Goal: Task Accomplishment & Management: Manage account settings

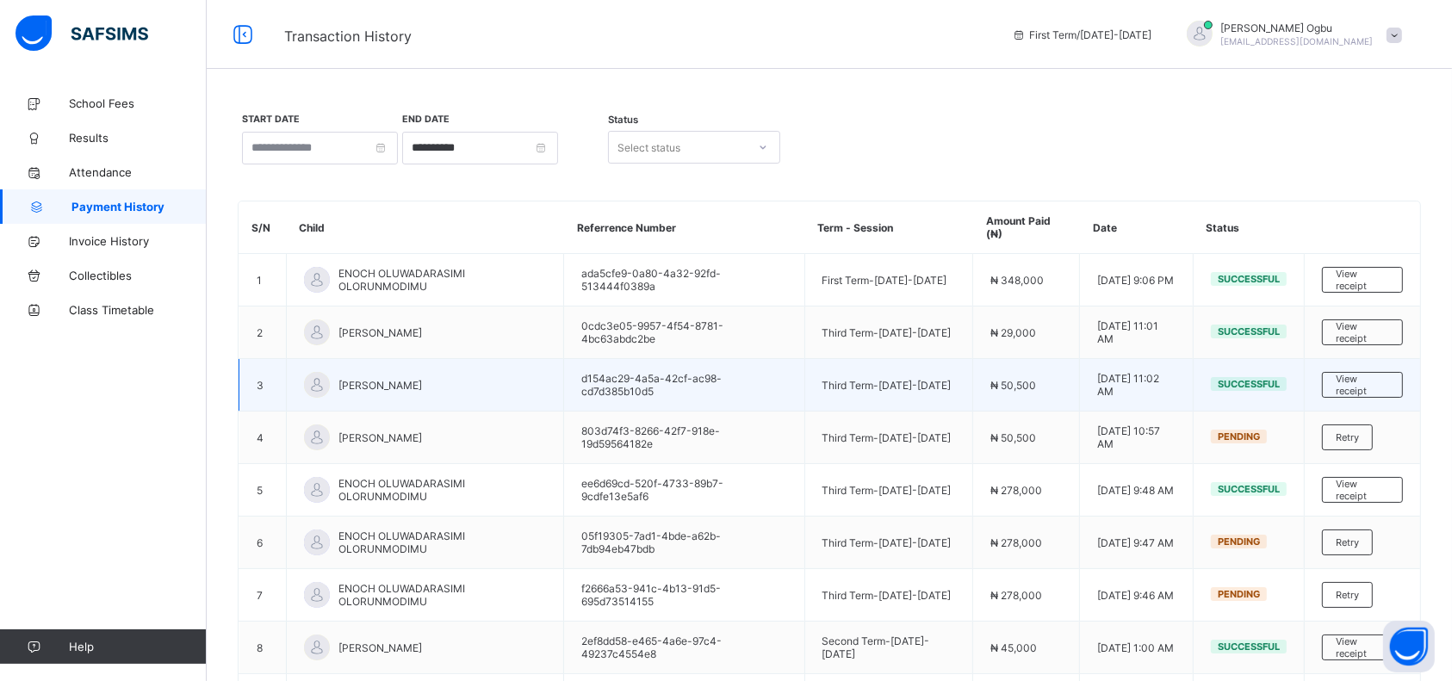
drag, startPoint x: 0, startPoint y: 0, endPoint x: 727, endPoint y: 386, distance: 823.0
click at [727, 386] on td "d154ac29-4a5a-42cf-ac98-cd7d385b10d5" at bounding box center [684, 385] width 240 height 53
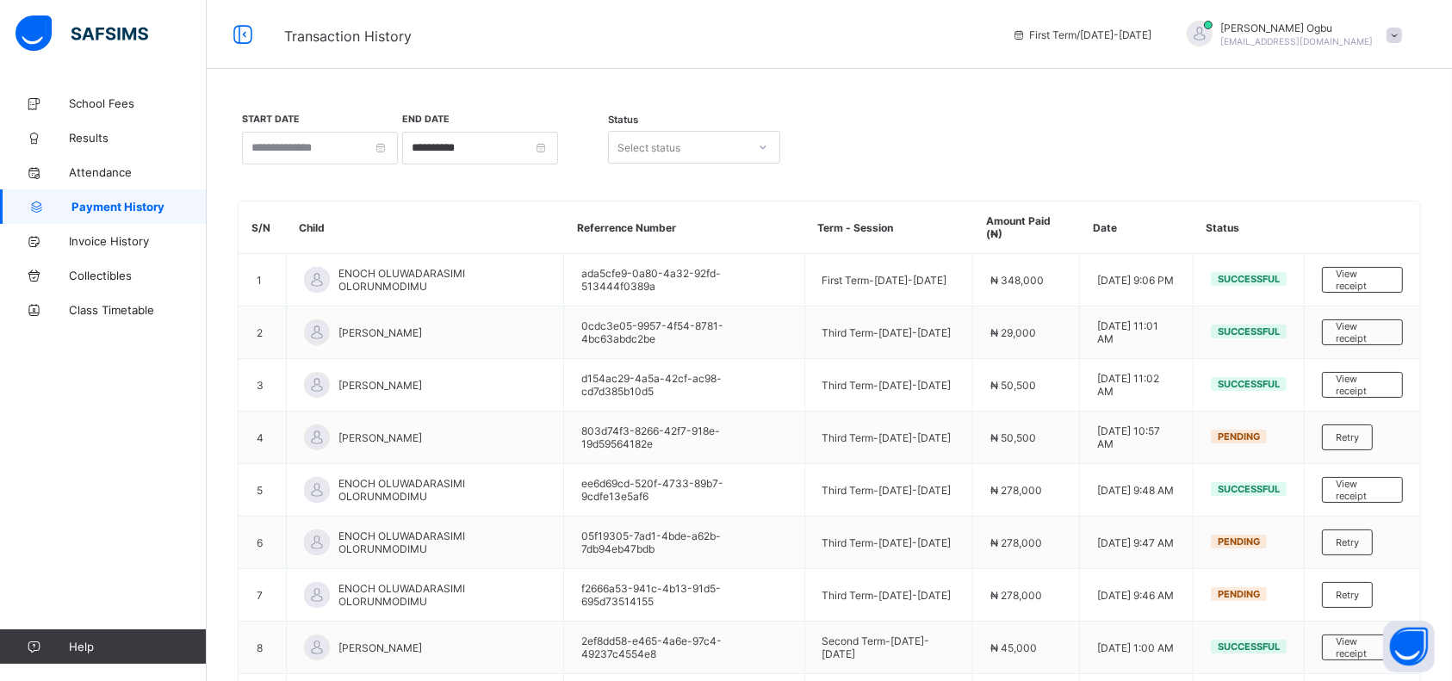
click at [1404, 43] on div "Ann Ogbu teststudent41@rtis-edu.ng" at bounding box center [1290, 35] width 241 height 28
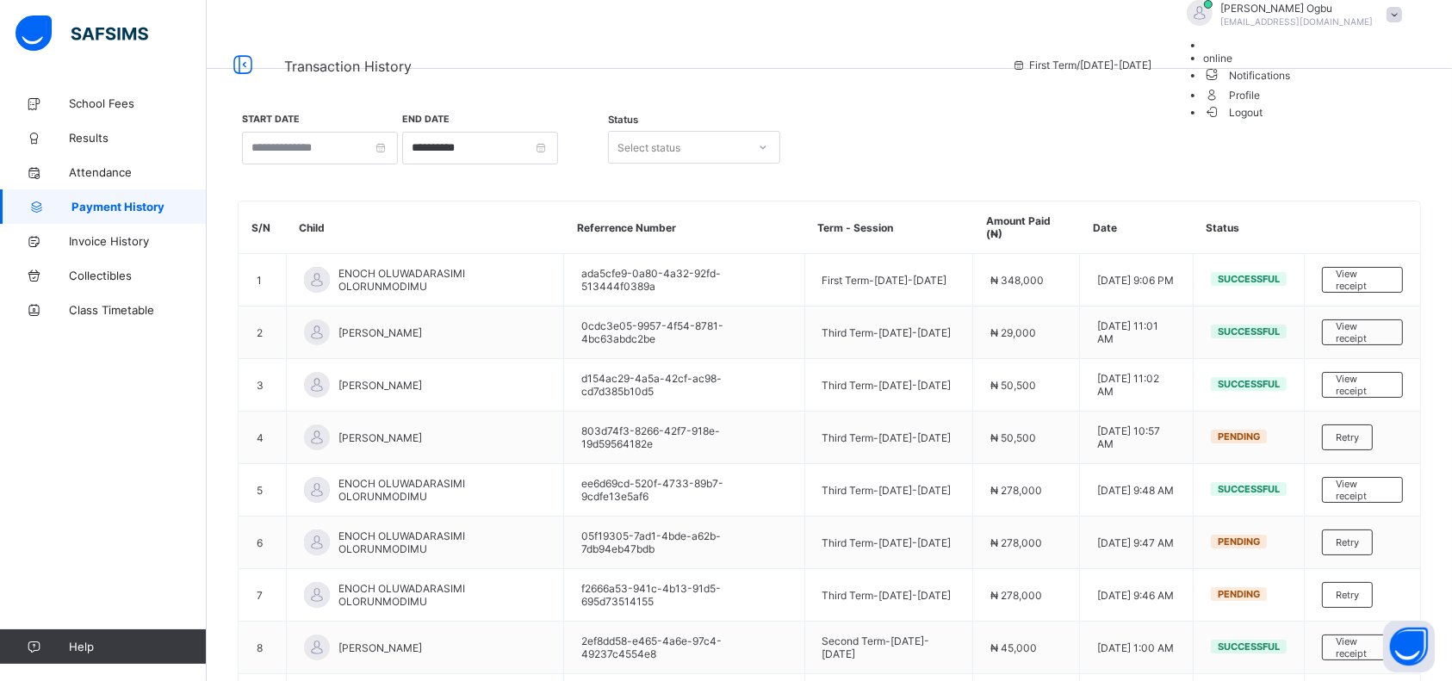
click at [1264, 121] on span "Logout" at bounding box center [1233, 112] width 59 height 18
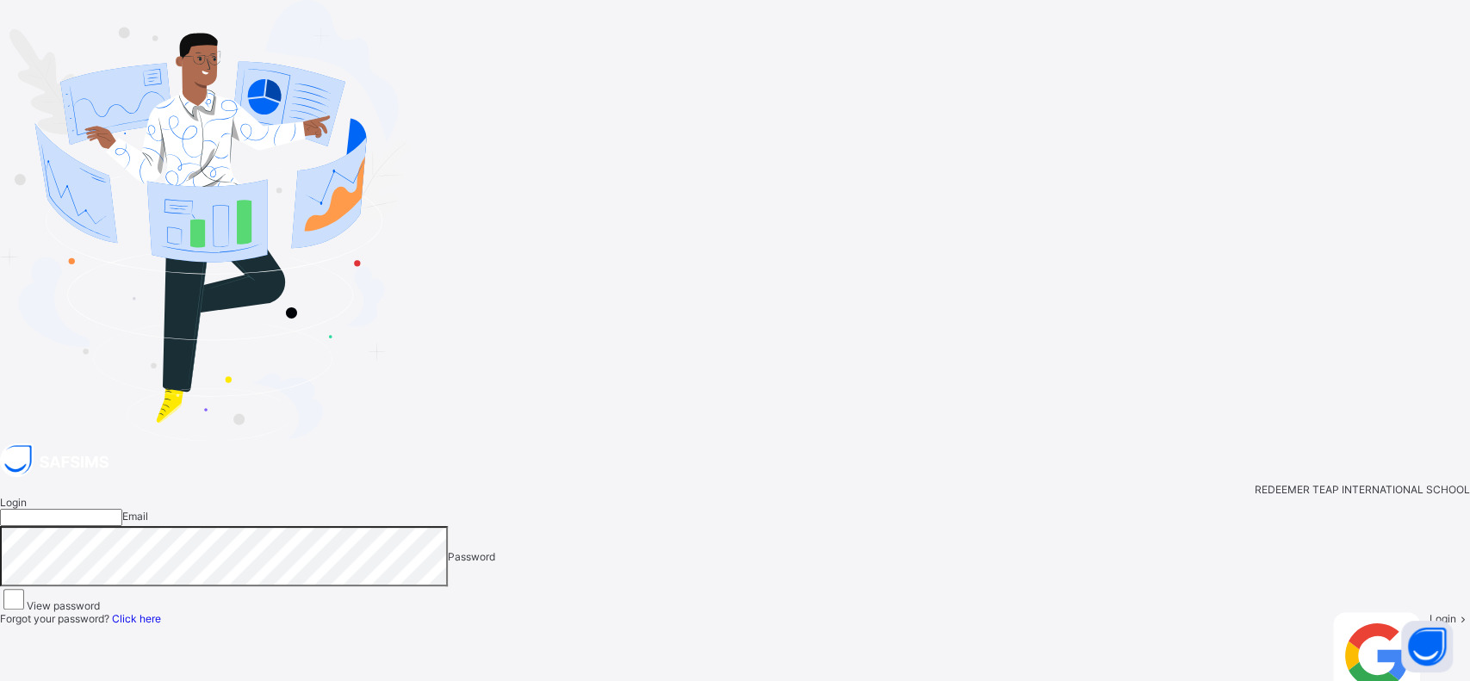
click at [122, 509] on input "email" at bounding box center [61, 517] width 122 height 17
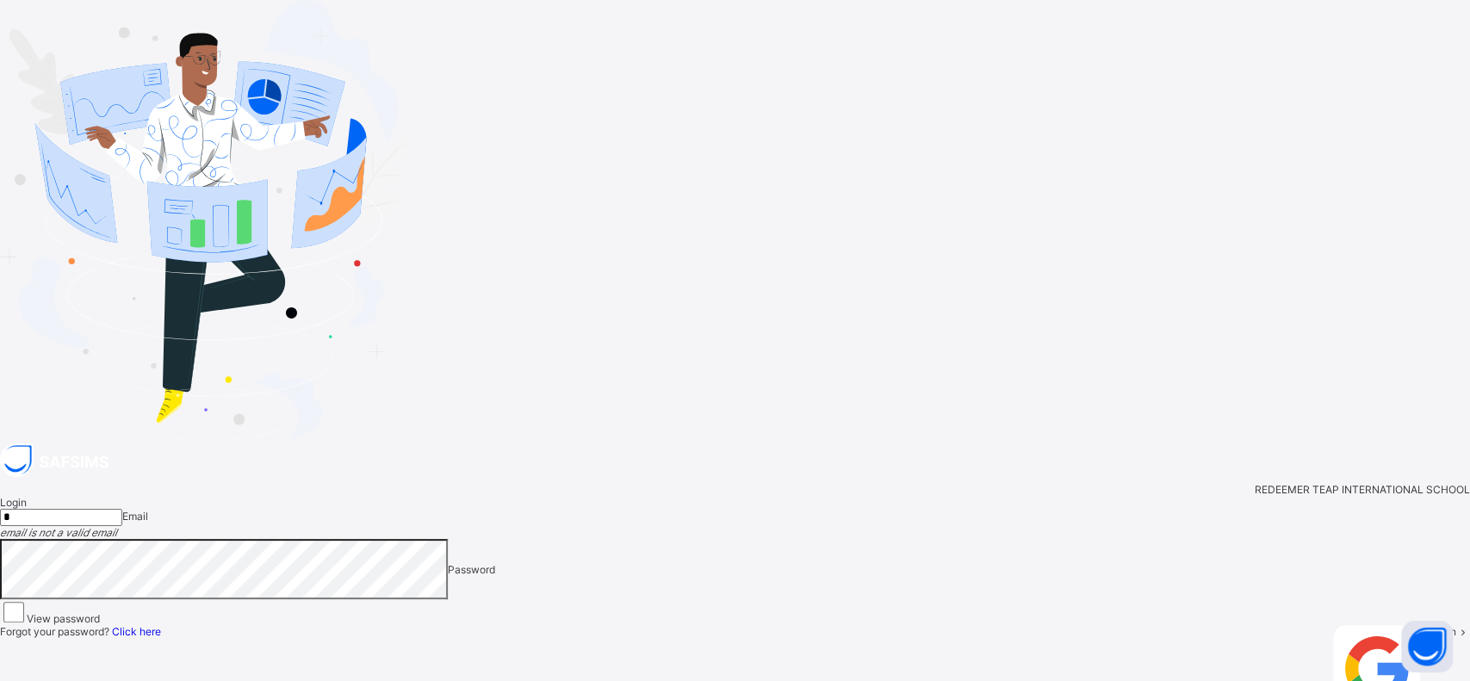
type input "**********"
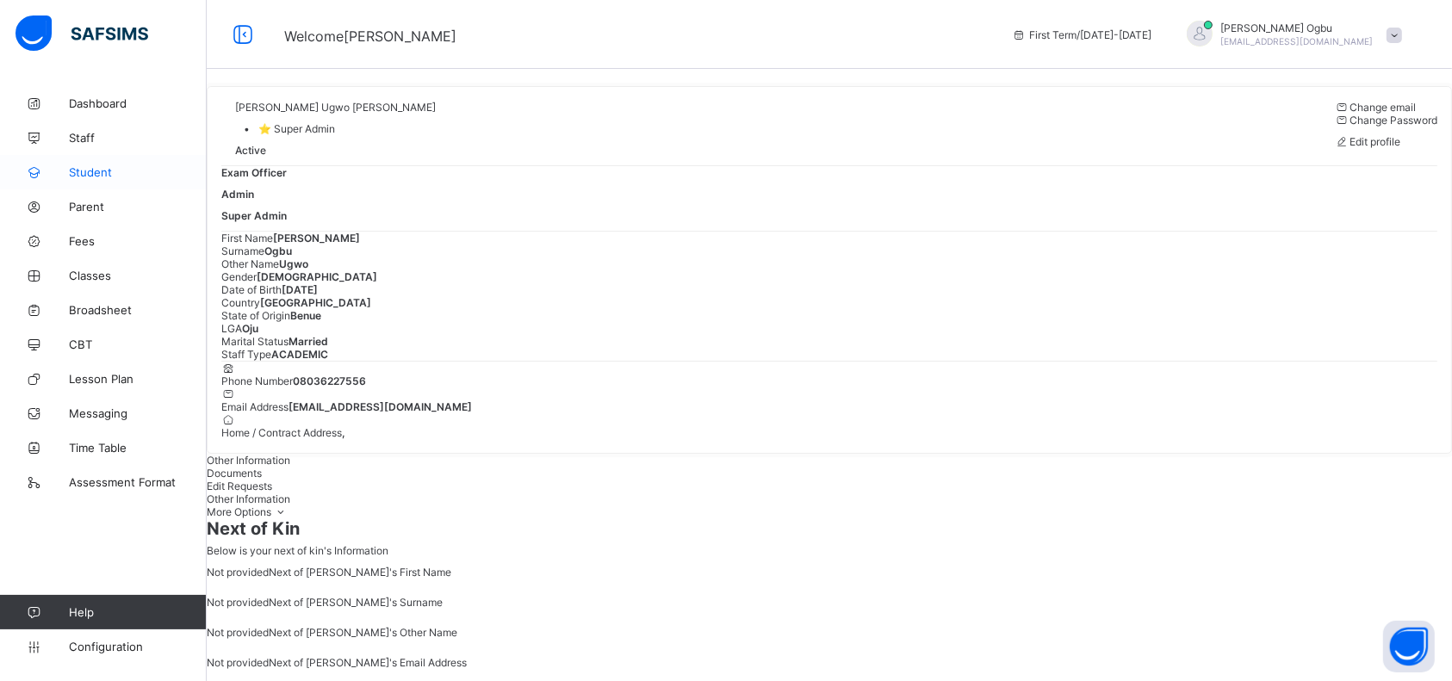
click at [96, 170] on span "Student" at bounding box center [138, 172] width 138 height 14
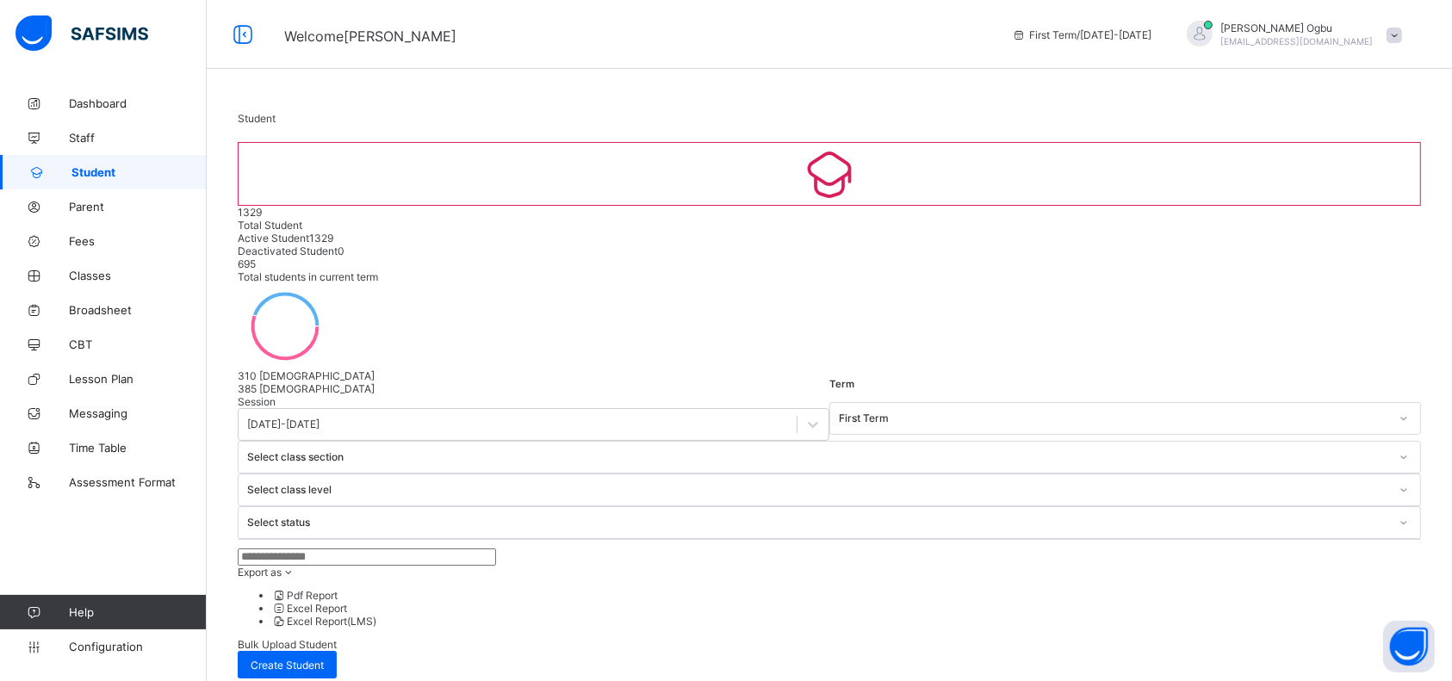
click at [272, 549] on input "text" at bounding box center [367, 557] width 258 height 17
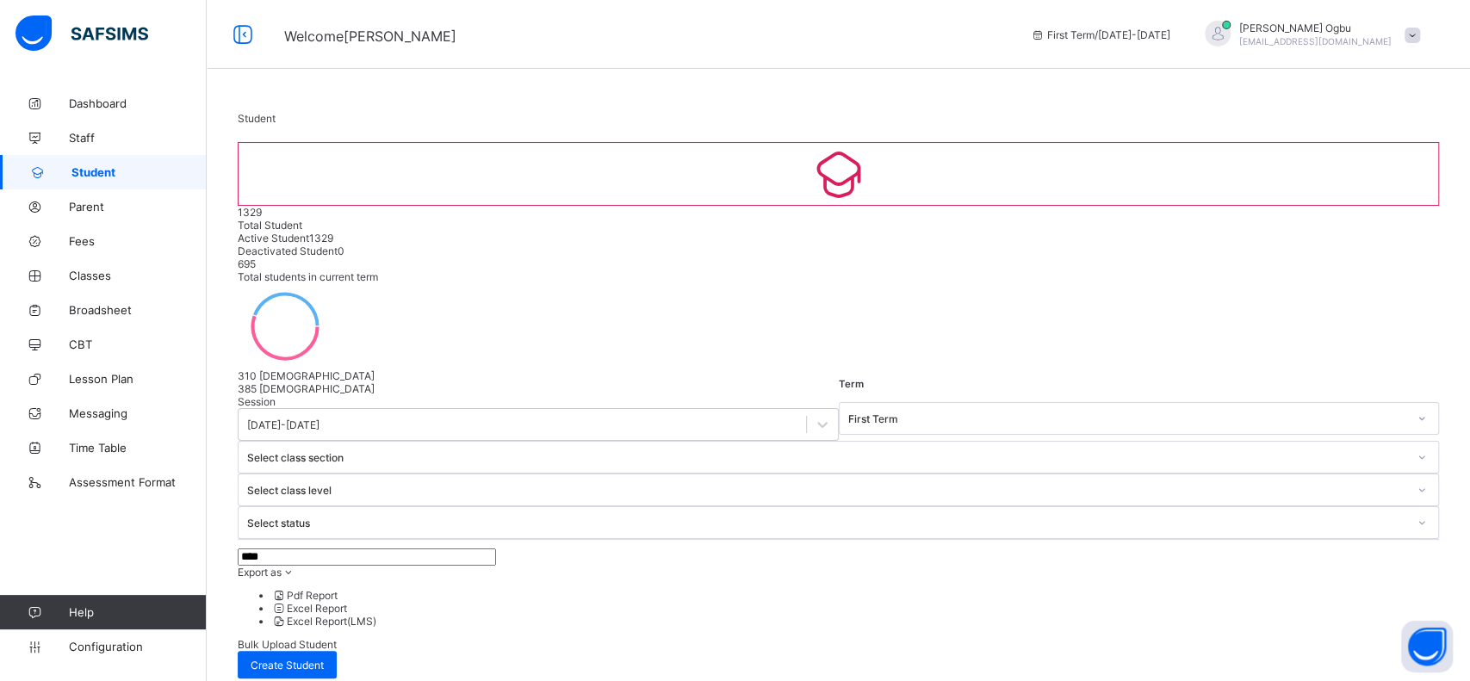
type input "***"
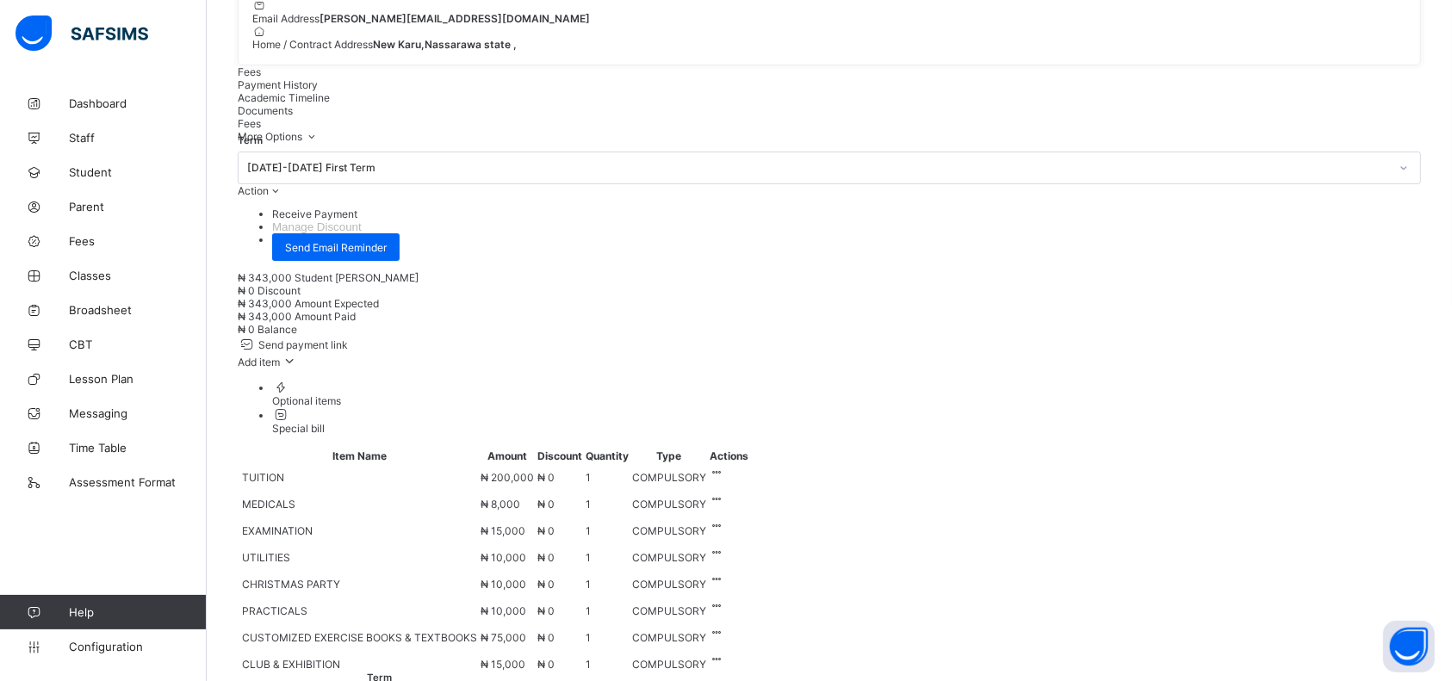
click at [318, 91] on span "Payment History" at bounding box center [278, 84] width 80 height 13
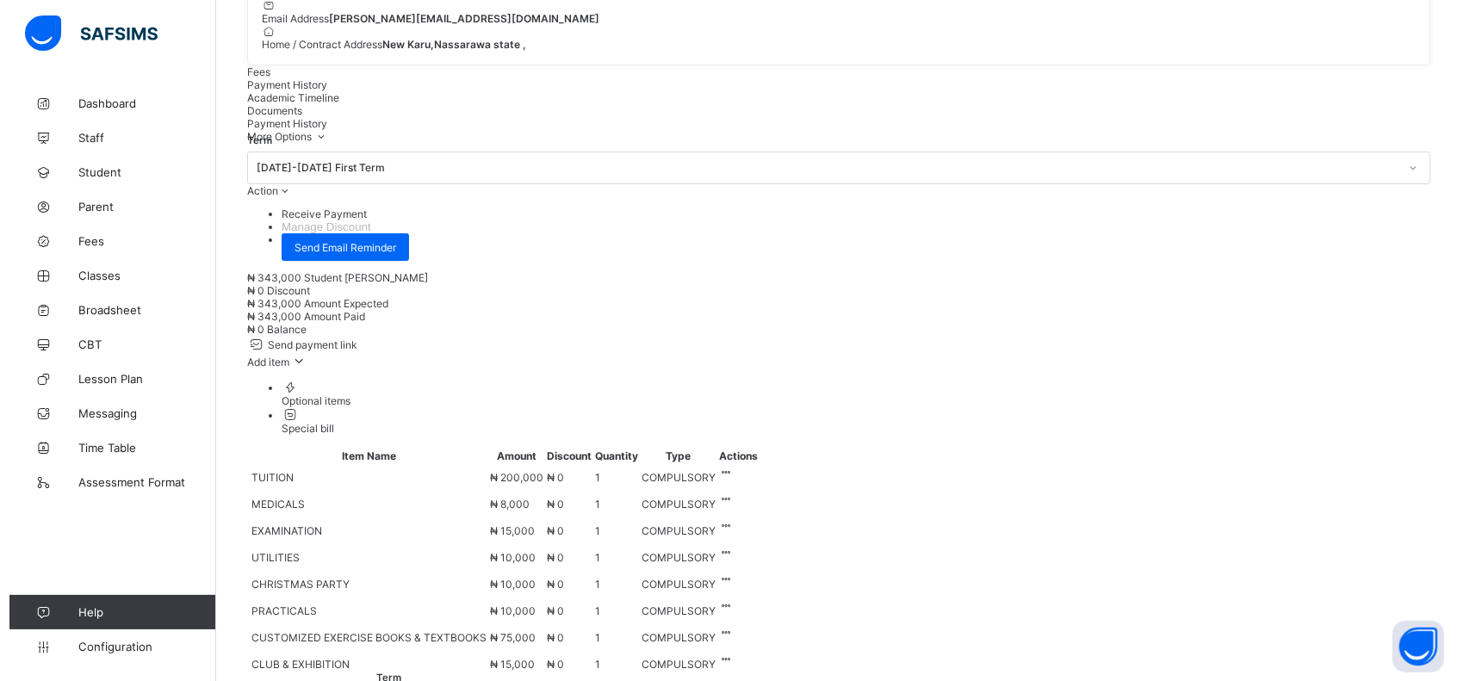
scroll to position [134, 0]
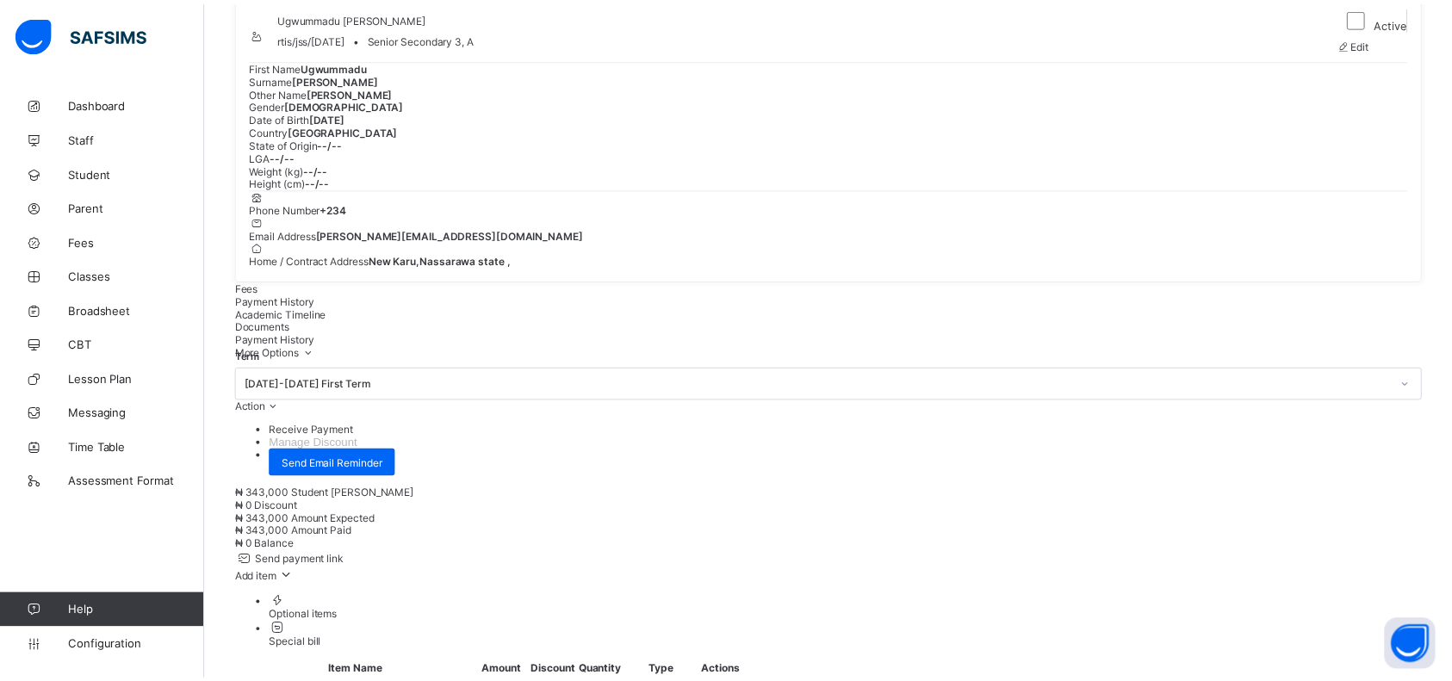
scroll to position [0, 0]
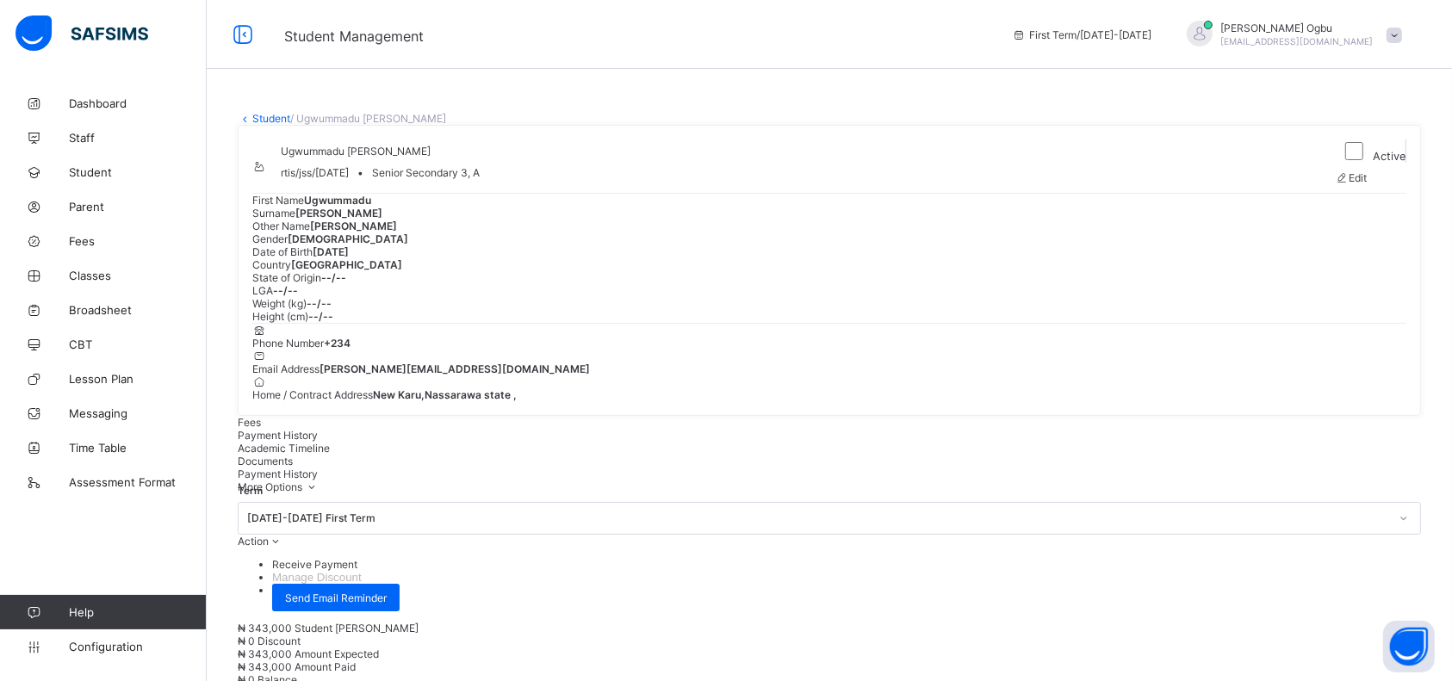
click at [262, 117] on link "Student" at bounding box center [271, 118] width 38 height 13
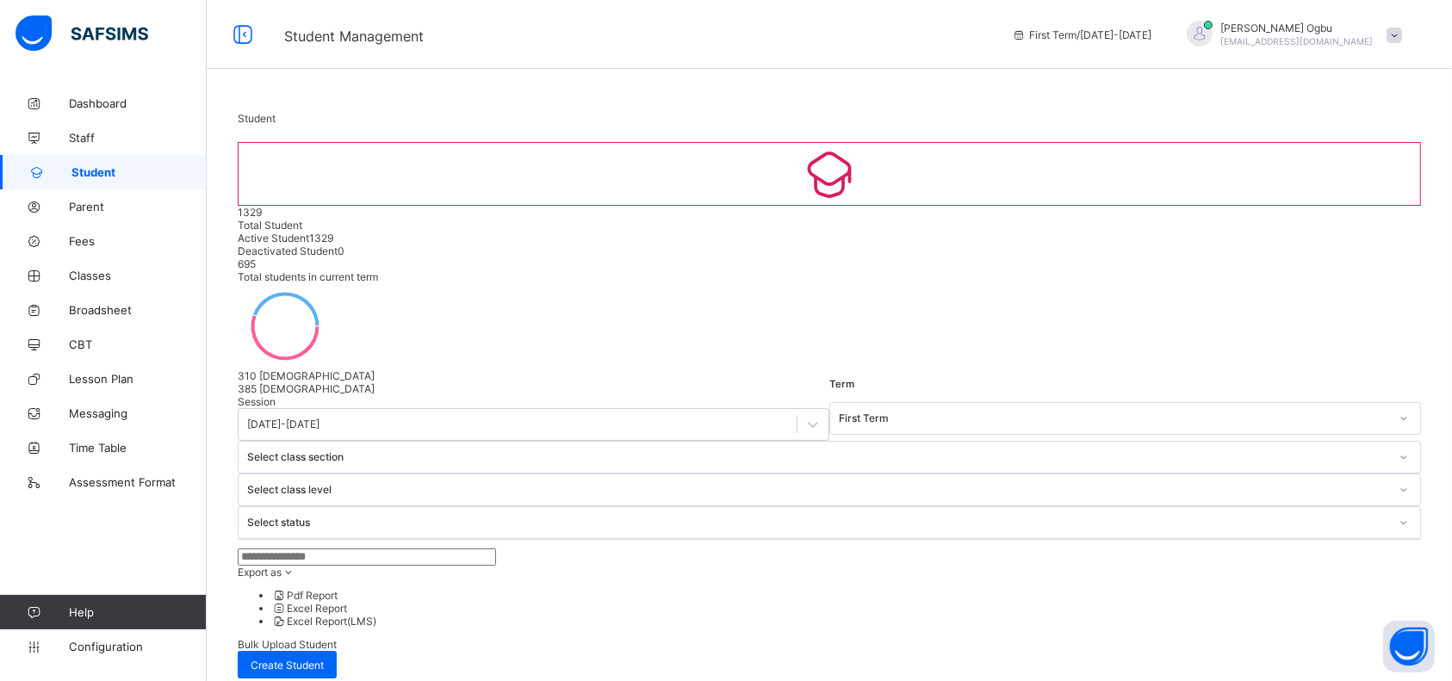
click at [367, 549] on input "text" at bounding box center [367, 557] width 258 height 17
type input "*****"
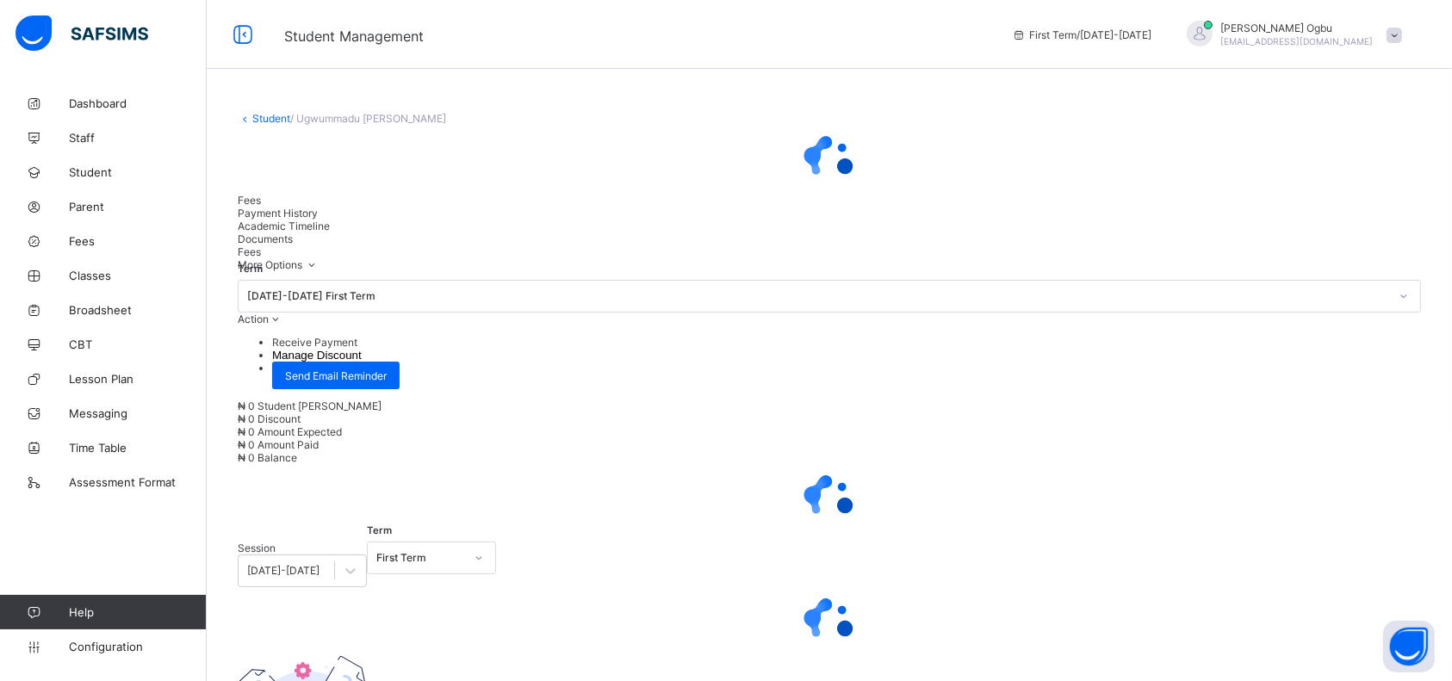
click at [1150, 533] on div at bounding box center [829, 498] width 1183 height 69
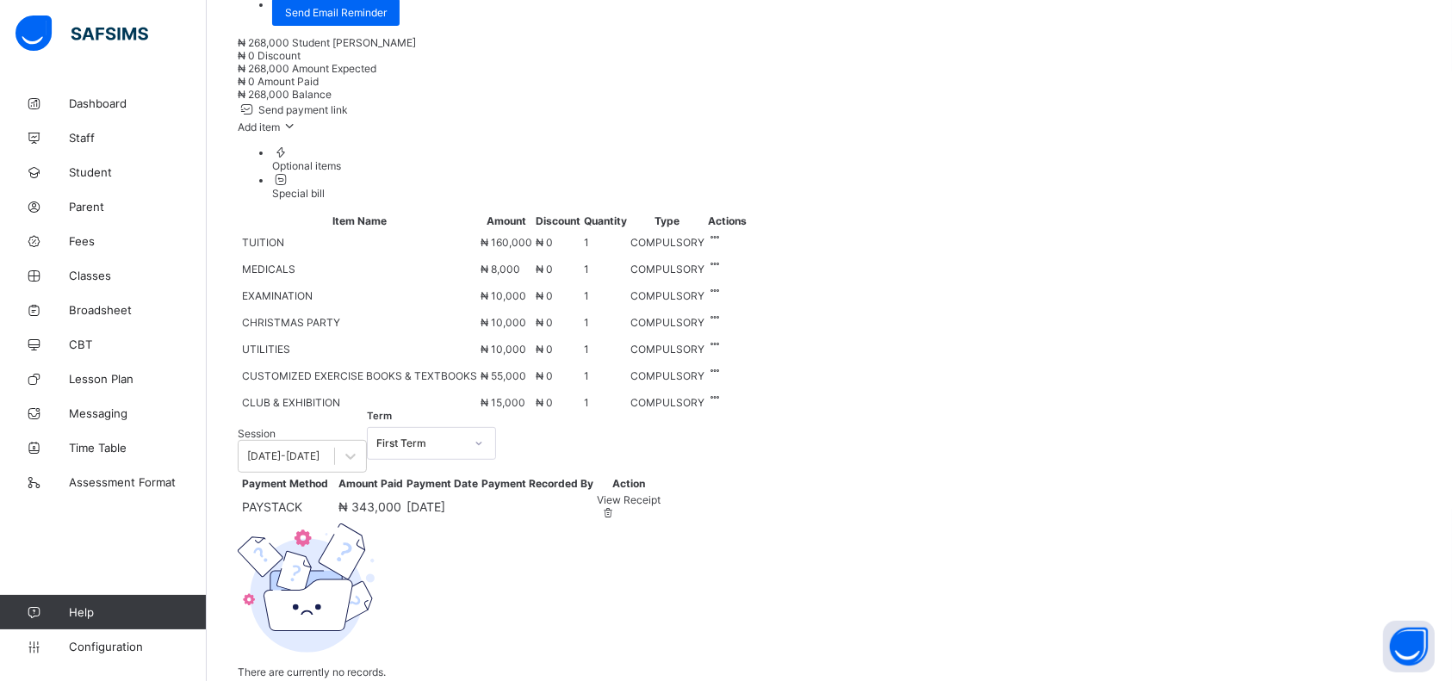
scroll to position [595, 0]
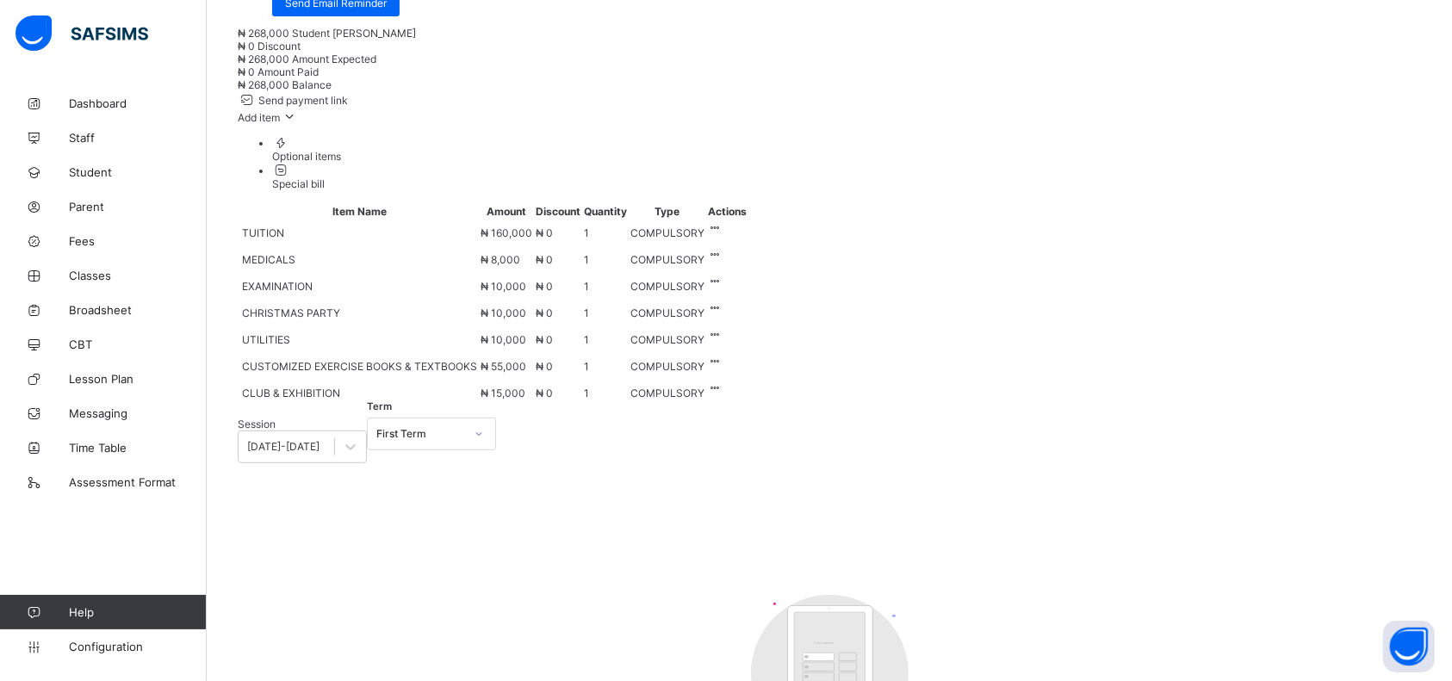
click at [280, 124] on span "Add item" at bounding box center [259, 117] width 42 height 13
click at [1401, 163] on div "Optional items" at bounding box center [846, 156] width 1149 height 13
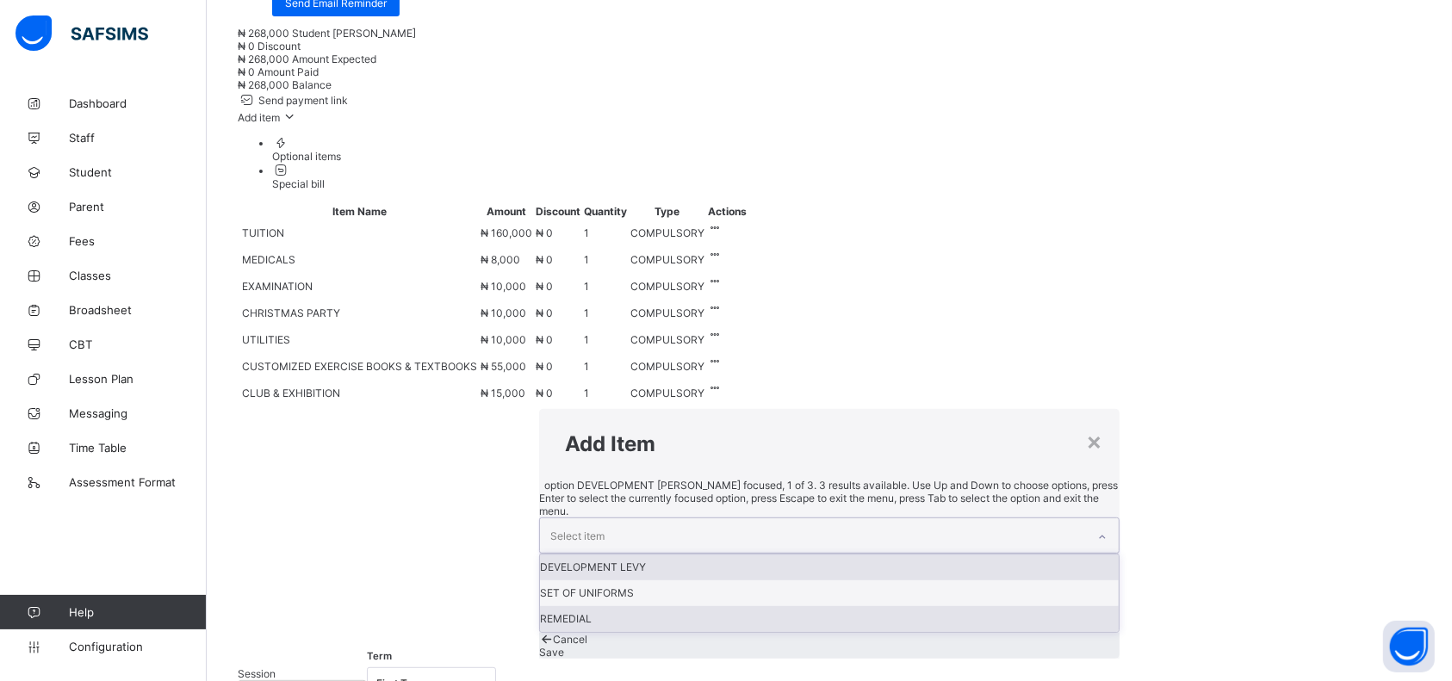
click at [550, 606] on div "REMEDIAL" at bounding box center [829, 619] width 579 height 26
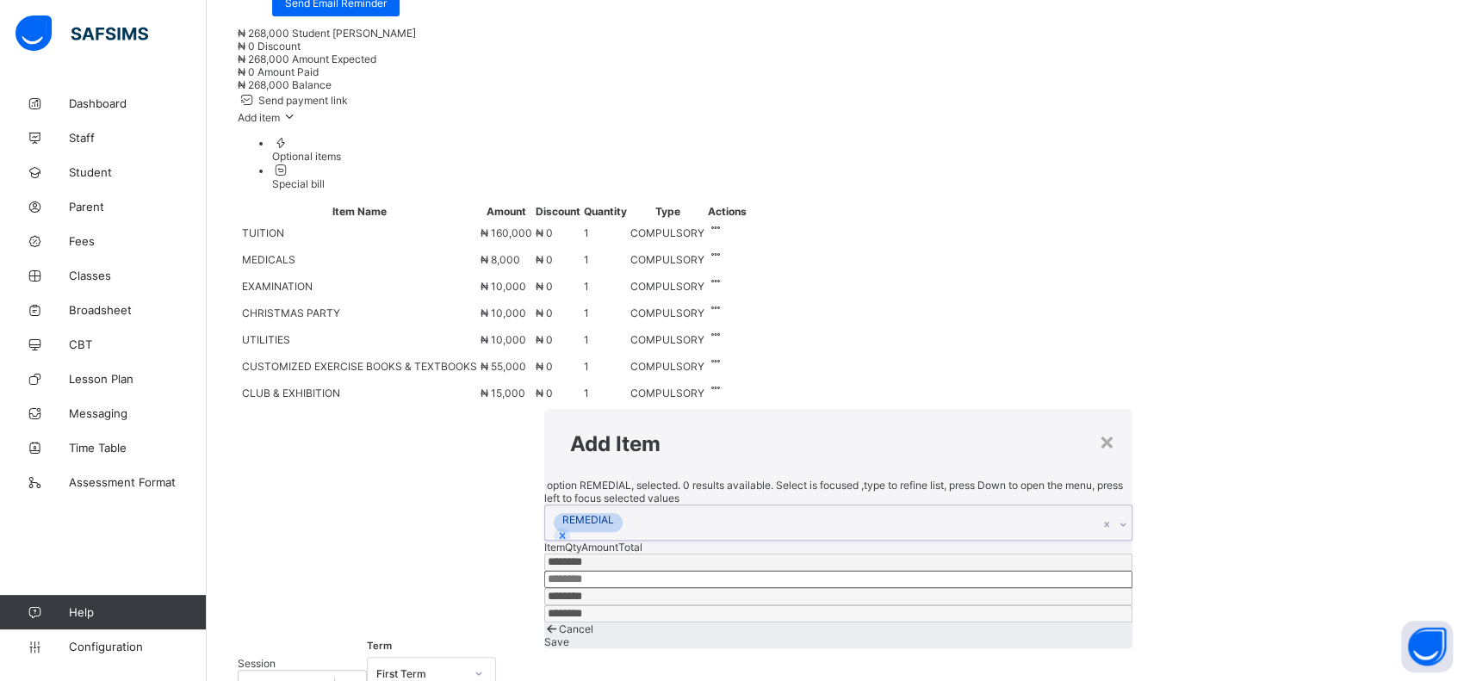
click at [569, 636] on span "Save" at bounding box center [556, 642] width 25 height 13
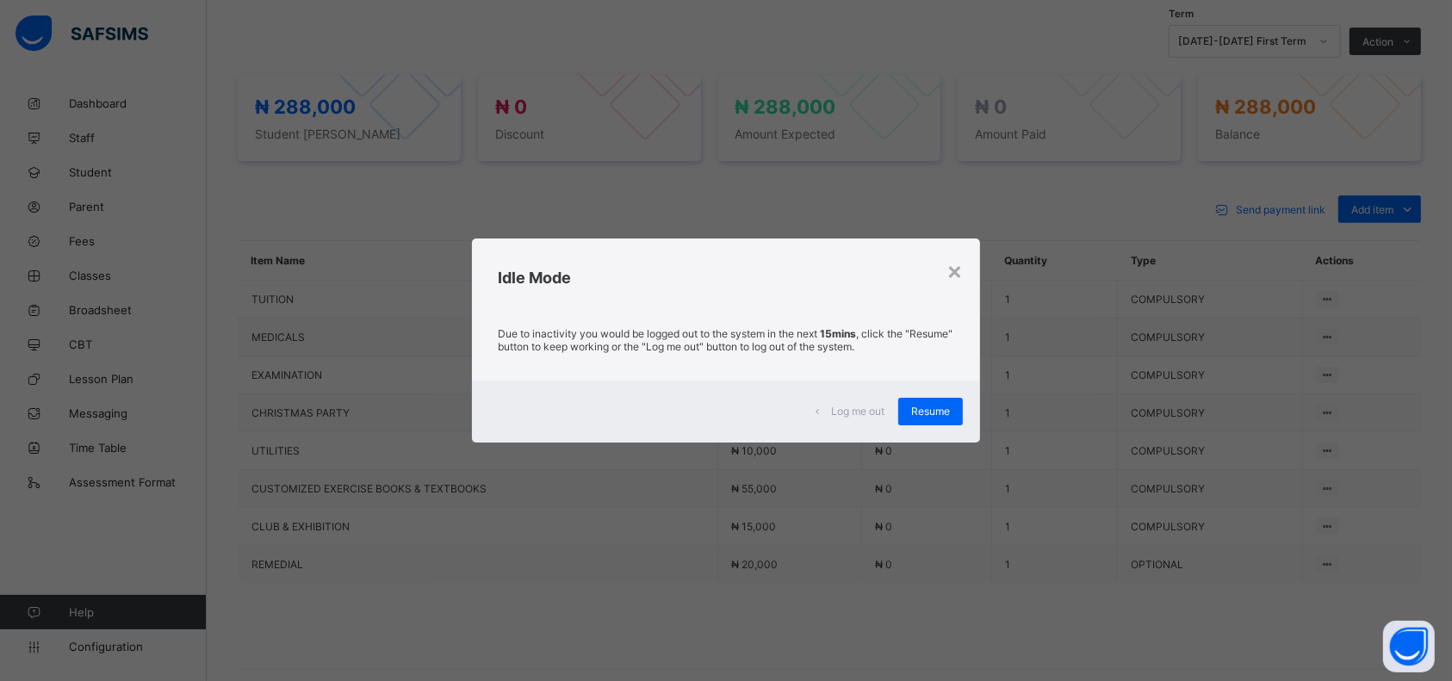
scroll to position [595, 0]
click at [949, 407] on span "Resume" at bounding box center [930, 411] width 39 height 13
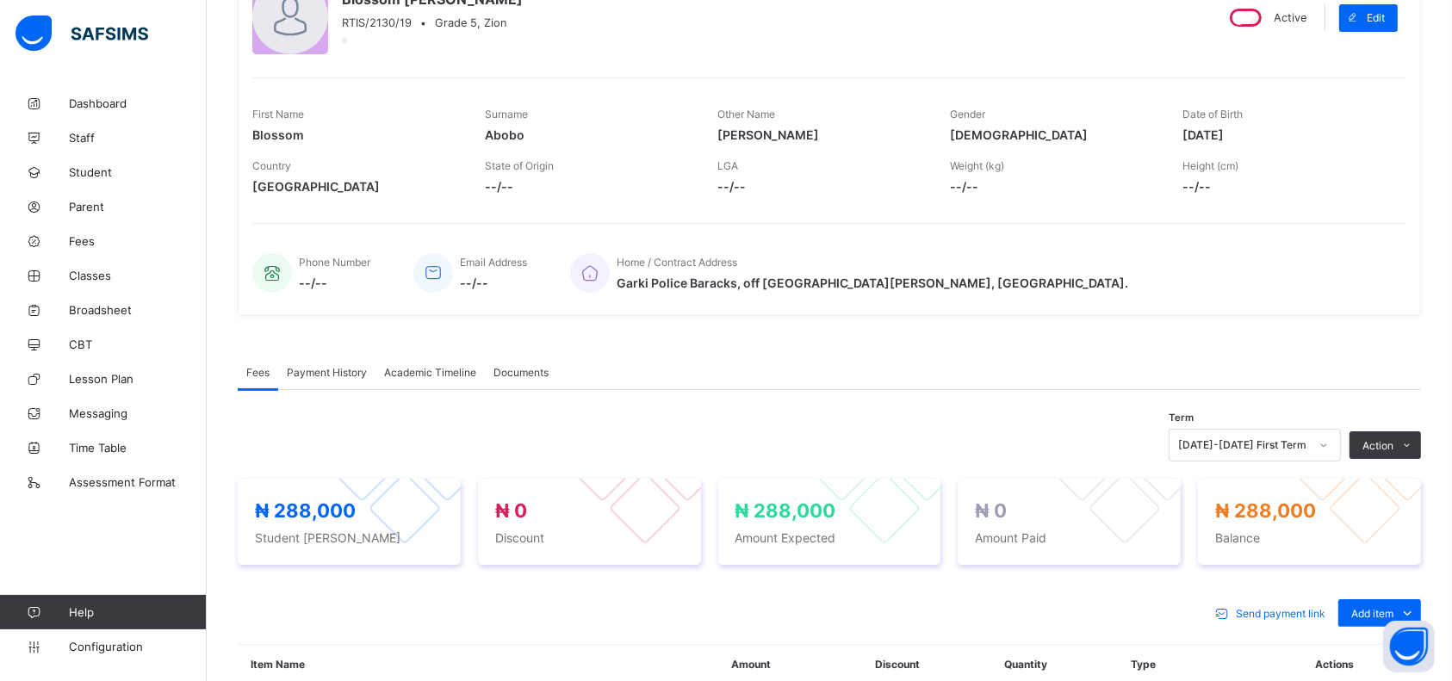
scroll to position [0, 0]
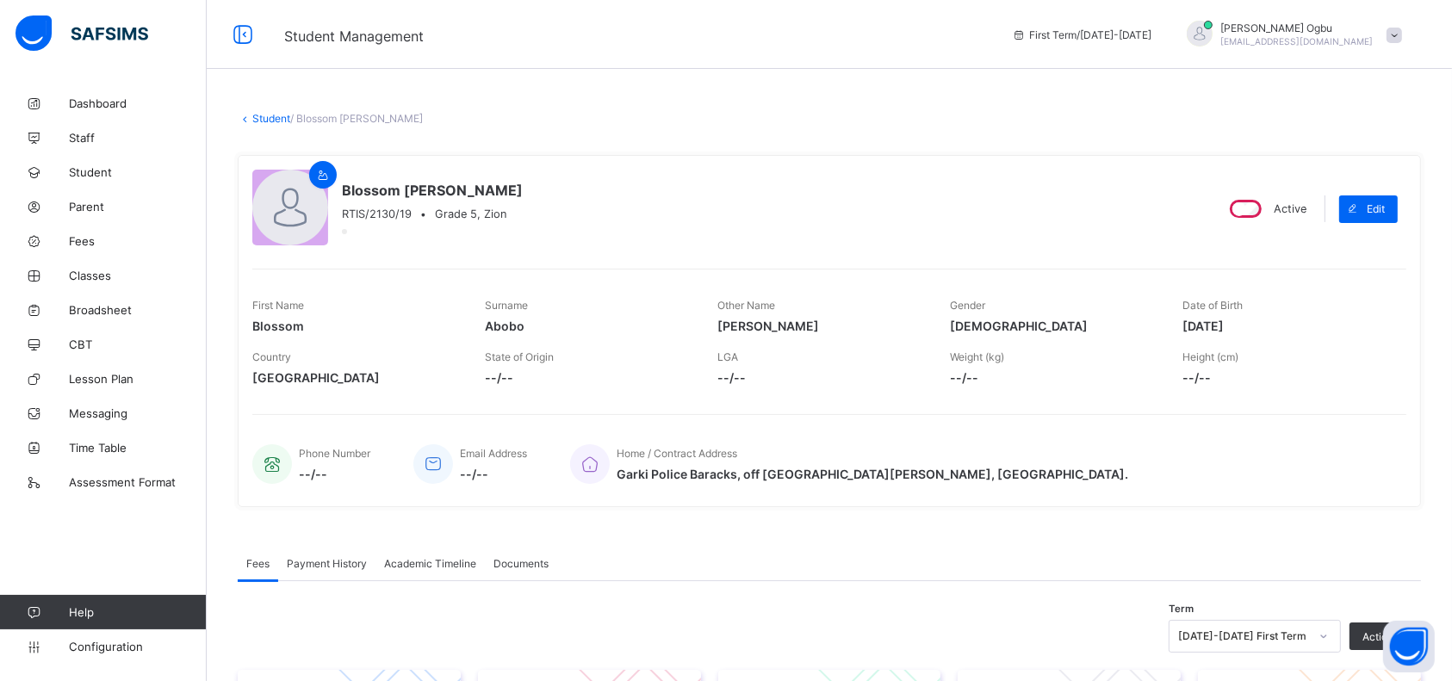
click at [267, 116] on link "Student" at bounding box center [271, 118] width 38 height 13
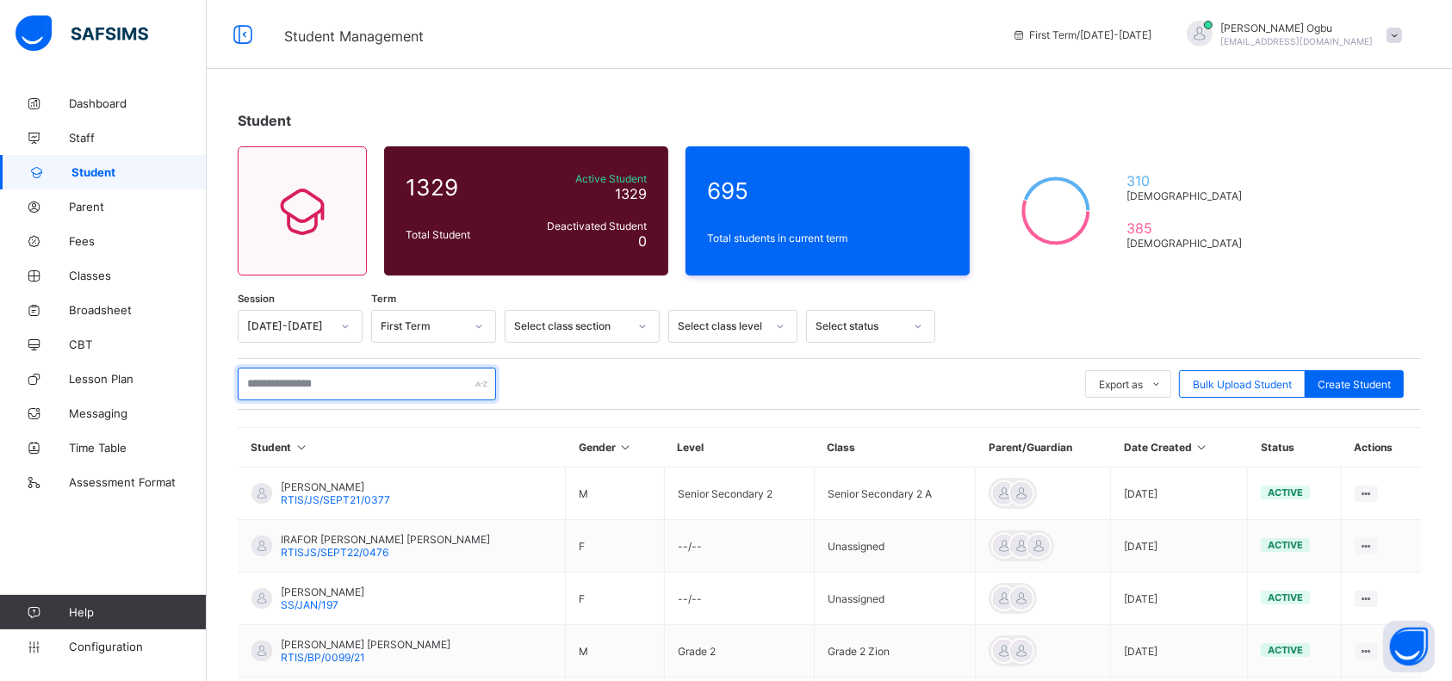
click at [310, 376] on input "text" at bounding box center [367, 384] width 258 height 33
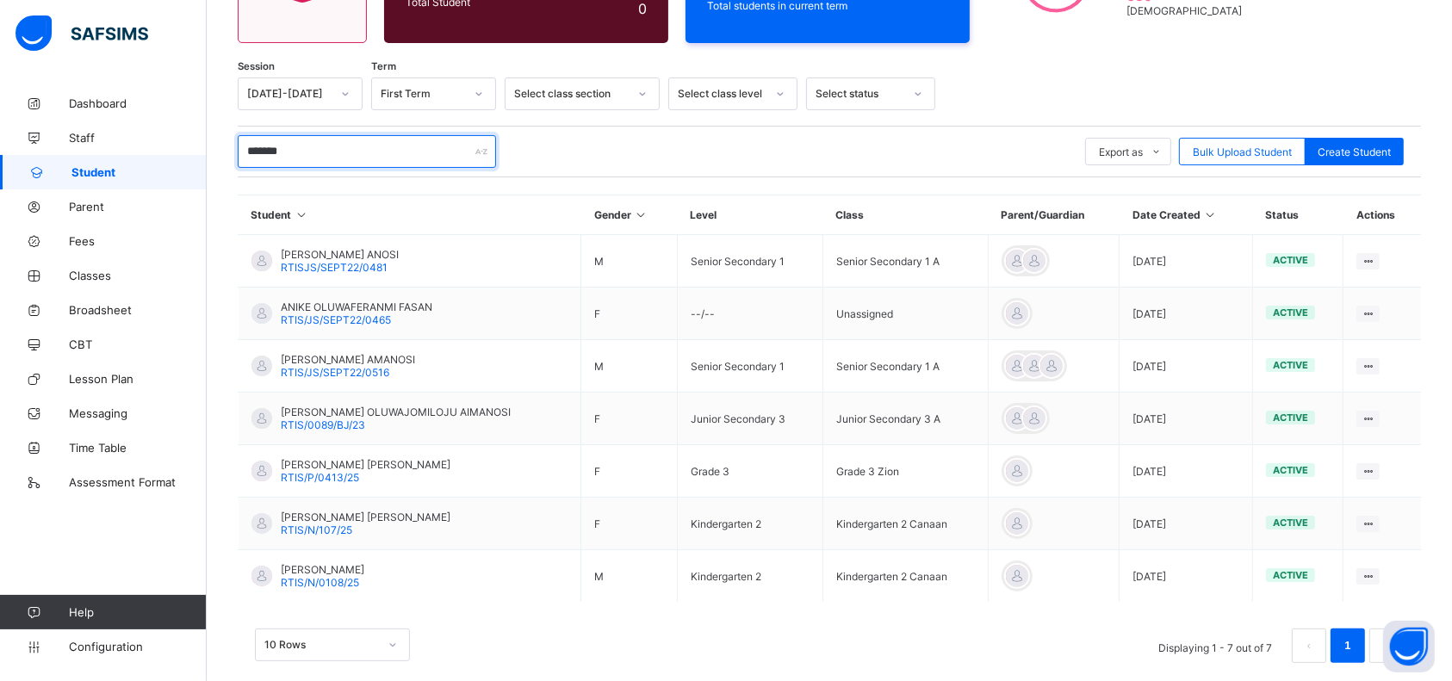
scroll to position [233, 0]
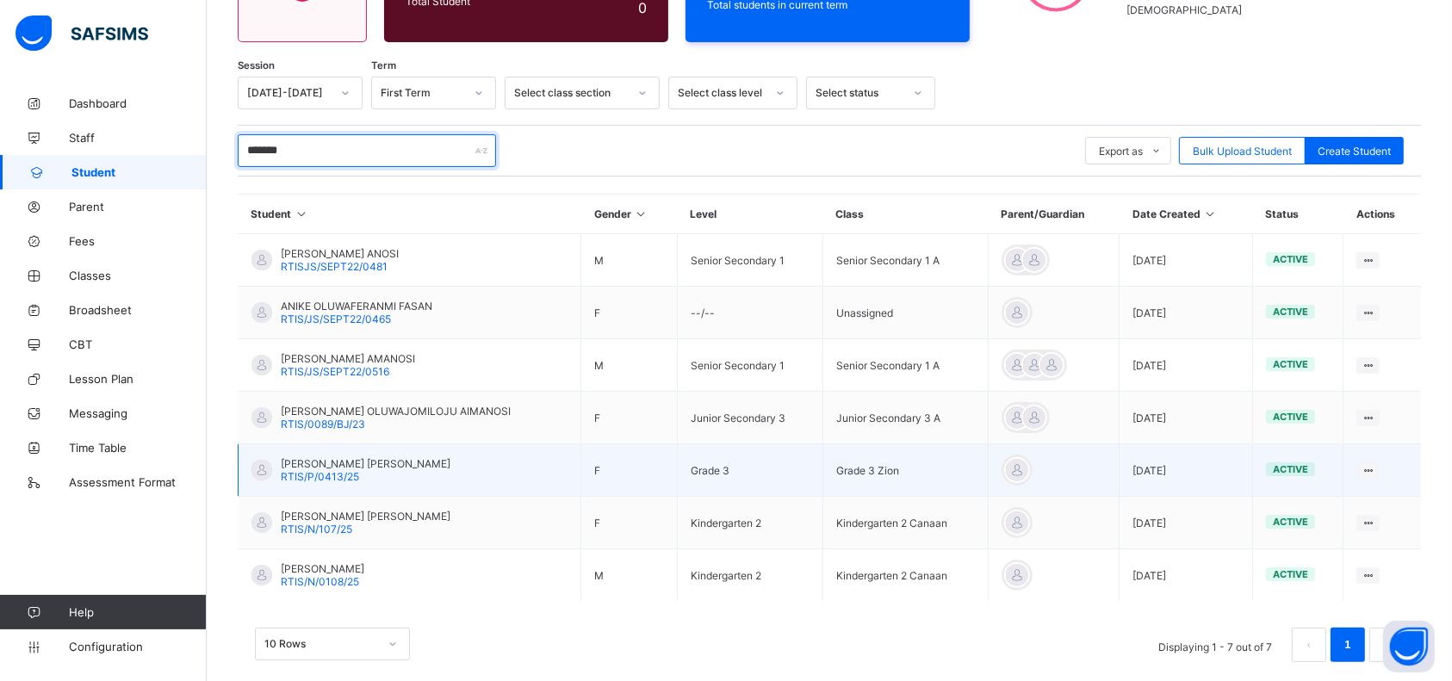
type input "*******"
click at [314, 481] on td "[PERSON_NAME] [PERSON_NAME] RTIS/P/0413/25" at bounding box center [410, 470] width 343 height 53
click at [330, 466] on span "[PERSON_NAME] [PERSON_NAME]" at bounding box center [366, 463] width 170 height 13
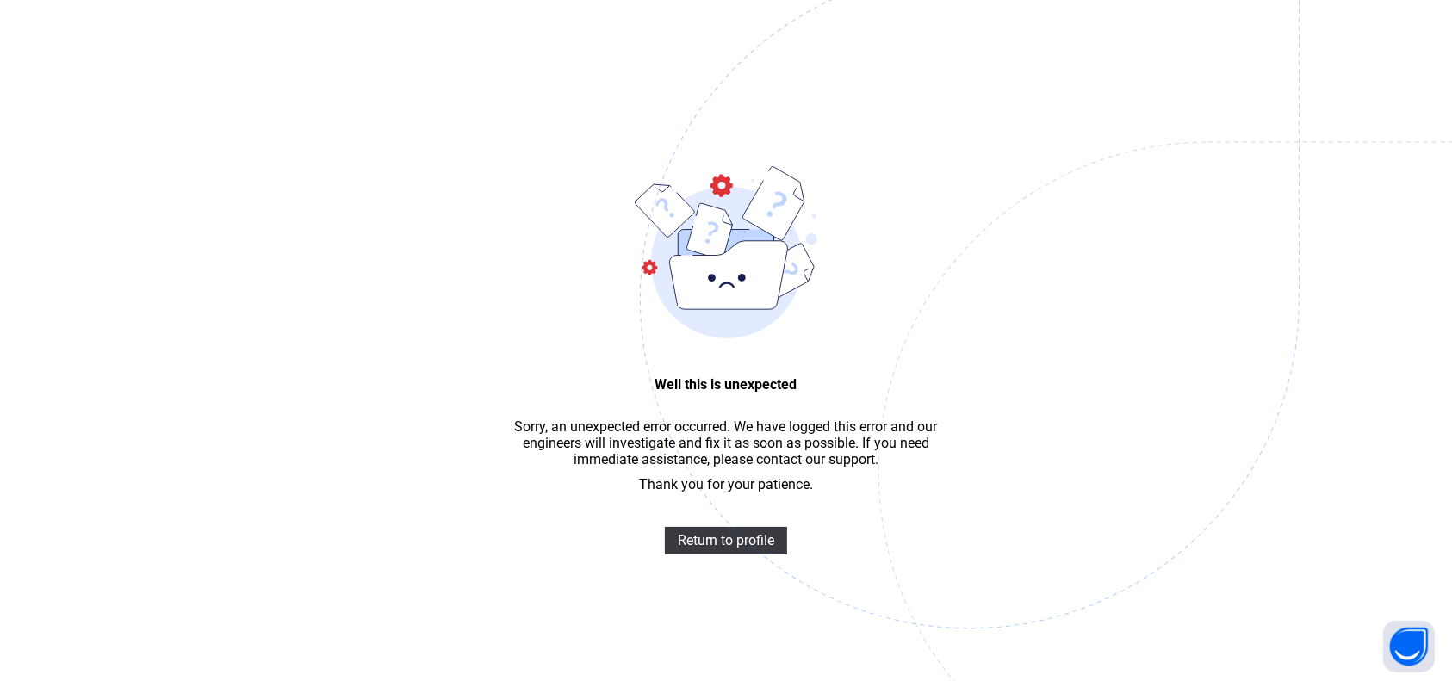
click at [698, 541] on img at bounding box center [1089, 385] width 898 height 833
click at [704, 549] on span "Return to profile" at bounding box center [726, 540] width 96 height 16
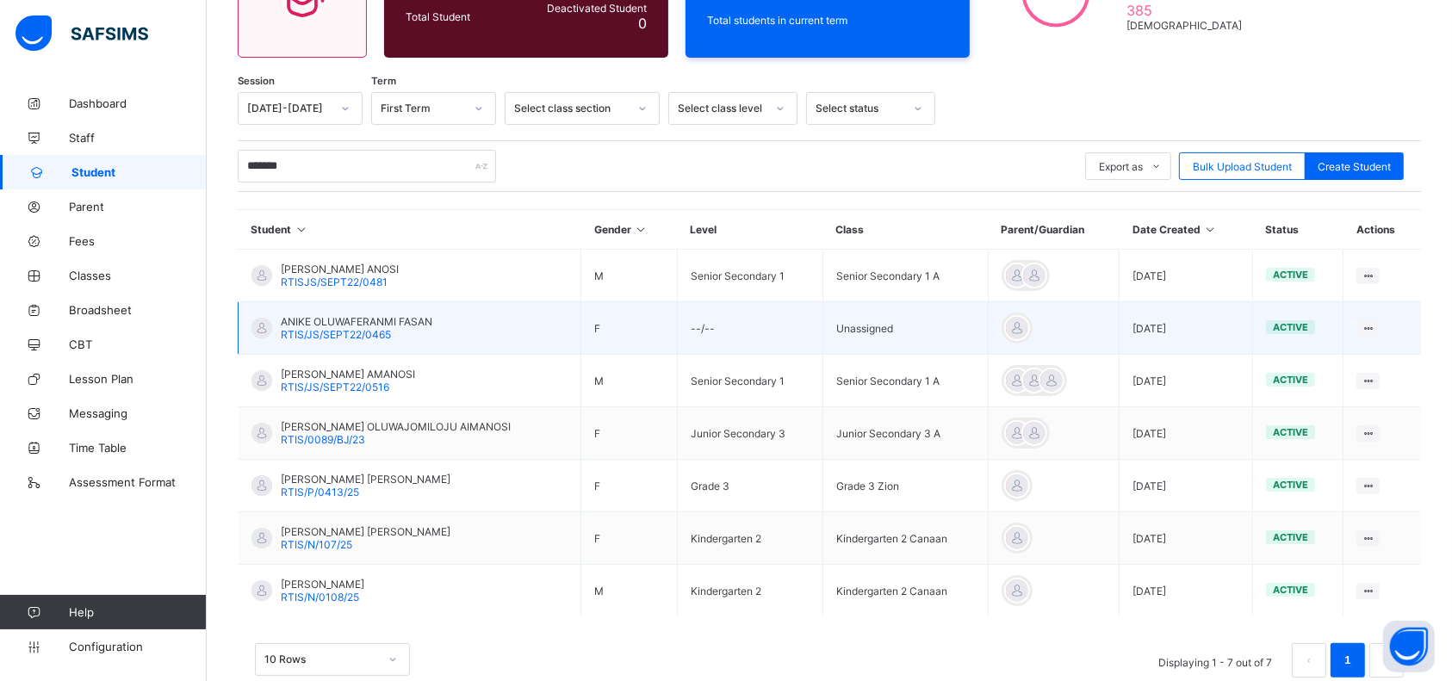
scroll to position [220, 0]
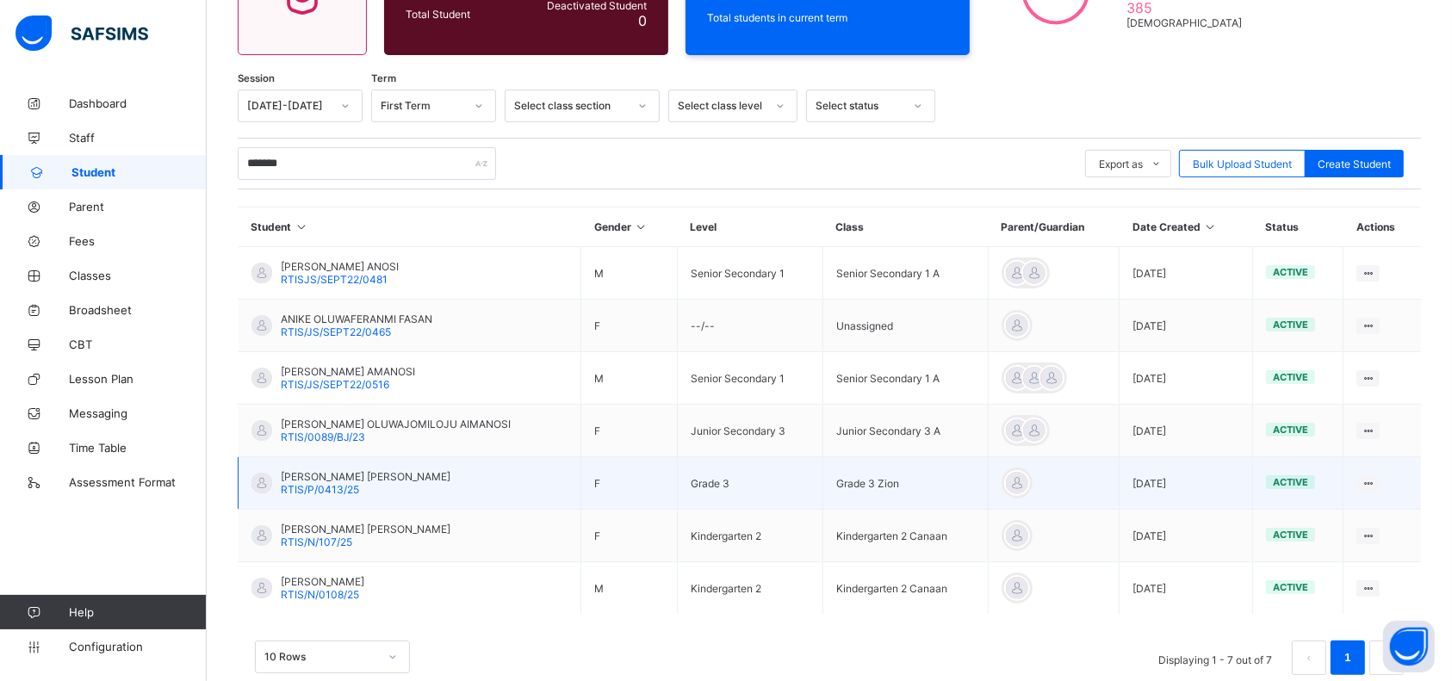
type input "*******"
click at [298, 494] on td "[PERSON_NAME] [PERSON_NAME] RTIS/P/0413/25" at bounding box center [410, 483] width 343 height 53
click at [304, 483] on span "RTIS/P/0413/25" at bounding box center [320, 489] width 78 height 13
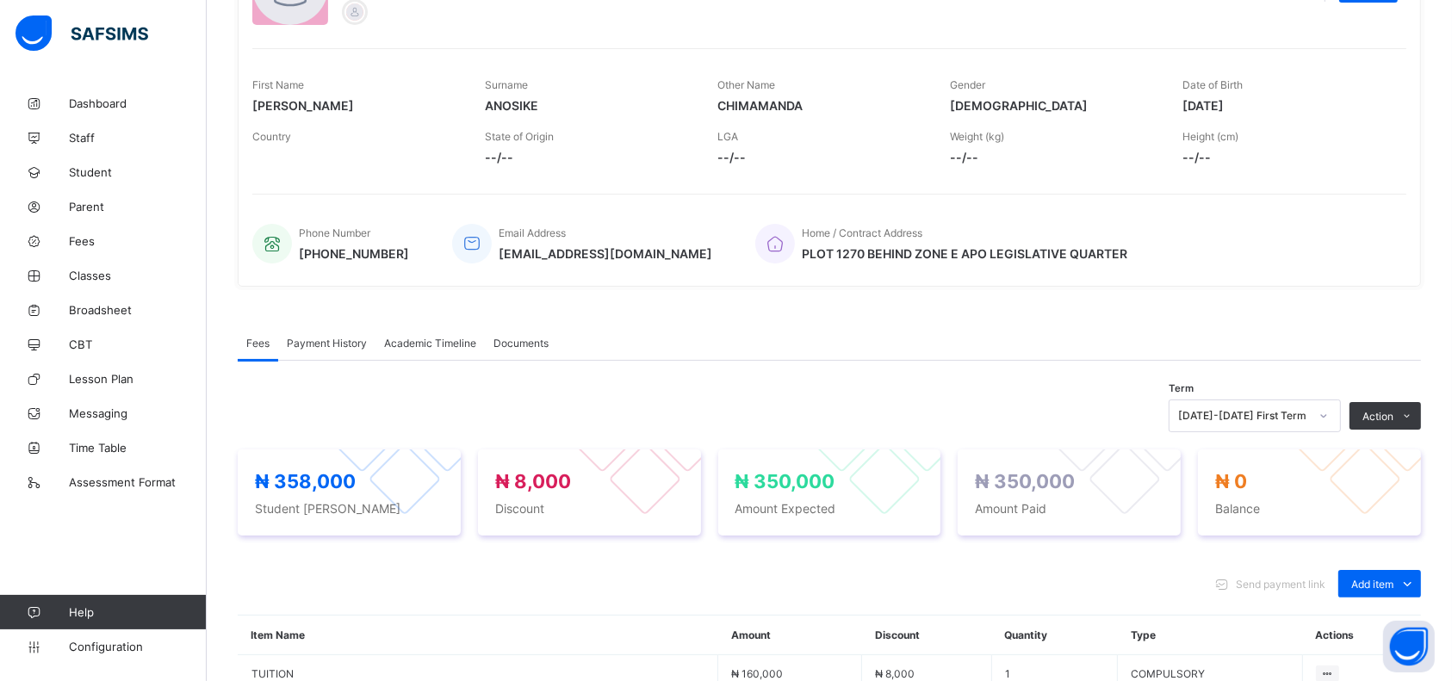
click at [324, 345] on span "Payment History" at bounding box center [327, 343] width 80 height 13
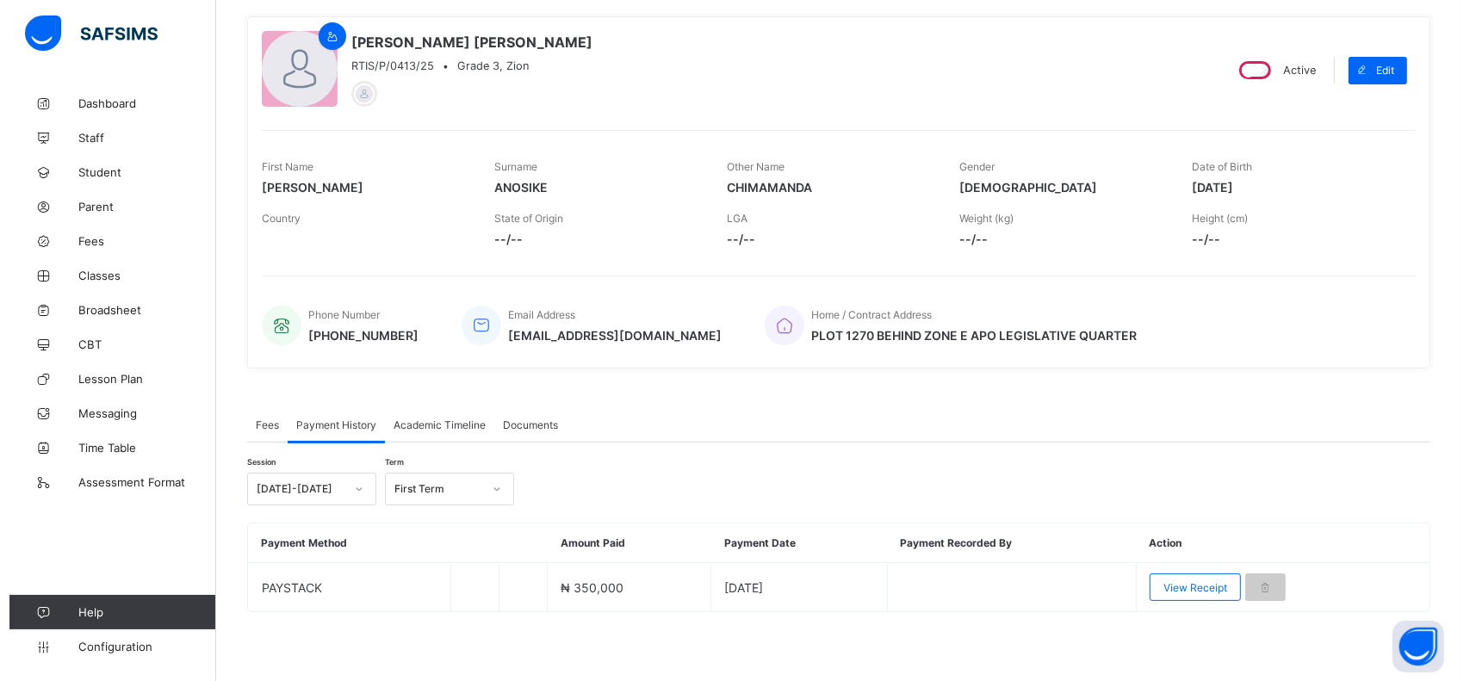
scroll to position [134, 0]
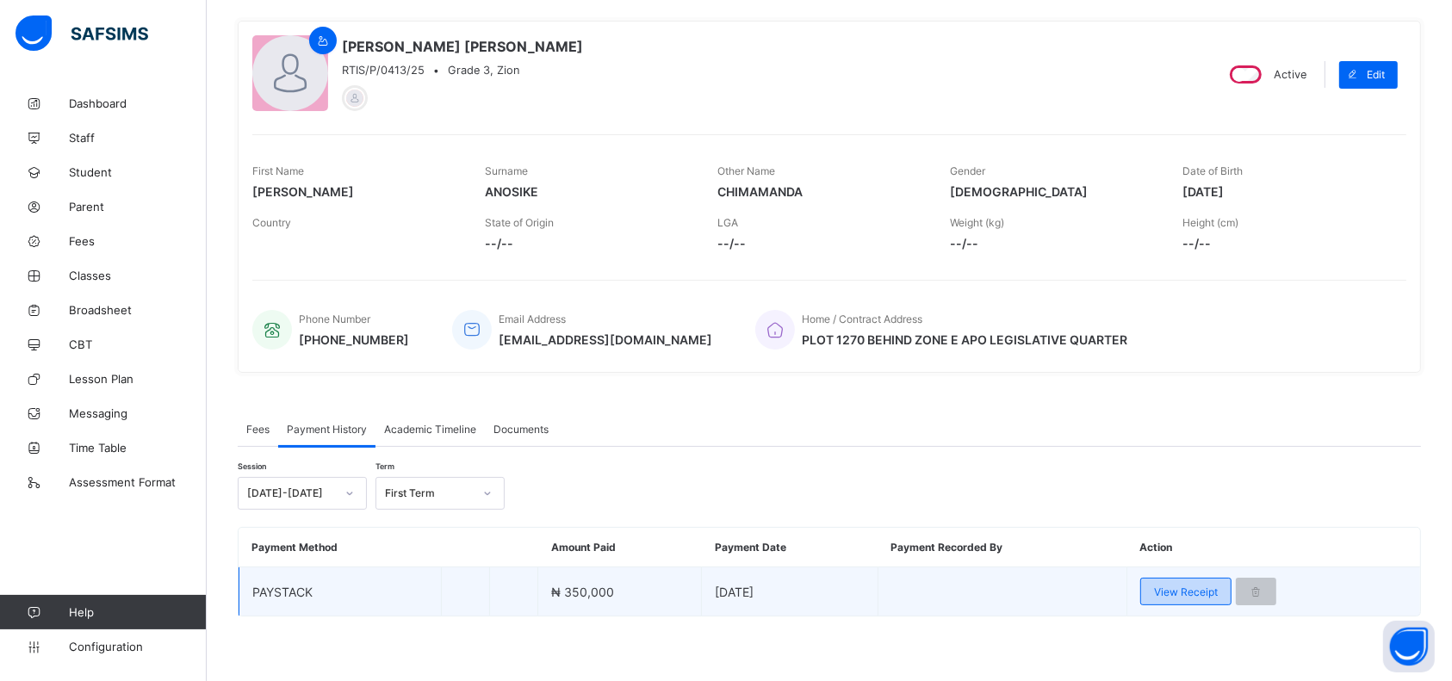
click at [1181, 587] on span "View Receipt" at bounding box center [1186, 592] width 64 height 13
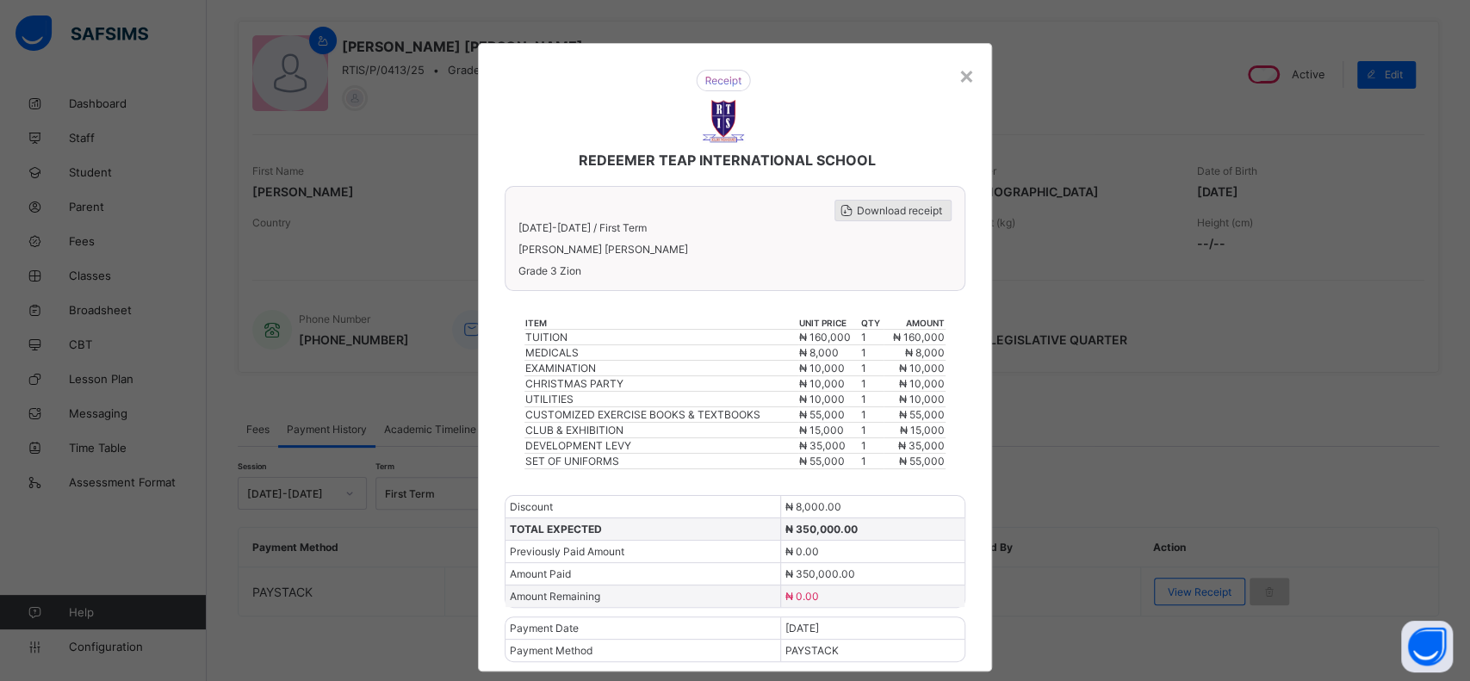
click at [910, 208] on span "Download receipt" at bounding box center [899, 210] width 85 height 13
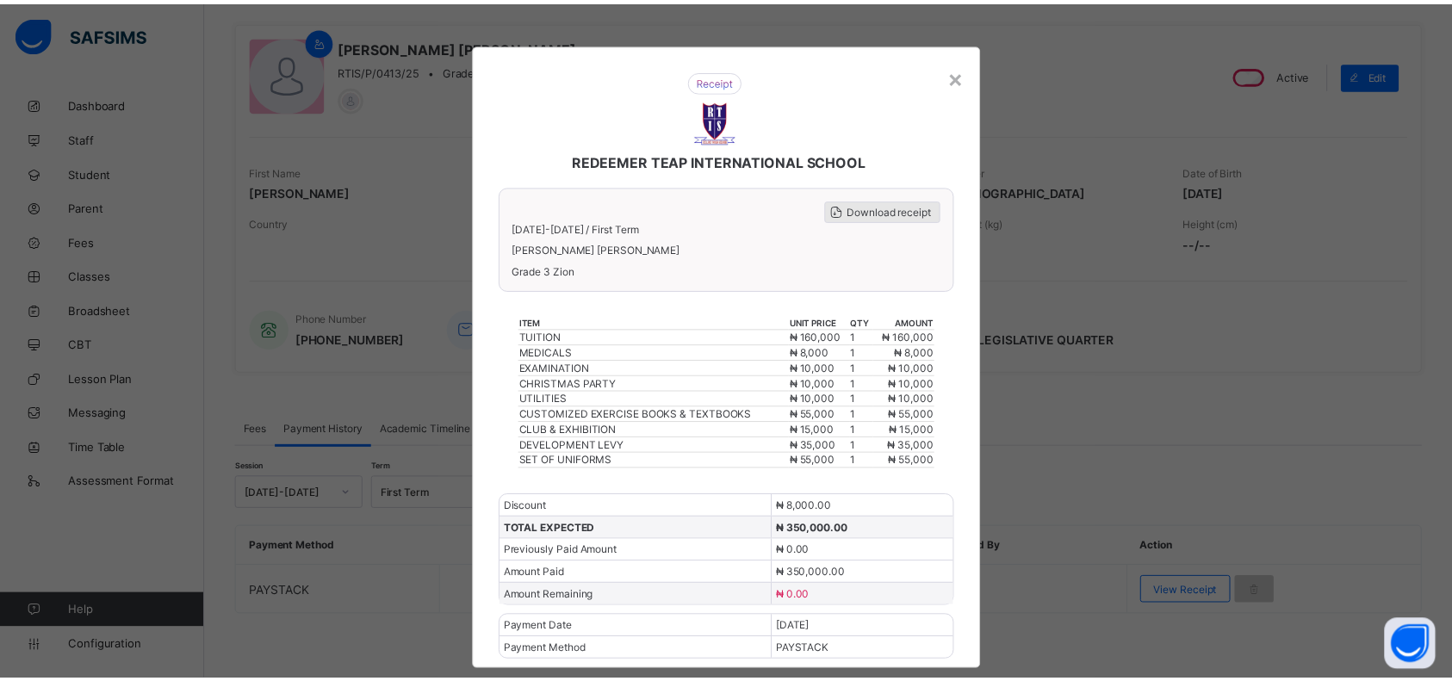
scroll to position [0, 0]
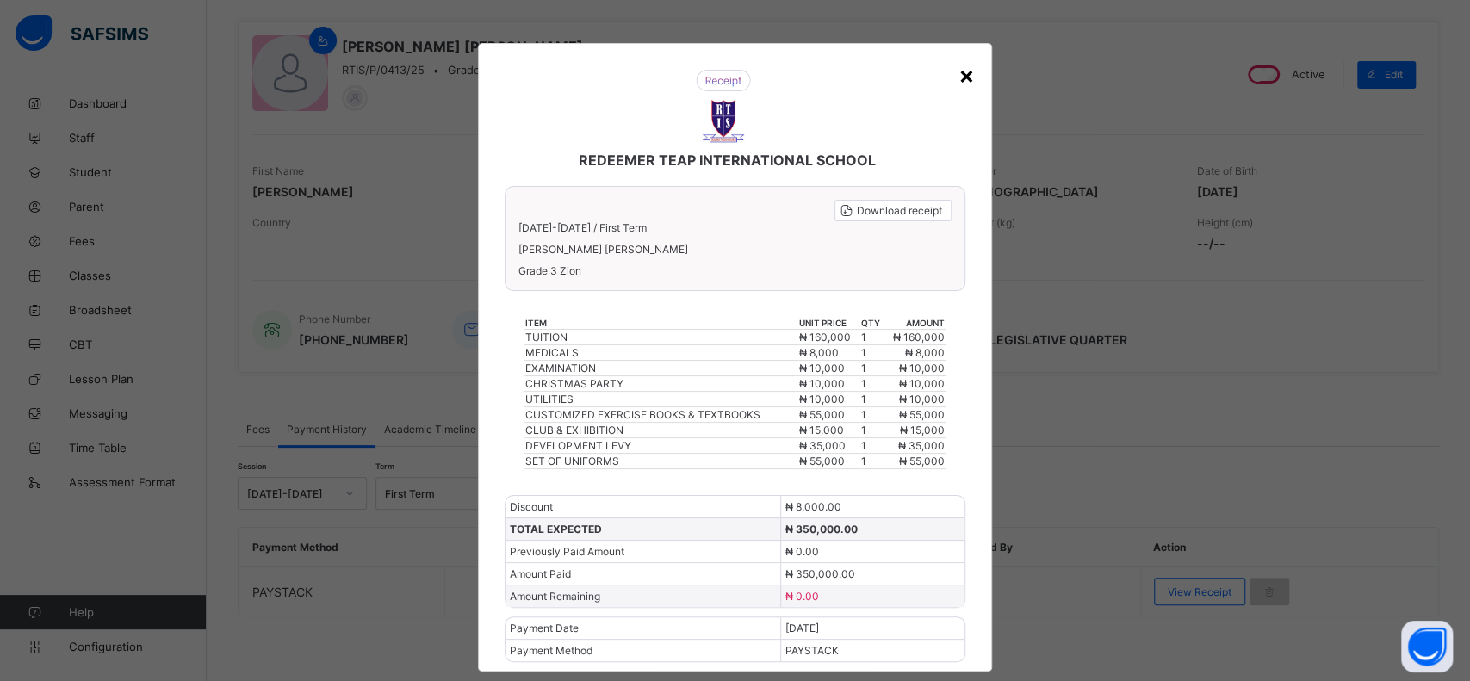
click at [959, 79] on div "×" at bounding box center [967, 74] width 16 height 29
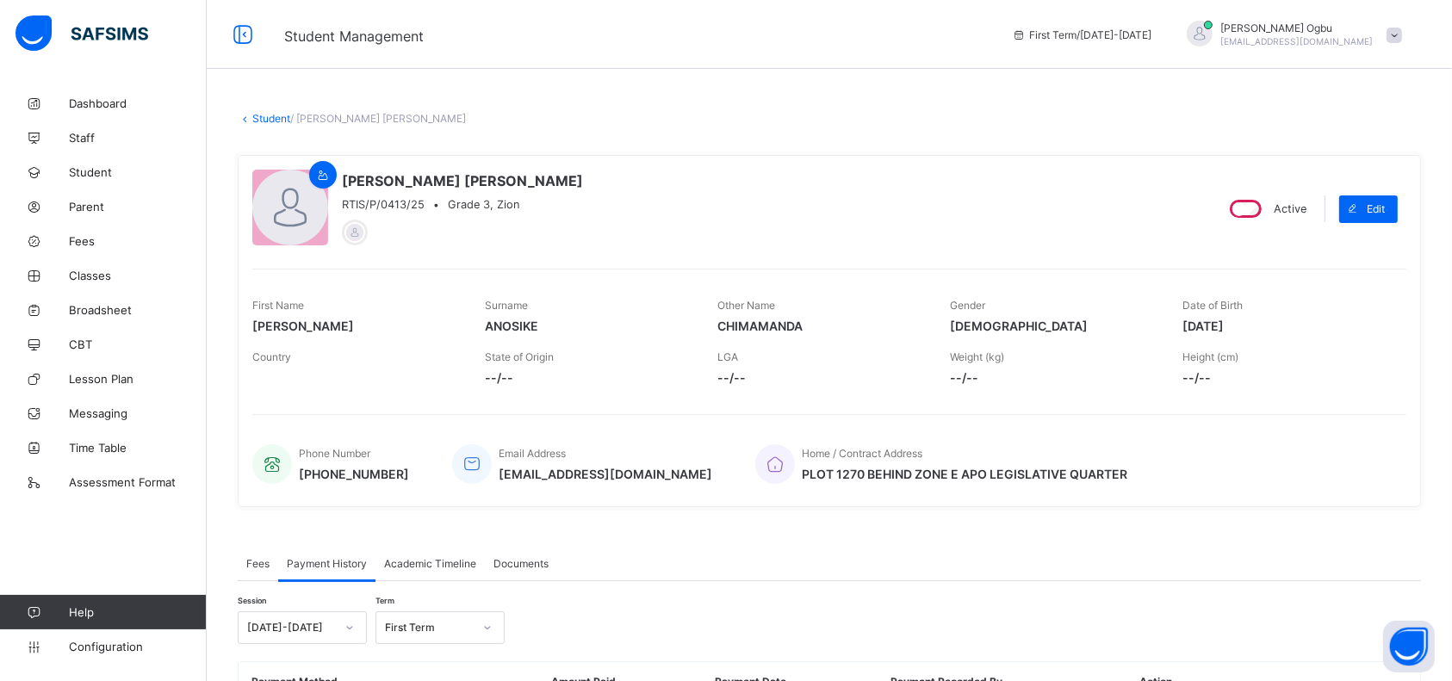
click at [263, 116] on link "Student" at bounding box center [271, 118] width 38 height 13
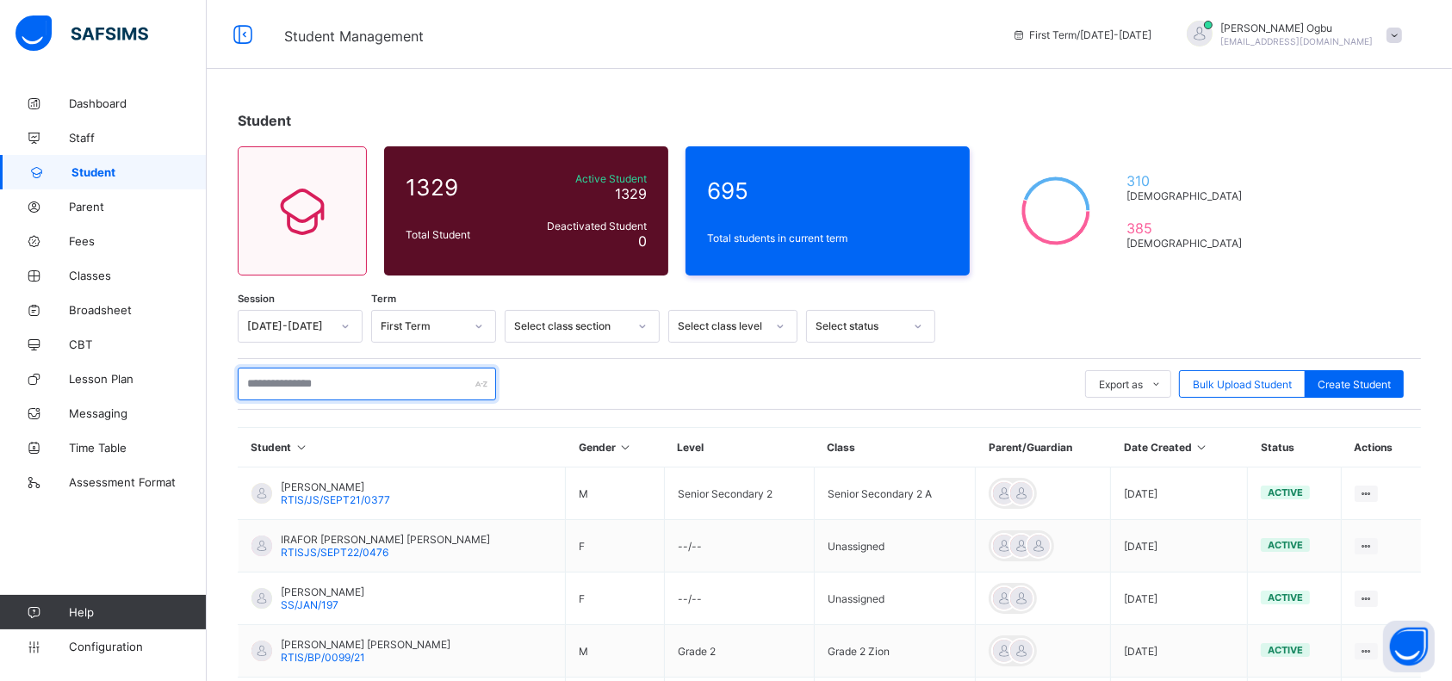
click at [384, 389] on input "text" at bounding box center [367, 384] width 258 height 33
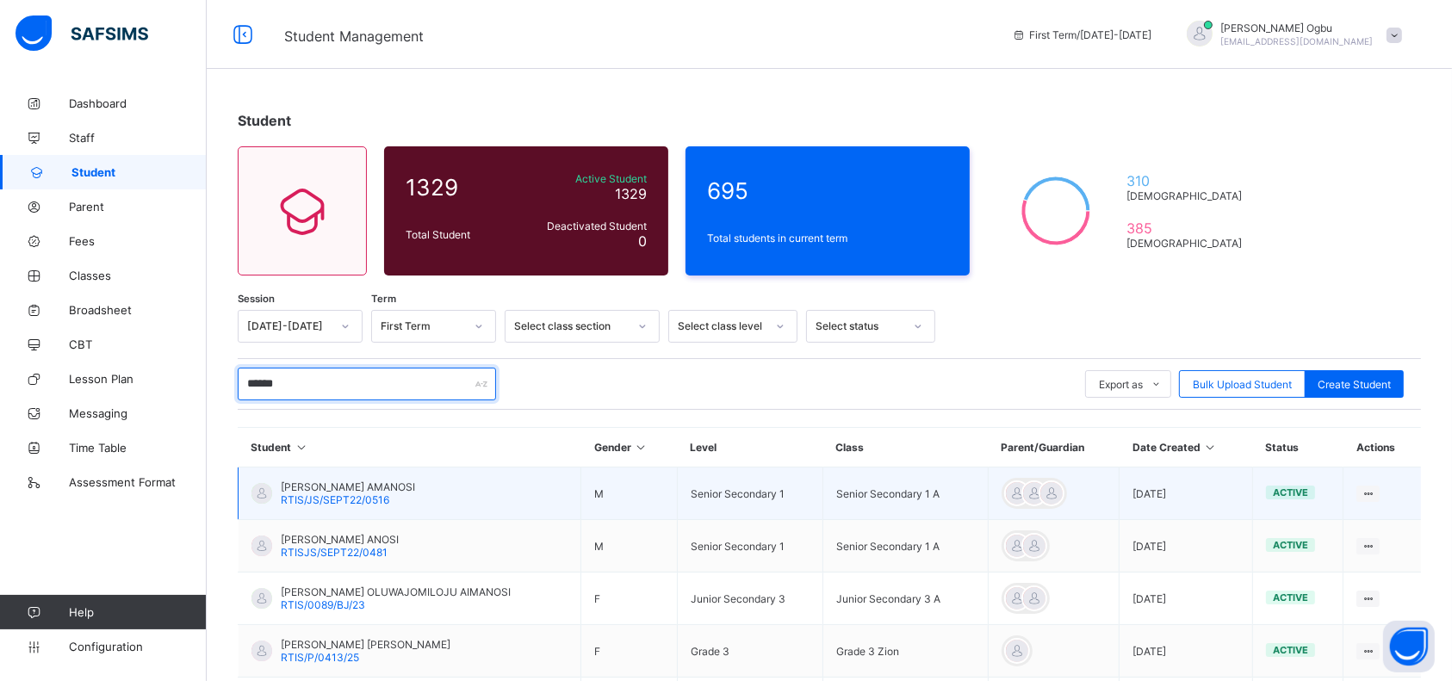
type input "*******"
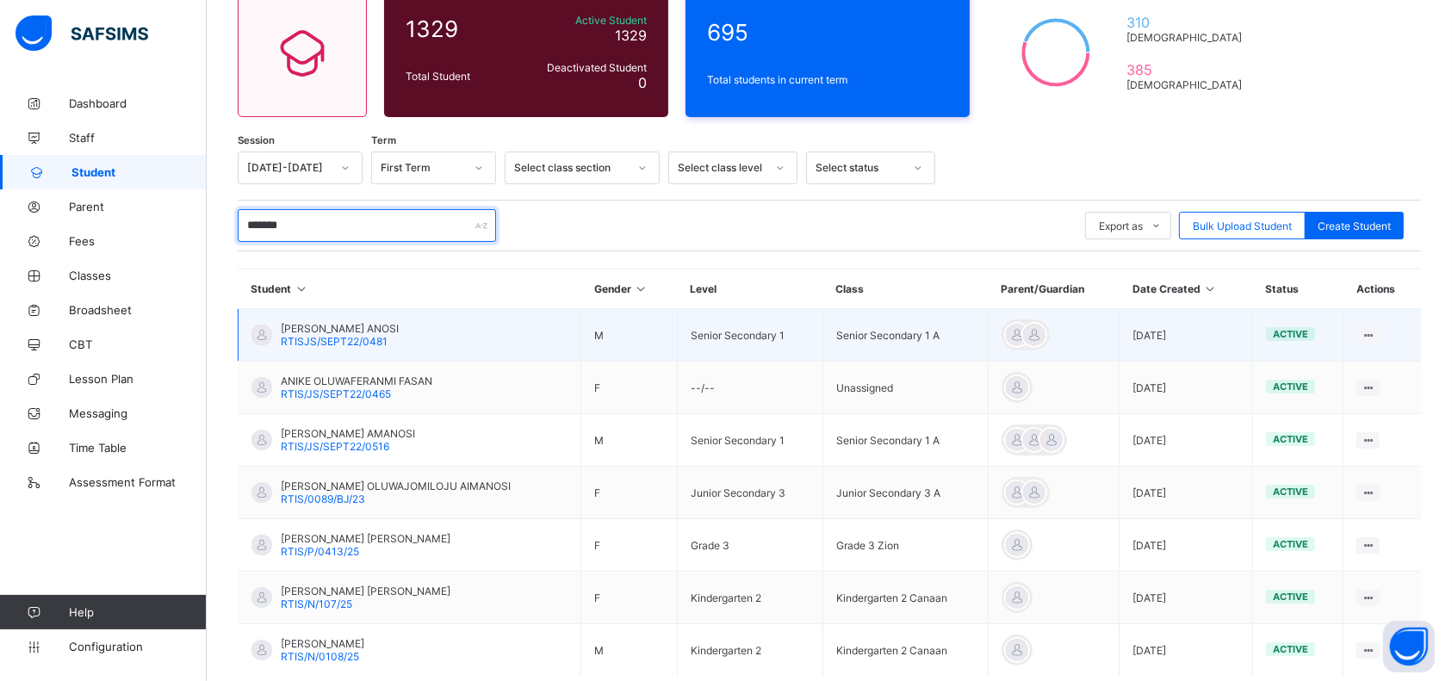
scroll to position [255, 0]
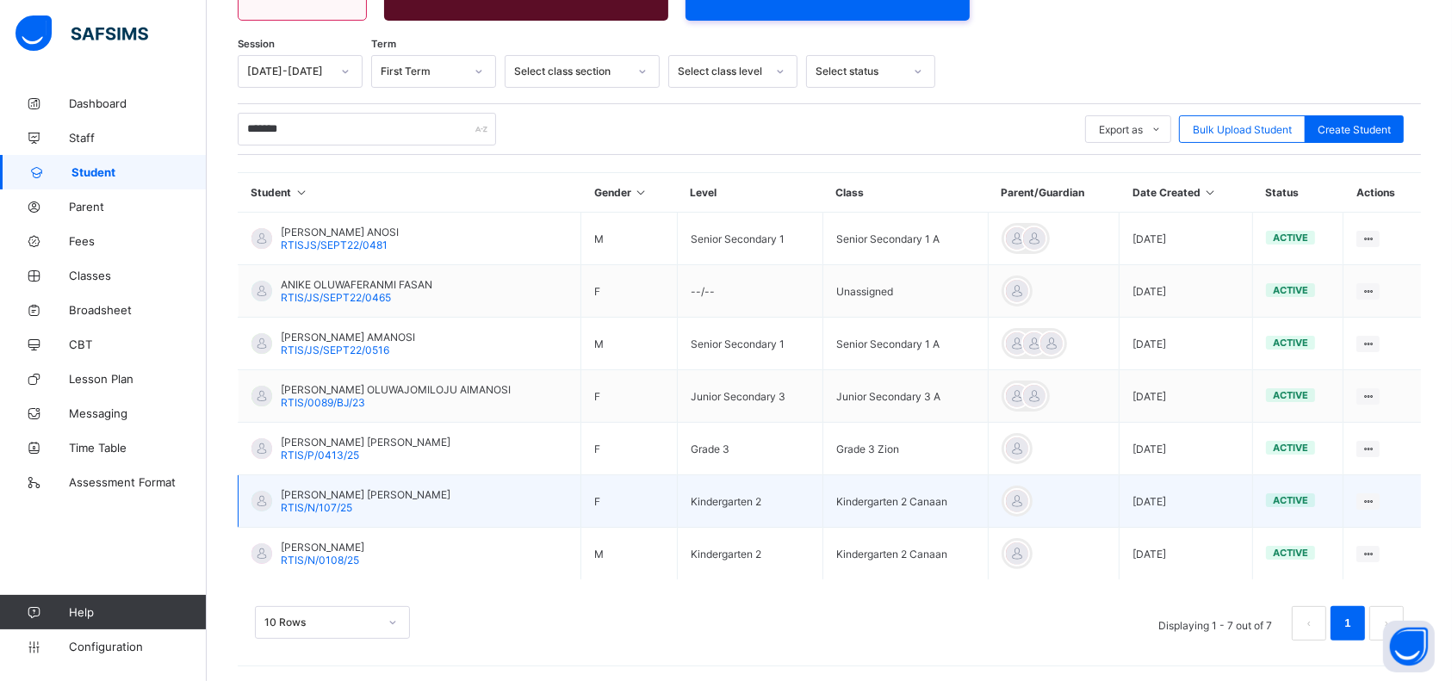
click at [309, 492] on span "[PERSON_NAME] [PERSON_NAME]" at bounding box center [366, 494] width 170 height 13
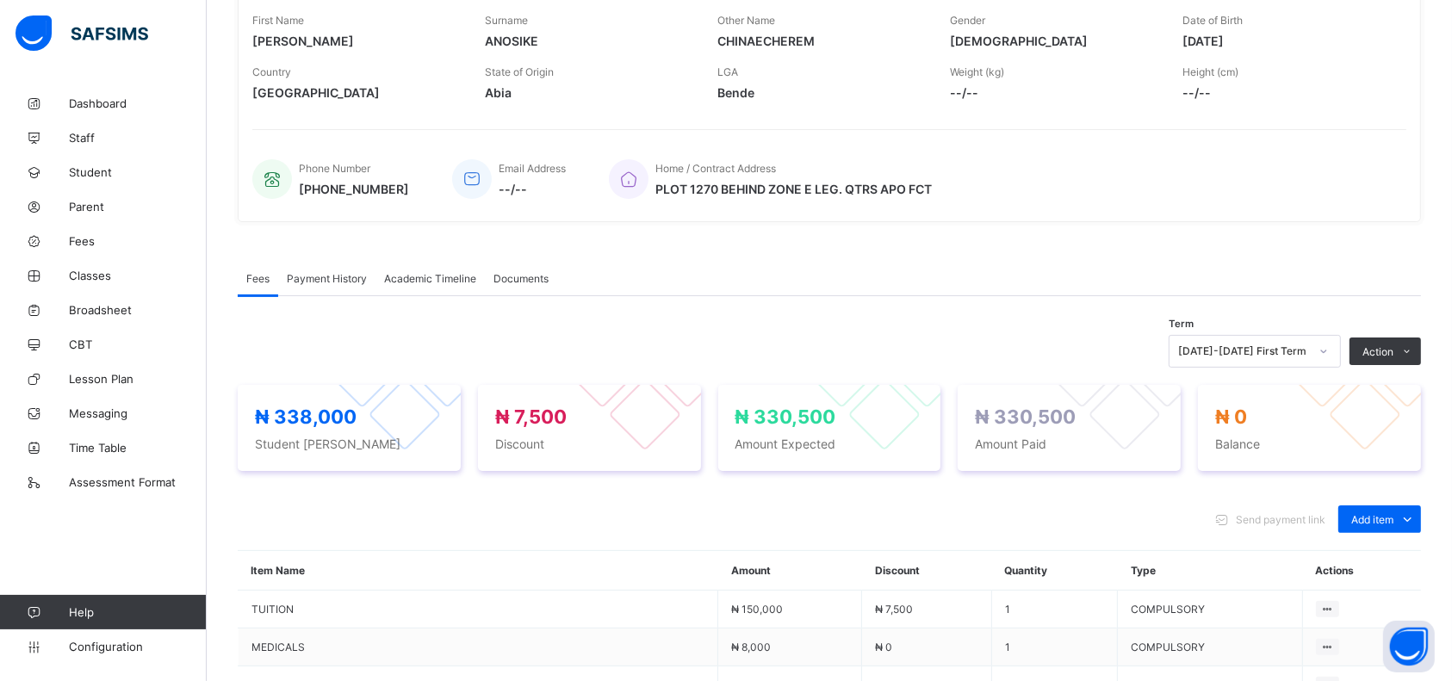
click at [338, 276] on span "Payment History" at bounding box center [327, 278] width 80 height 13
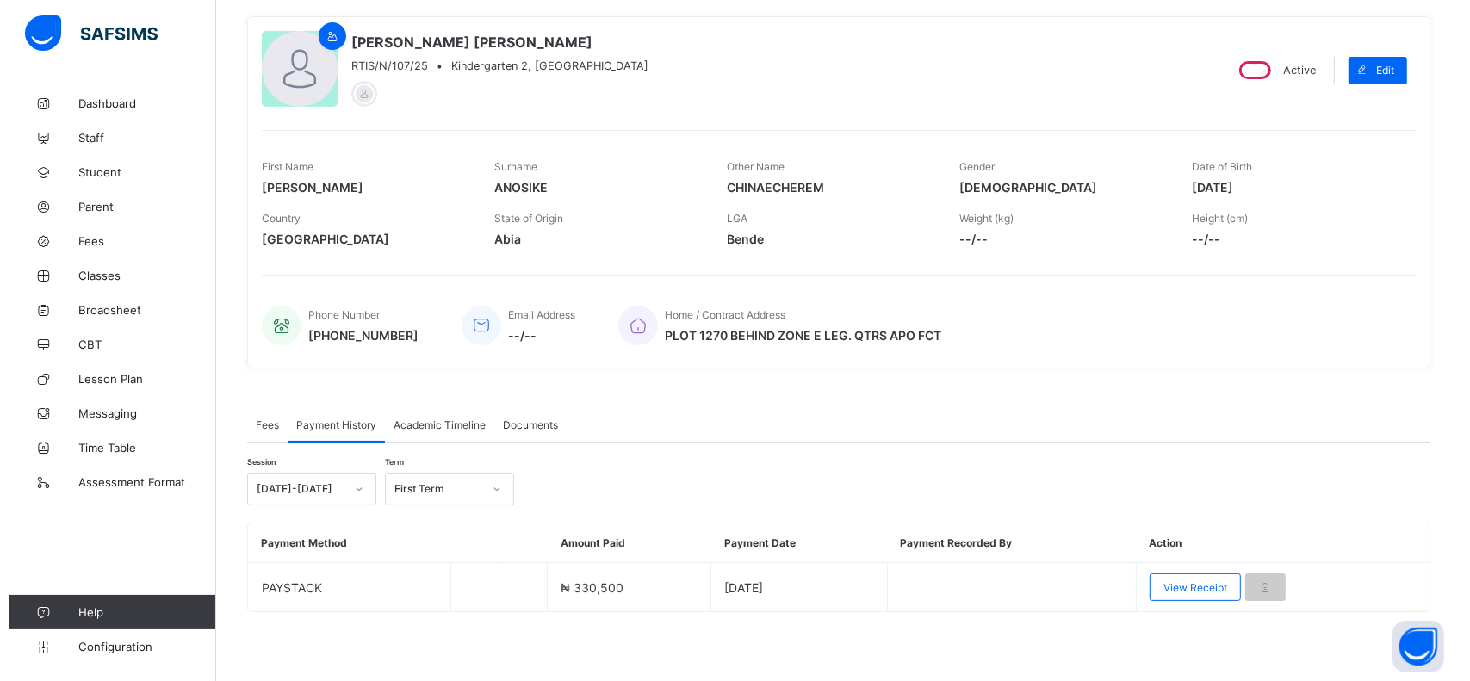
scroll to position [134, 0]
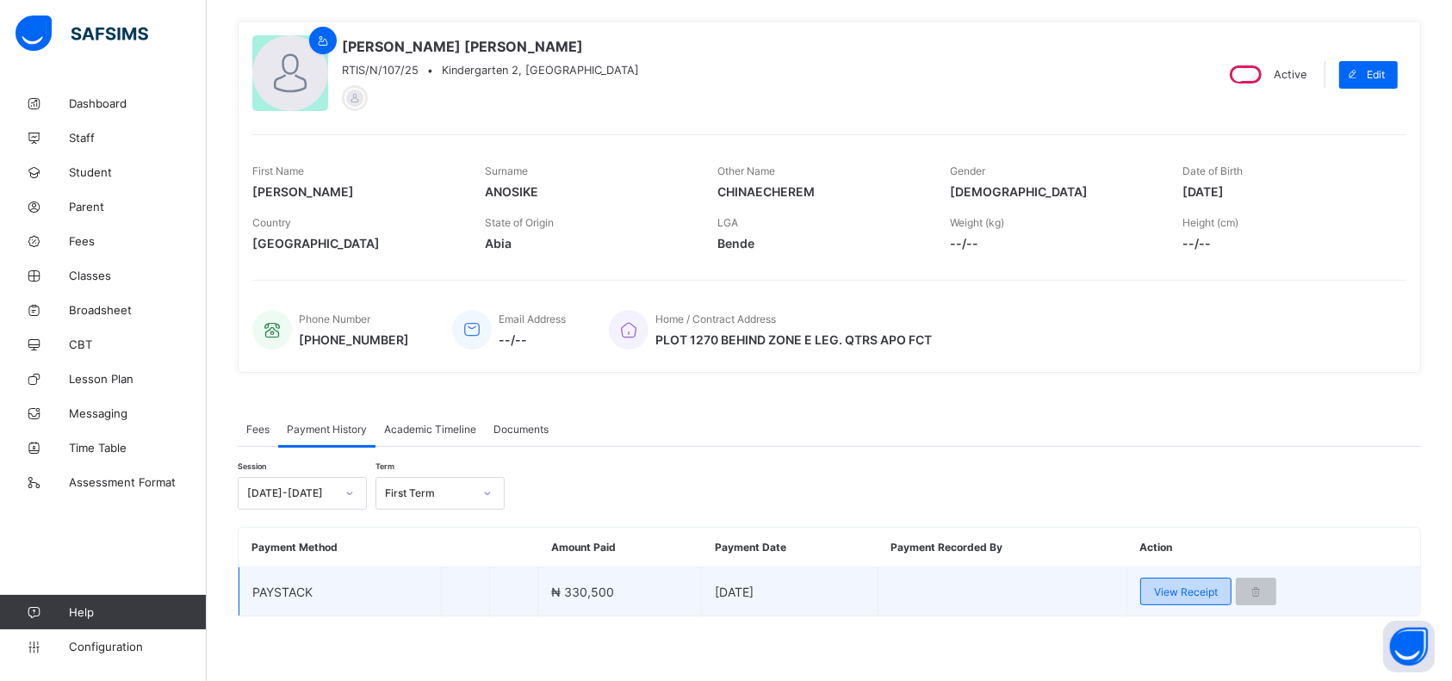
click at [1177, 586] on span "View Receipt" at bounding box center [1186, 592] width 64 height 13
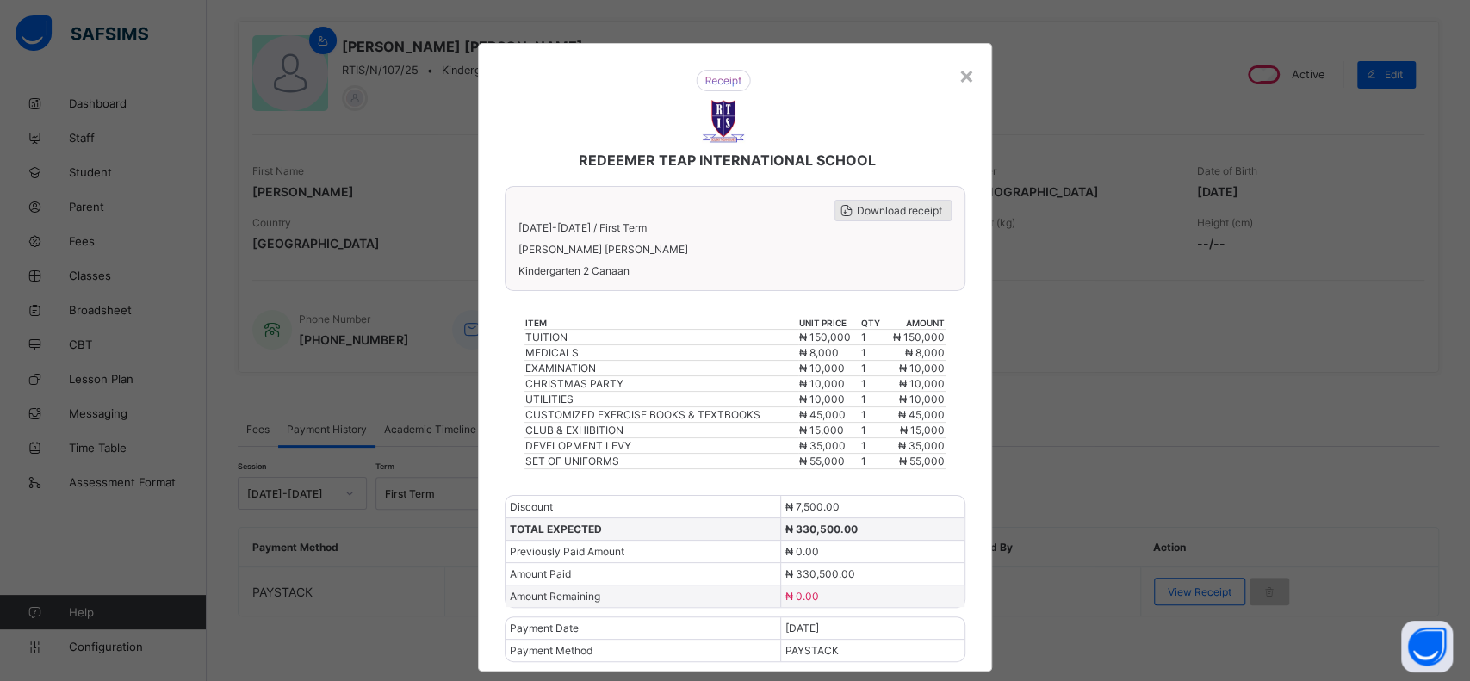
click at [895, 204] on span "Download receipt" at bounding box center [899, 210] width 85 height 13
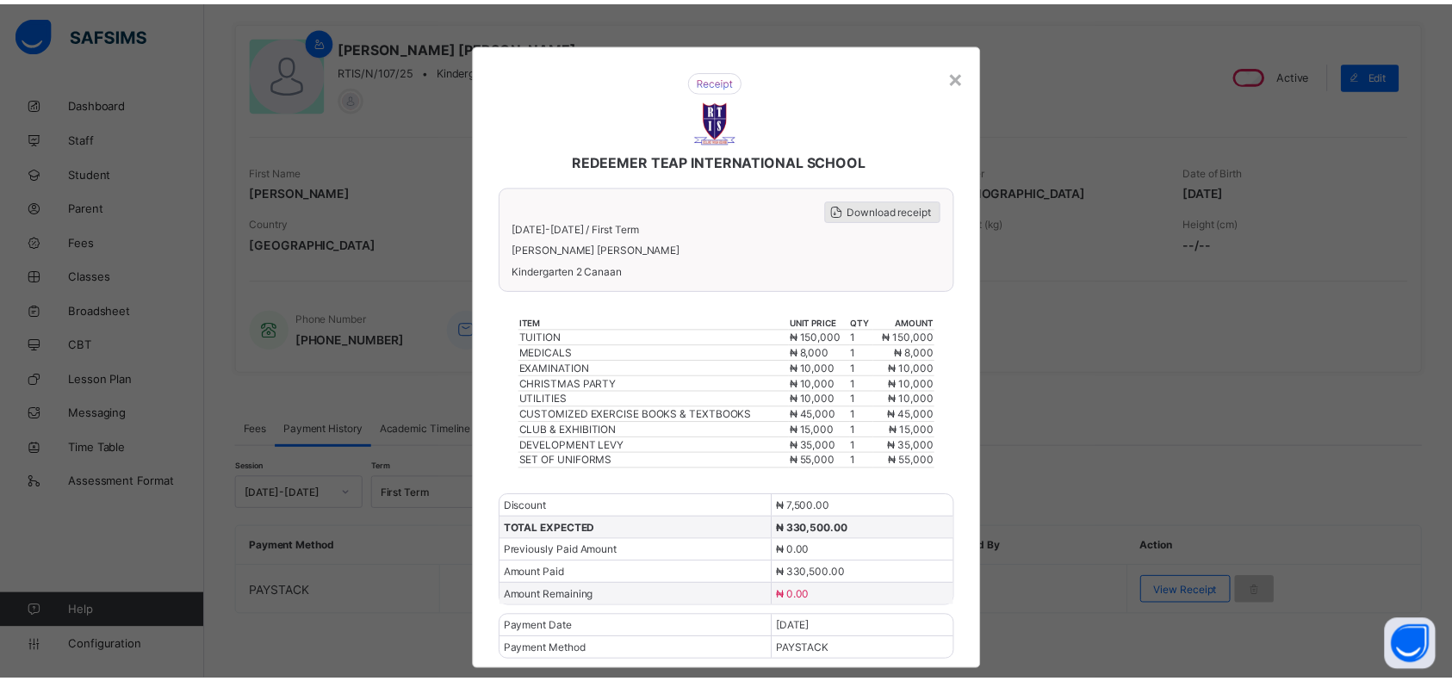
scroll to position [0, 0]
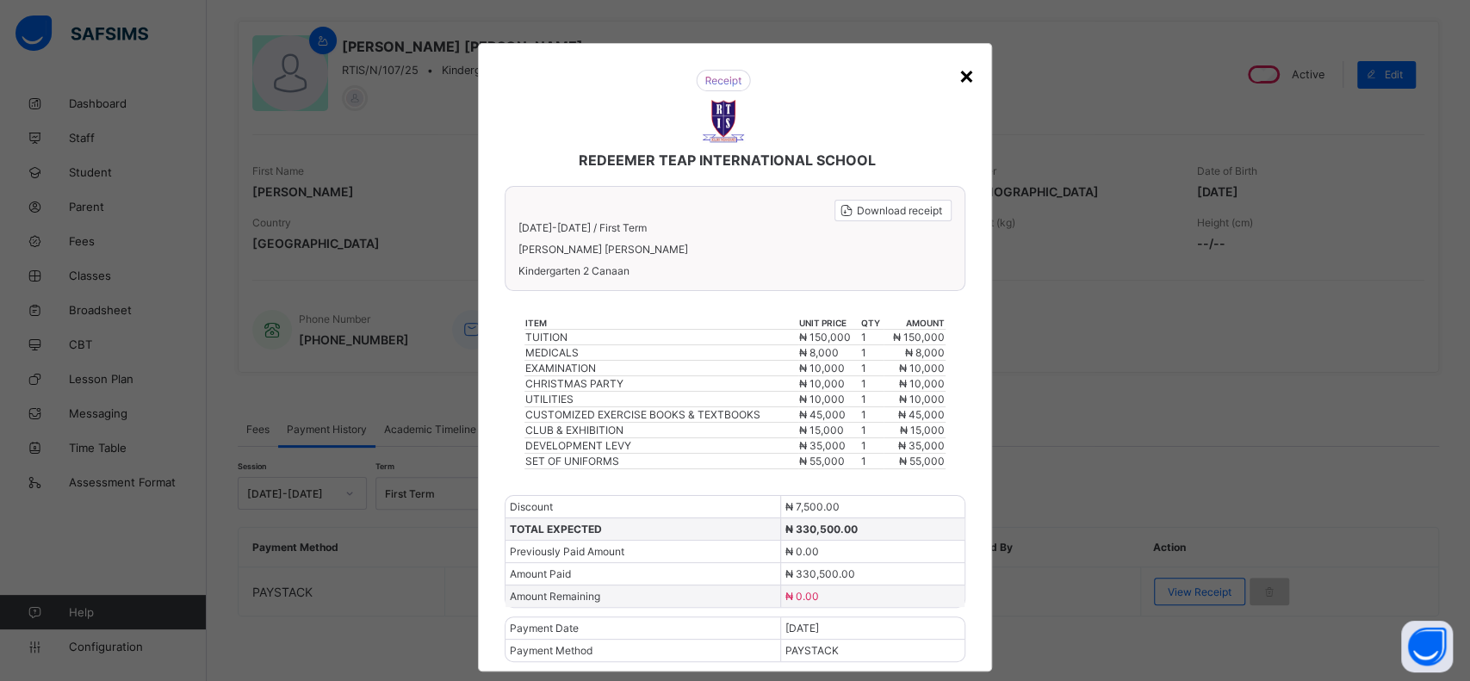
click at [959, 72] on div "×" at bounding box center [967, 74] width 16 height 29
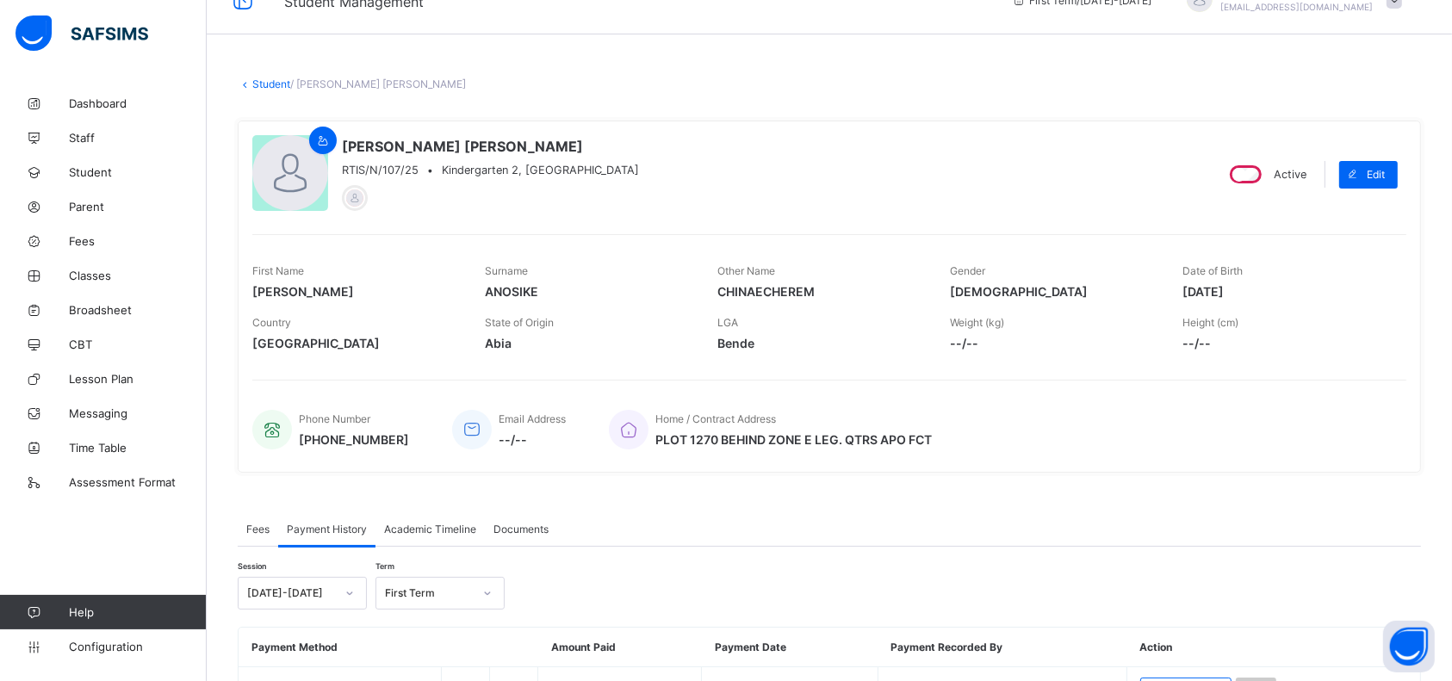
scroll to position [34, 0]
click at [276, 85] on link "Student" at bounding box center [271, 84] width 38 height 13
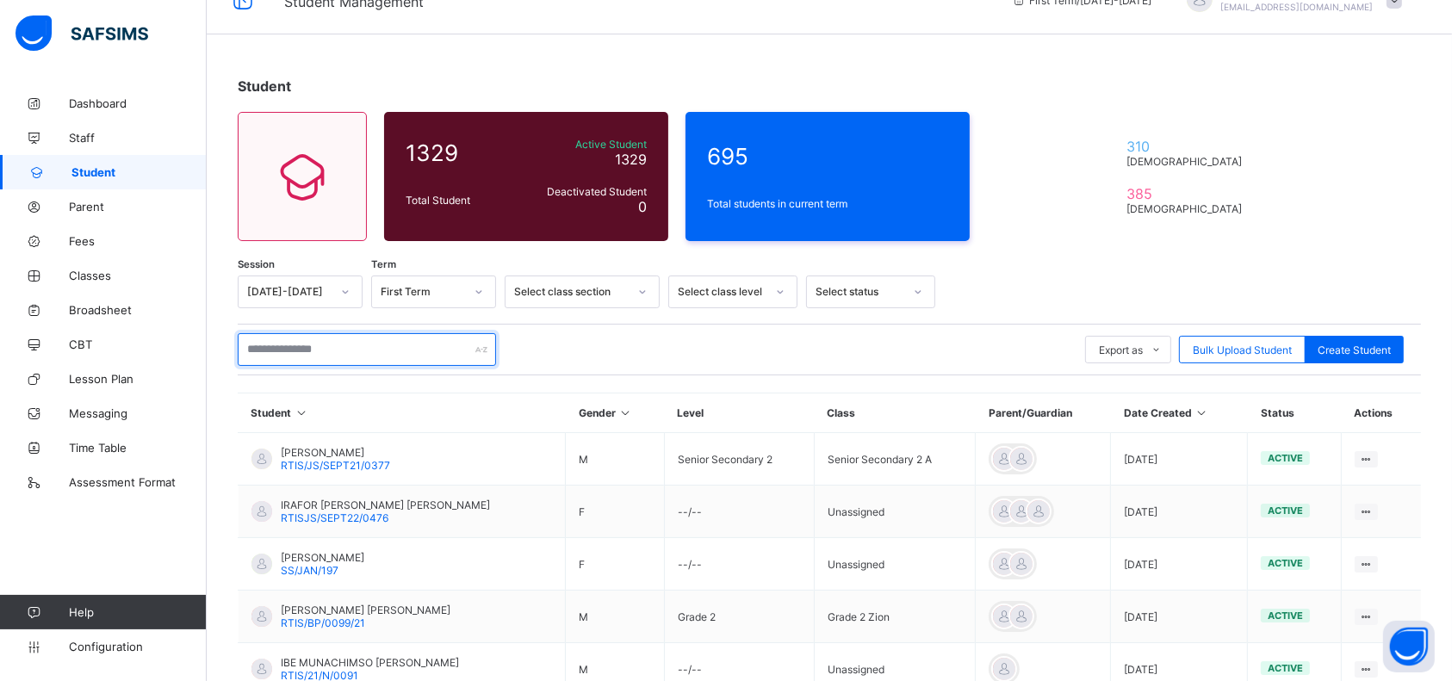
click at [345, 346] on input "text" at bounding box center [367, 349] width 258 height 33
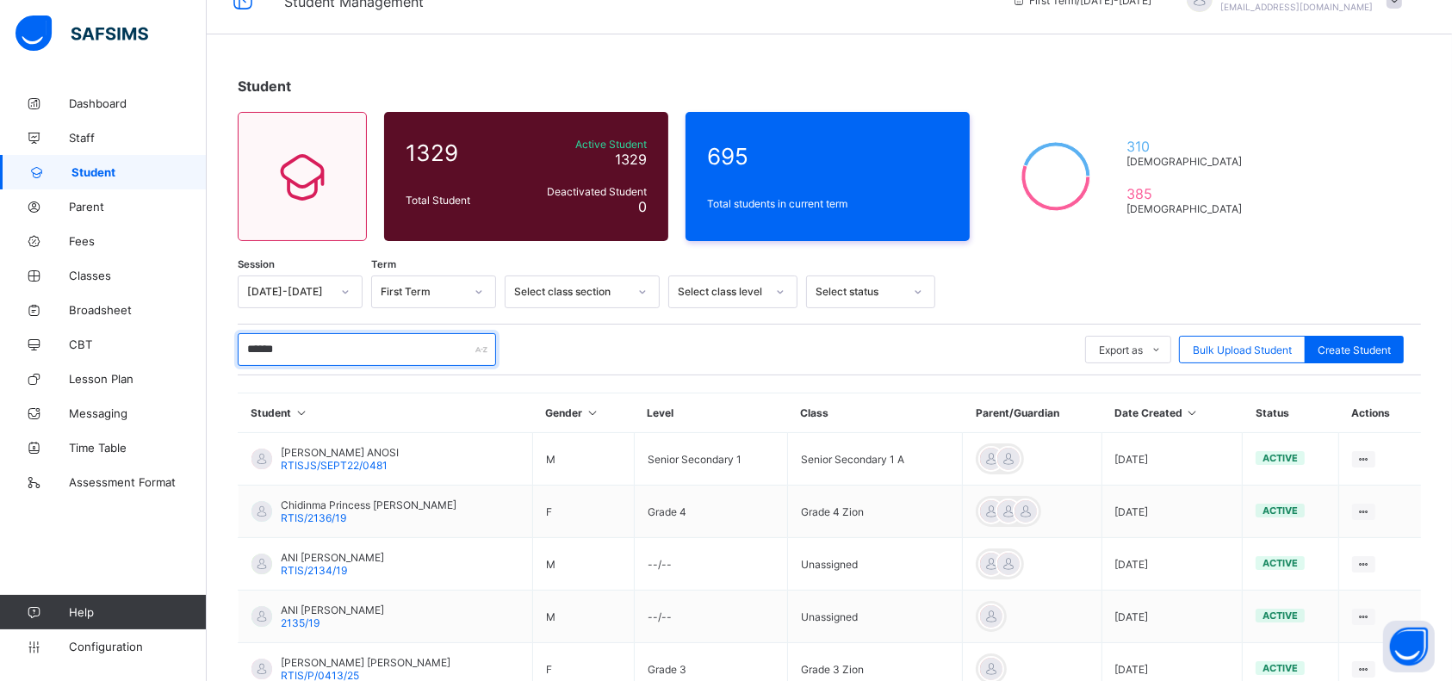
type input "*******"
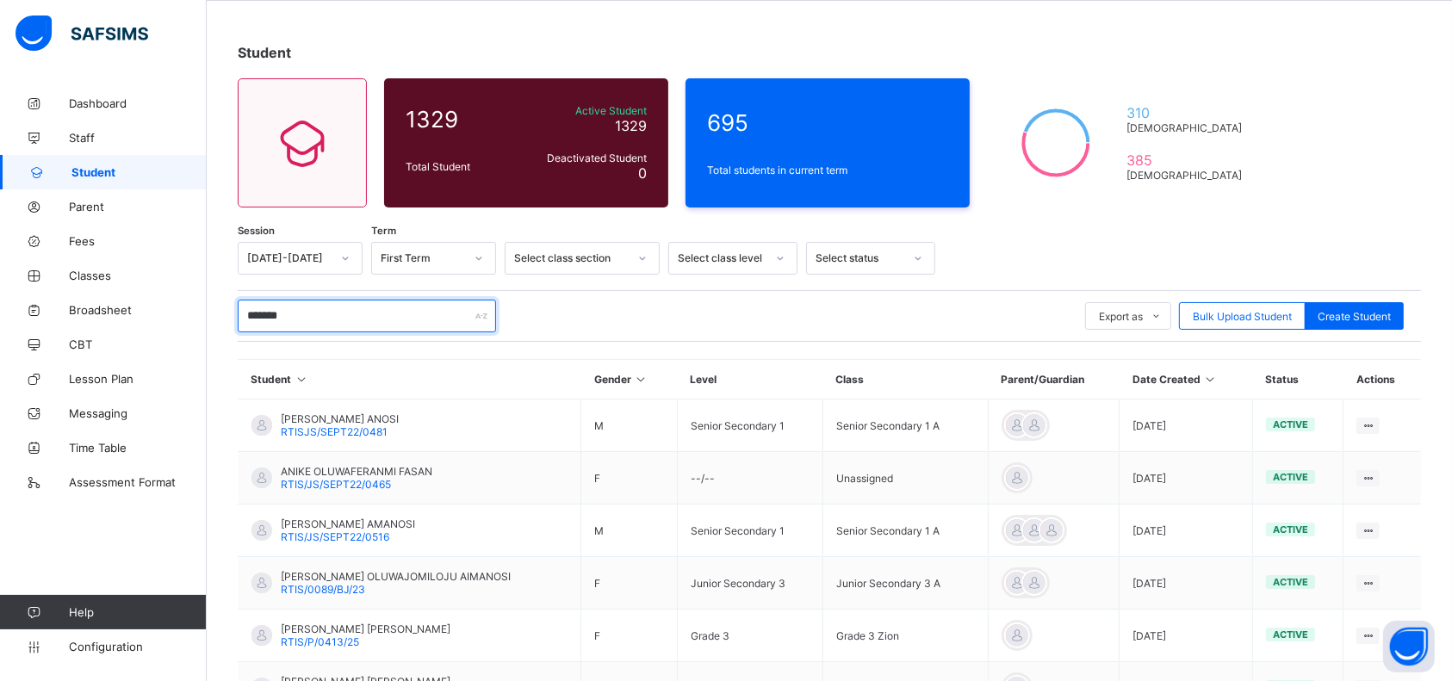
scroll to position [255, 0]
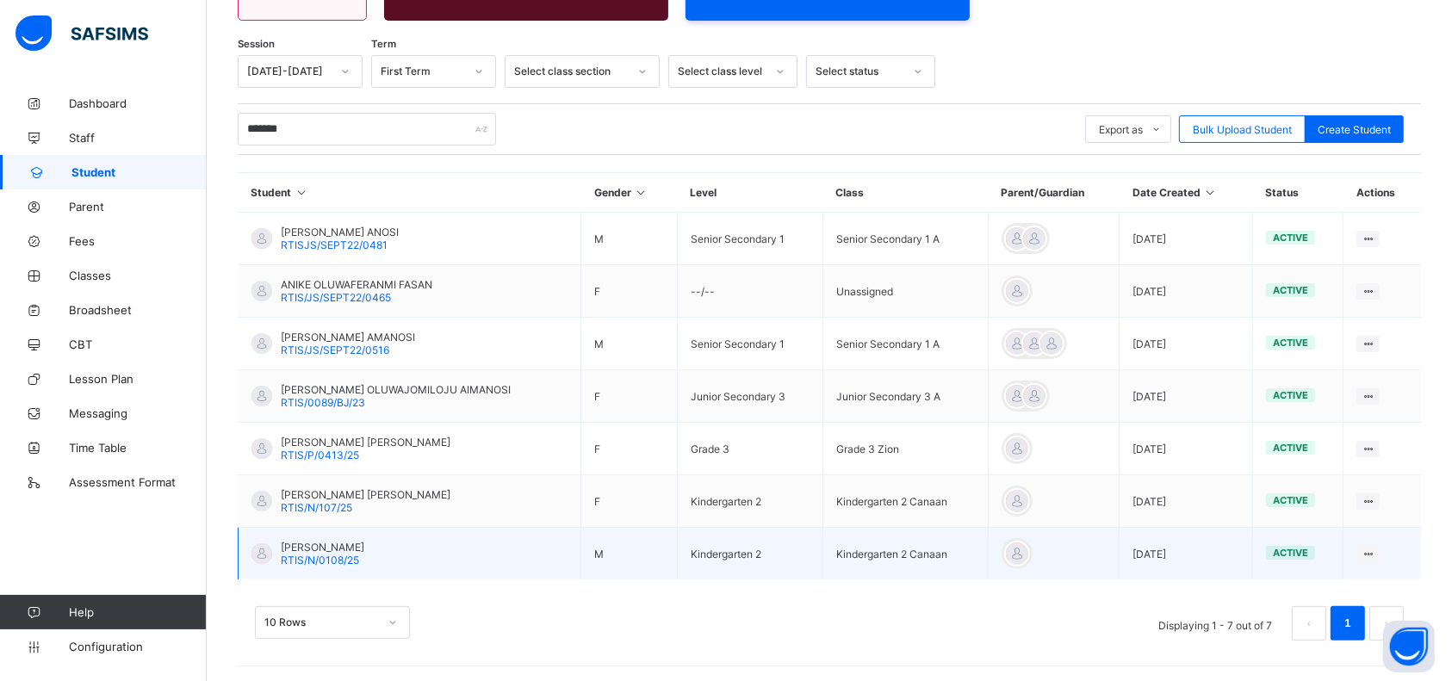
click at [338, 546] on span "[PERSON_NAME]" at bounding box center [323, 547] width 84 height 13
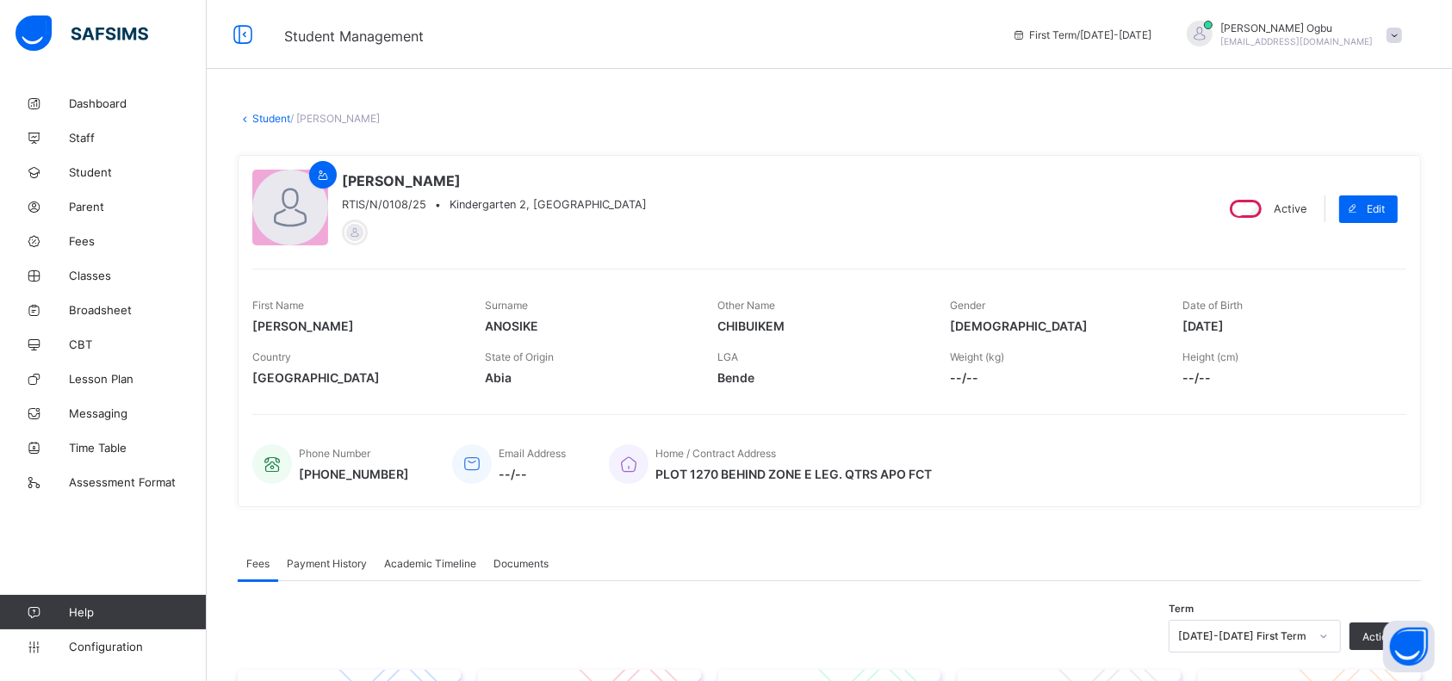
click at [335, 560] on span "Payment History" at bounding box center [327, 563] width 80 height 13
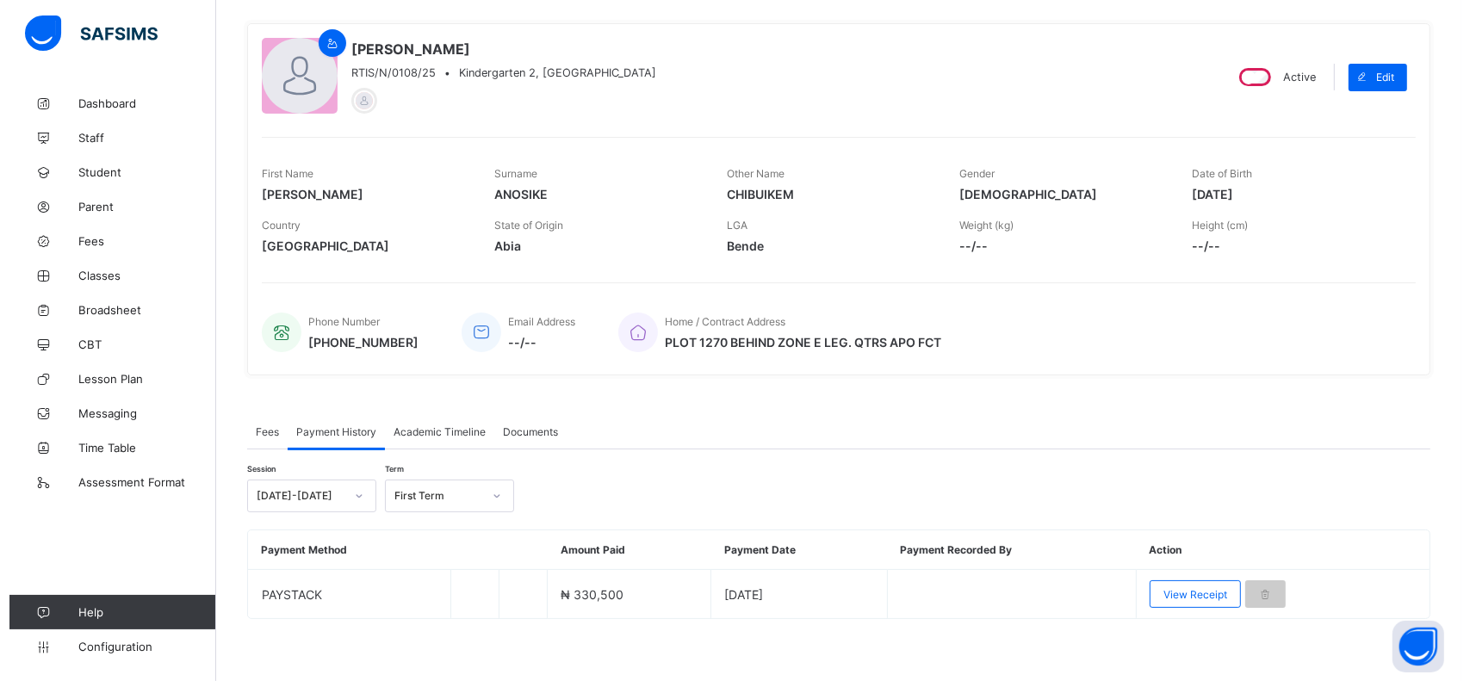
scroll to position [134, 0]
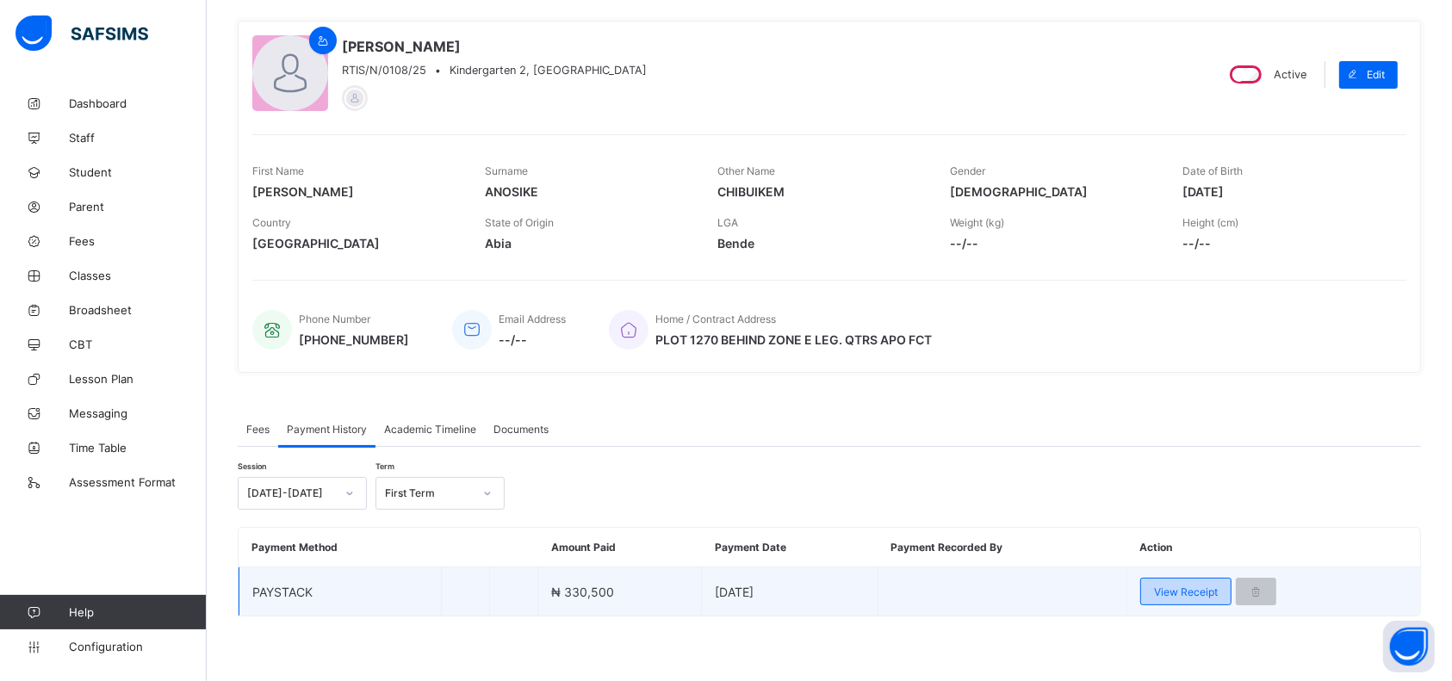
click at [1206, 593] on span "View Receipt" at bounding box center [1186, 592] width 64 height 13
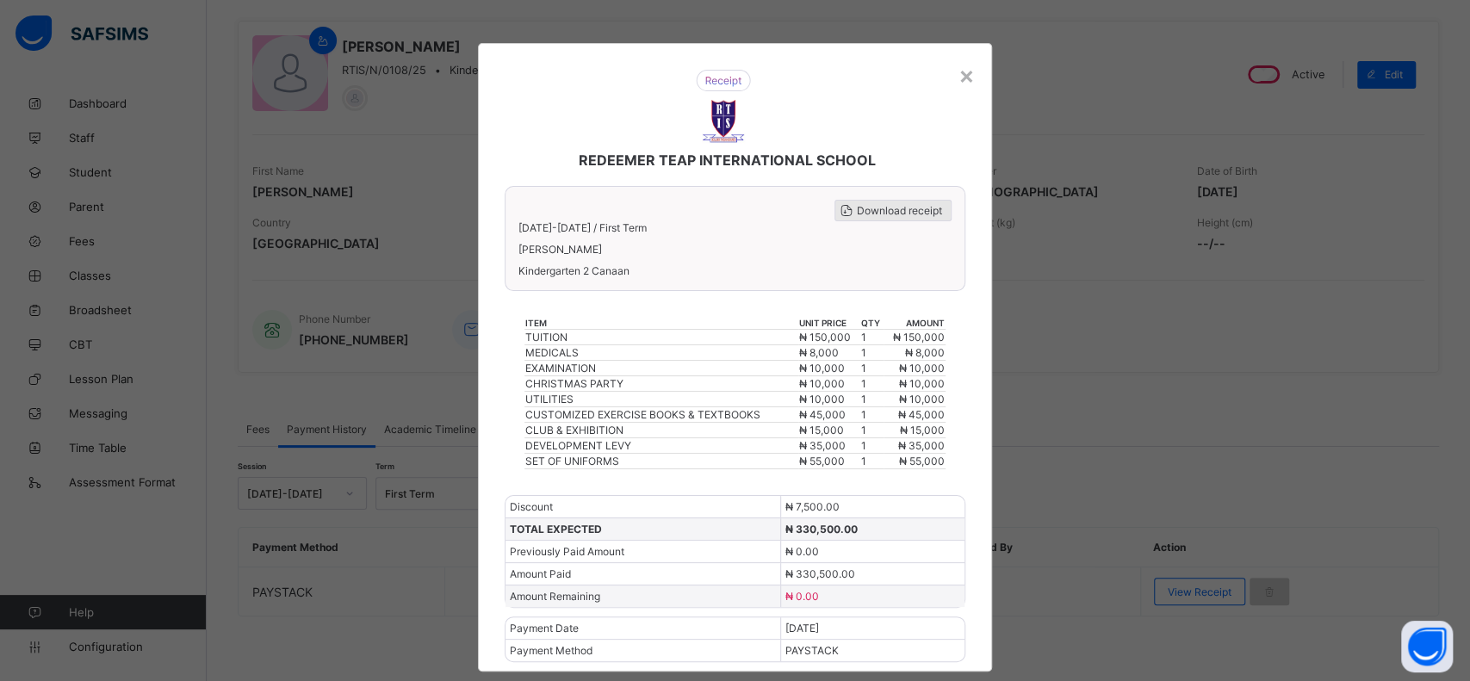
click at [902, 207] on span "Download receipt" at bounding box center [899, 210] width 85 height 13
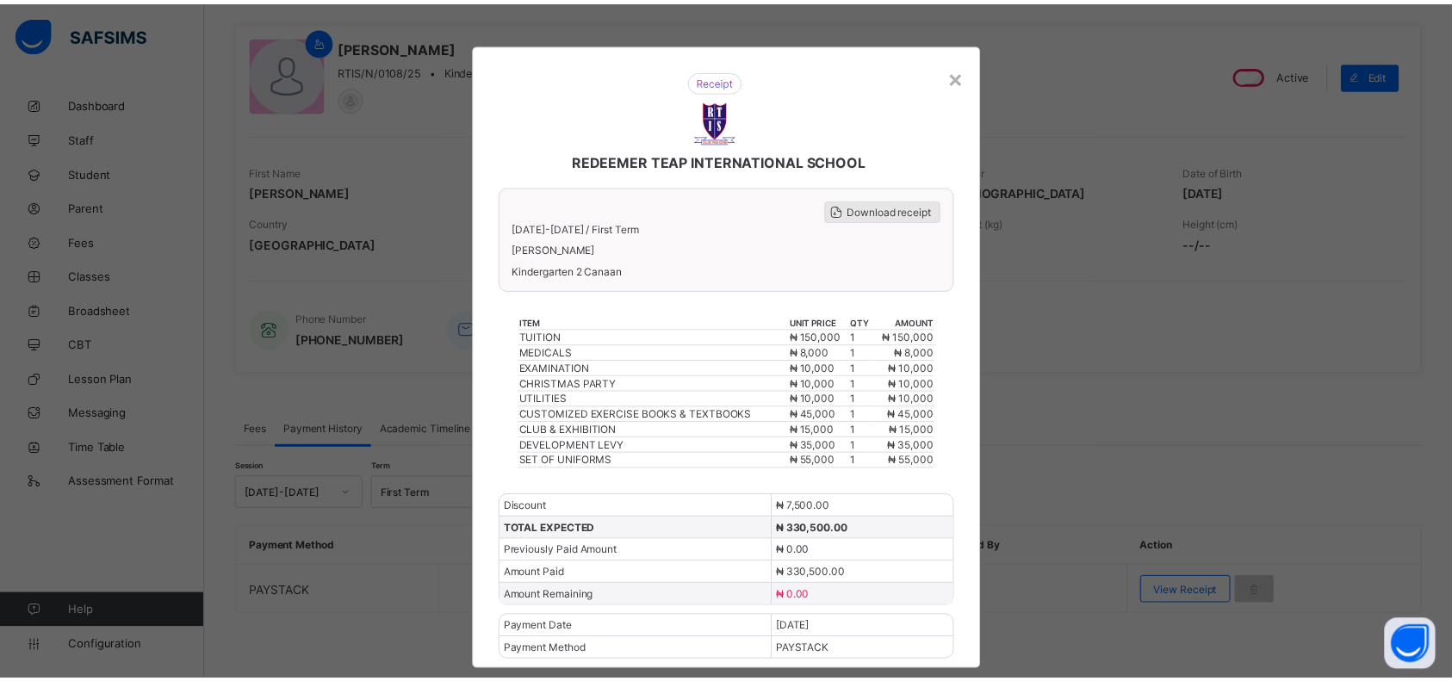
scroll to position [0, 0]
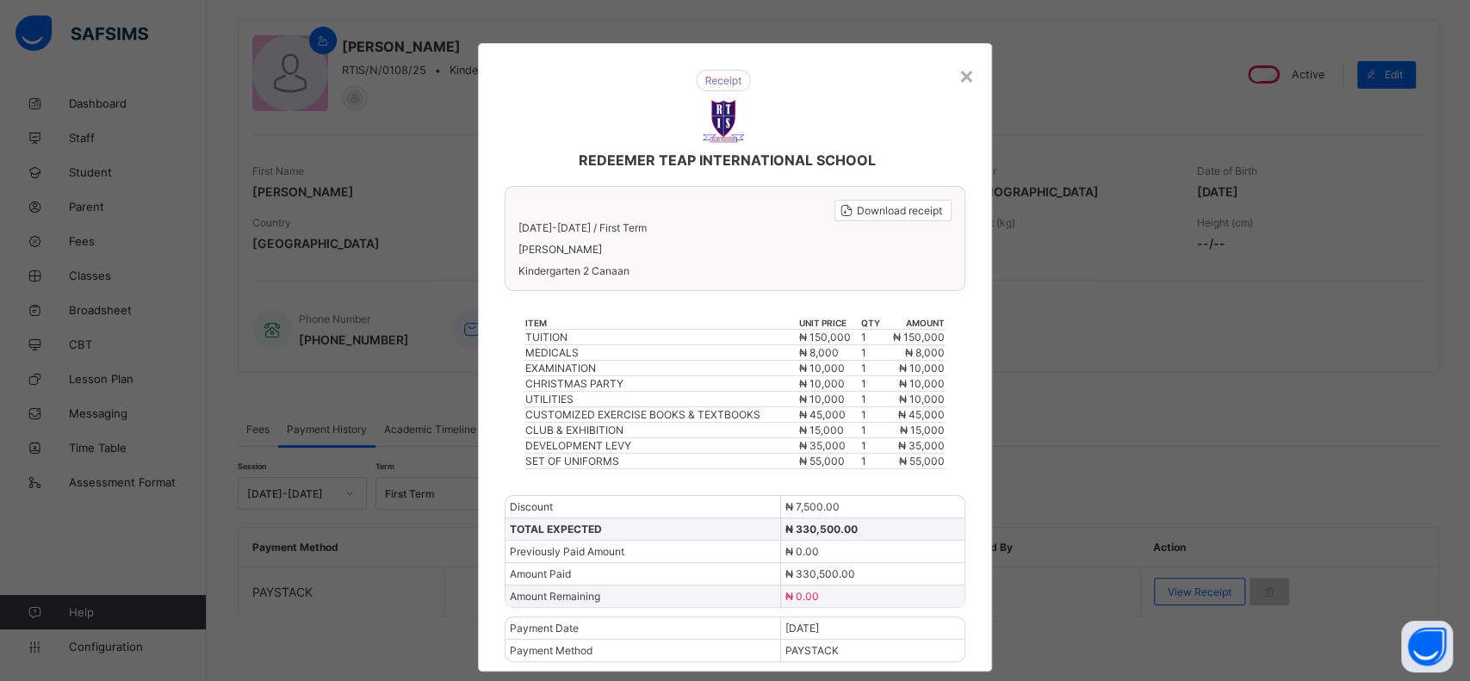
click at [984, 78] on div "REDEEMER TEAP INTERNATIONAL SCHOOL Download receipt 2025-2026 / First Term EMMA…" at bounding box center [735, 357] width 514 height 629
click at [960, 69] on div "×" at bounding box center [967, 74] width 16 height 29
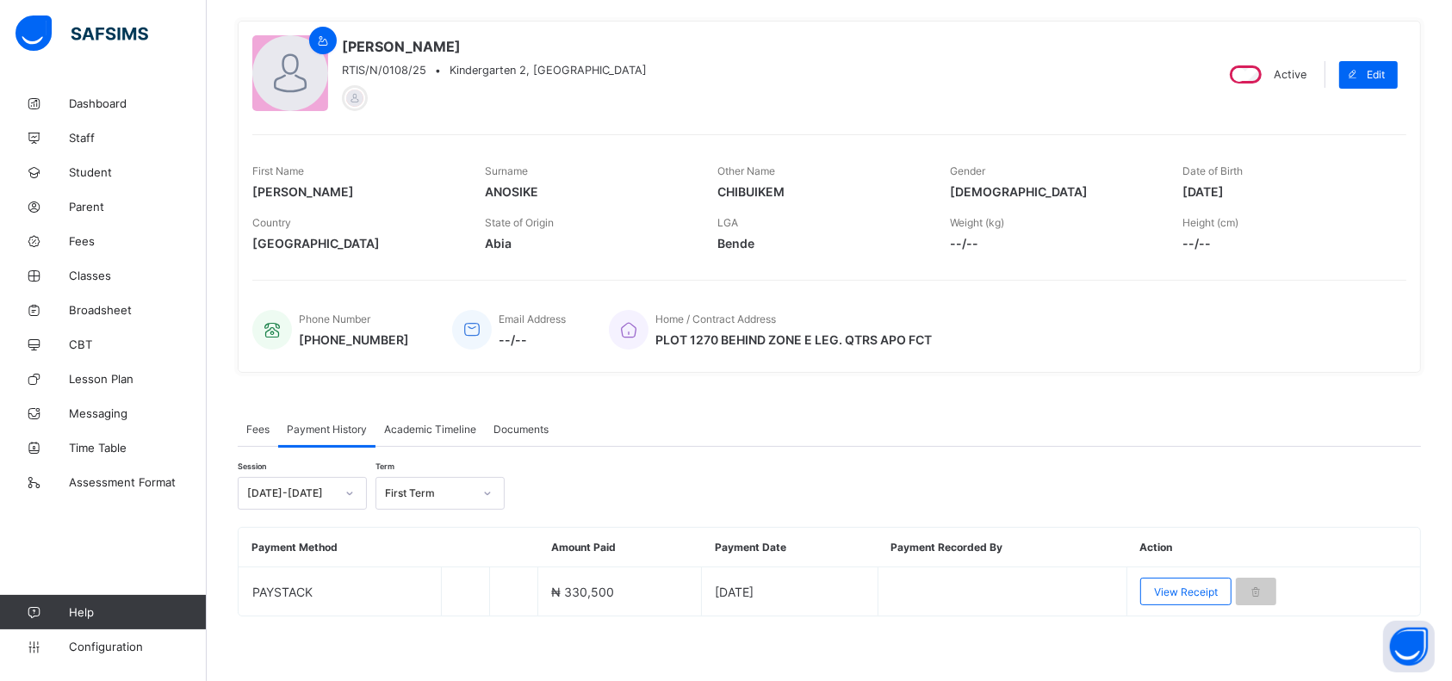
click at [344, 262] on div "EMMANUEL CHIBUIKEM ANOSIKE RTIS/N/0108/25 • Kindergarten 2, Canaan Active Edit …" at bounding box center [829, 197] width 1183 height 352
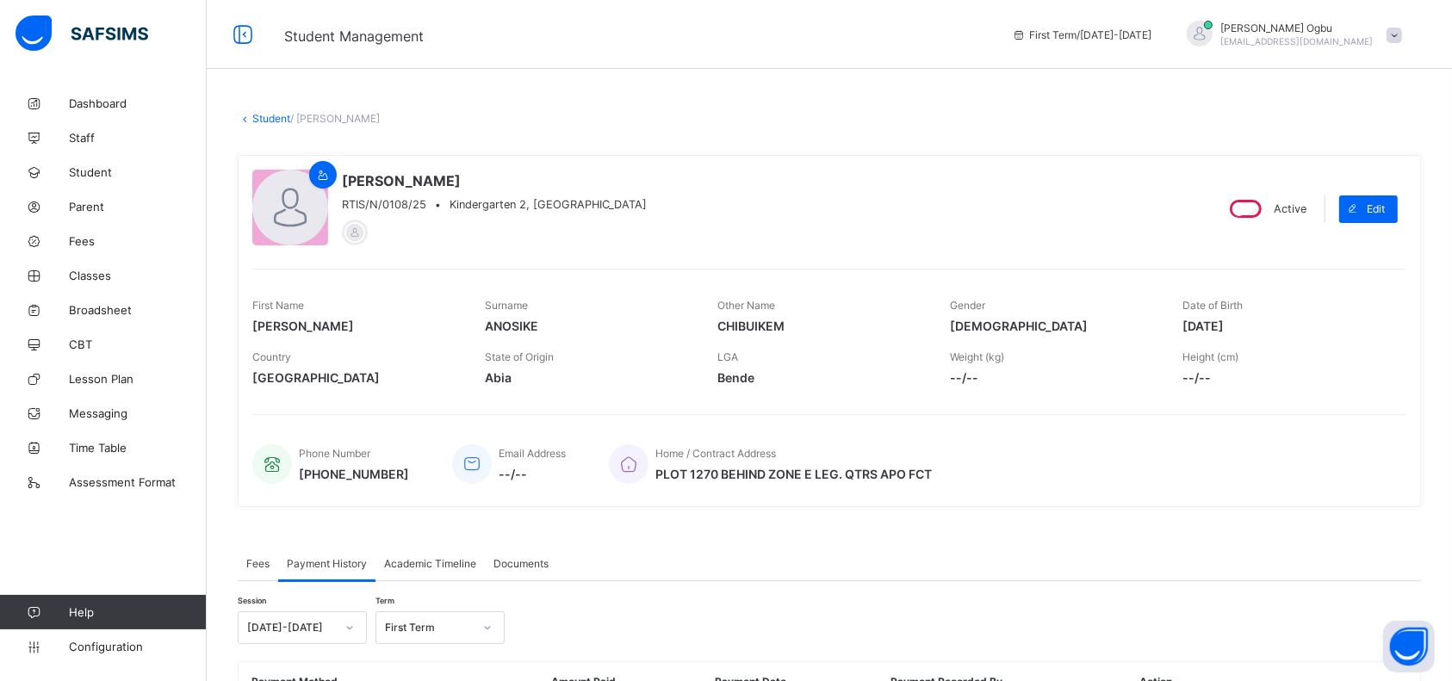
click at [259, 118] on link "Student" at bounding box center [271, 118] width 38 height 13
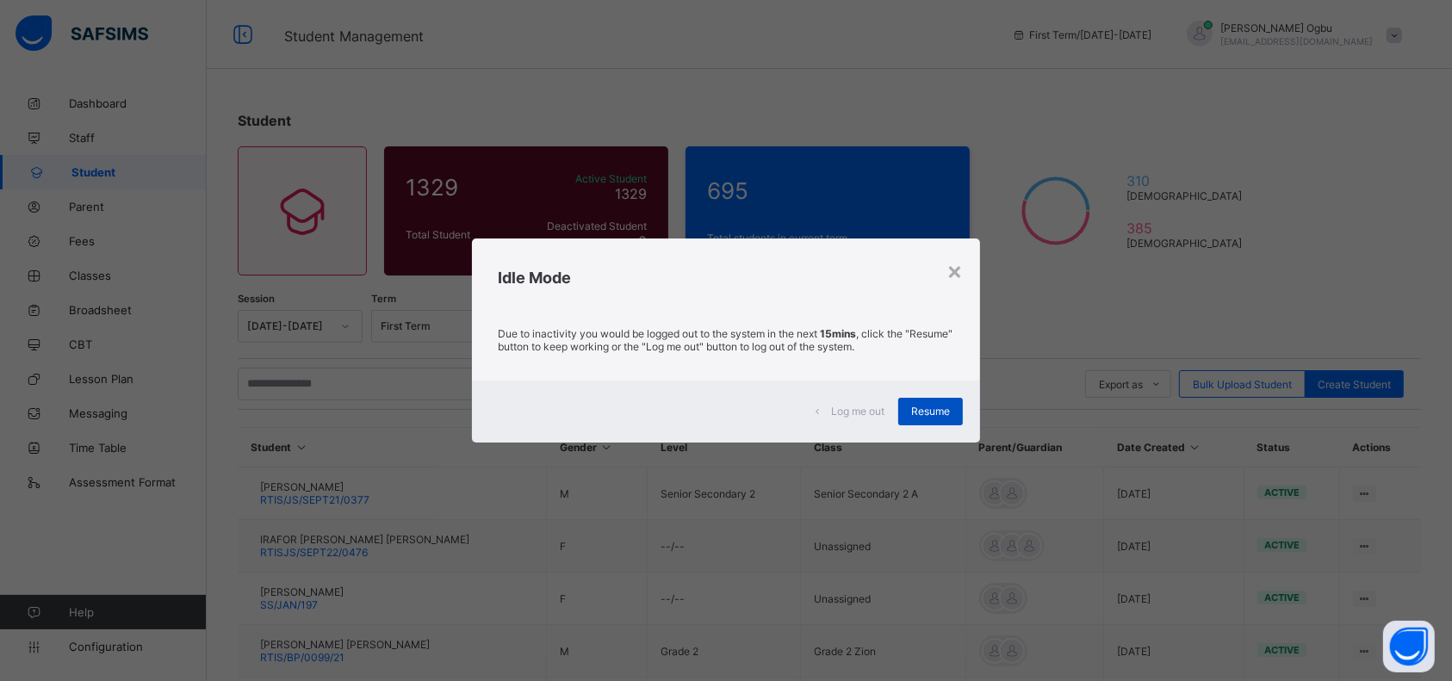
click at [929, 400] on div "Resume" at bounding box center [930, 412] width 65 height 28
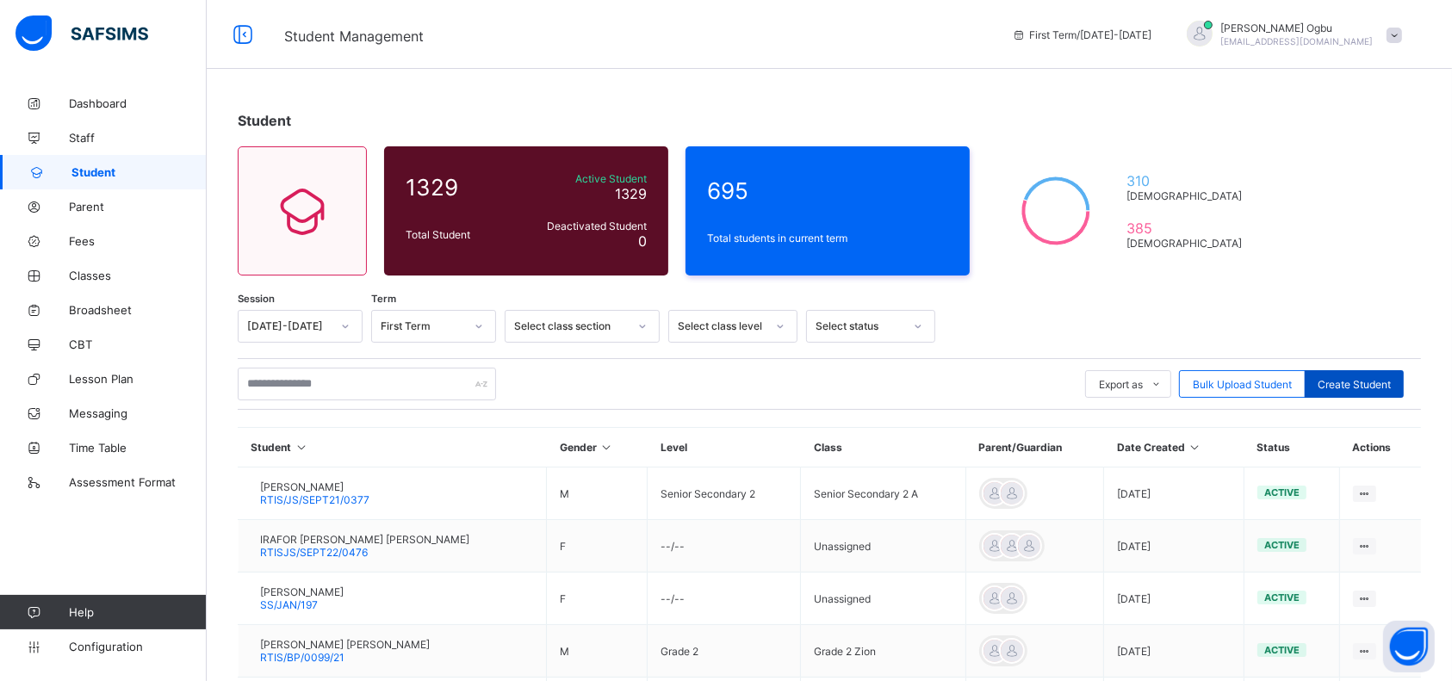
click at [1351, 379] on span "Create Student" at bounding box center [1354, 384] width 73 height 13
select select "**"
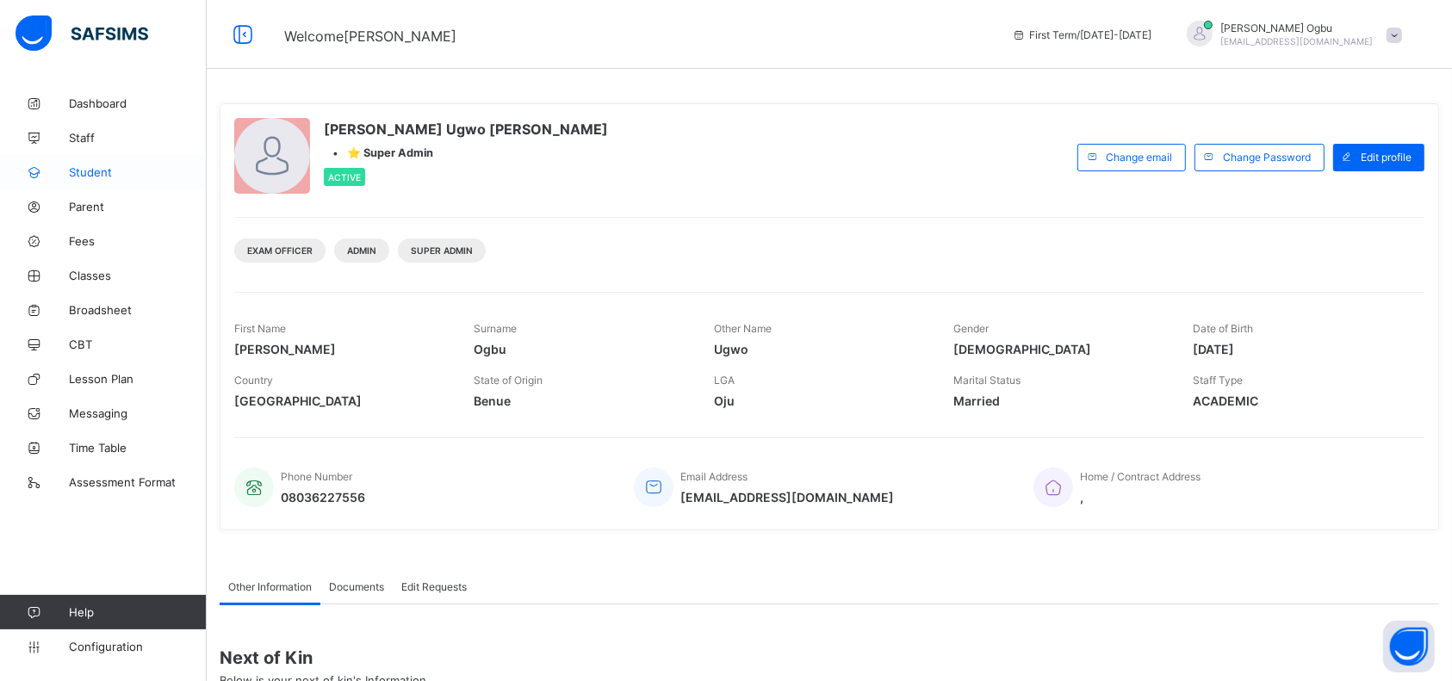
click at [84, 179] on link "Student" at bounding box center [103, 172] width 207 height 34
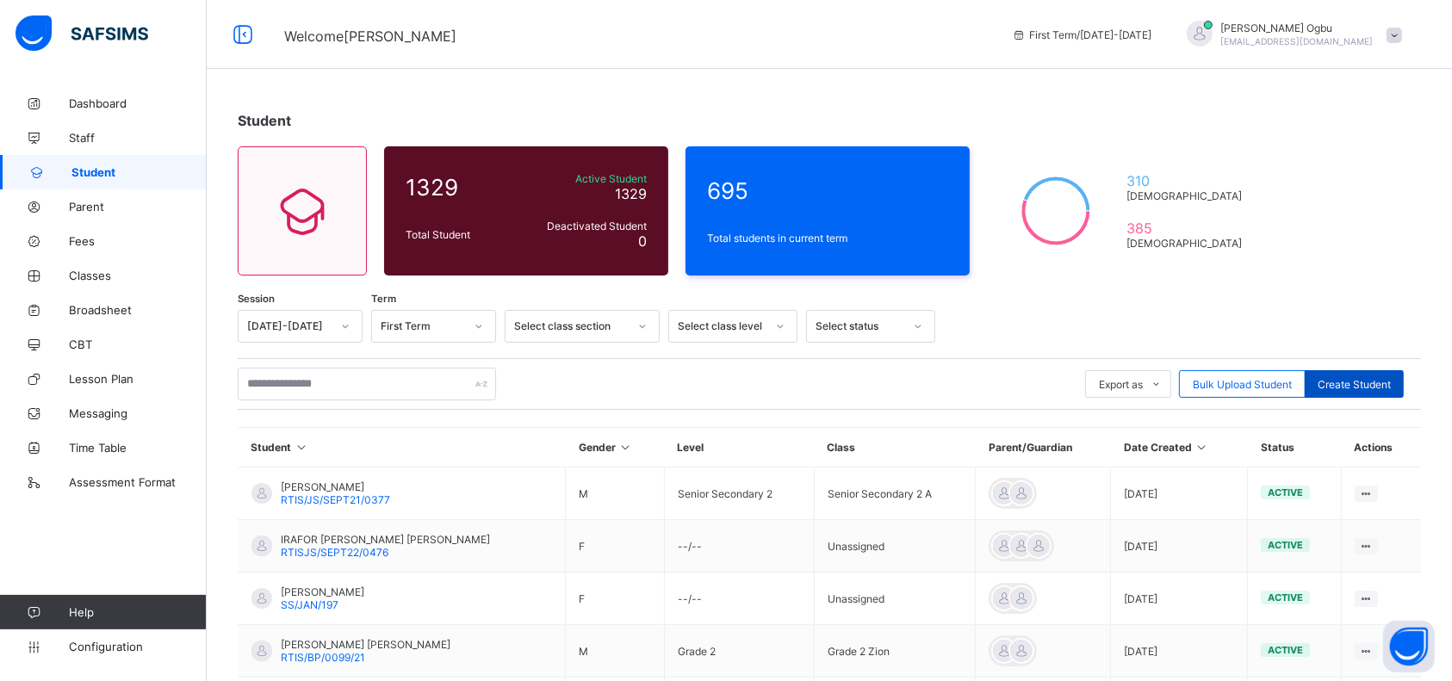
click at [1389, 388] on span "Create Student" at bounding box center [1354, 384] width 73 height 13
select select "**"
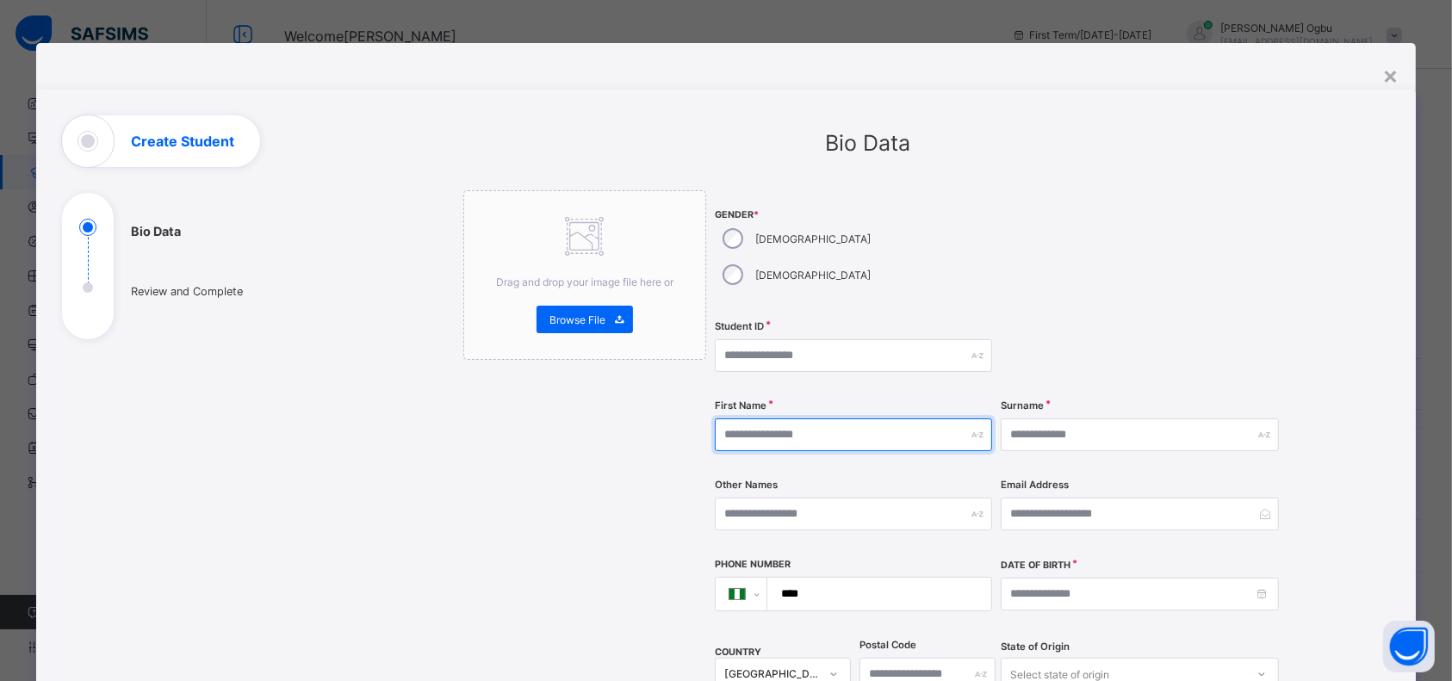
click at [928, 419] on input "text" at bounding box center [853, 435] width 277 height 33
paste input "**********"
drag, startPoint x: 751, startPoint y: 402, endPoint x: 703, endPoint y: 396, distance: 48.6
click at [703, 396] on div "**********" at bounding box center [868, 682] width 810 height 984
type input "**********"
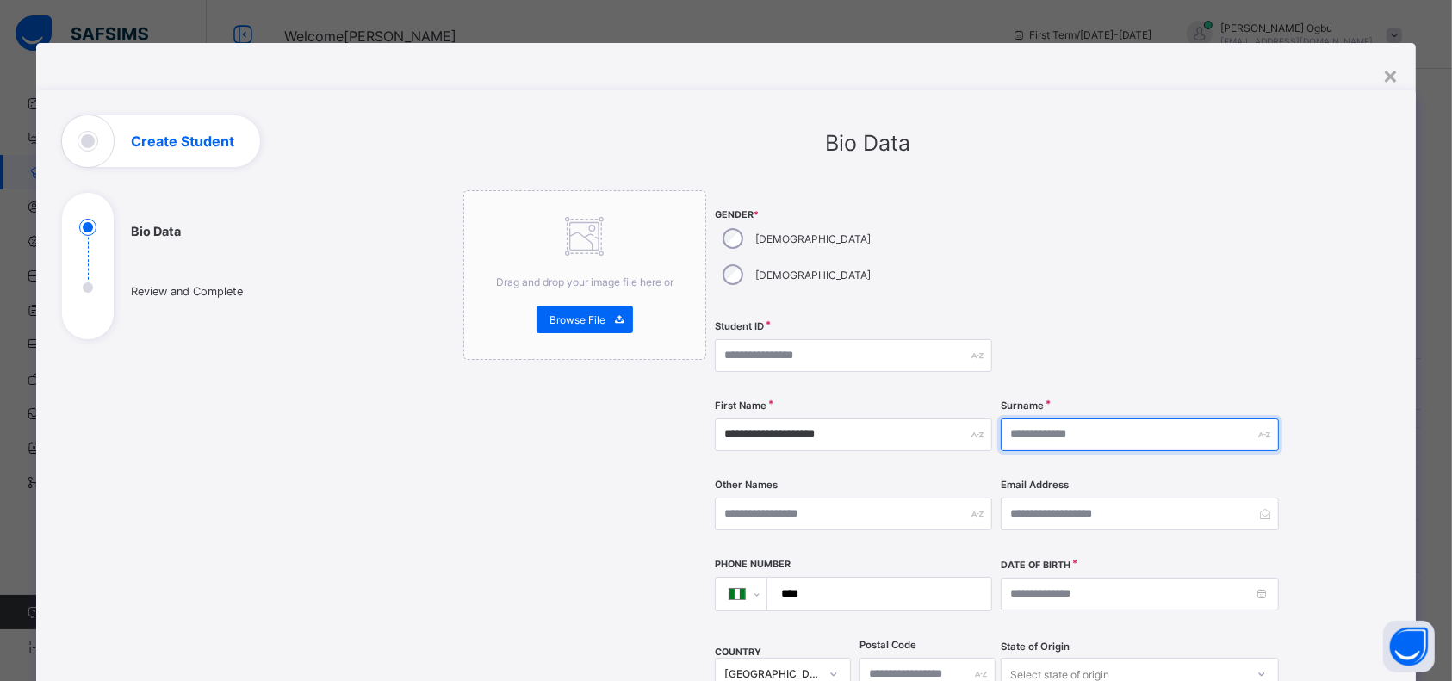
click at [1053, 419] on input "text" at bounding box center [1139, 435] width 277 height 33
paste input "*****"
type input "*****"
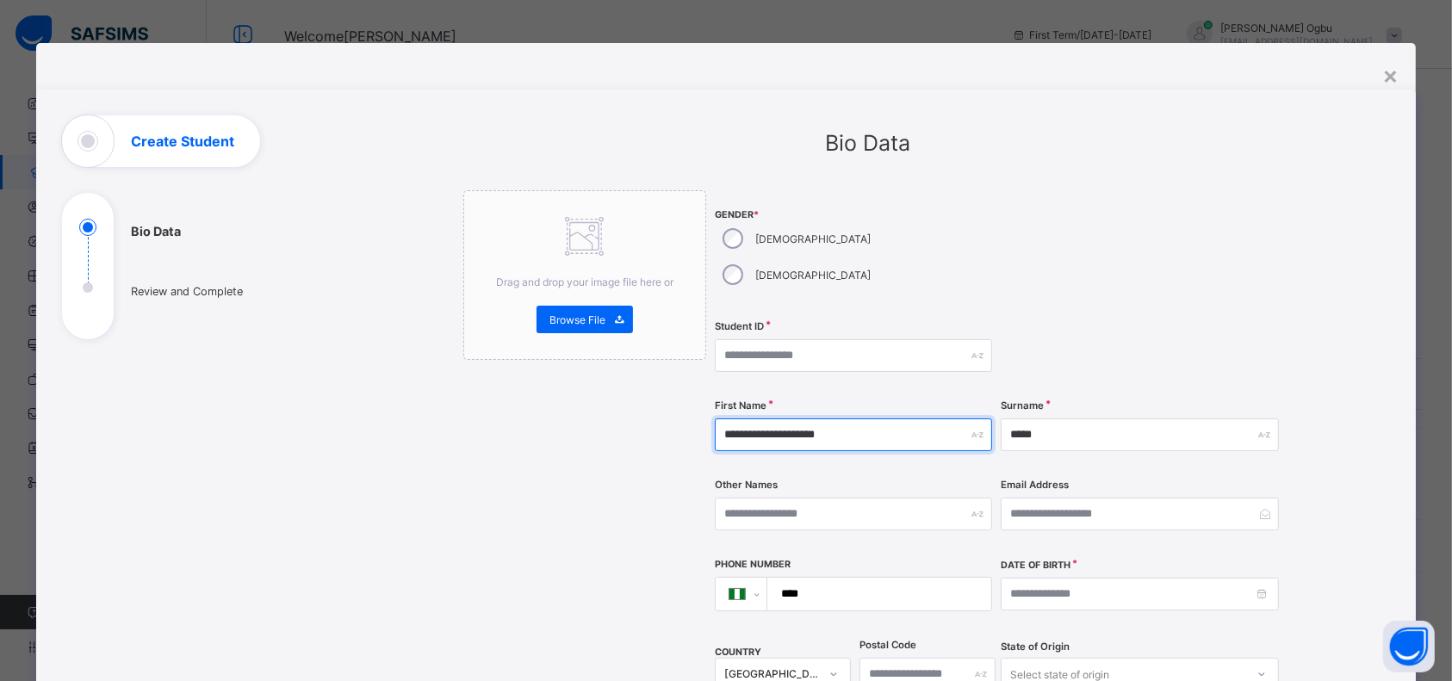
drag, startPoint x: 838, startPoint y: 405, endPoint x: 760, endPoint y: 401, distance: 78.5
click at [760, 419] on input "**********" at bounding box center [853, 435] width 277 height 33
type input "*****"
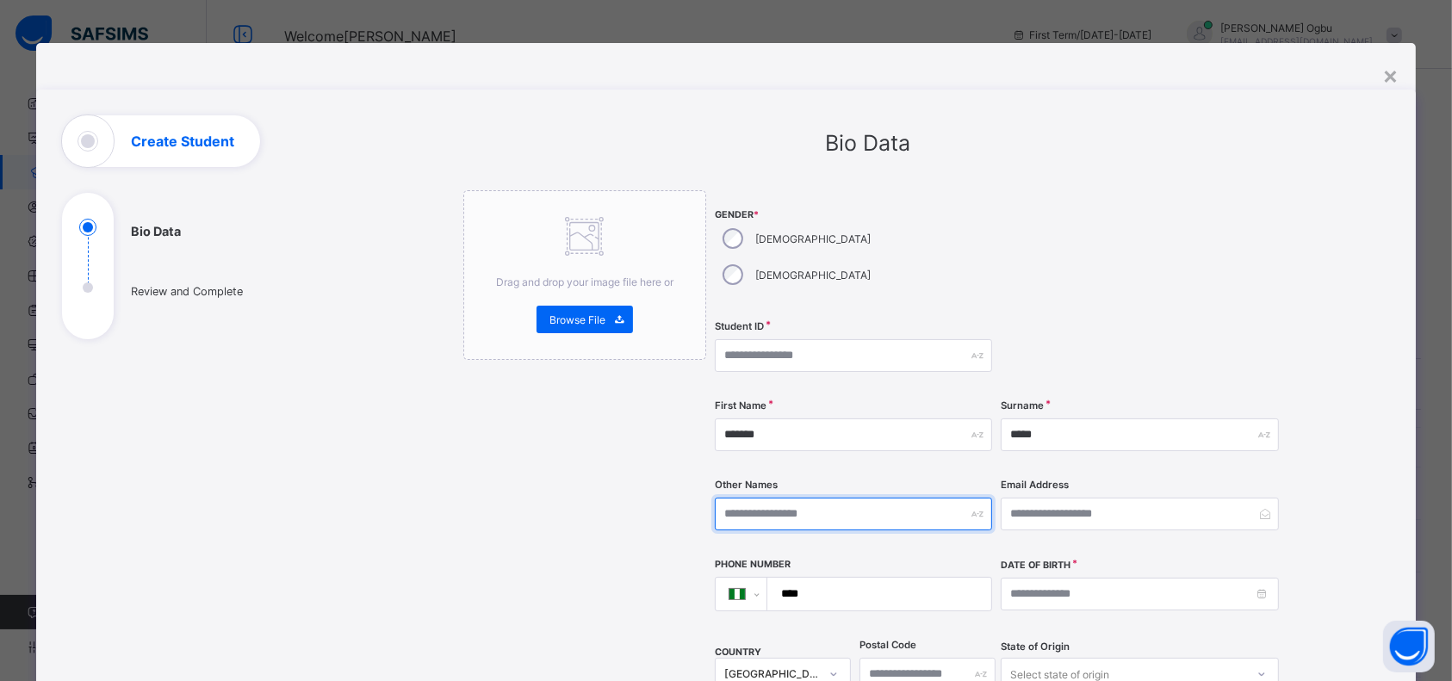
click at [728, 498] on input "text" at bounding box center [853, 514] width 277 height 33
paste input "**********"
type input "**********"
click at [1110, 320] on div at bounding box center [1139, 355] width 277 height 71
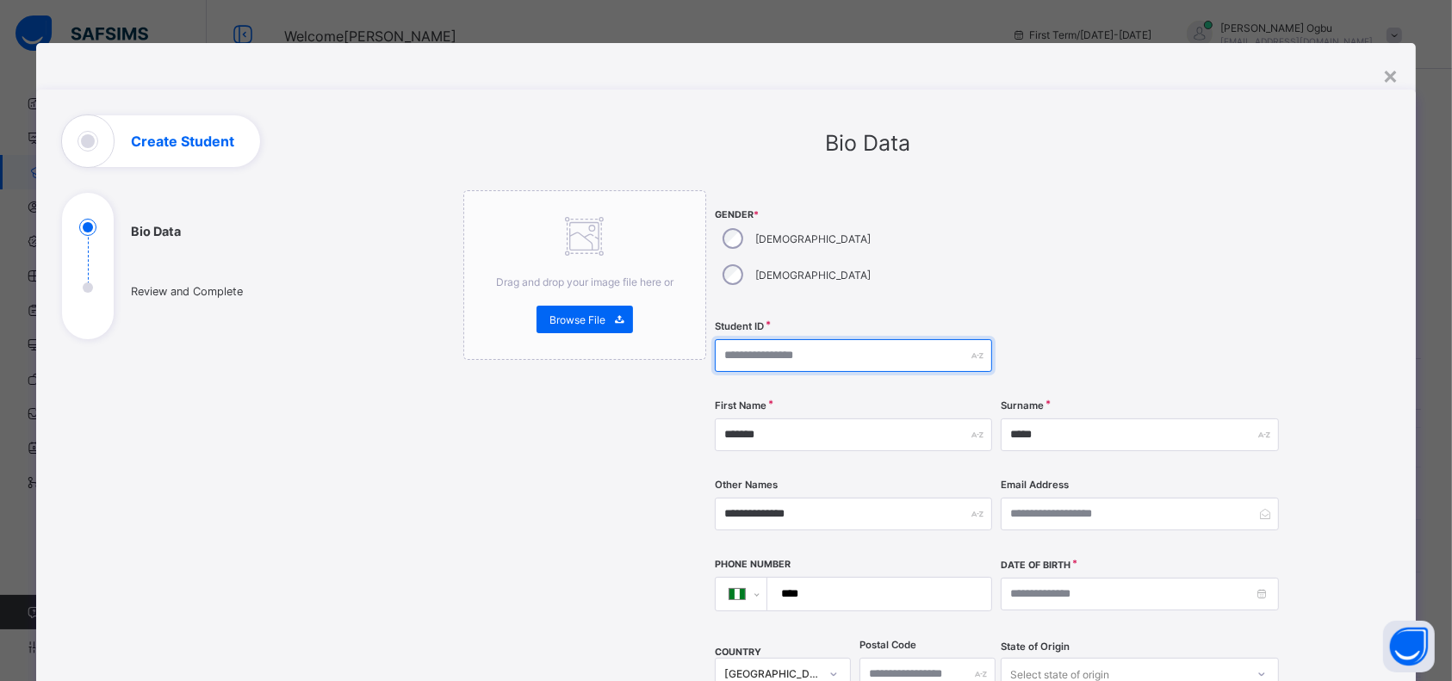
click at [802, 339] on input "text" at bounding box center [853, 355] width 277 height 33
paste input "**********"
type input "**********"
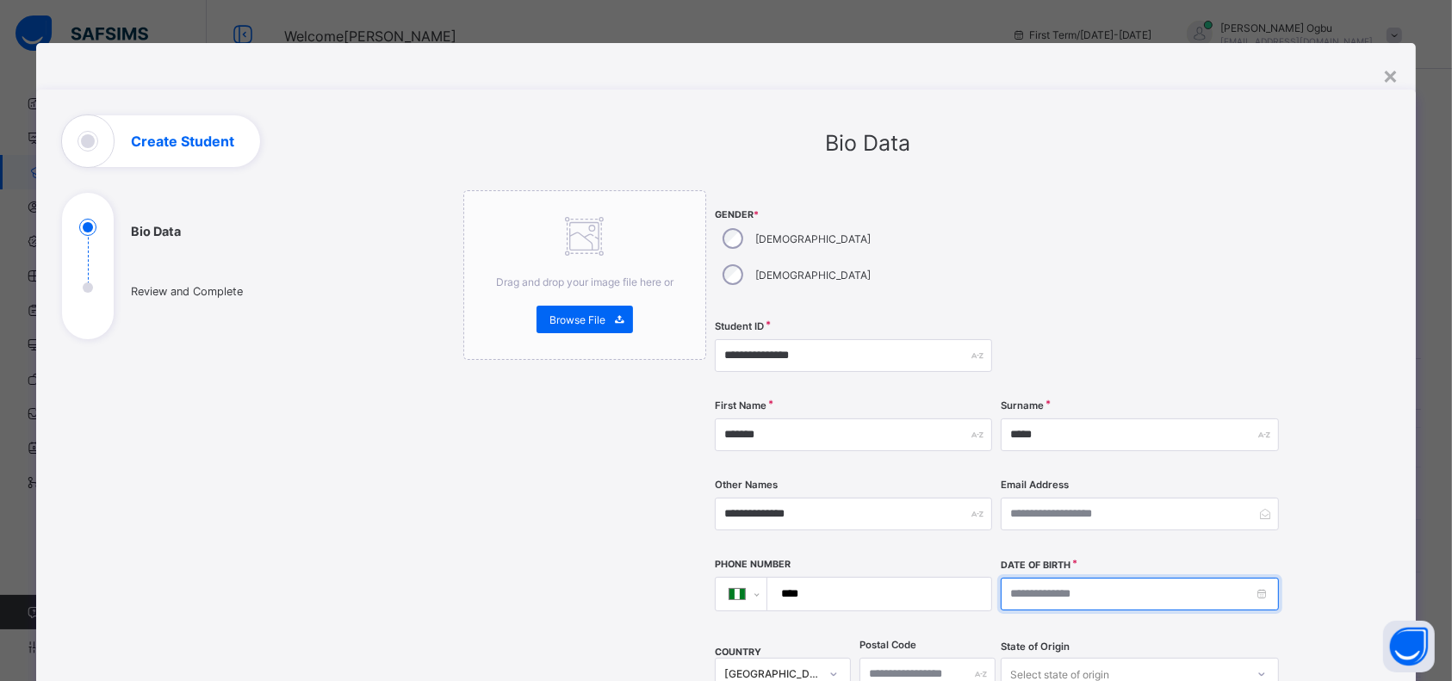
click at [1054, 578] on input at bounding box center [1139, 594] width 277 height 33
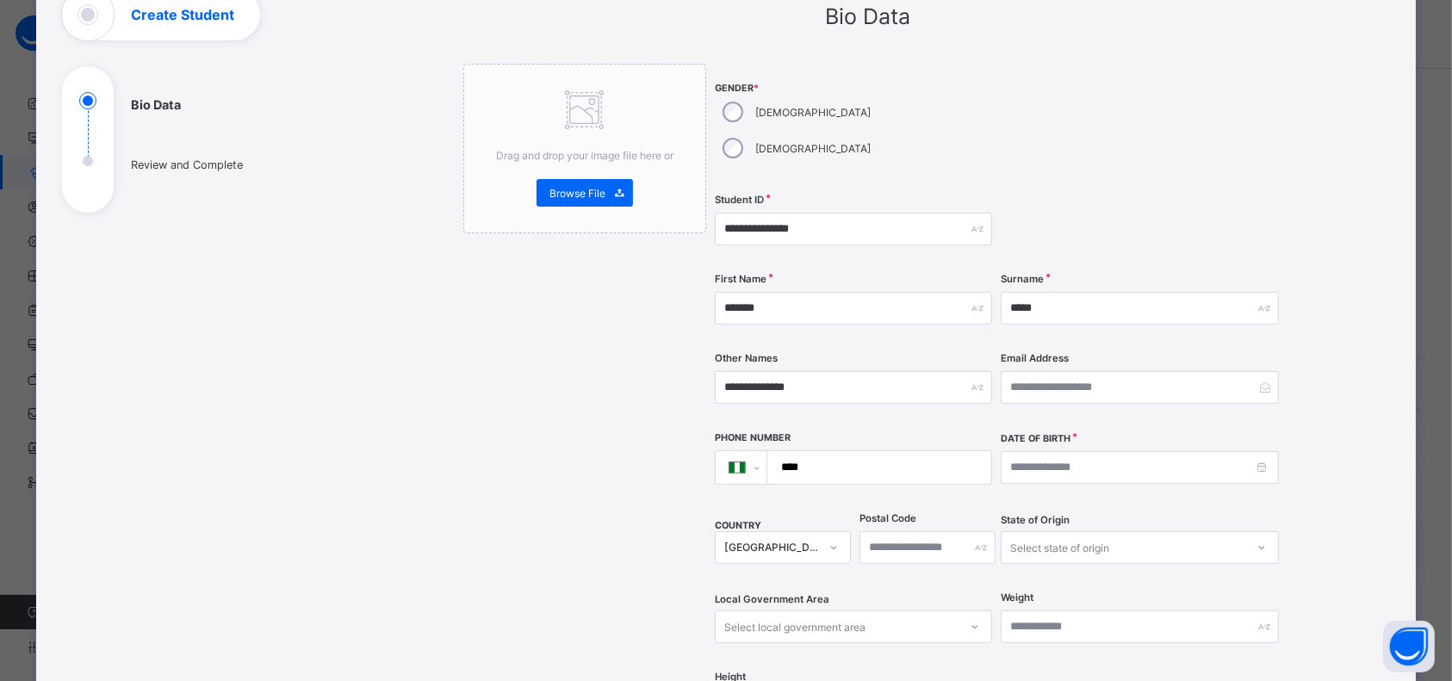
scroll to position [172, 0]
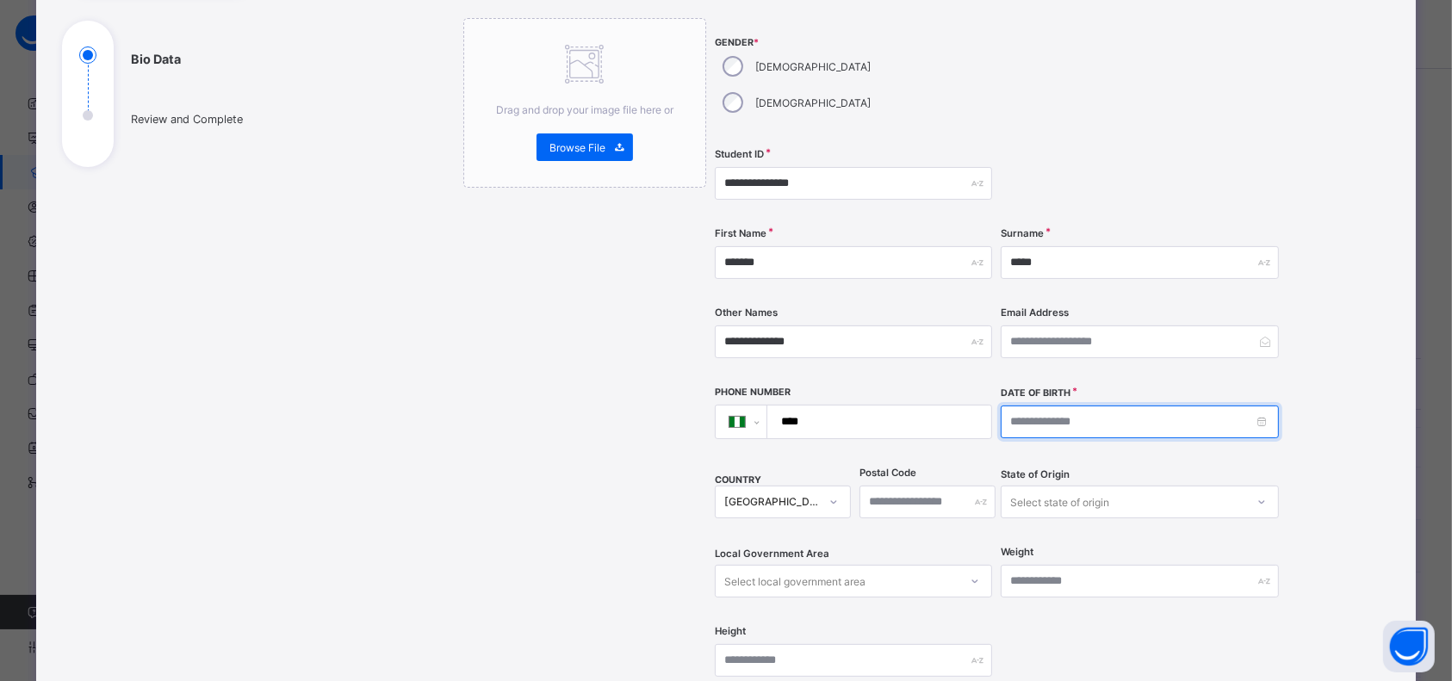
click at [1253, 406] on input at bounding box center [1139, 422] width 277 height 33
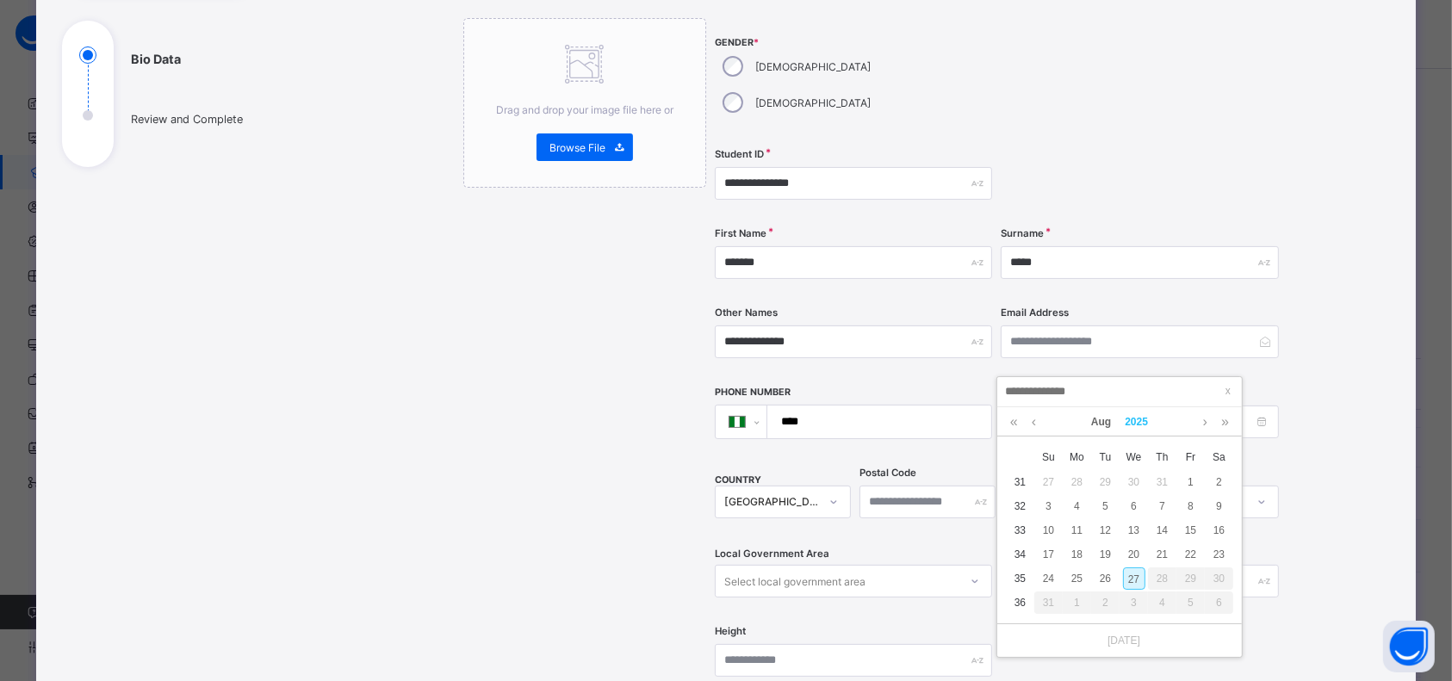
click at [1137, 426] on link "2025" at bounding box center [1136, 421] width 37 height 29
click at [1013, 425] on link at bounding box center [1010, 423] width 26 height 33
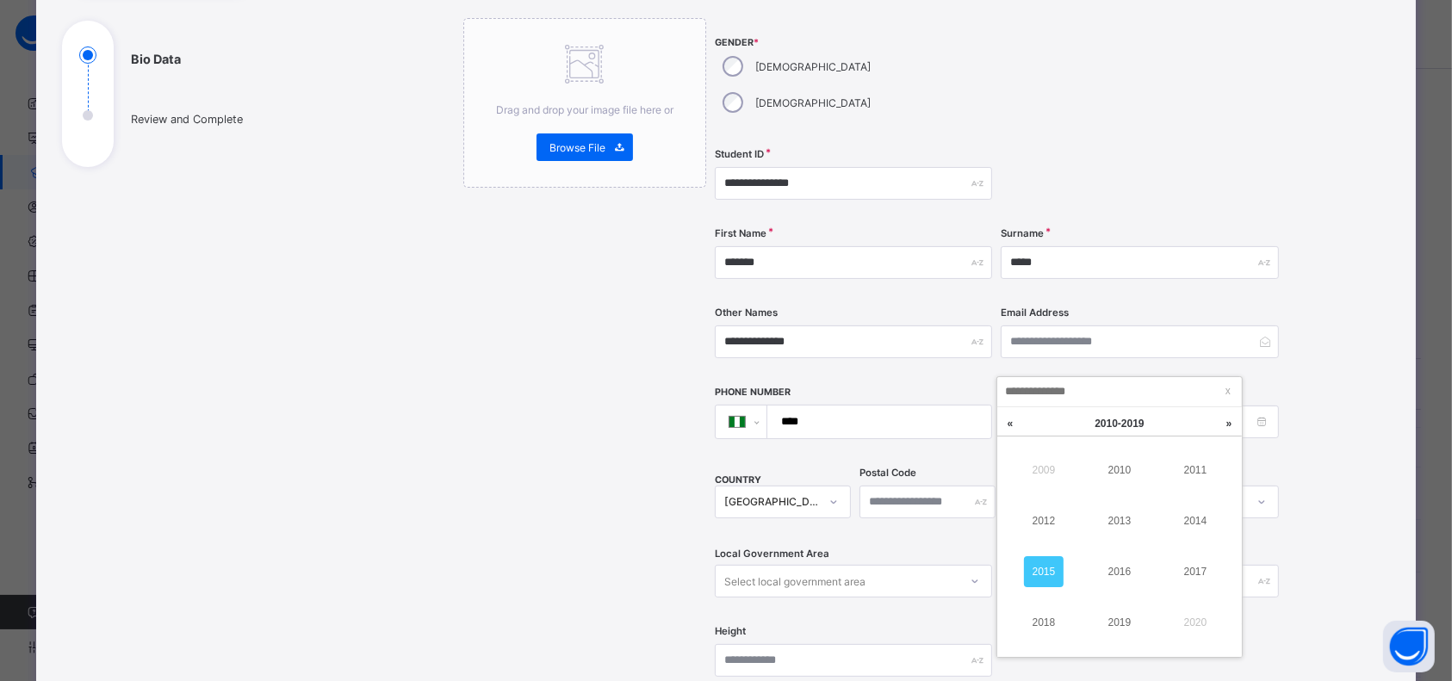
click at [1059, 565] on link "2015" at bounding box center [1044, 571] width 40 height 31
click at [1104, 425] on link "Aug" at bounding box center [1101, 421] width 34 height 29
click at [1036, 614] on link "Oct" at bounding box center [1044, 622] width 40 height 31
click at [1213, 505] on div "10" at bounding box center [1219, 506] width 22 height 22
type input "**********"
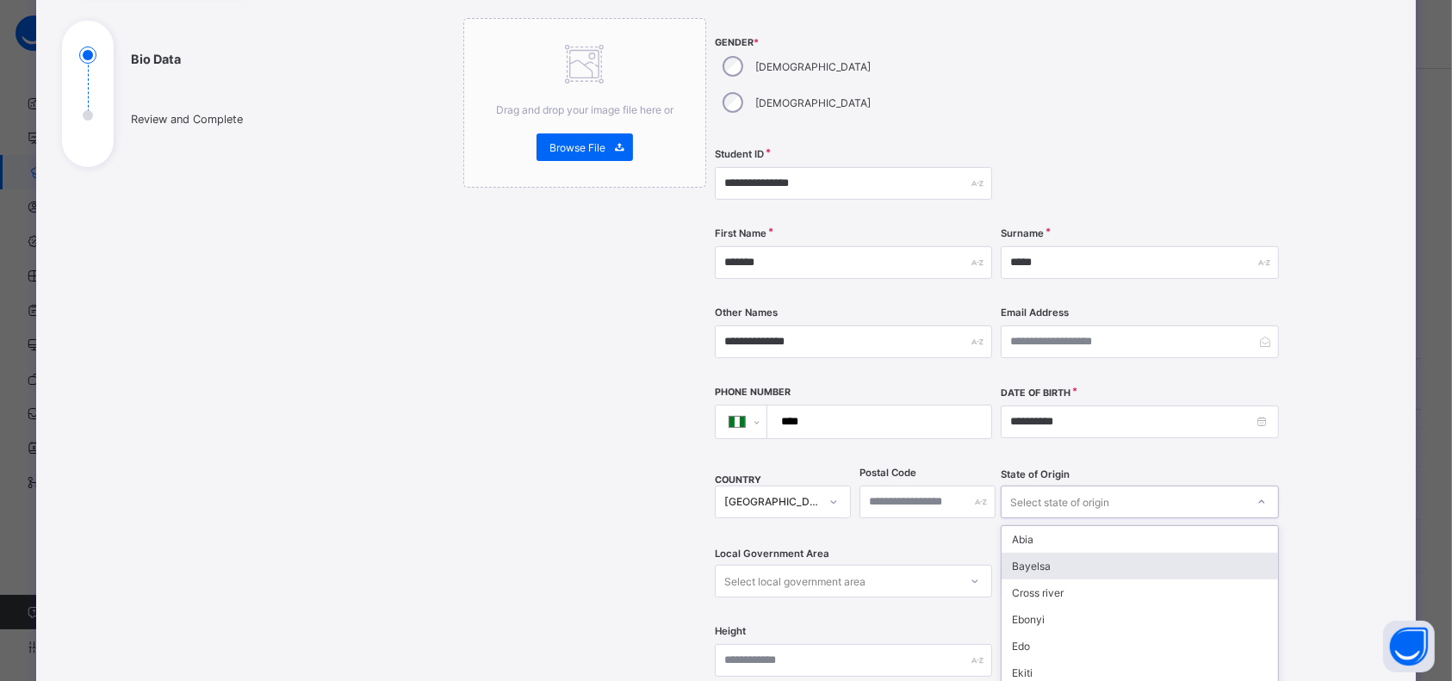
click at [1114, 486] on div "option Bayelsa focused, 2 of 37. 37 results available. Use Up and Down to choos…" at bounding box center [1139, 502] width 277 height 33
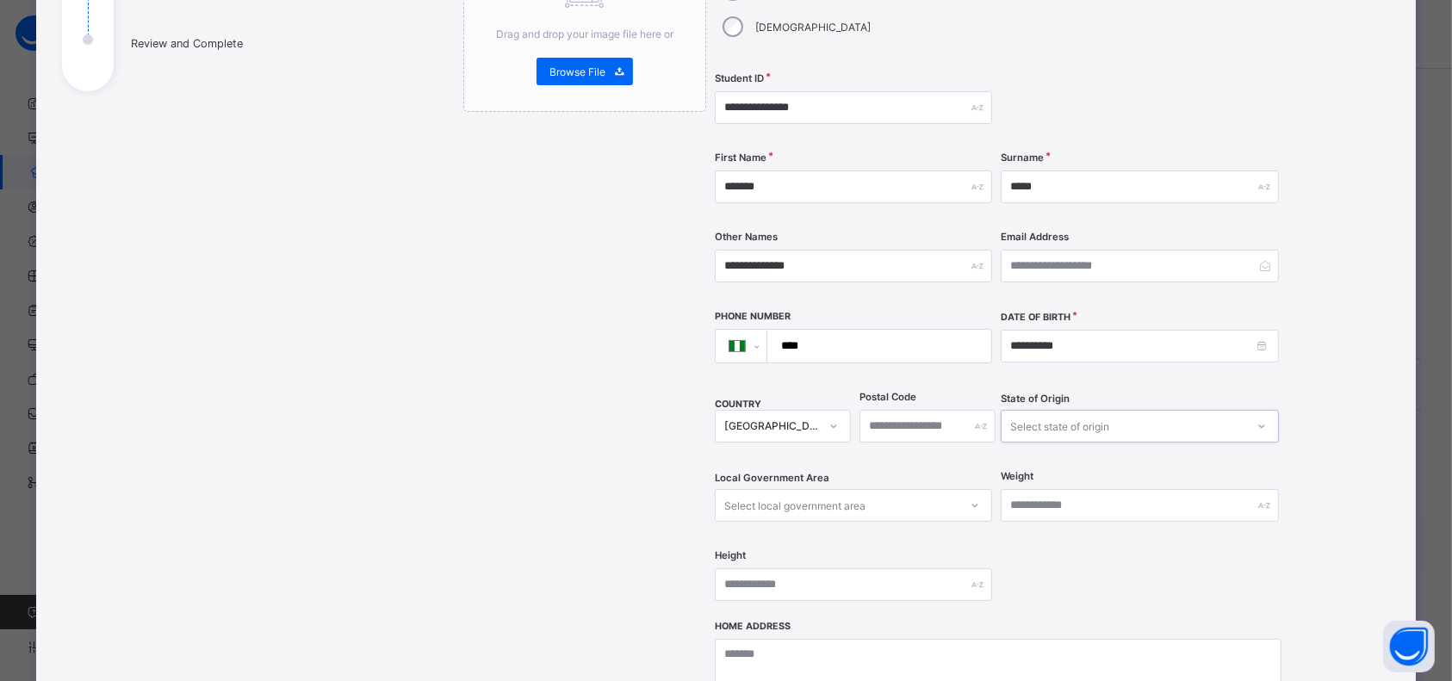
click at [1085, 410] on div "Select state of origin" at bounding box center [1059, 426] width 99 height 33
type input "****"
click at [1077, 450] on div "Ogun" at bounding box center [1140, 463] width 276 height 27
click at [858, 489] on div "Select local government area" at bounding box center [794, 505] width 141 height 33
type input "**"
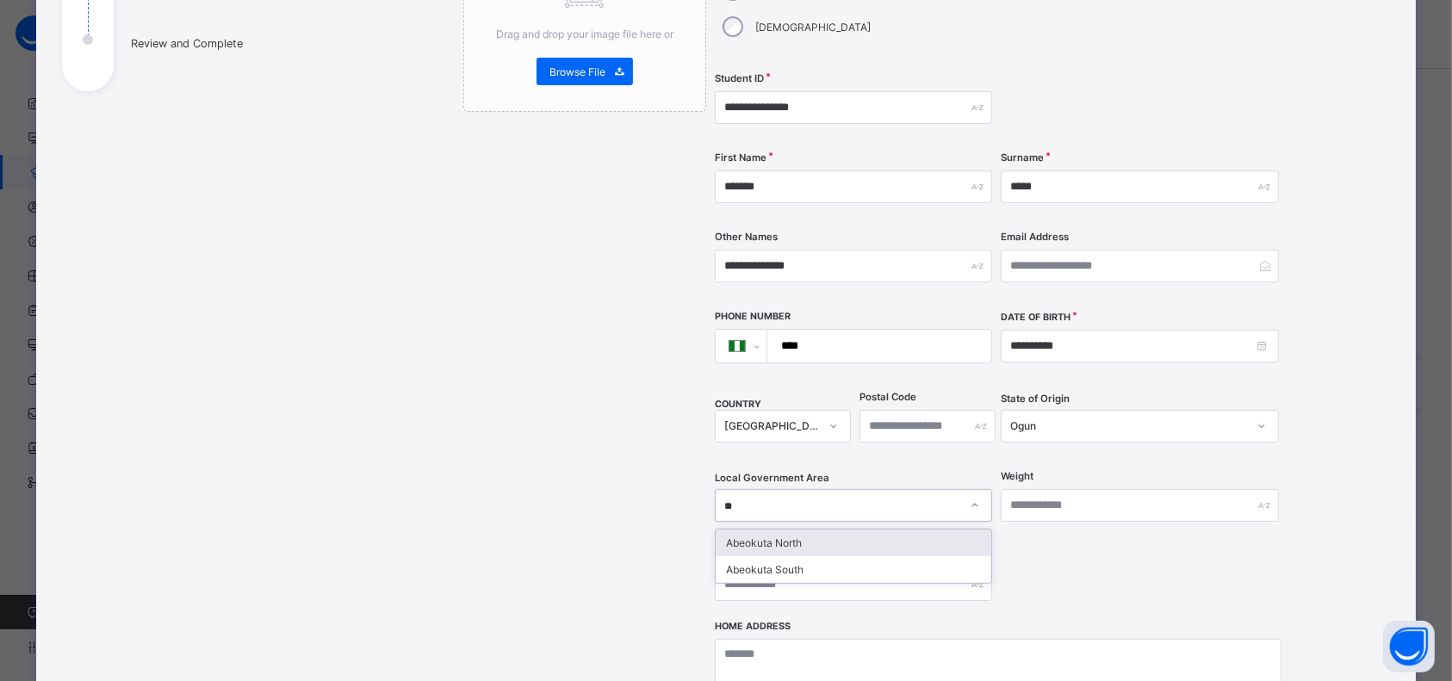
click at [786, 530] on div "Abeokuta North" at bounding box center [854, 543] width 276 height 27
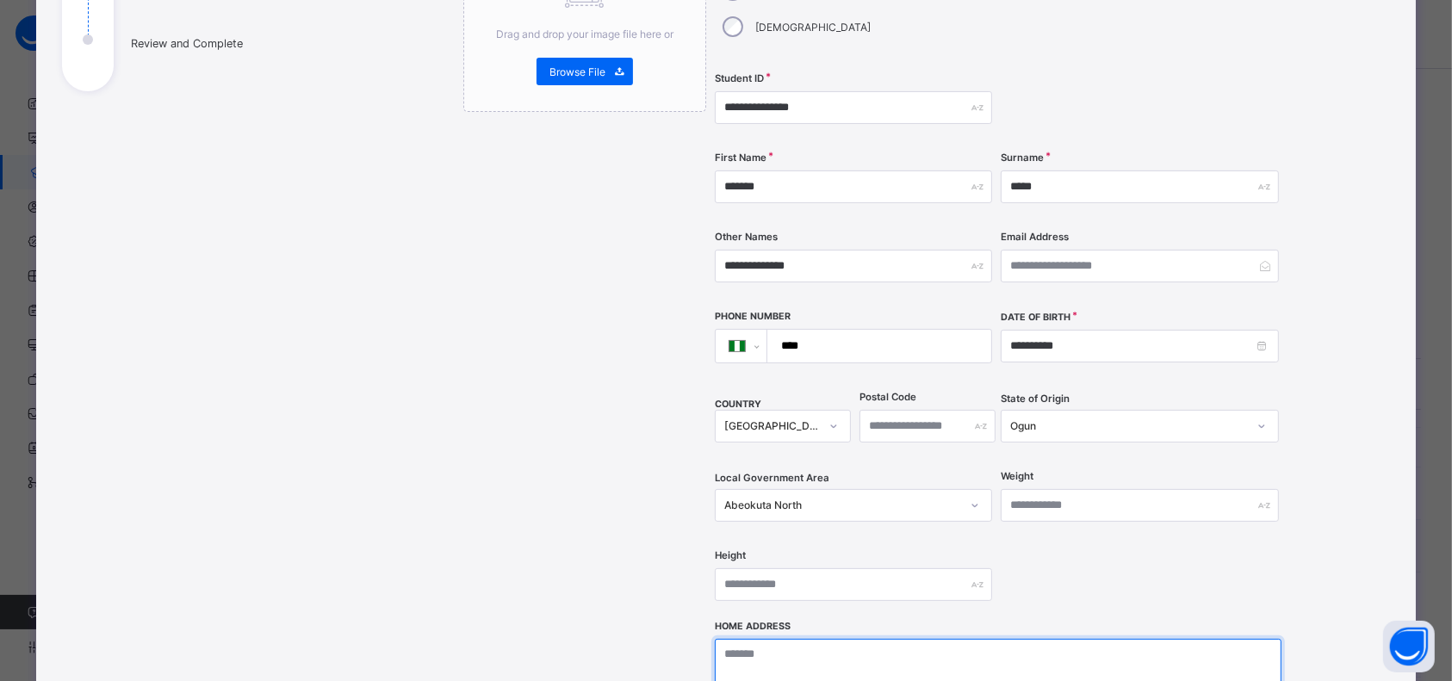
paste textarea "**********"
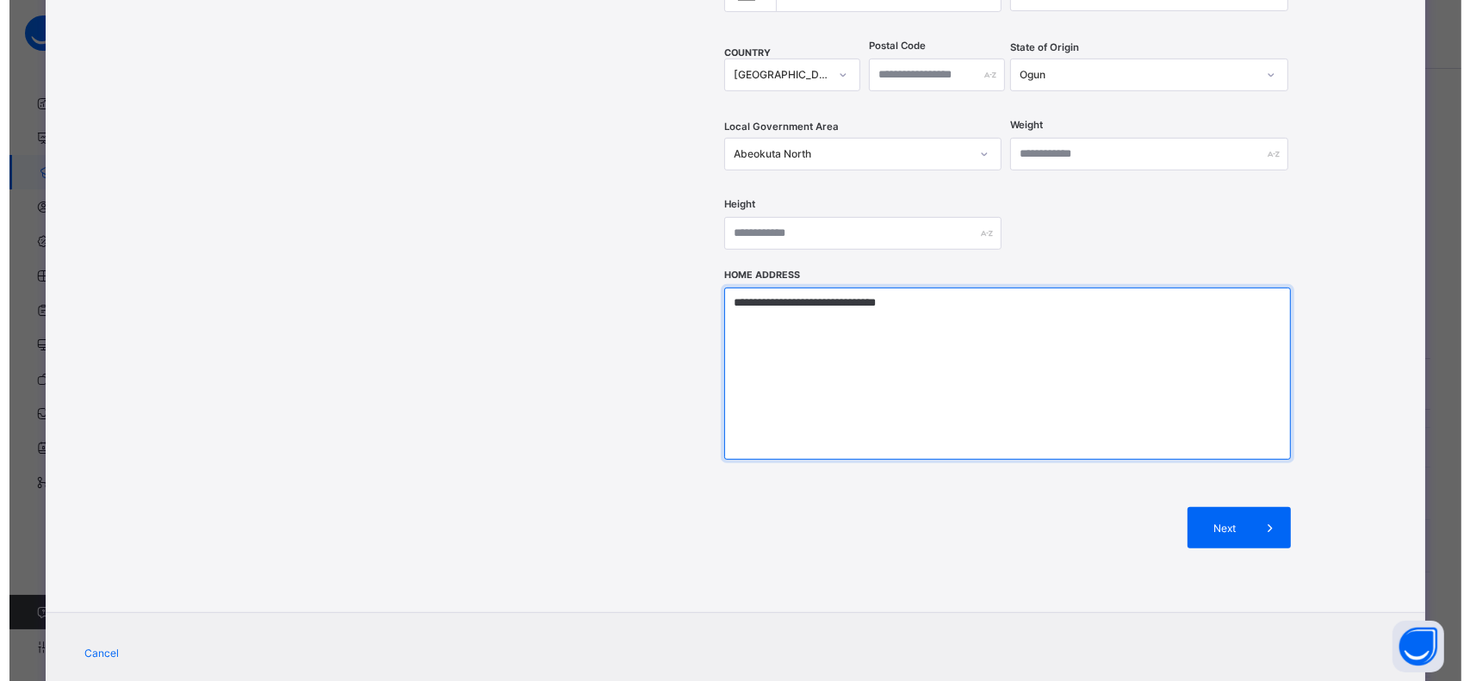
scroll to position [619, 0]
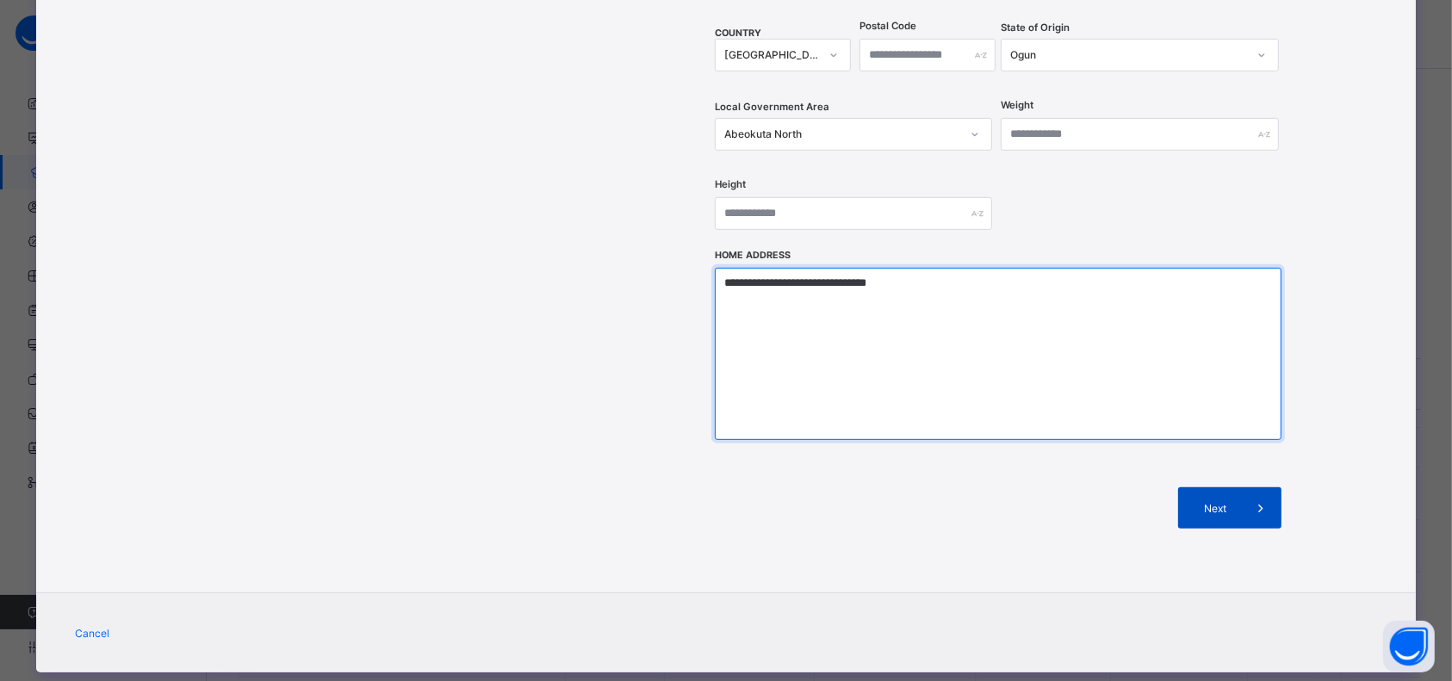
type textarea "**********"
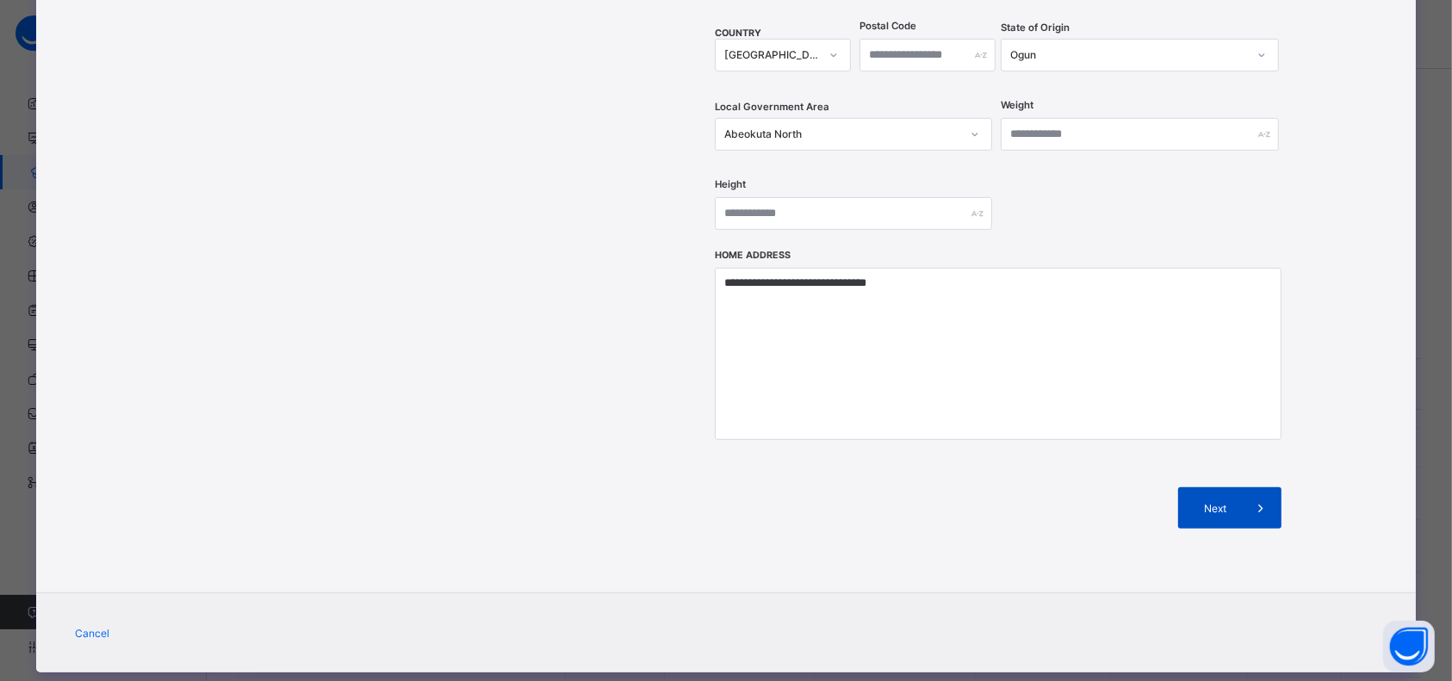
click at [1199, 502] on span "Next" at bounding box center [1215, 508] width 49 height 13
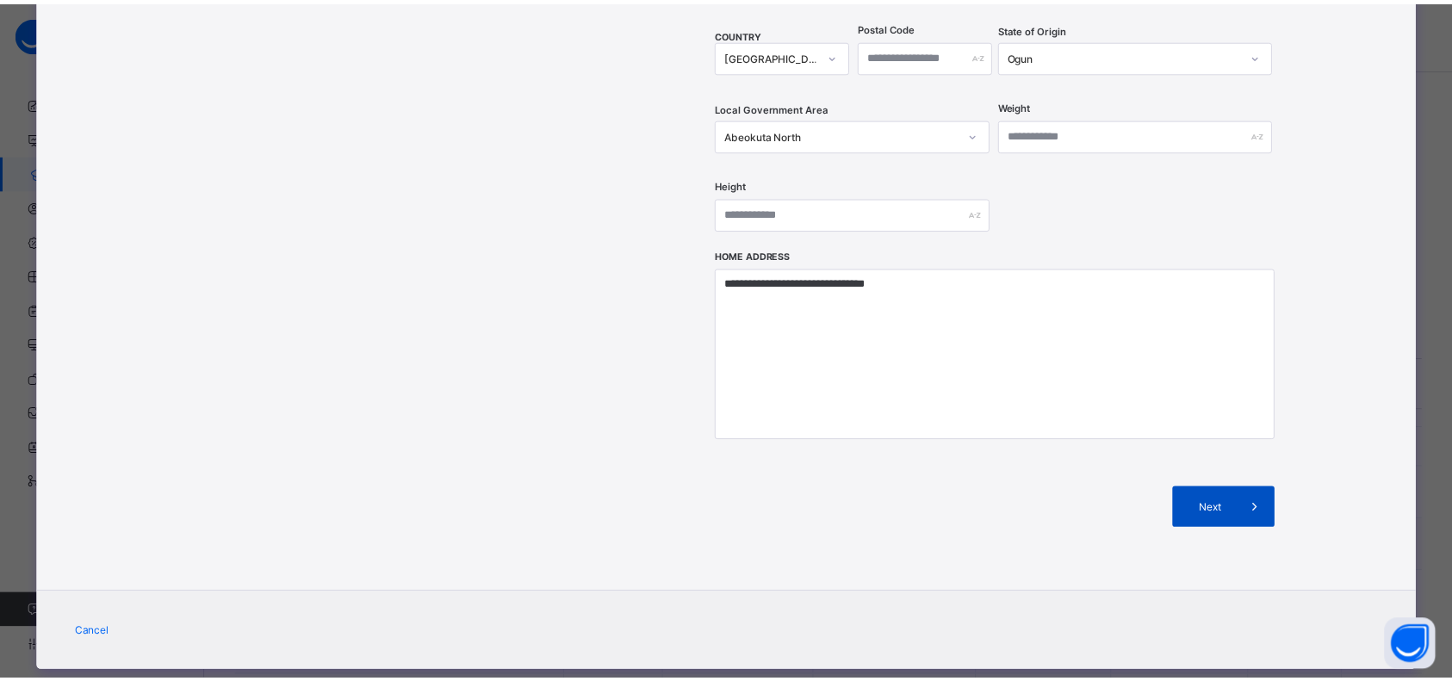
scroll to position [204, 0]
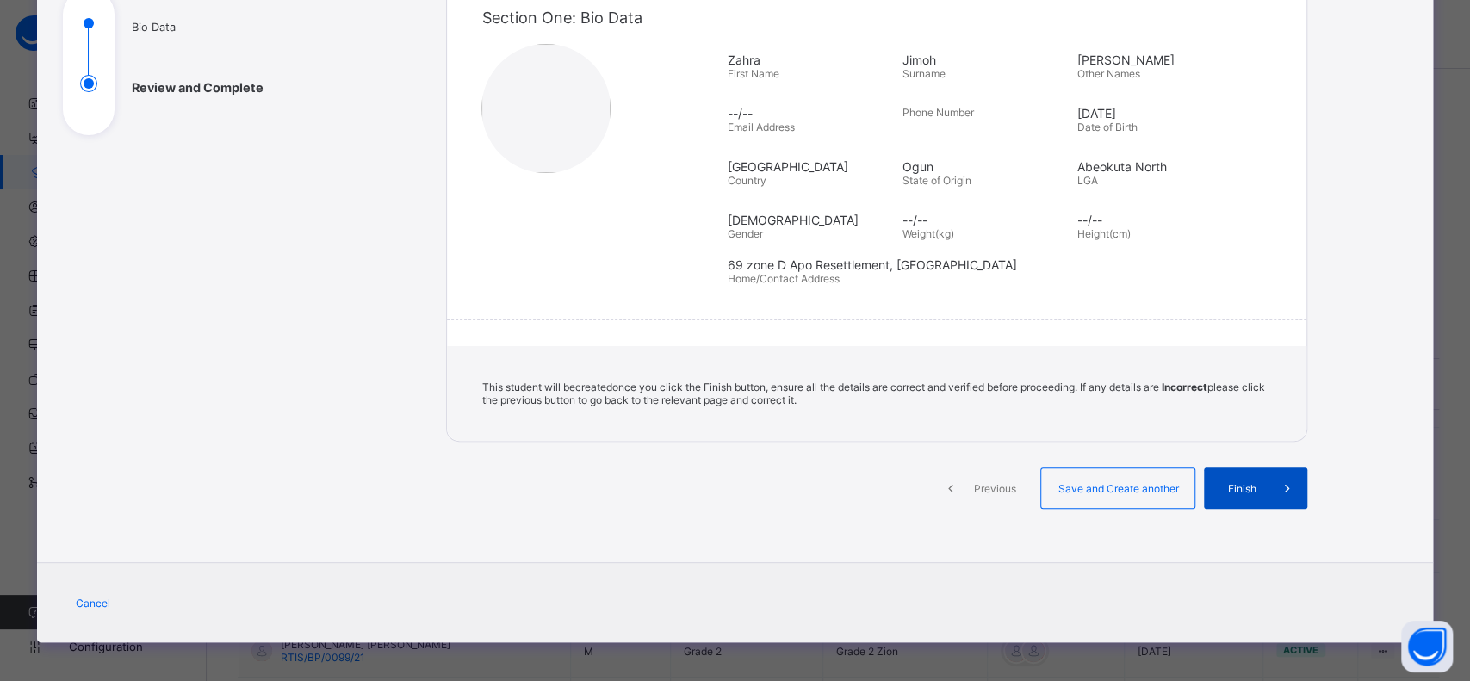
click at [1218, 490] on span "Finish" at bounding box center [1241, 488] width 49 height 13
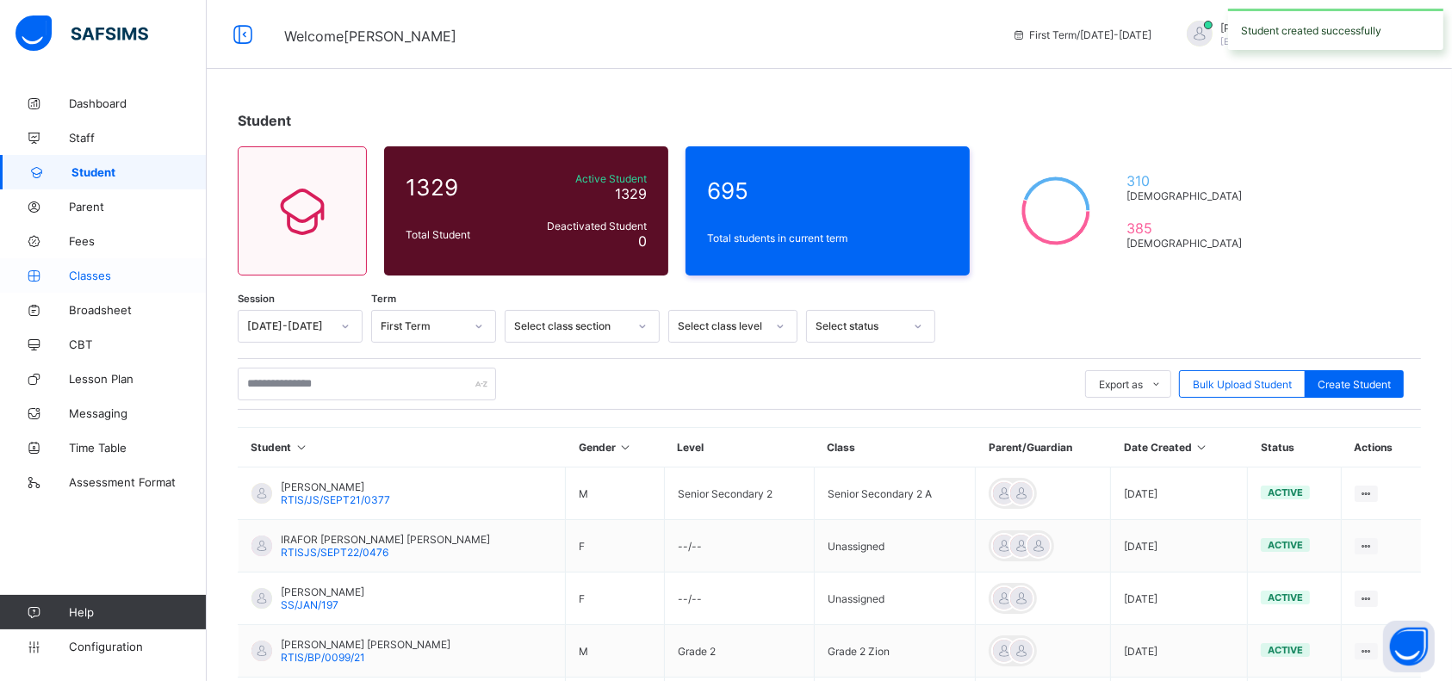
click at [87, 276] on span "Classes" at bounding box center [138, 276] width 138 height 14
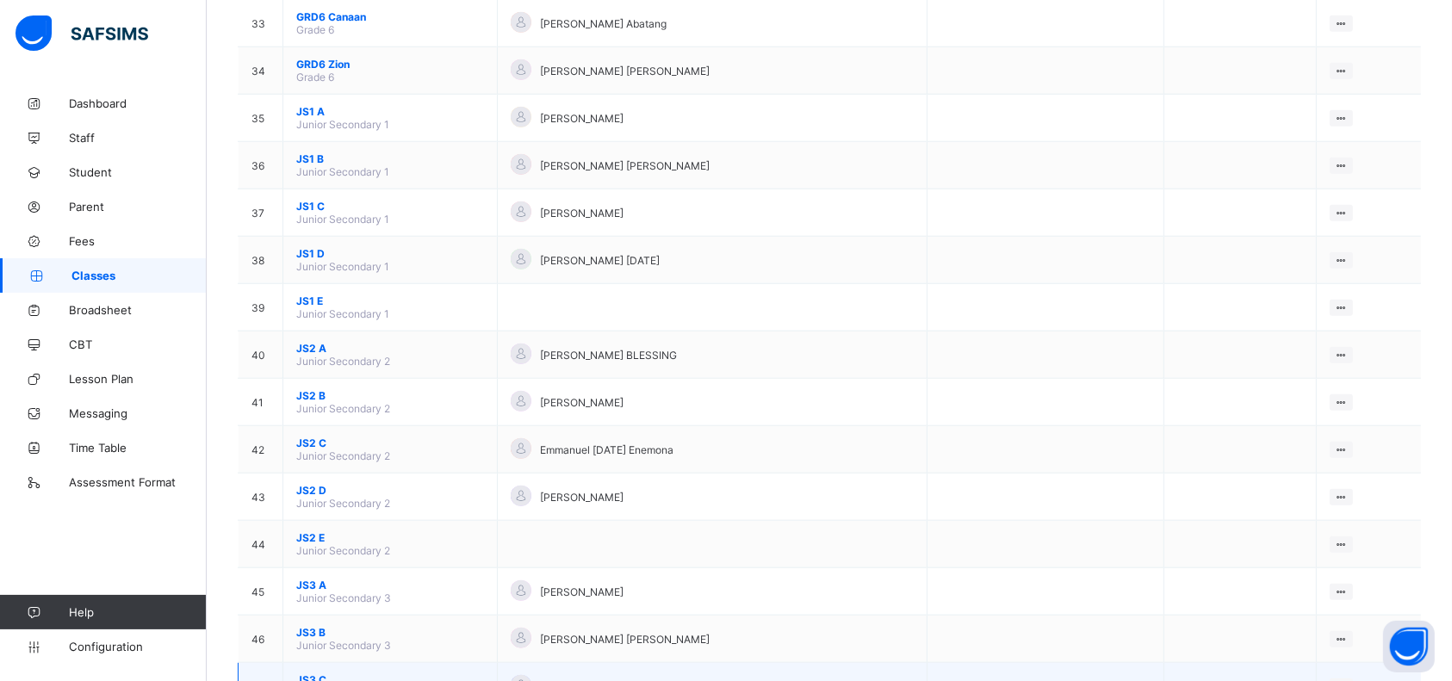
scroll to position [1716, 0]
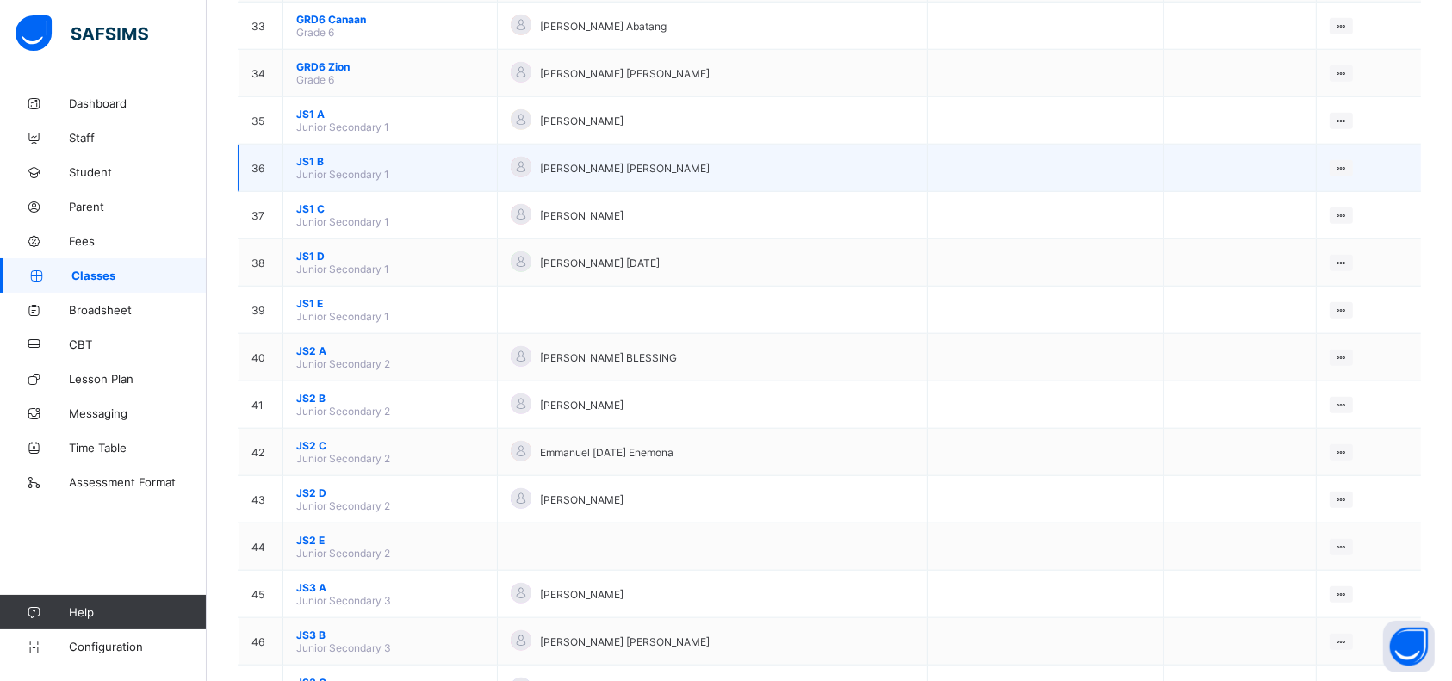
click at [311, 155] on span "JS1 B" at bounding box center [390, 161] width 188 height 13
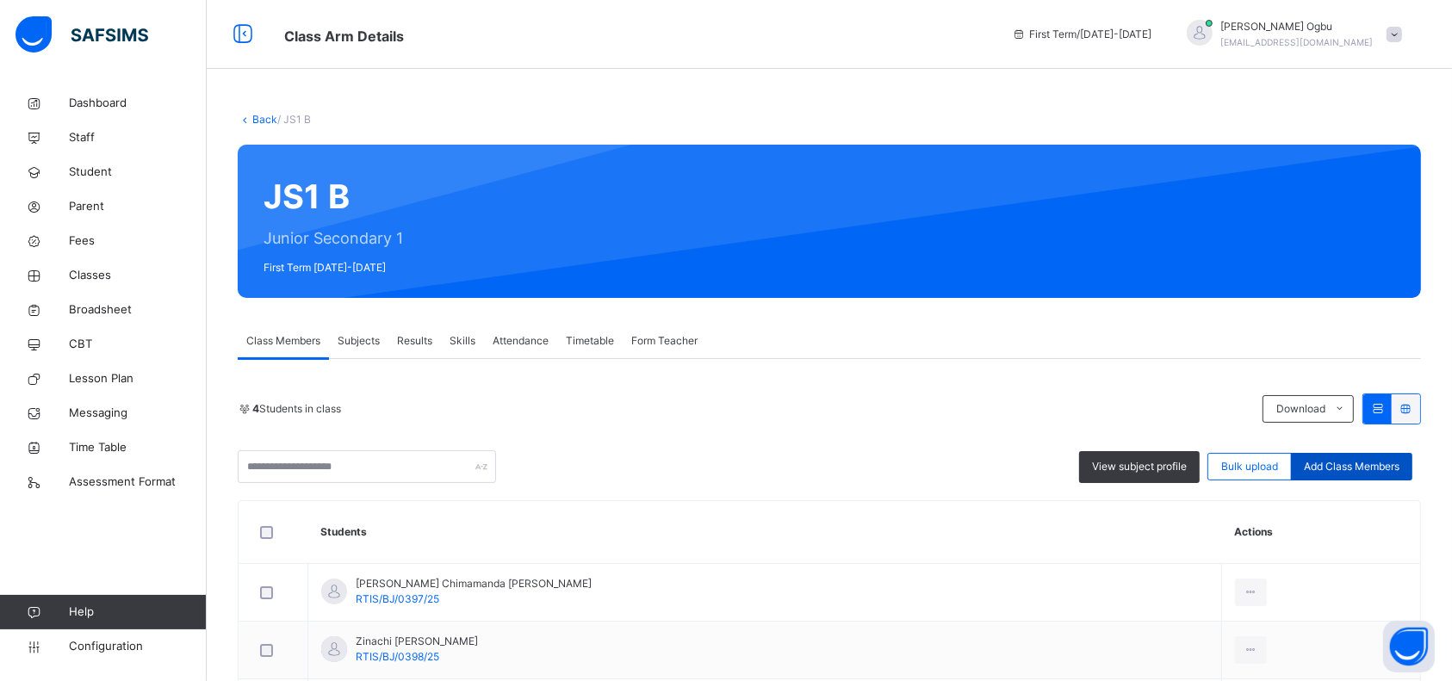
click at [1383, 467] on span "Add Class Members" at bounding box center [1352, 467] width 96 height 16
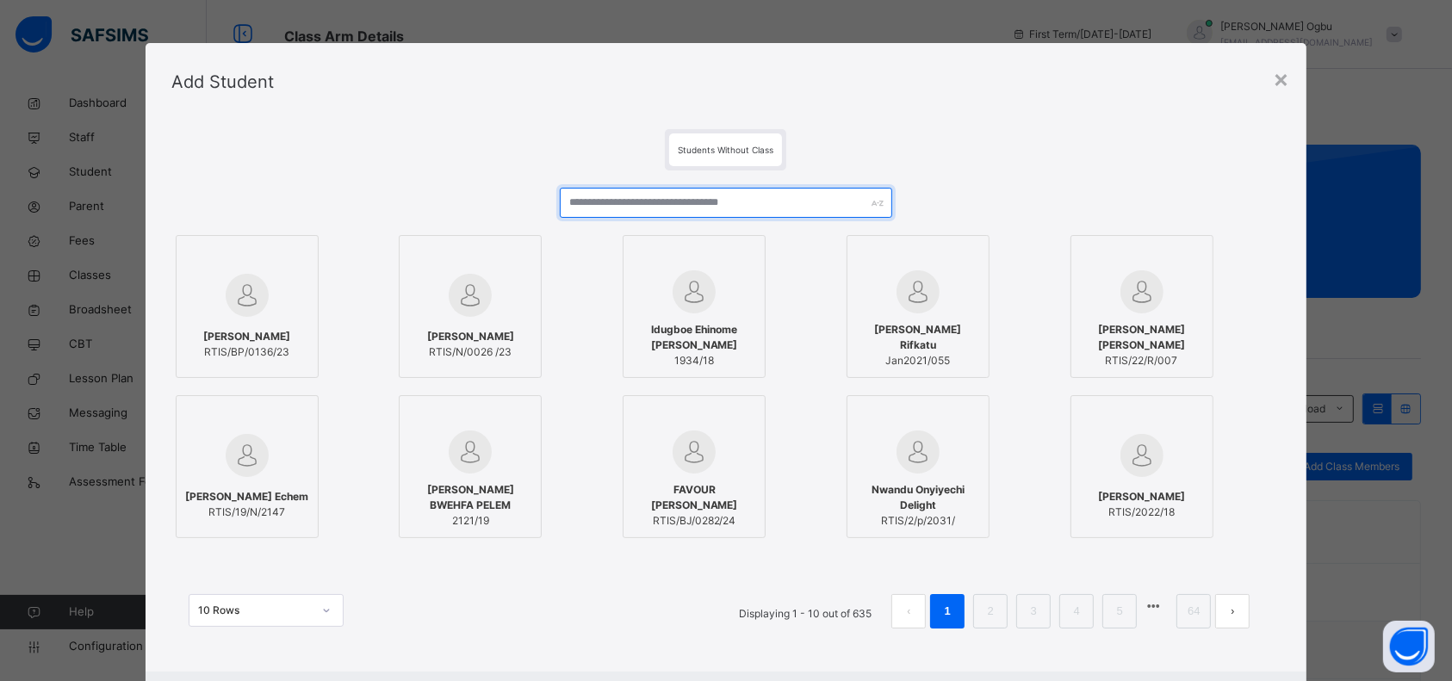
click at [814, 202] on input "text" at bounding box center [726, 203] width 333 height 30
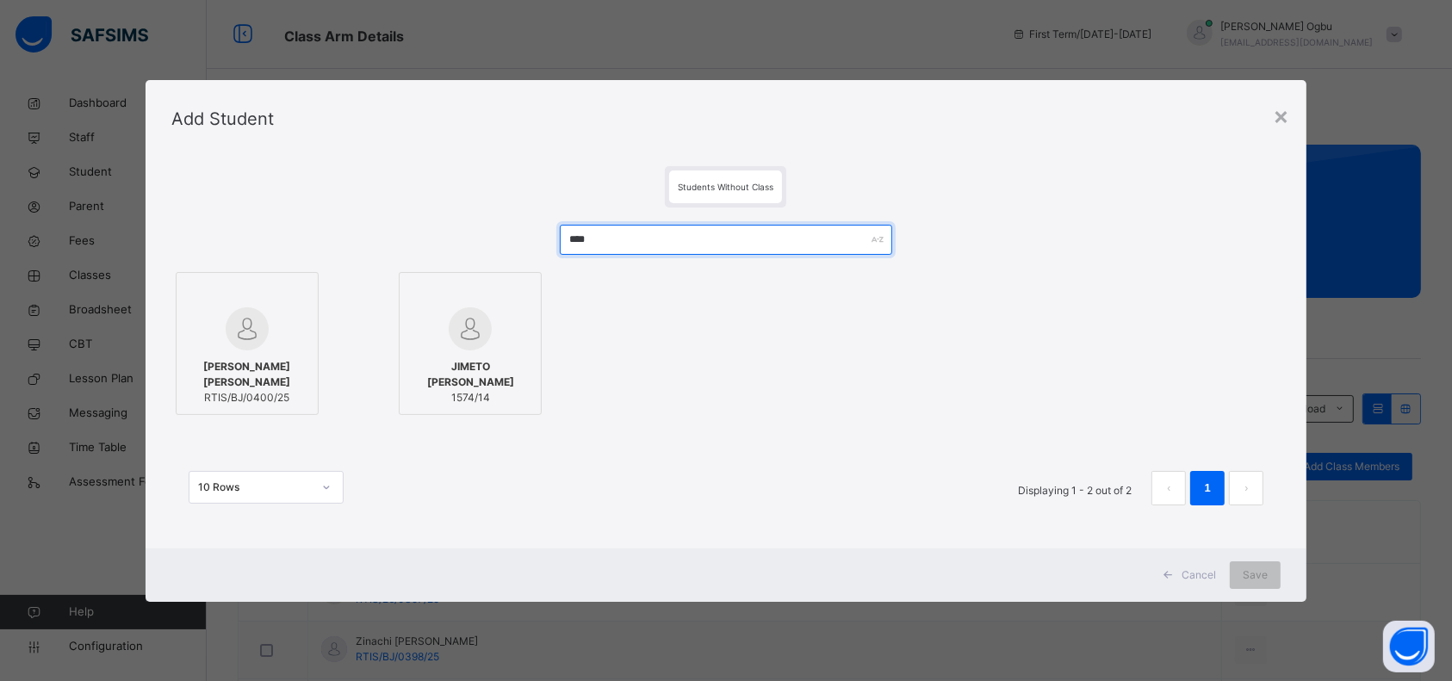
type input "****"
click at [202, 355] on div "[PERSON_NAME] [PERSON_NAME] RTIS/BJ/0400/25" at bounding box center [247, 383] width 124 height 64
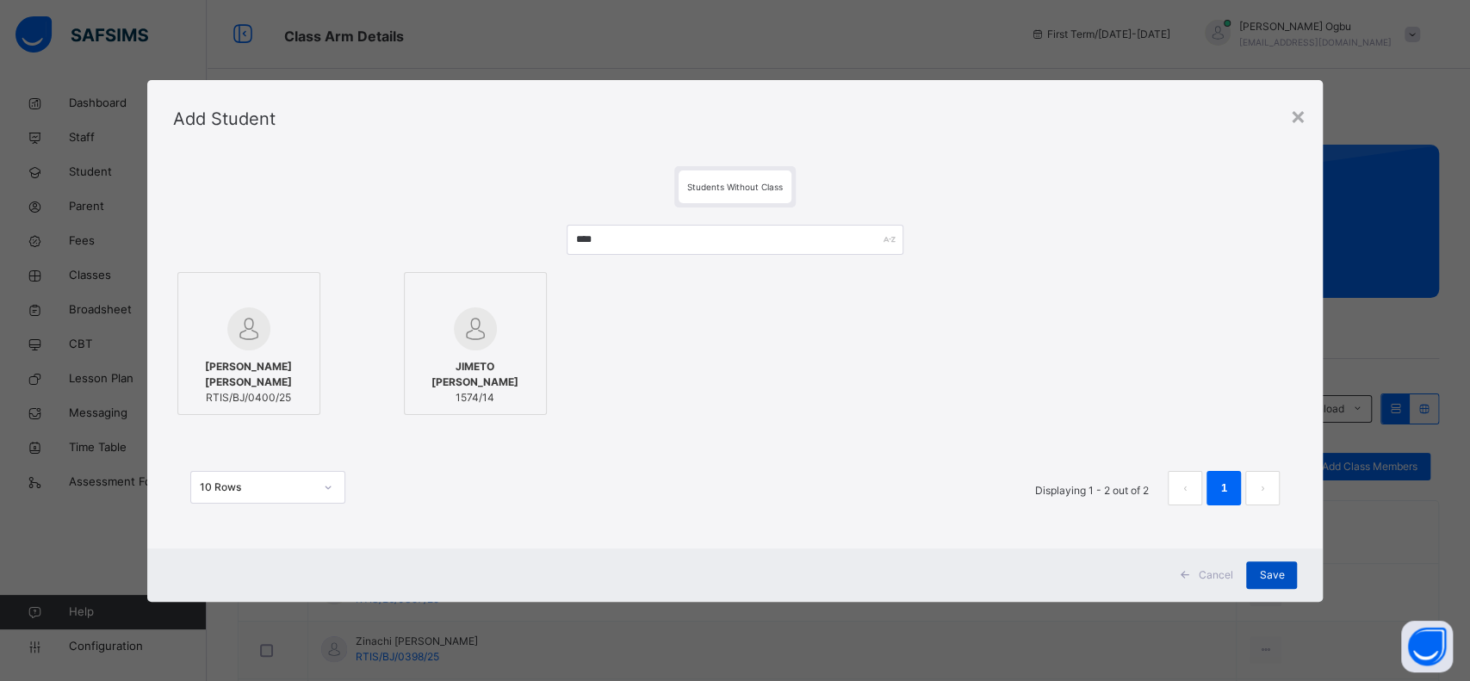
click at [1276, 579] on span "Save" at bounding box center [1271, 576] width 25 height 16
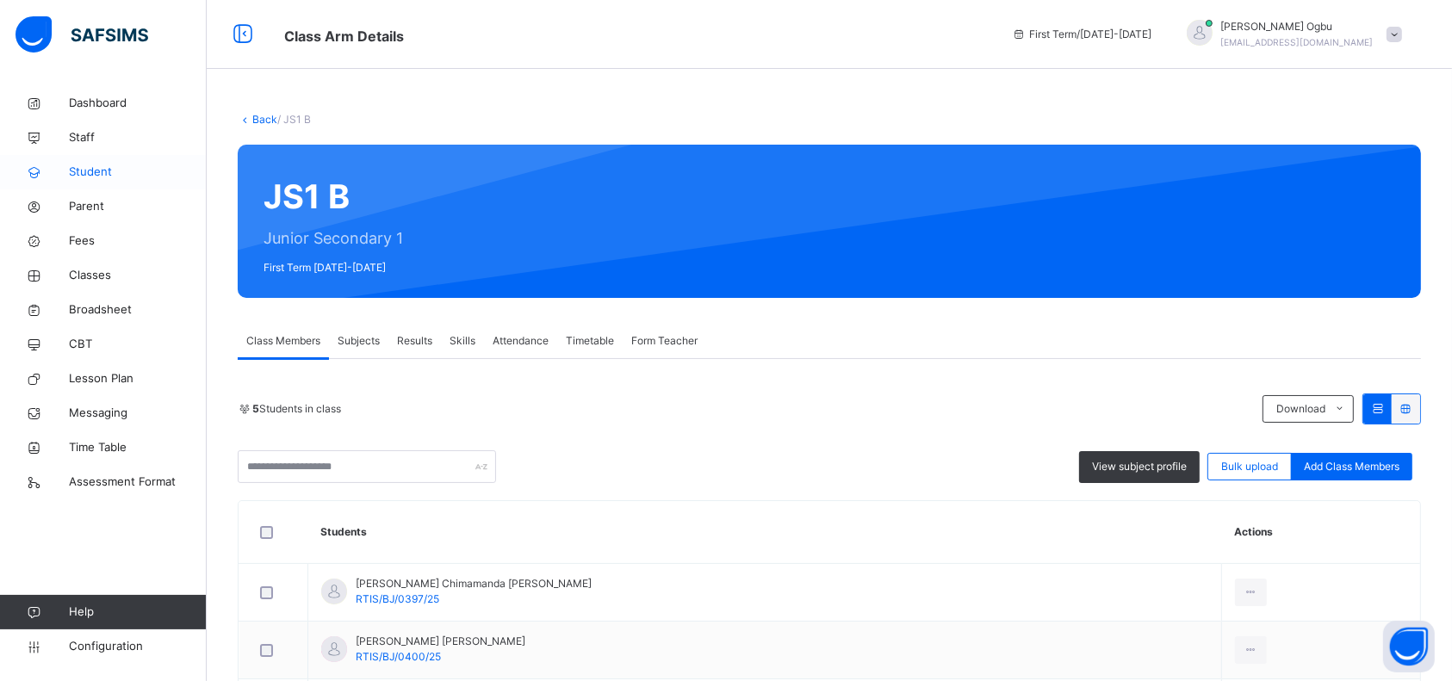
click at [80, 171] on span "Student" at bounding box center [138, 172] width 138 height 17
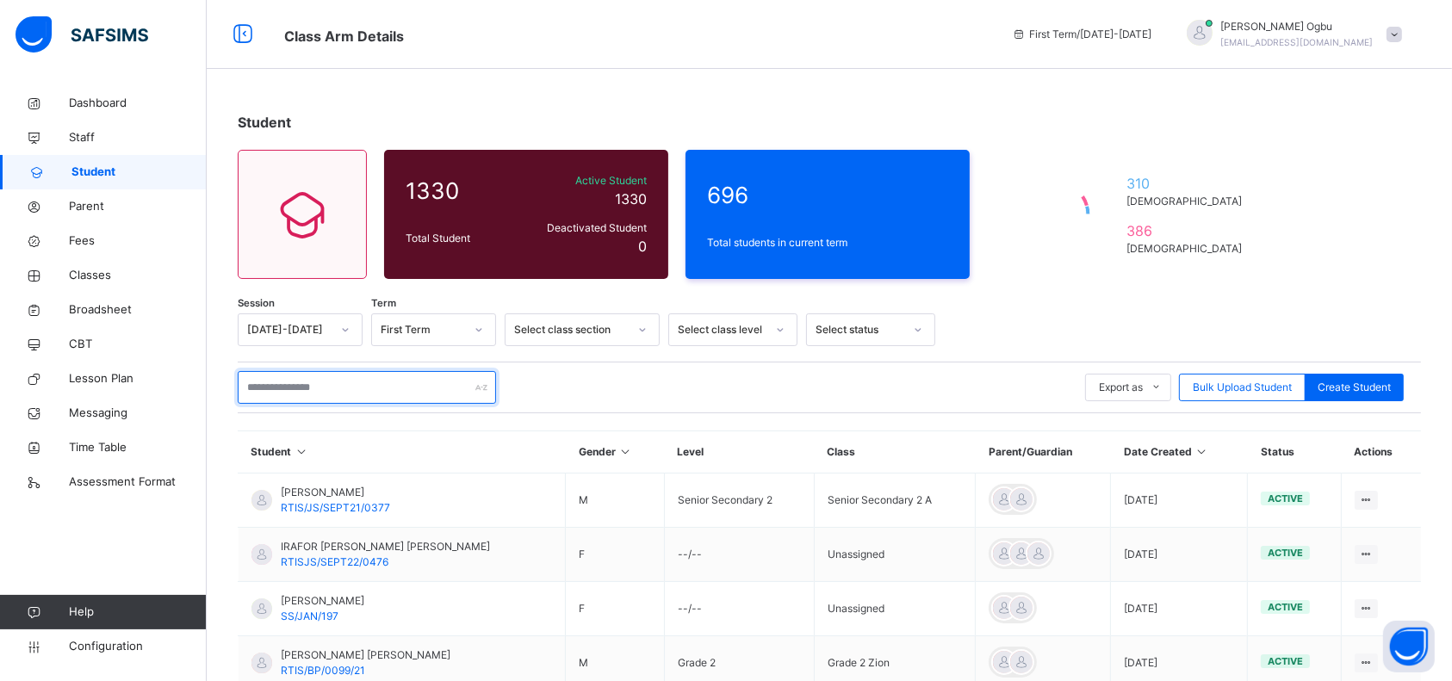
click at [406, 382] on input "text" at bounding box center [367, 387] width 258 height 33
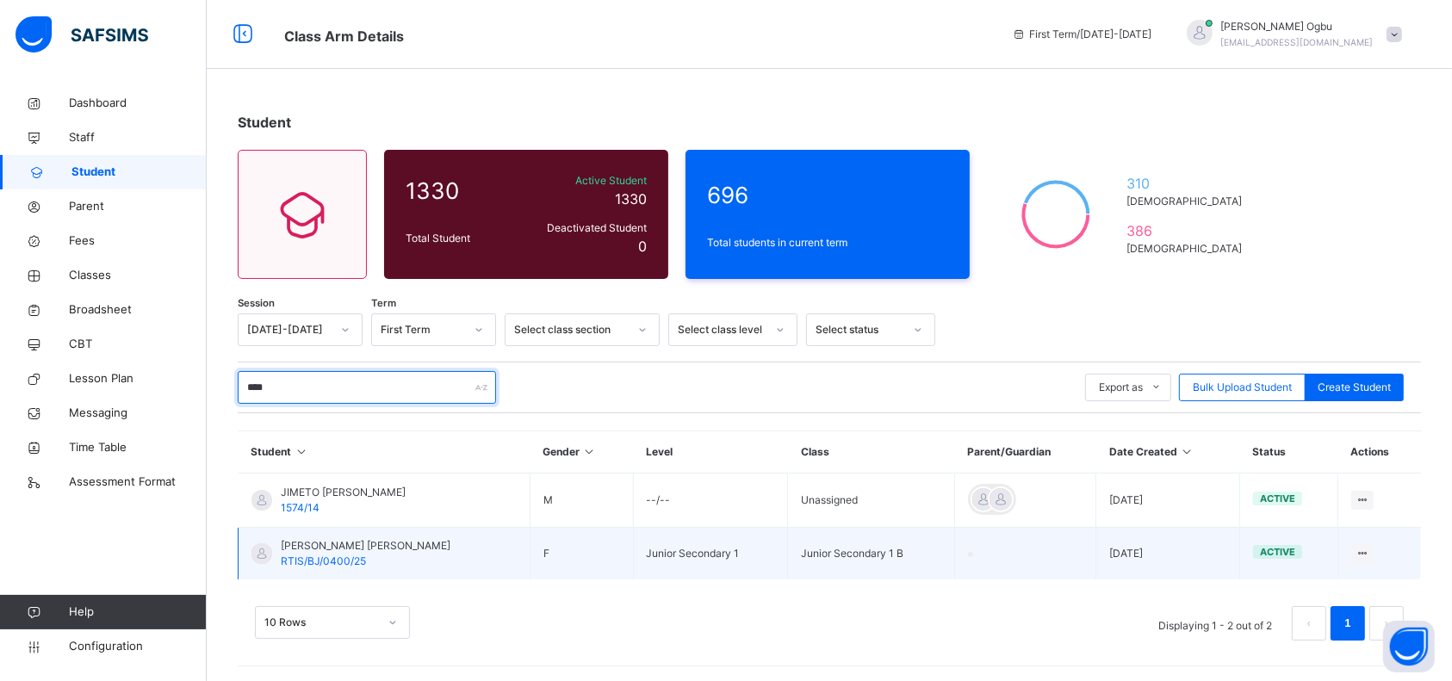
type input "****"
click at [338, 553] on div "[PERSON_NAME] [PERSON_NAME] RTIS/BJ/0400/25" at bounding box center [366, 553] width 170 height 31
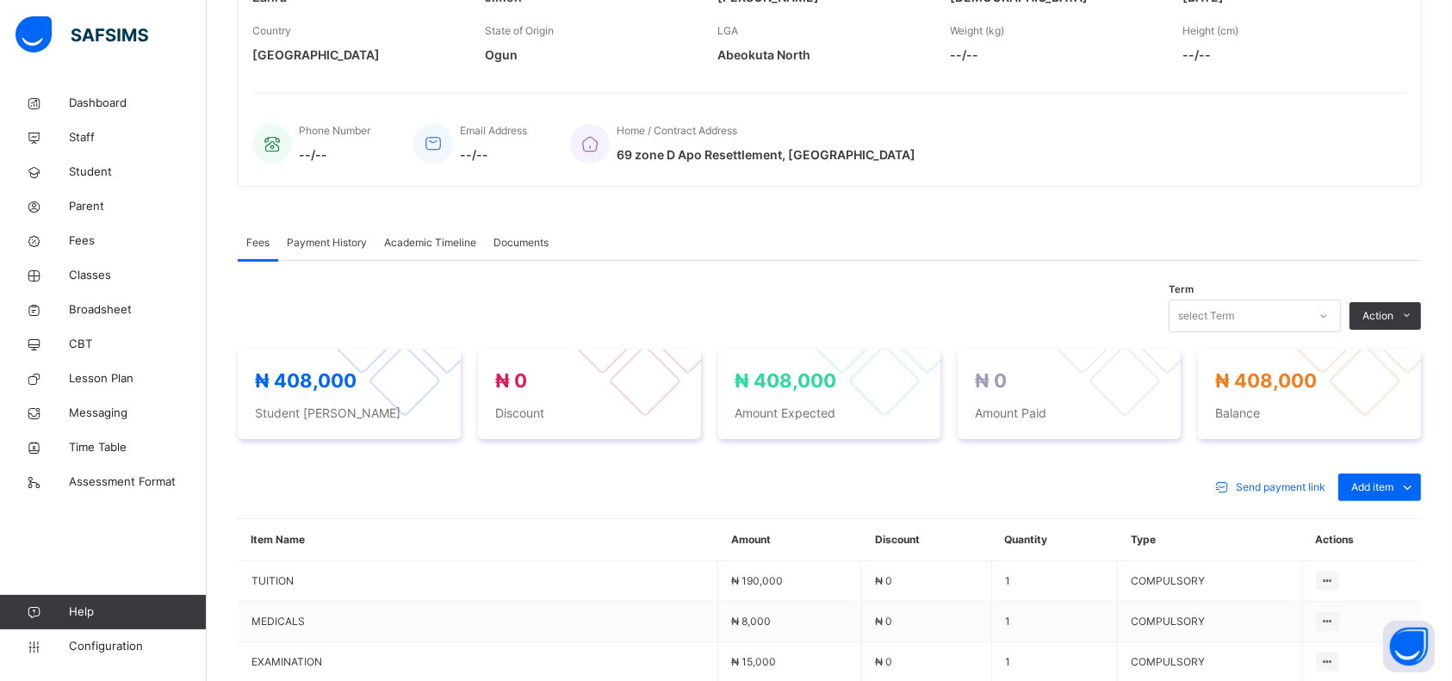
scroll to position [345, 0]
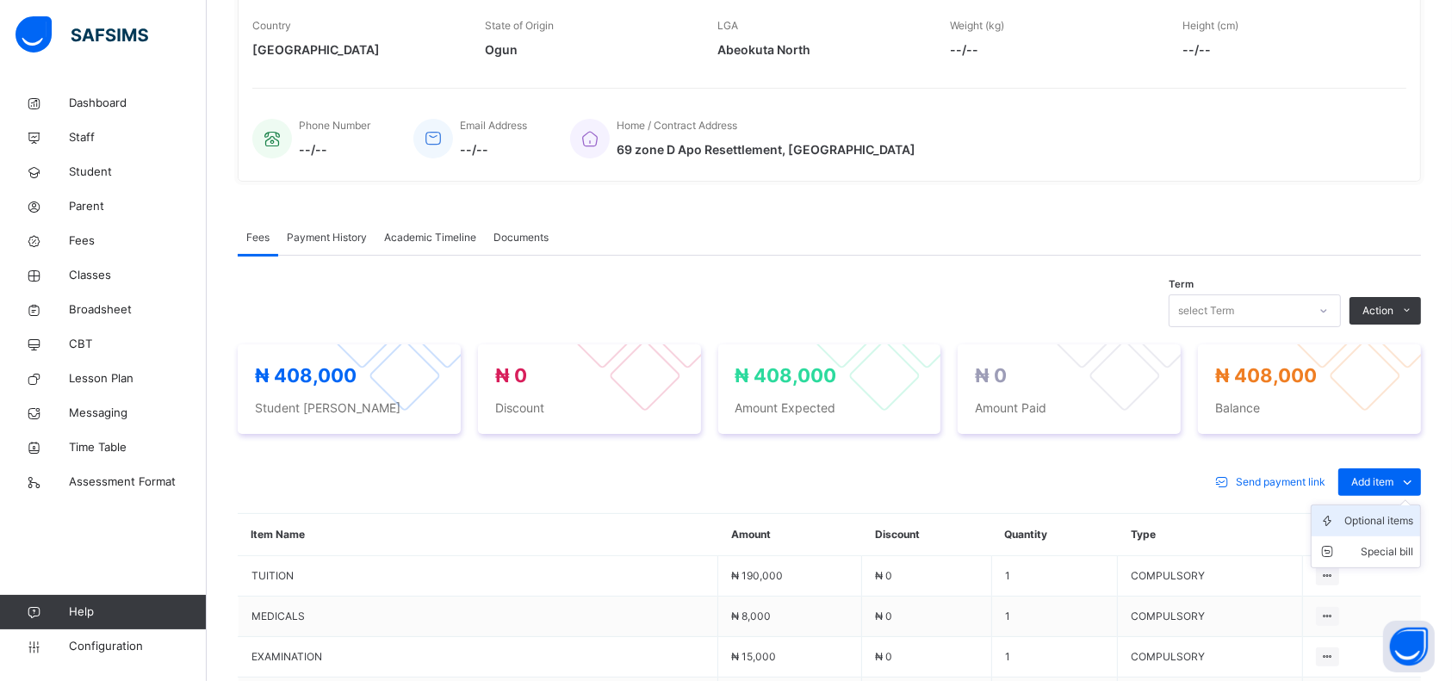
click at [1376, 526] on div "Optional items" at bounding box center [1378, 520] width 69 height 17
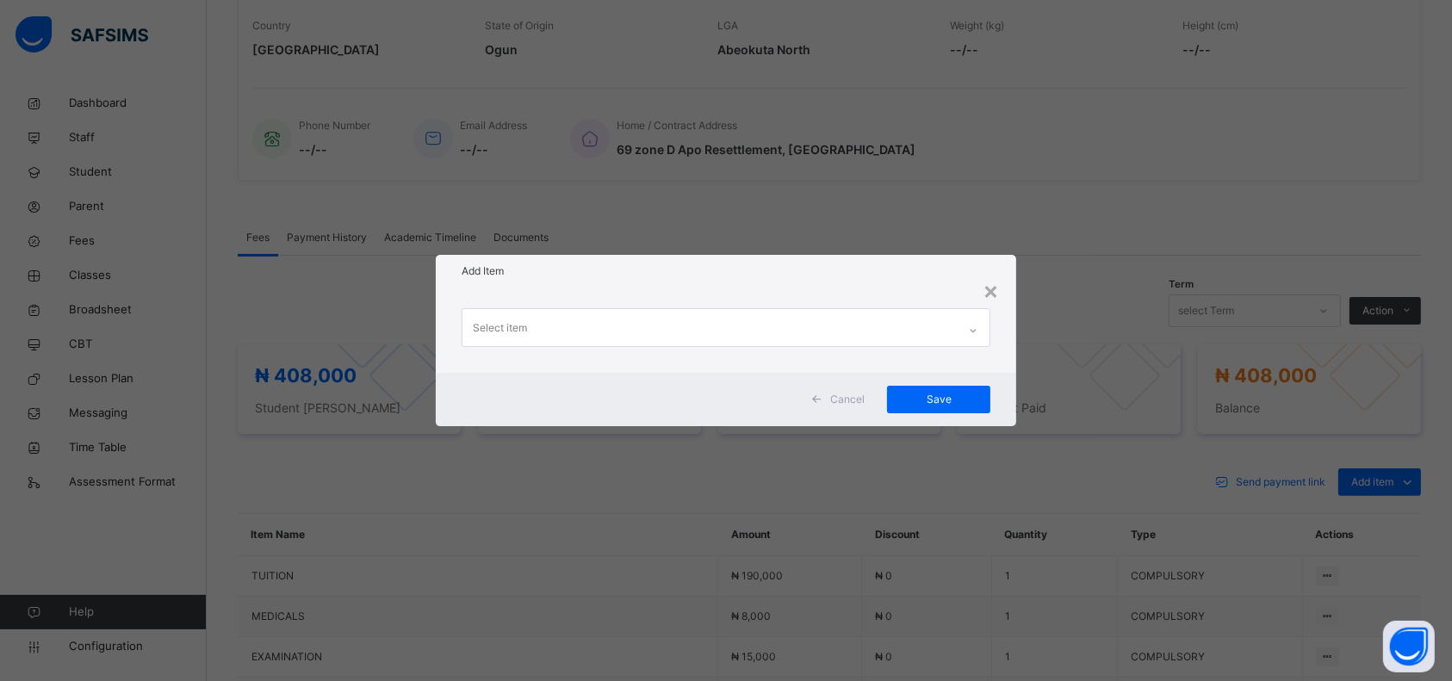
click at [966, 326] on div at bounding box center [973, 331] width 29 height 28
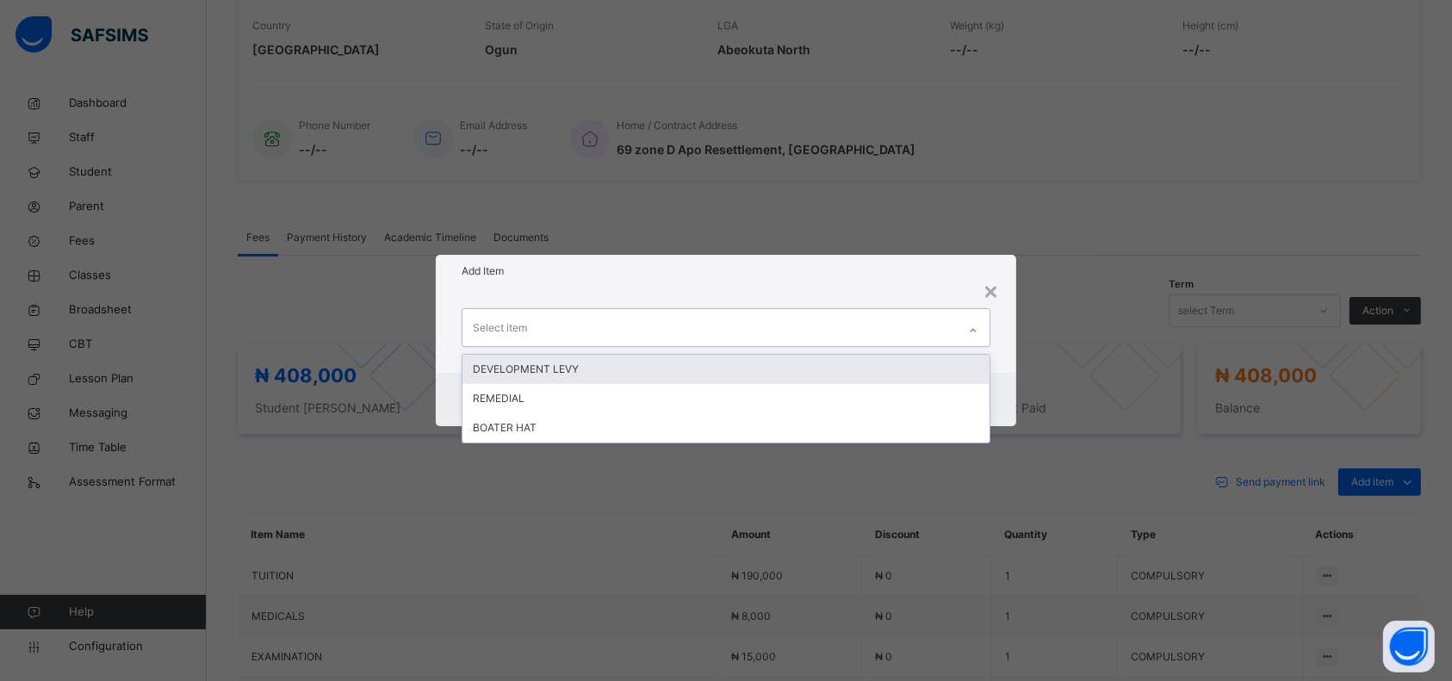
click at [873, 373] on div "DEVELOPMENT LEVY" at bounding box center [726, 369] width 527 height 29
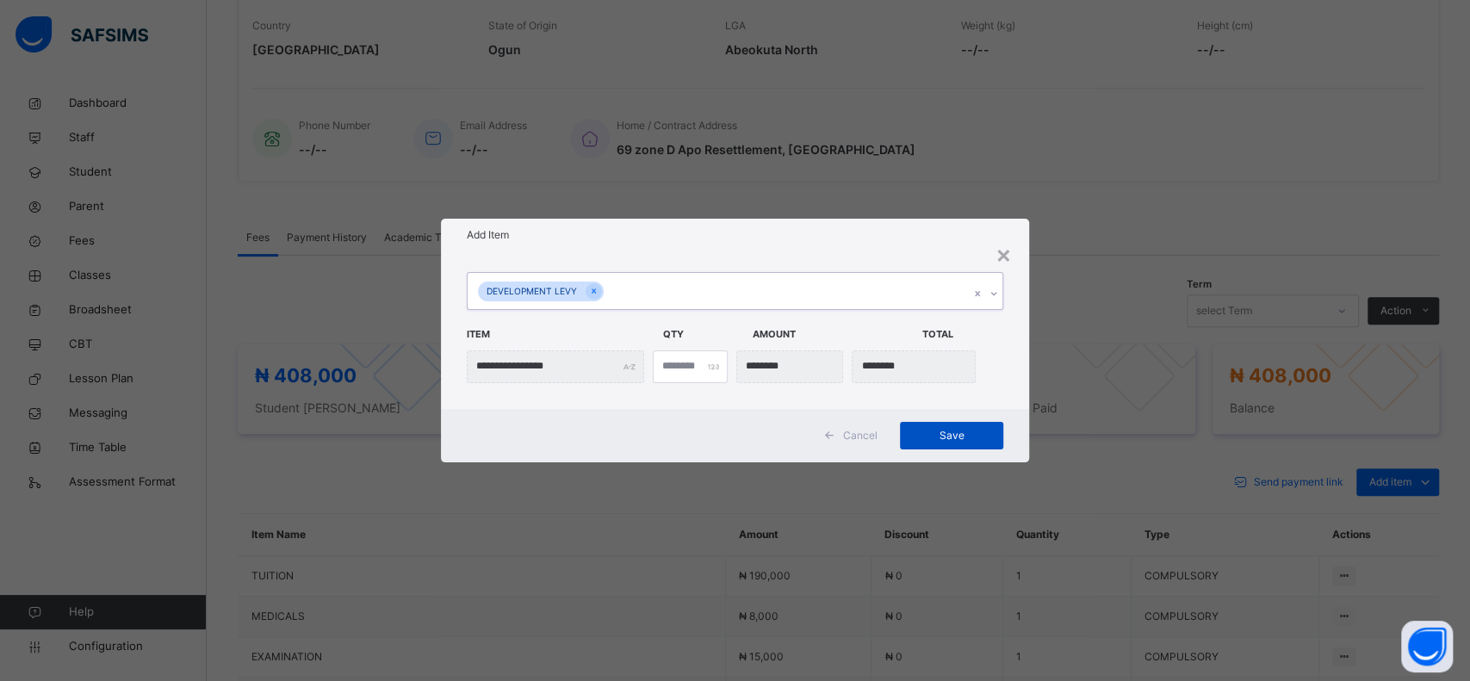
click at [937, 438] on span "Save" at bounding box center [952, 436] width 78 height 16
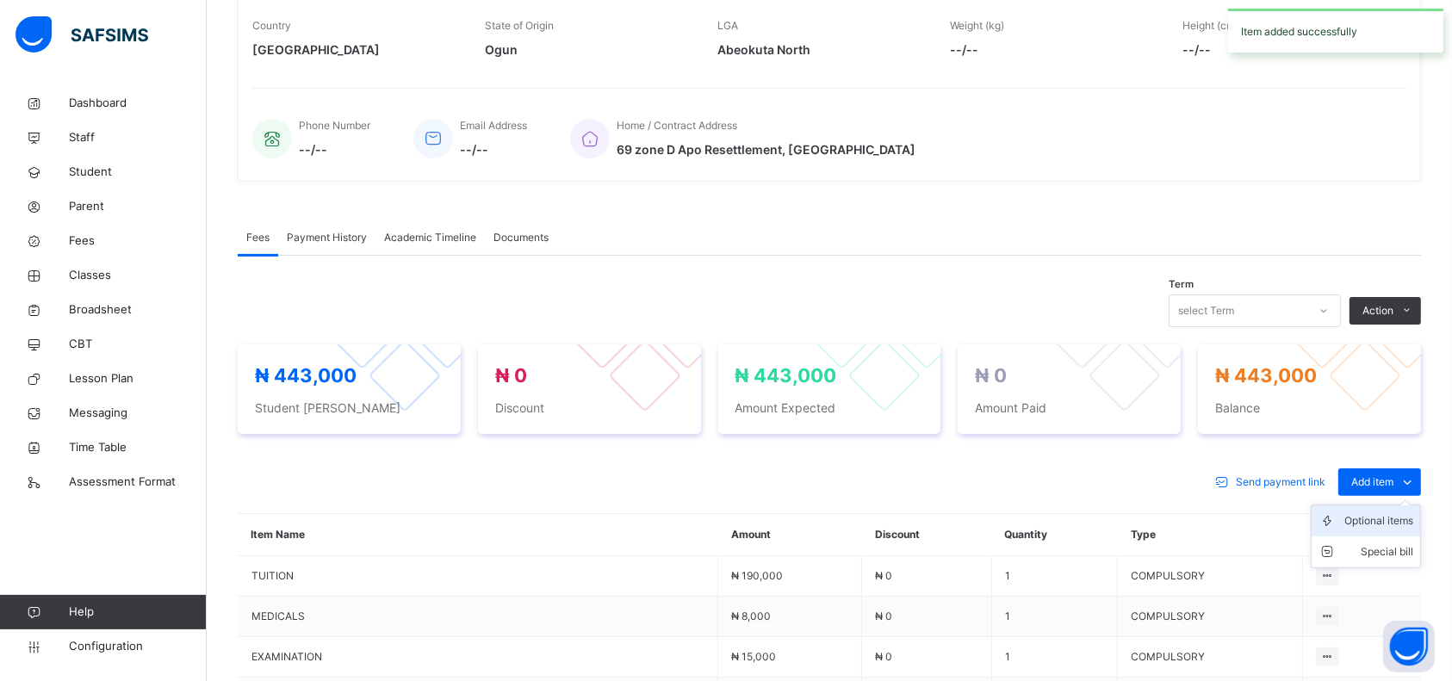
click at [1391, 525] on div "Optional items" at bounding box center [1378, 520] width 69 height 17
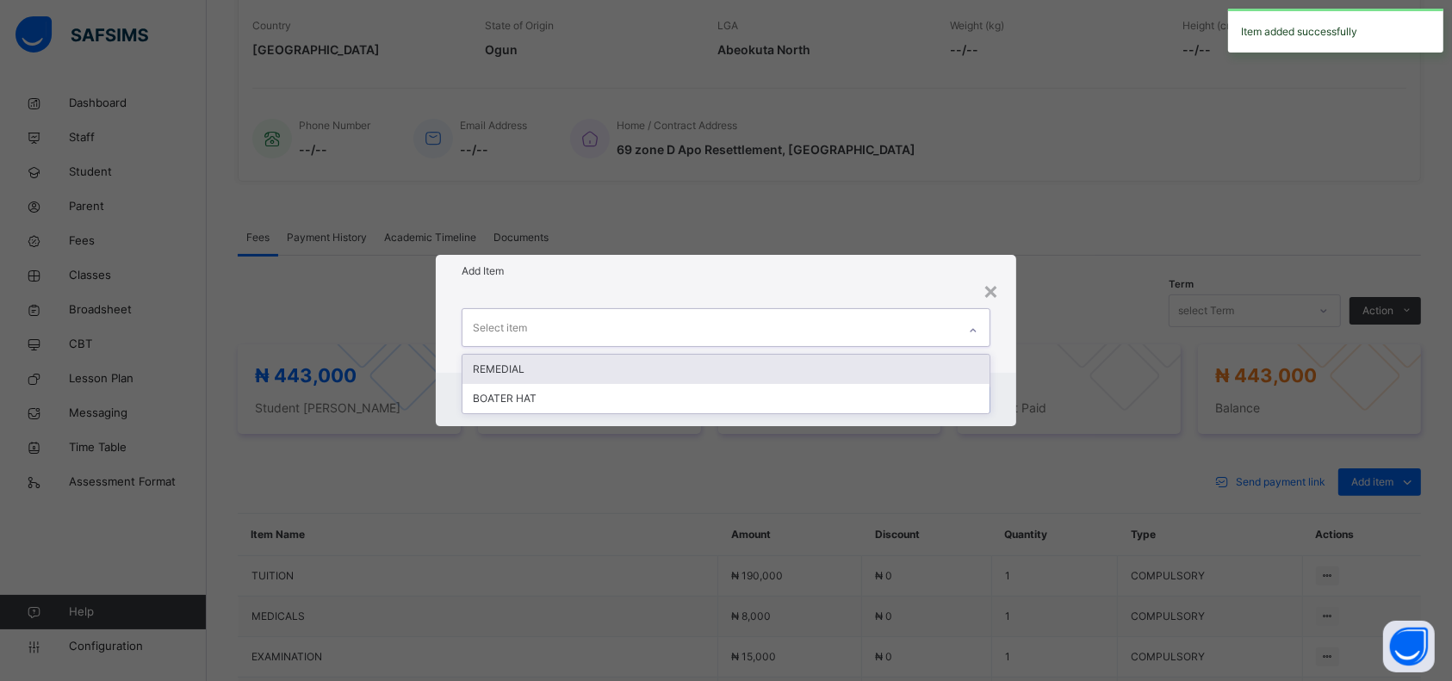
click at [941, 327] on div "Select item" at bounding box center [710, 327] width 494 height 36
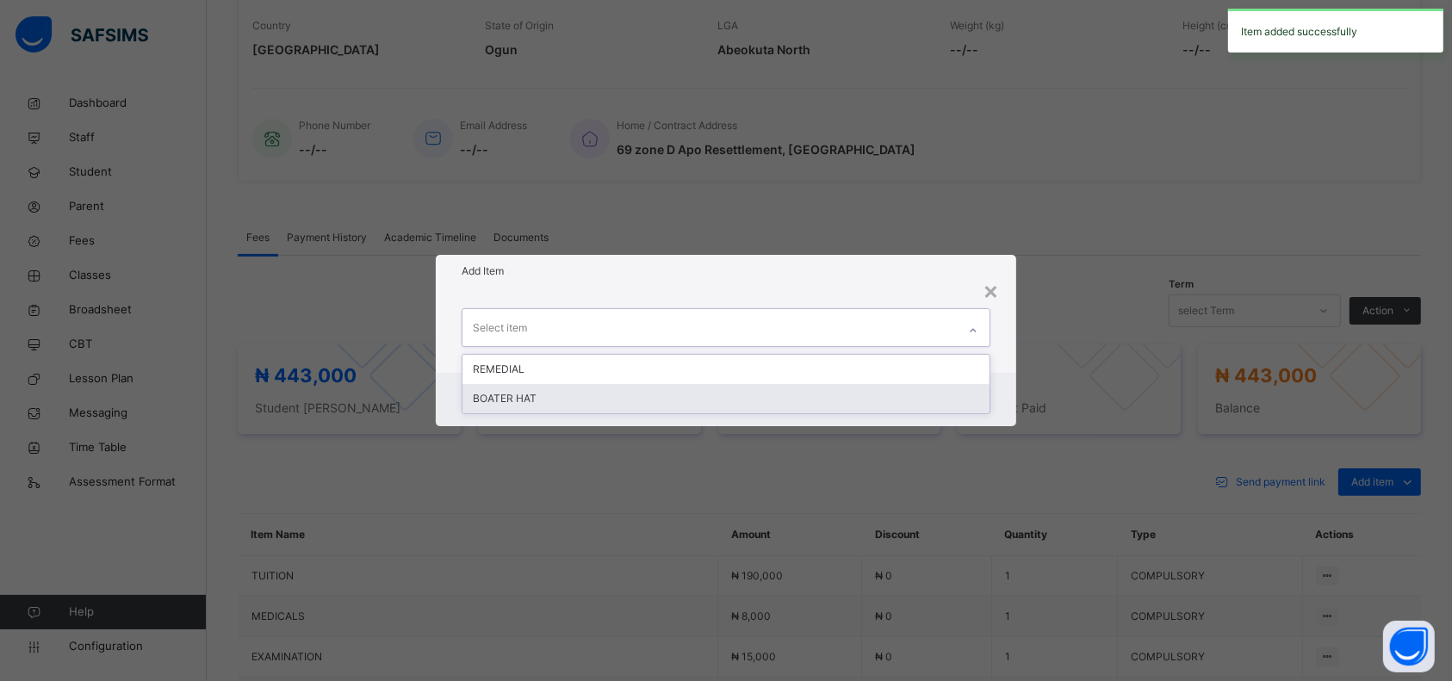
click at [851, 389] on div "BOATER HAT" at bounding box center [726, 398] width 527 height 29
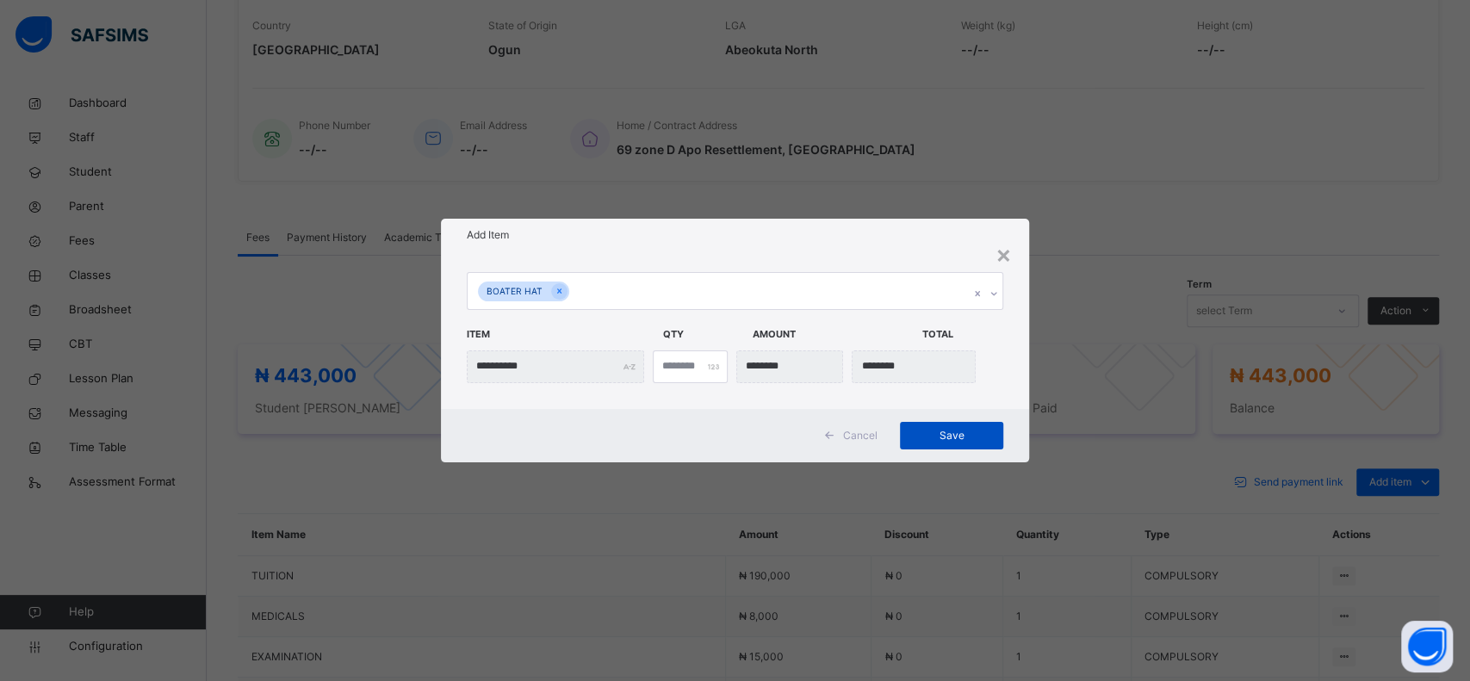
click at [948, 441] on span "Save" at bounding box center [952, 436] width 78 height 16
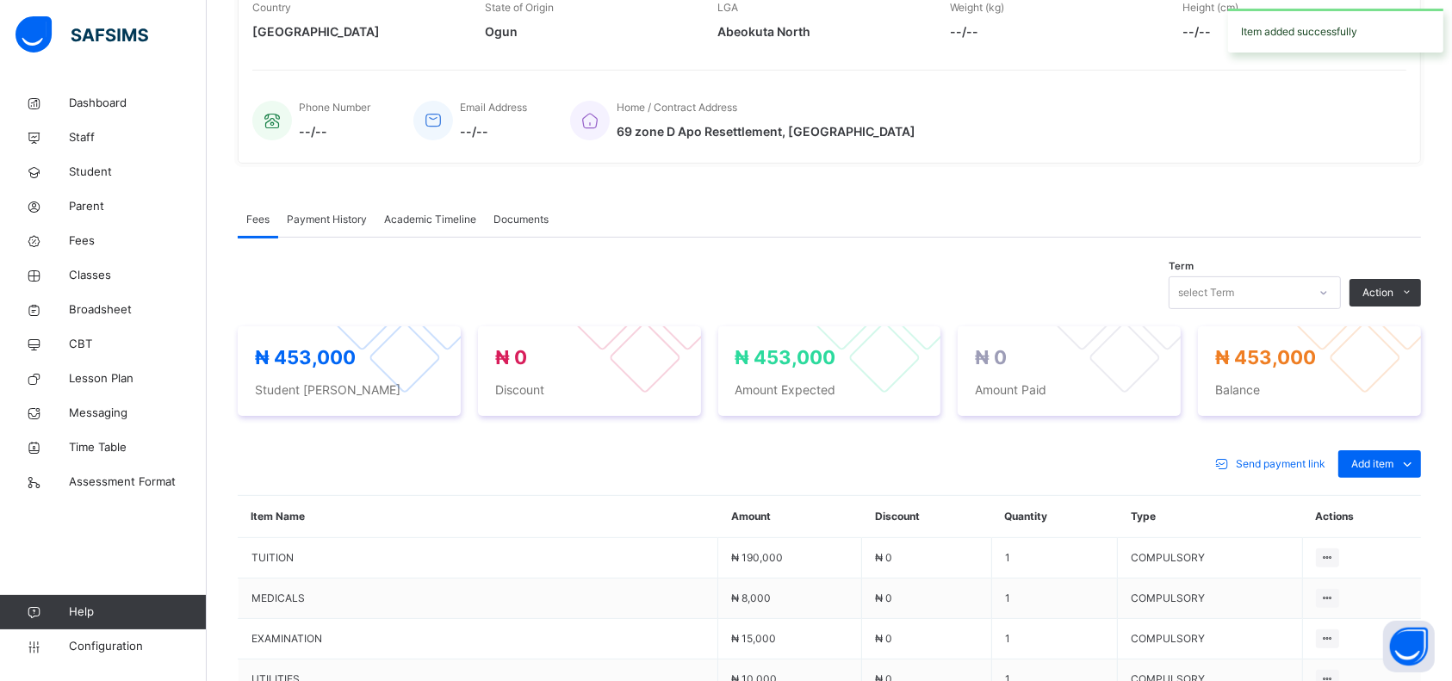
scroll to position [121, 0]
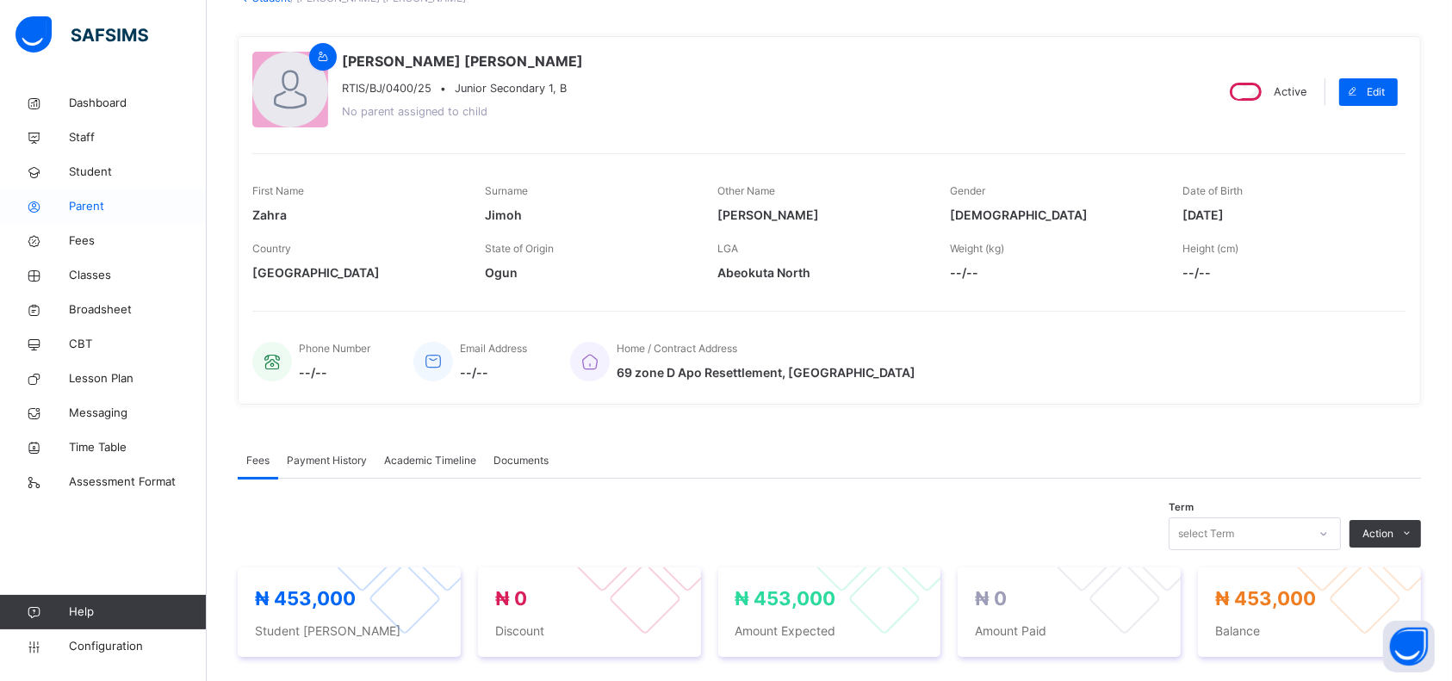
click at [90, 202] on span "Parent" at bounding box center [138, 206] width 138 height 17
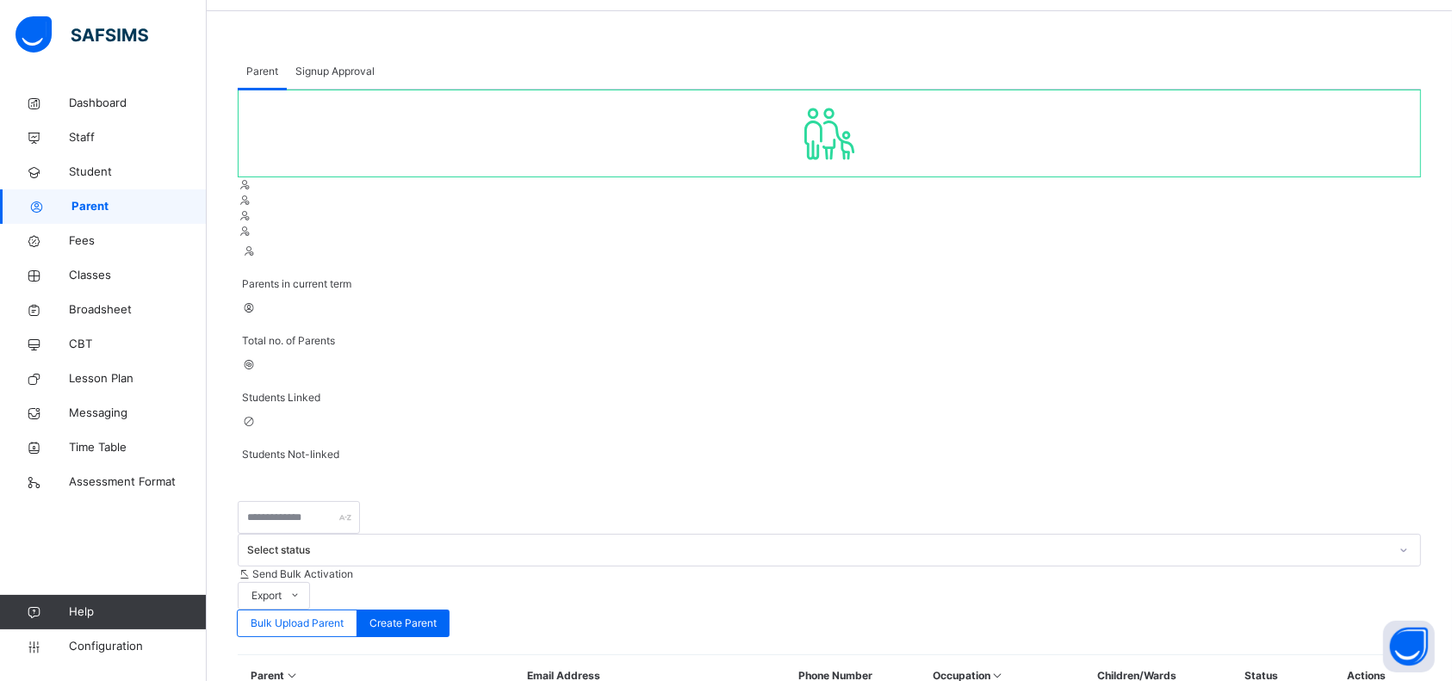
scroll to position [121, 0]
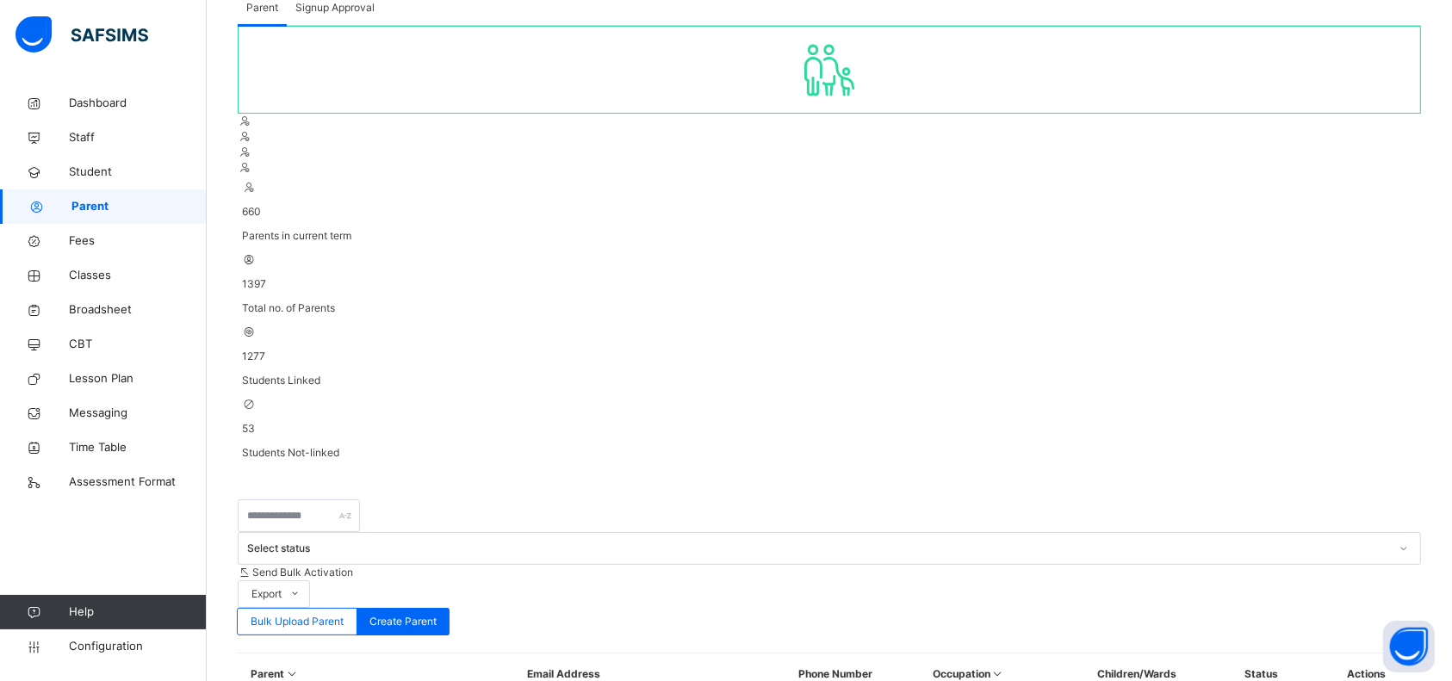
click at [330, 13] on span "Signup Approval" at bounding box center [334, 8] width 79 height 16
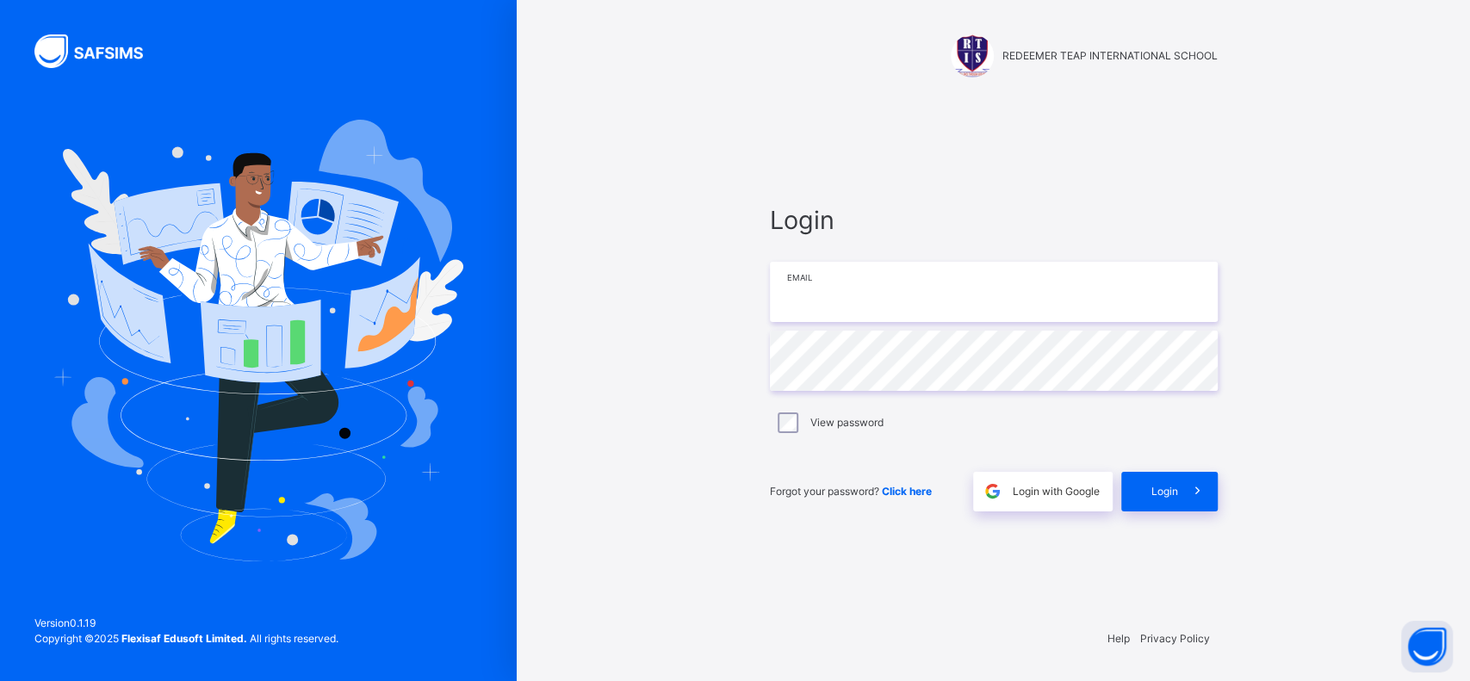
click at [874, 274] on input "email" at bounding box center [994, 292] width 448 height 60
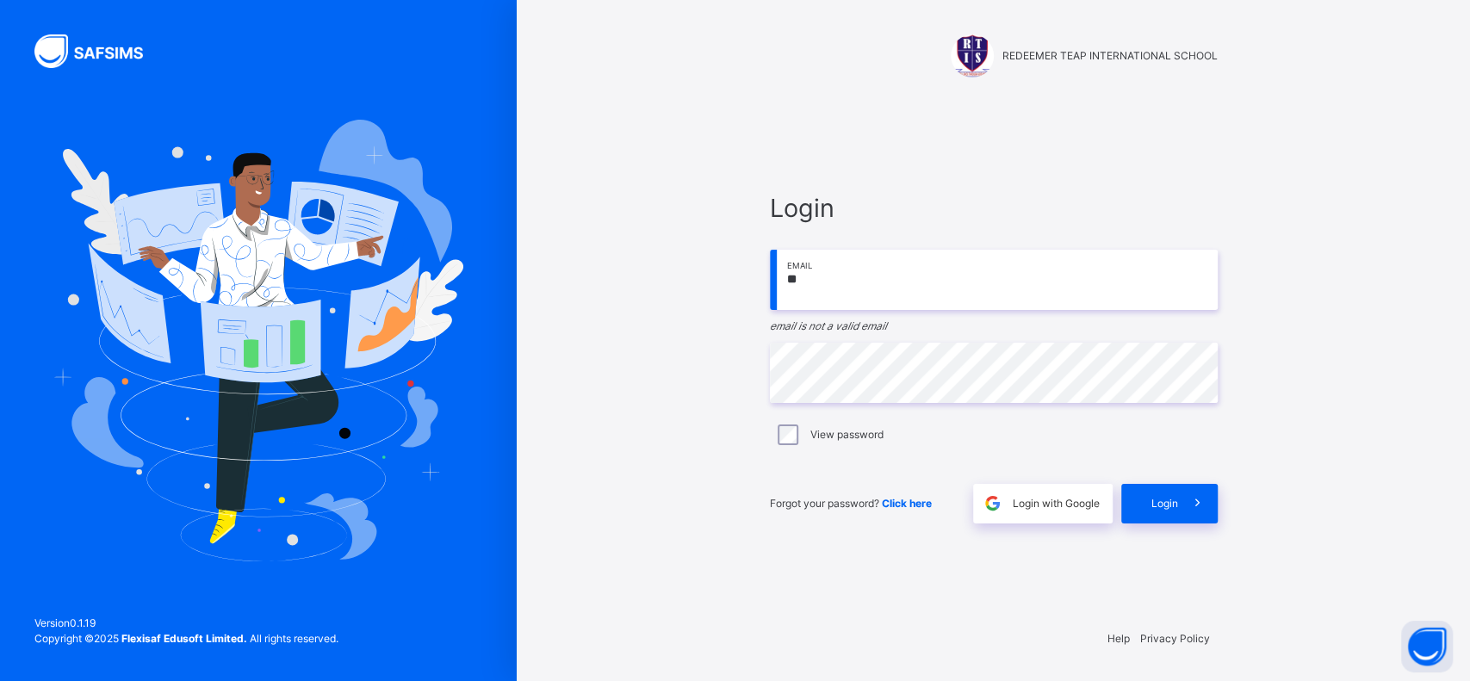
type input "**********"
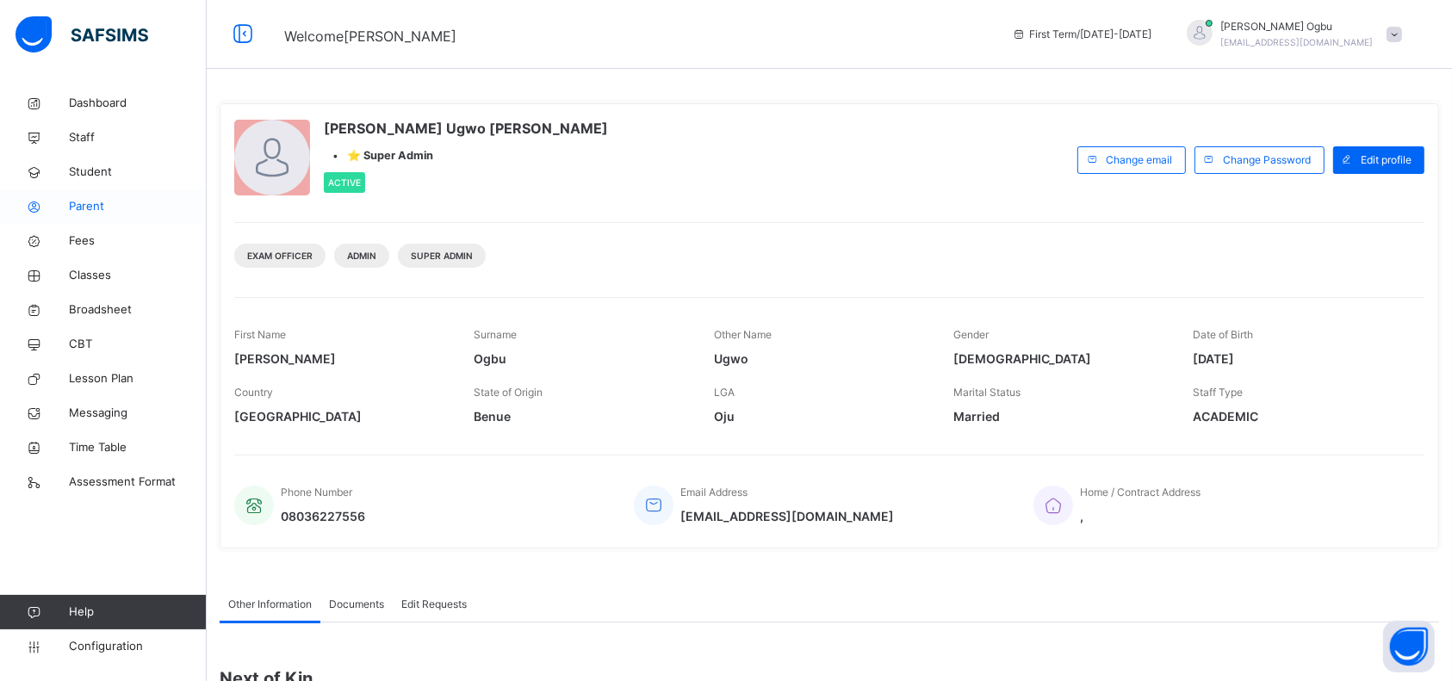
click at [94, 204] on span "Parent" at bounding box center [138, 206] width 138 height 17
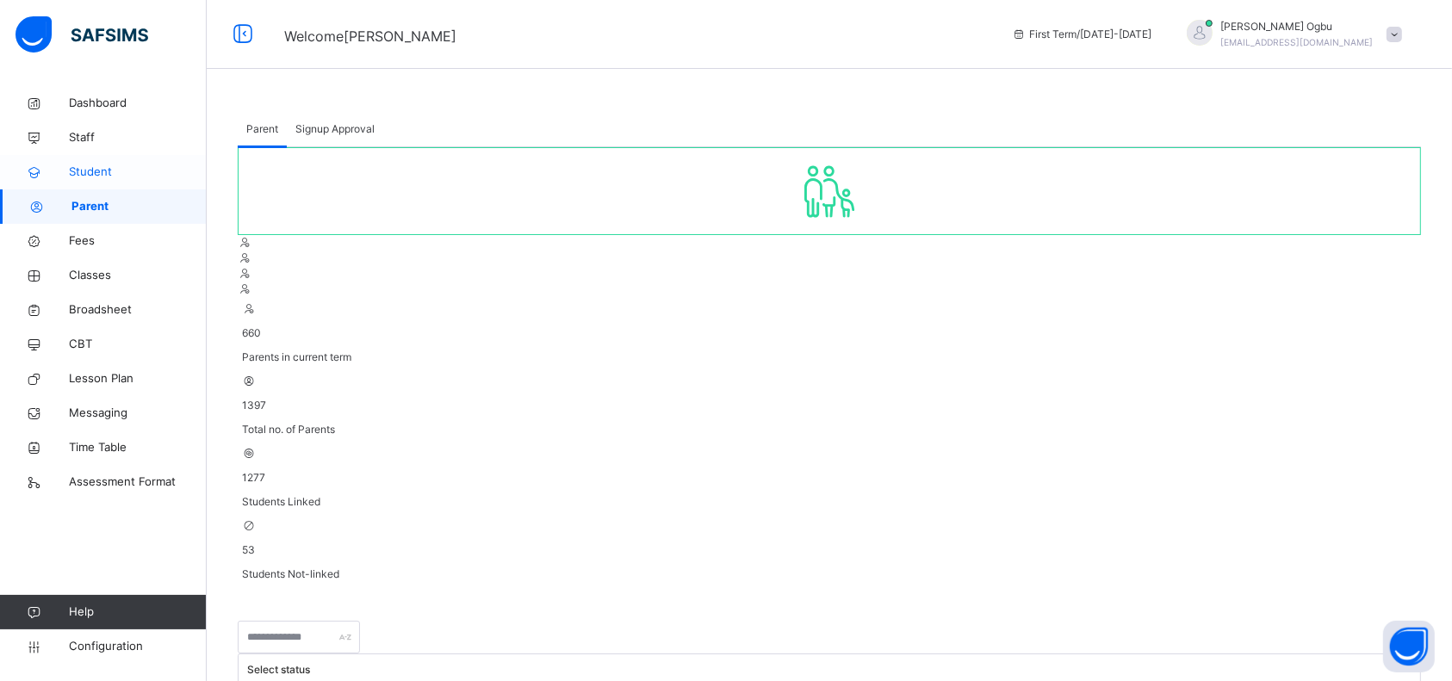
click at [106, 178] on span "Student" at bounding box center [138, 172] width 138 height 17
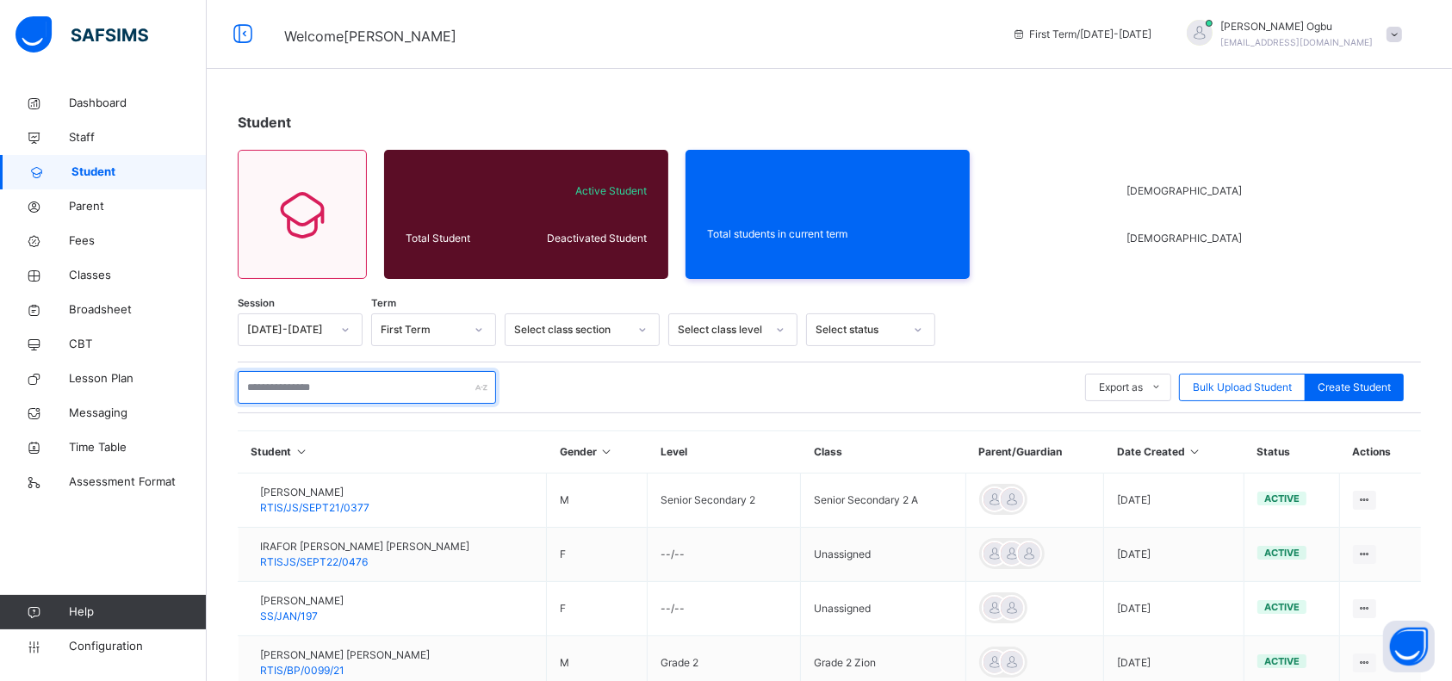
click at [295, 387] on input "text" at bounding box center [367, 387] width 258 height 33
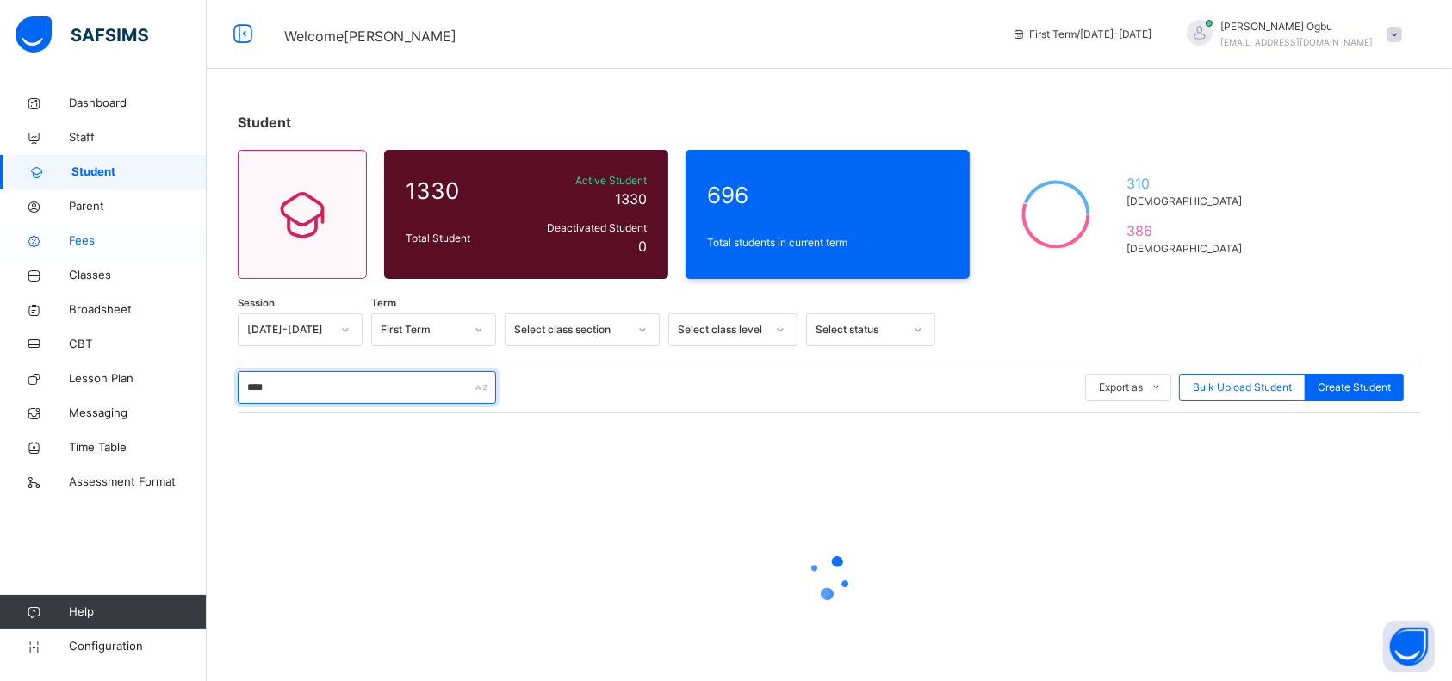
type input "*****"
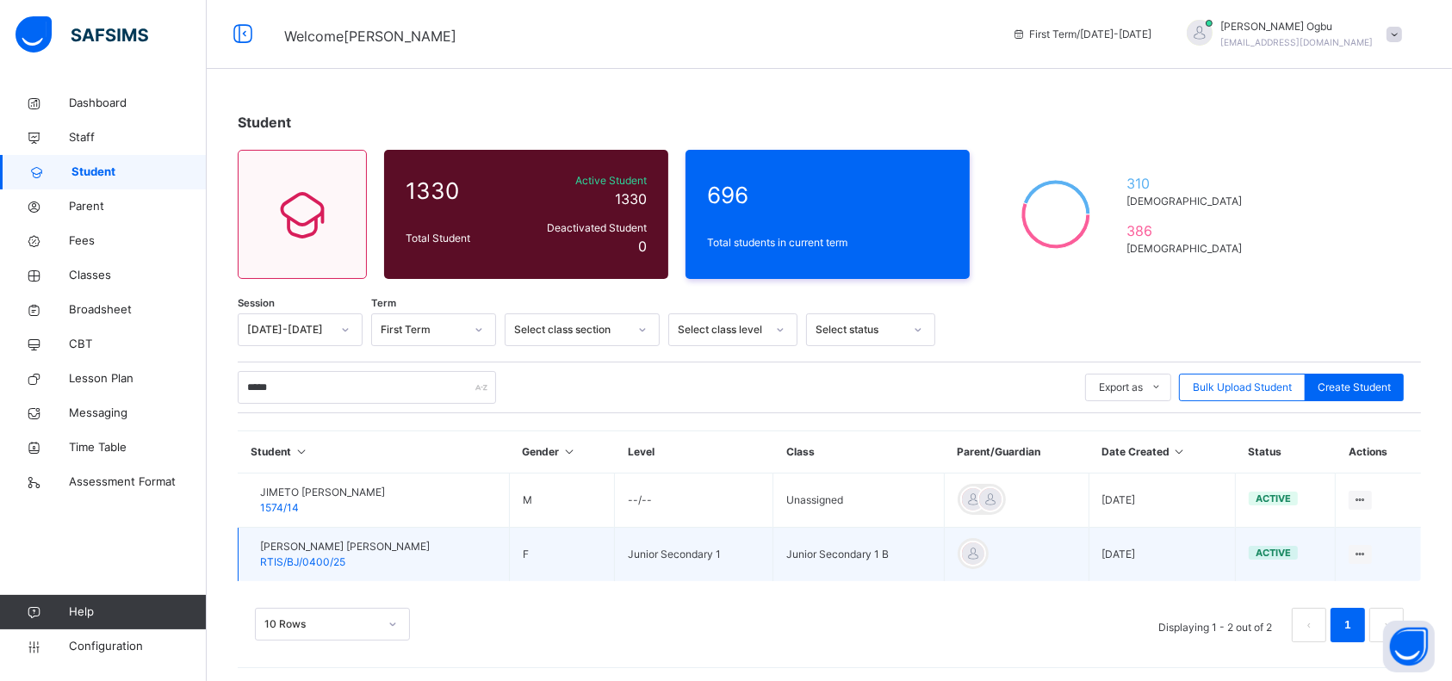
click at [343, 556] on span "RTIS/BJ/0400/25" at bounding box center [302, 562] width 85 height 13
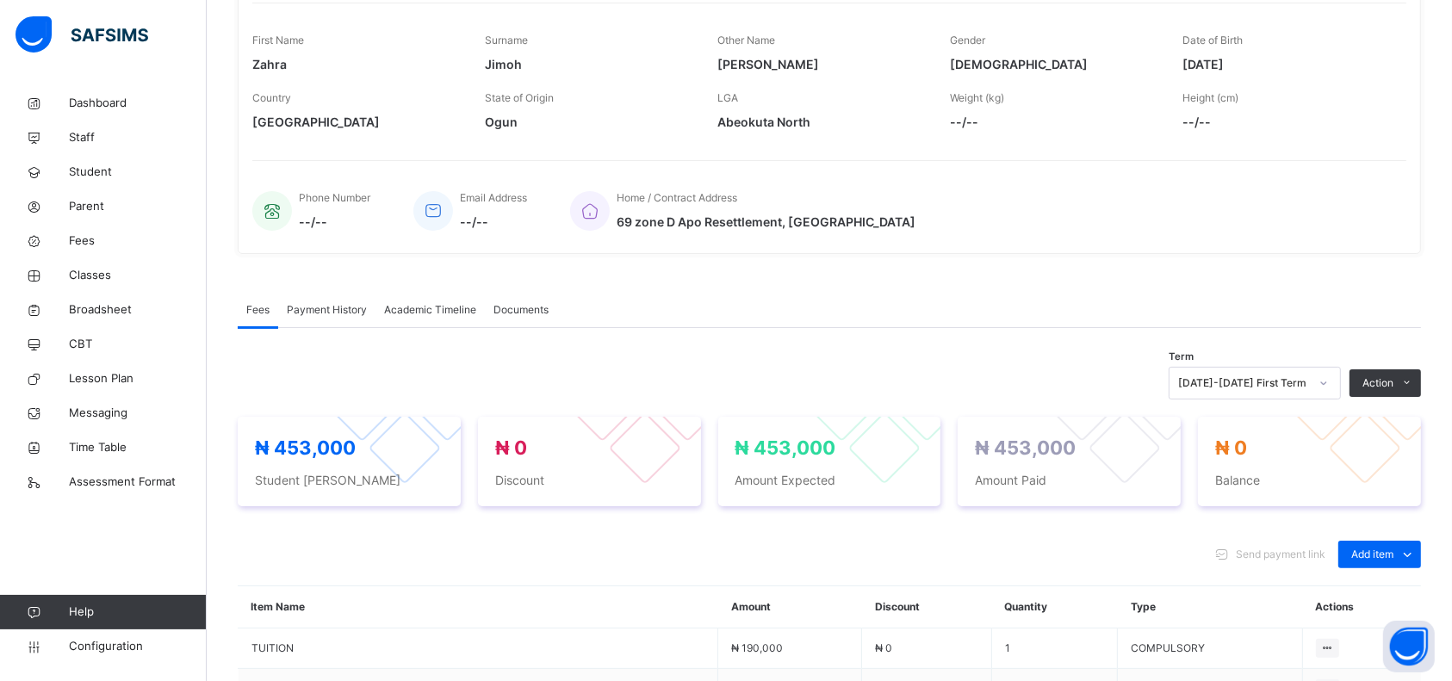
click at [325, 318] on span "Payment History" at bounding box center [327, 310] width 80 height 16
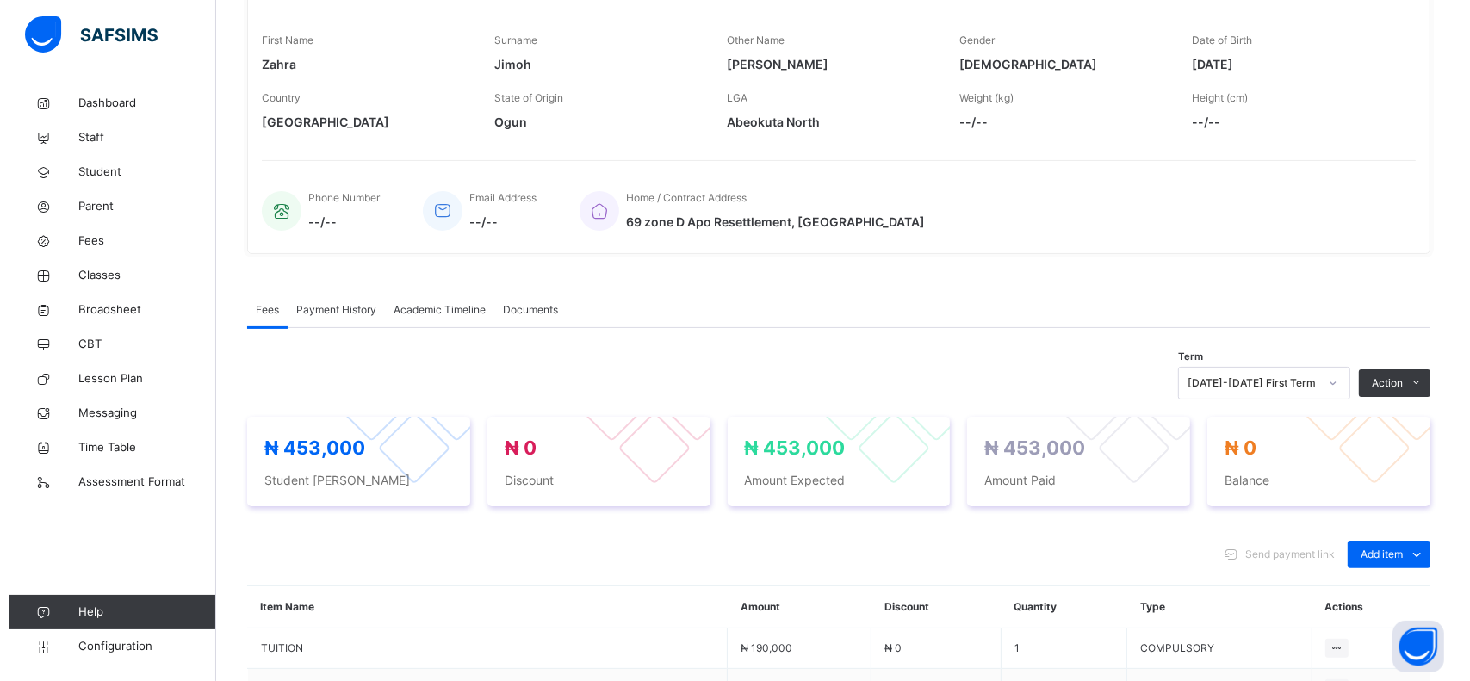
scroll to position [158, 0]
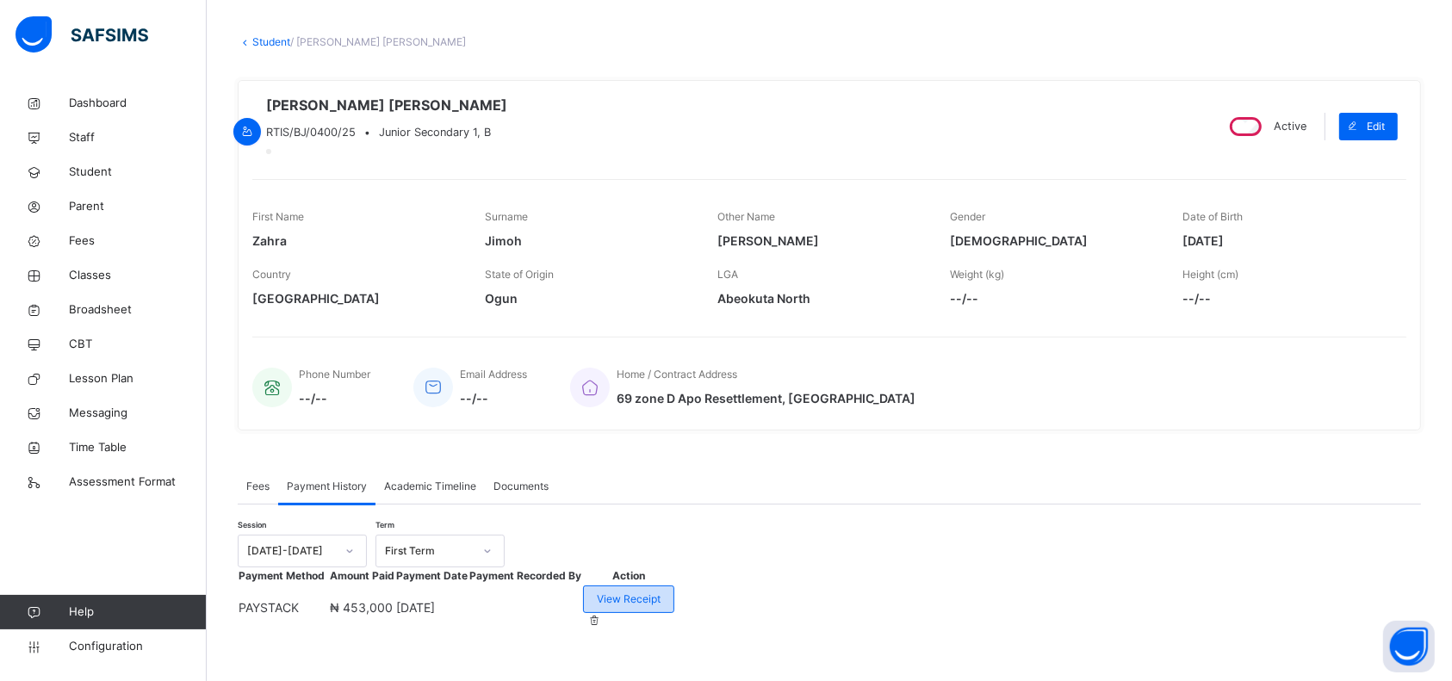
click at [661, 592] on span "View Receipt" at bounding box center [629, 600] width 64 height 16
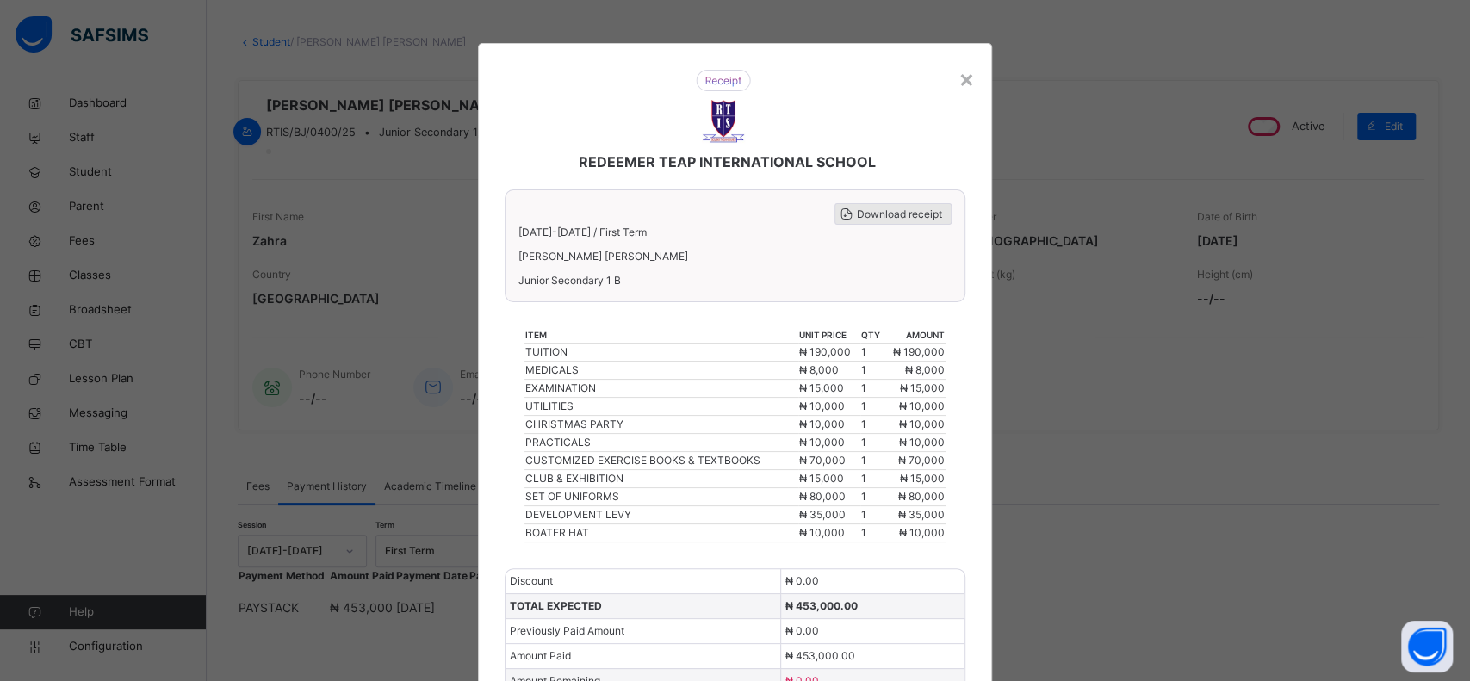
click at [885, 214] on span "Download receipt" at bounding box center [899, 215] width 85 height 16
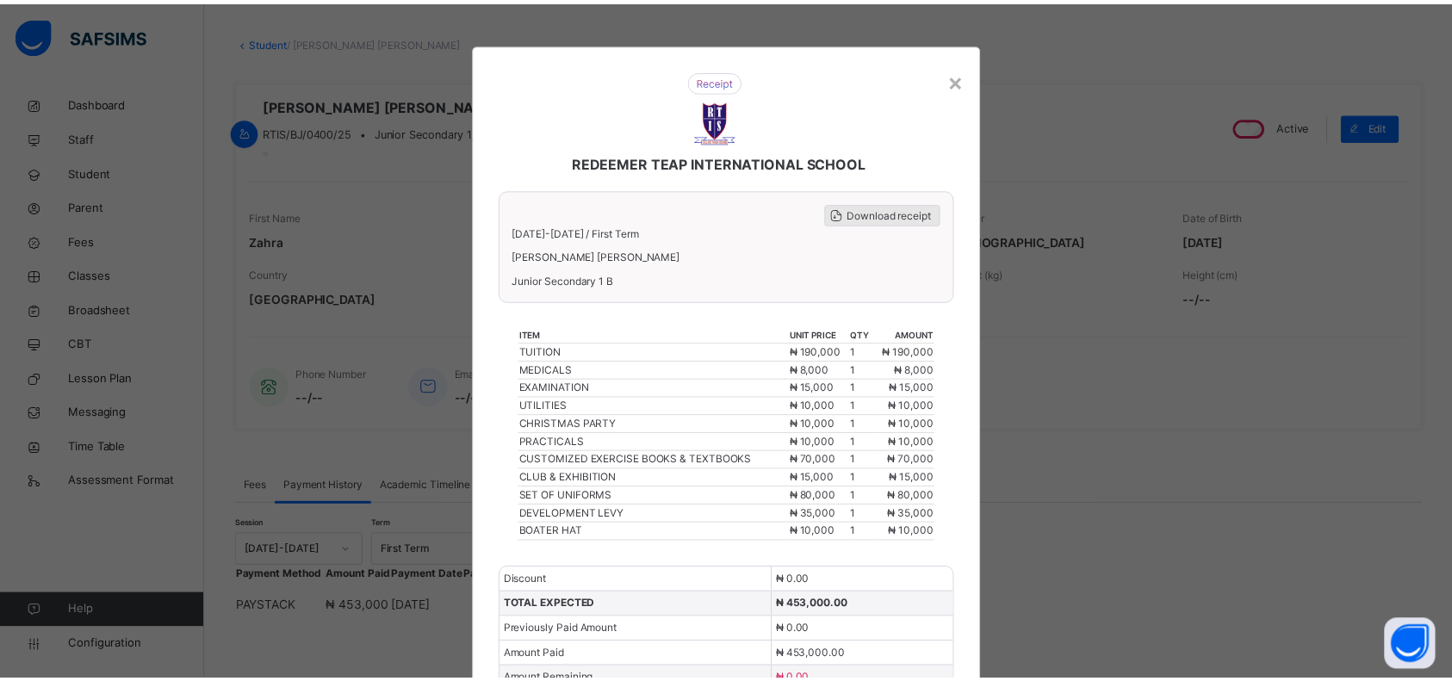
scroll to position [0, 0]
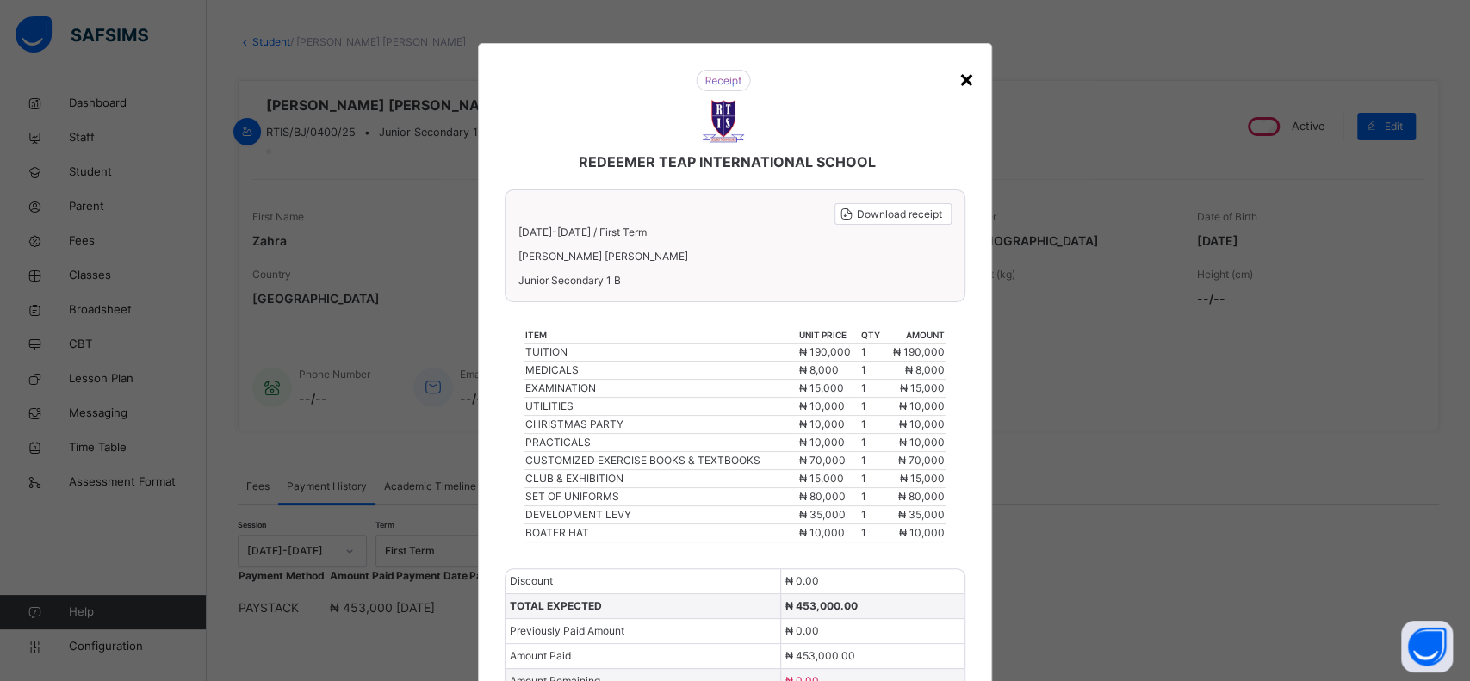
click at [964, 79] on div "×" at bounding box center [967, 78] width 16 height 36
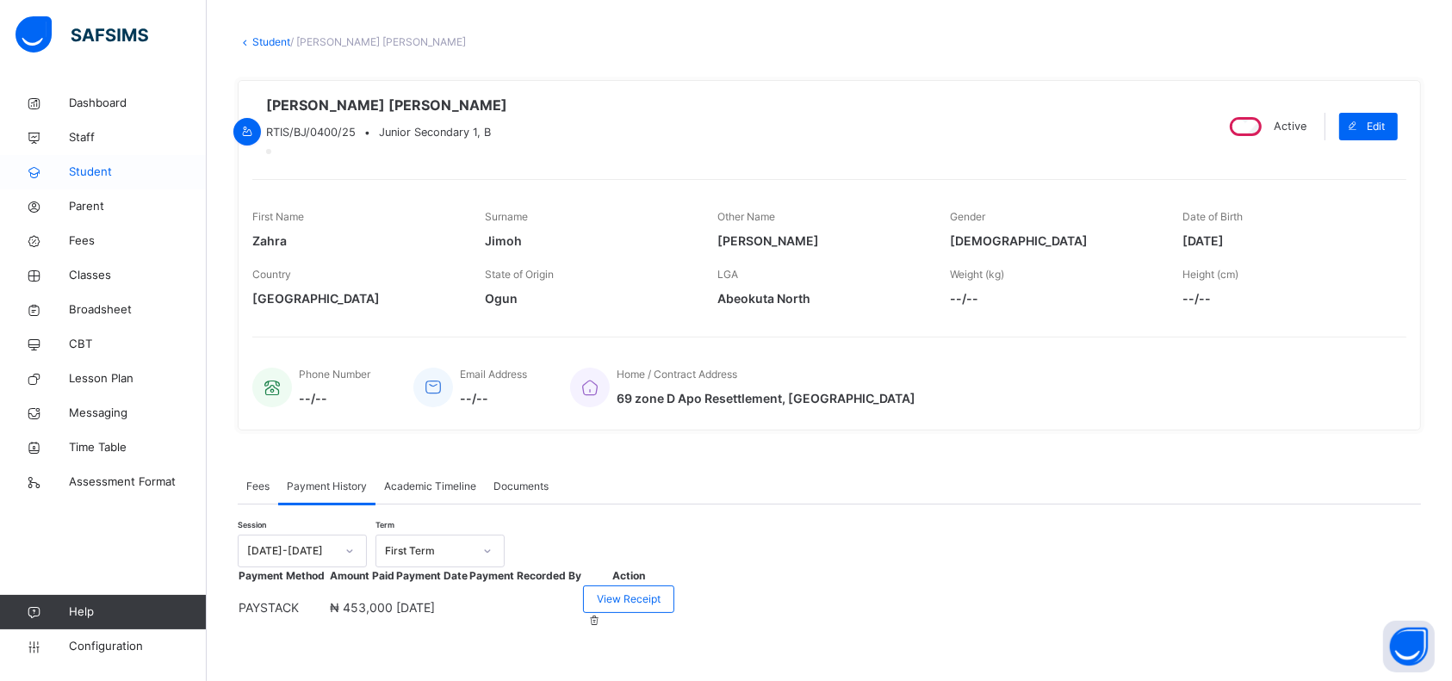
click at [90, 171] on span "Student" at bounding box center [138, 172] width 138 height 17
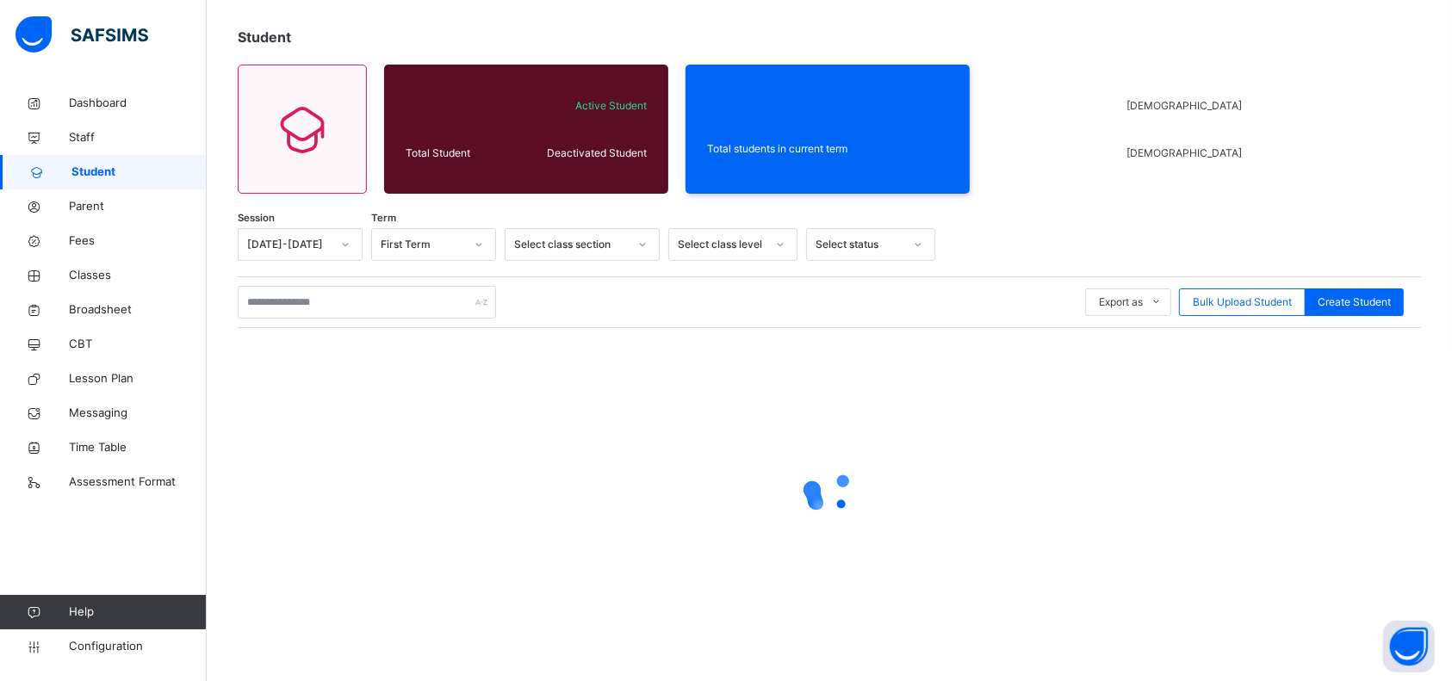
scroll to position [84, 0]
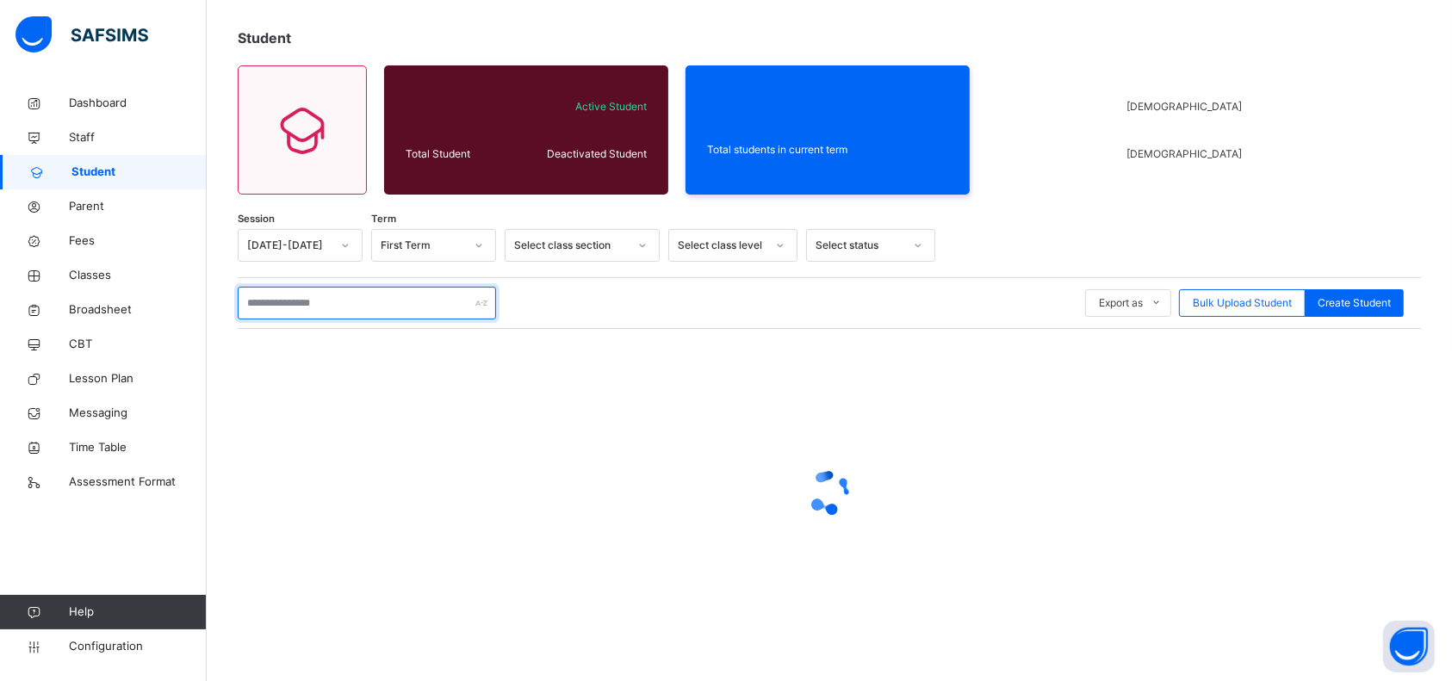
click at [276, 313] on input "text" at bounding box center [367, 303] width 258 height 33
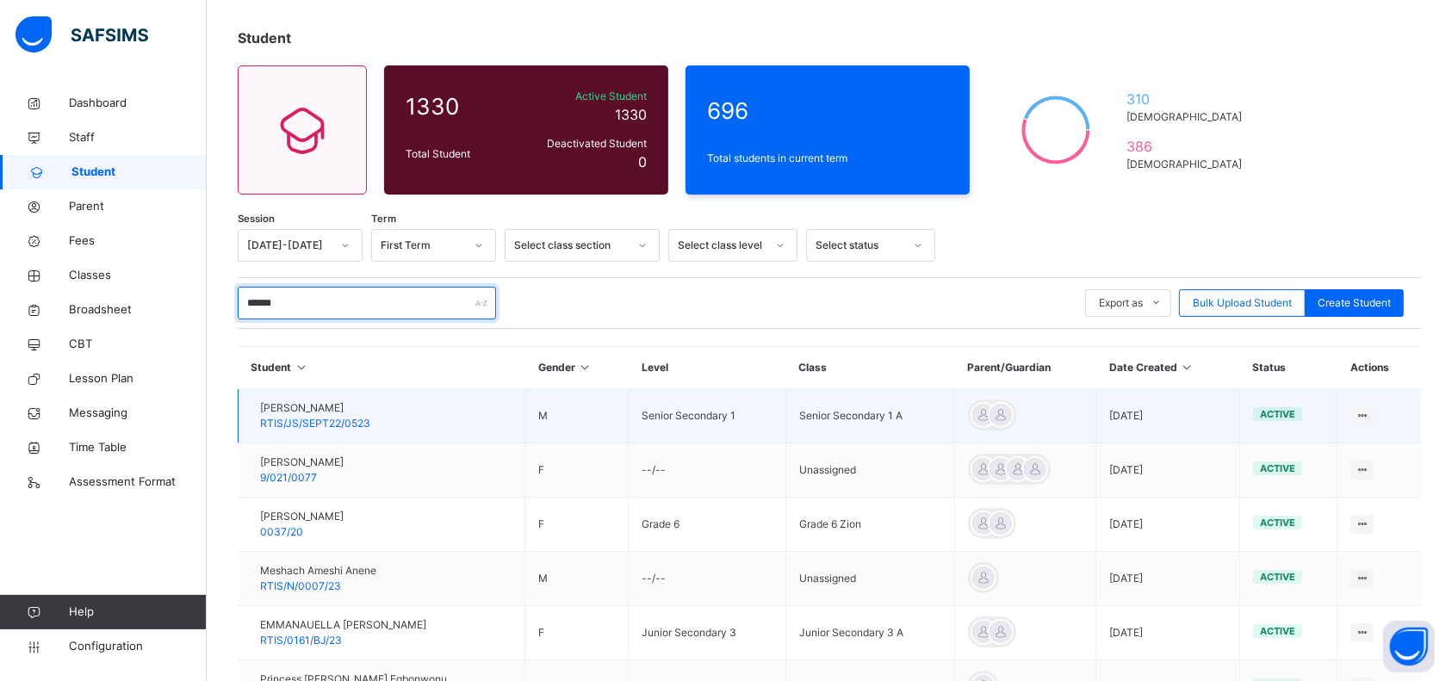
type input "******"
click at [323, 425] on span "RTIS/JS/SEPT22/0523" at bounding box center [315, 423] width 110 height 13
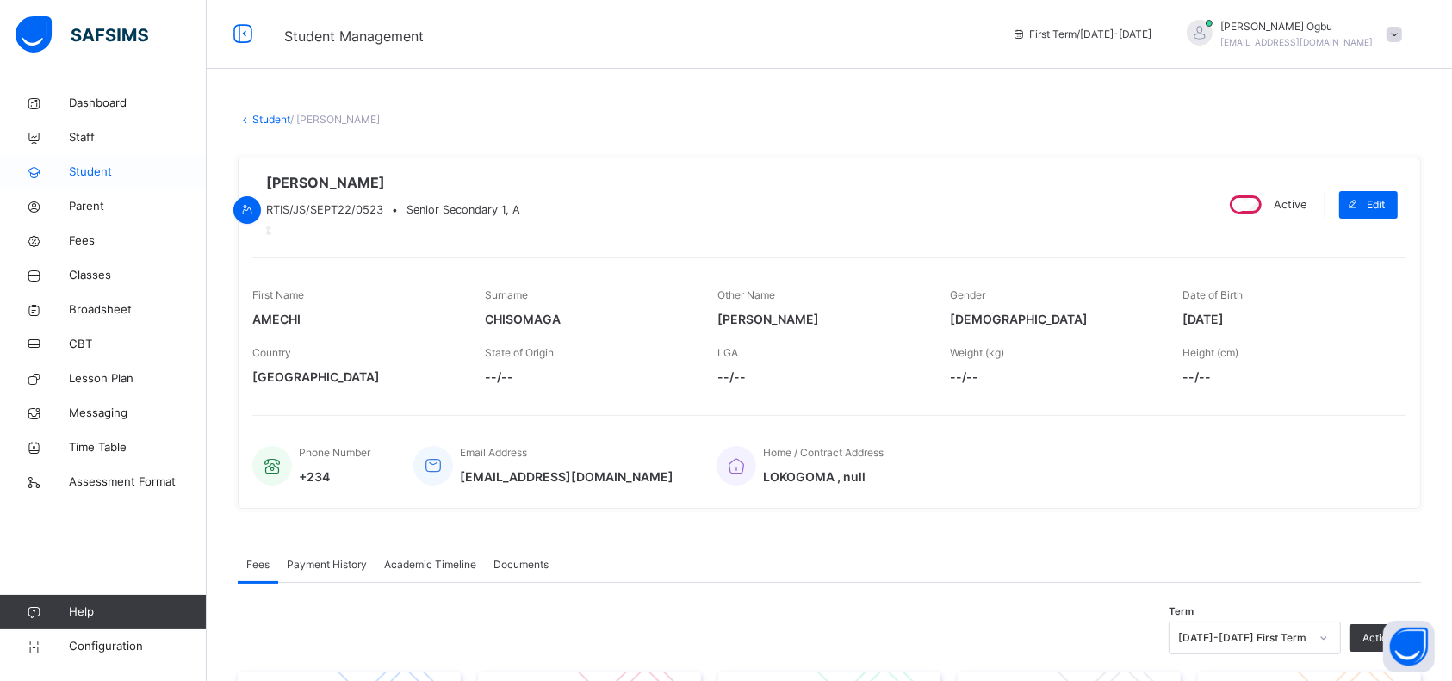
click at [90, 179] on span "Student" at bounding box center [138, 172] width 138 height 17
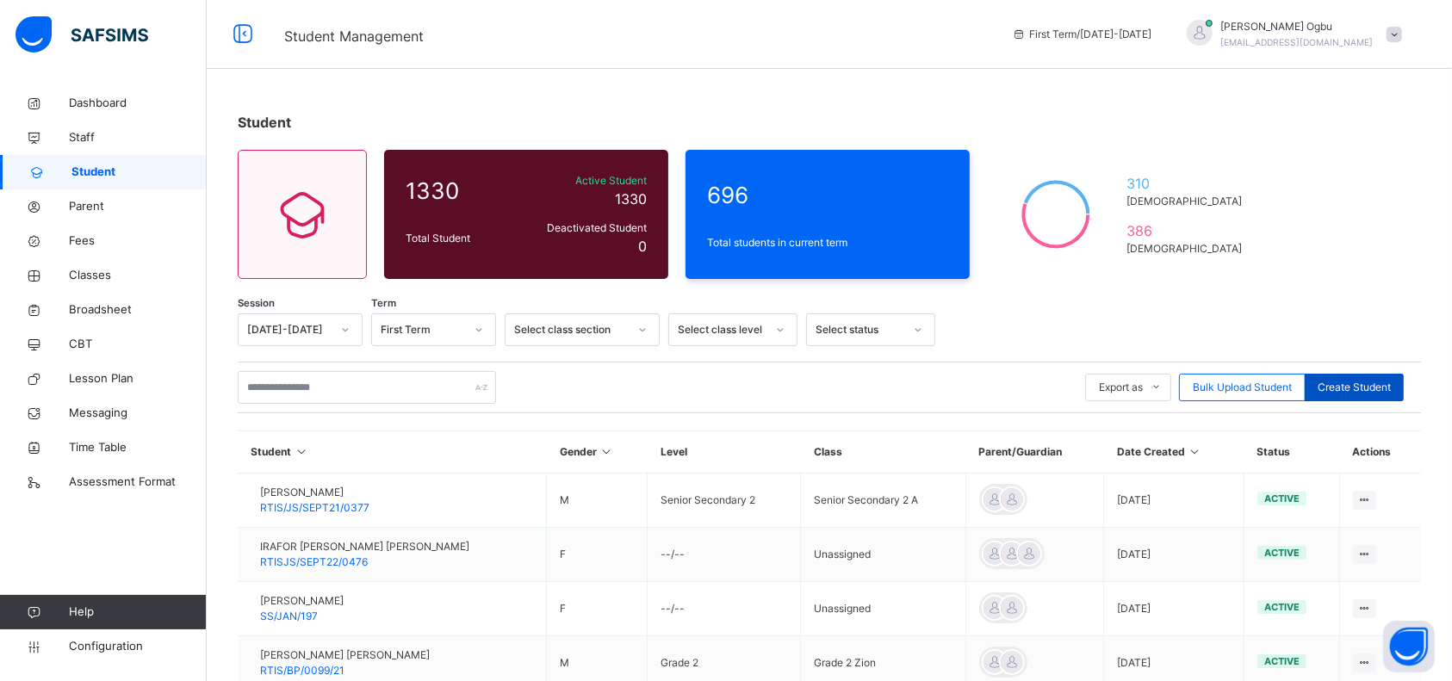
click at [1383, 390] on span "Create Student" at bounding box center [1354, 388] width 73 height 16
select select "**"
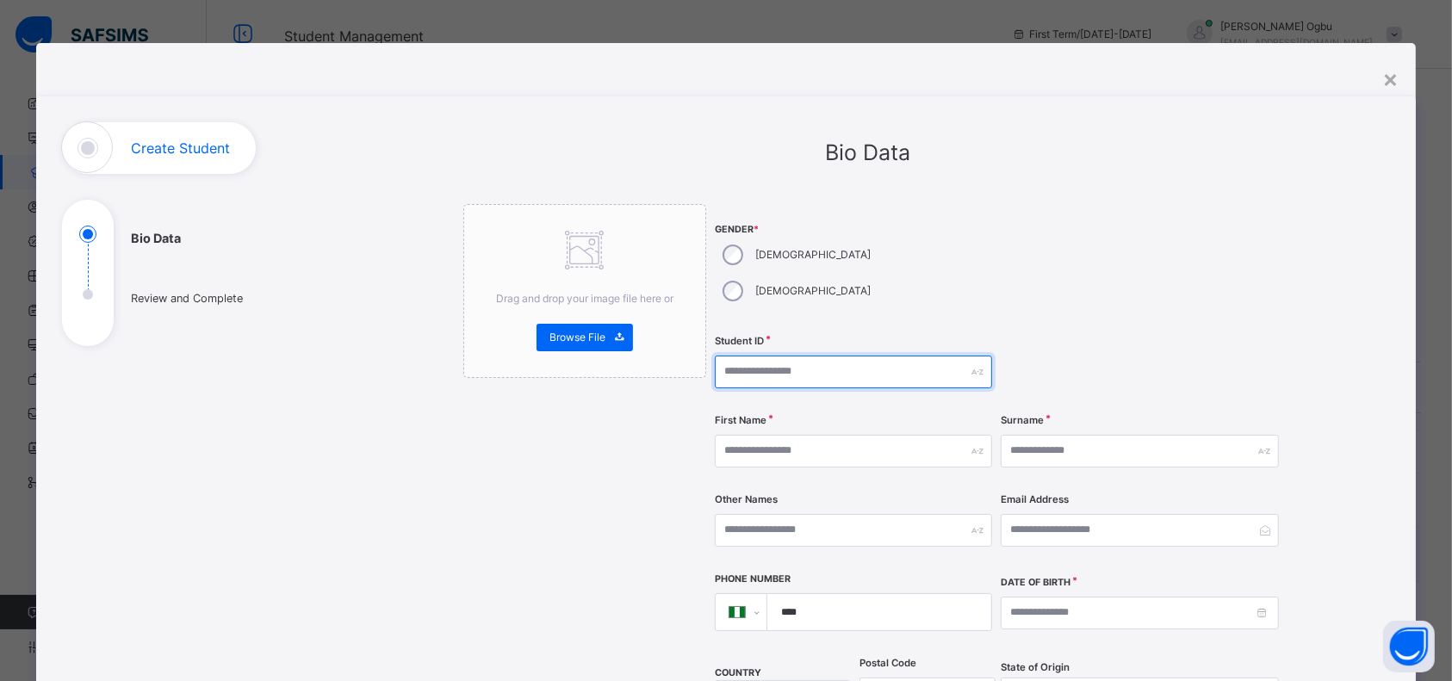
click at [856, 356] on input "text" at bounding box center [853, 372] width 277 height 33
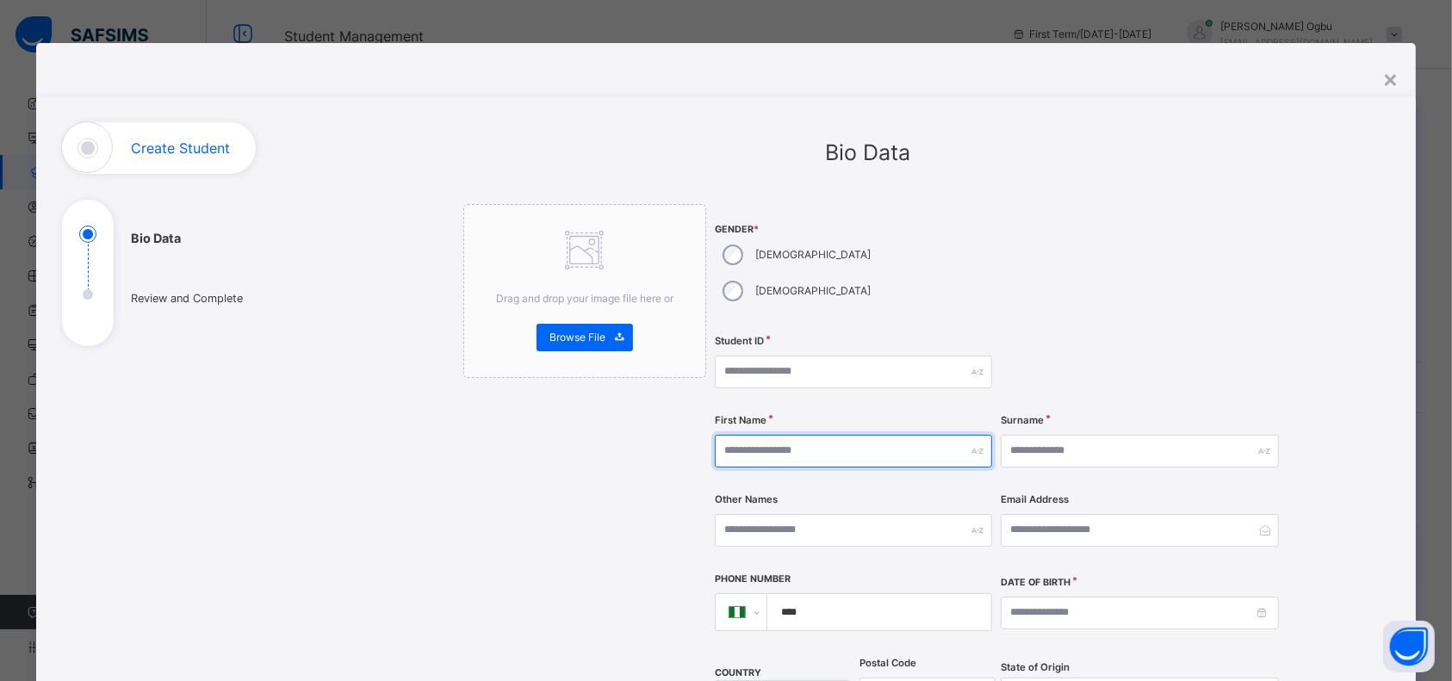
click at [860, 435] on input "text" at bounding box center [853, 451] width 277 height 33
type input "*****"
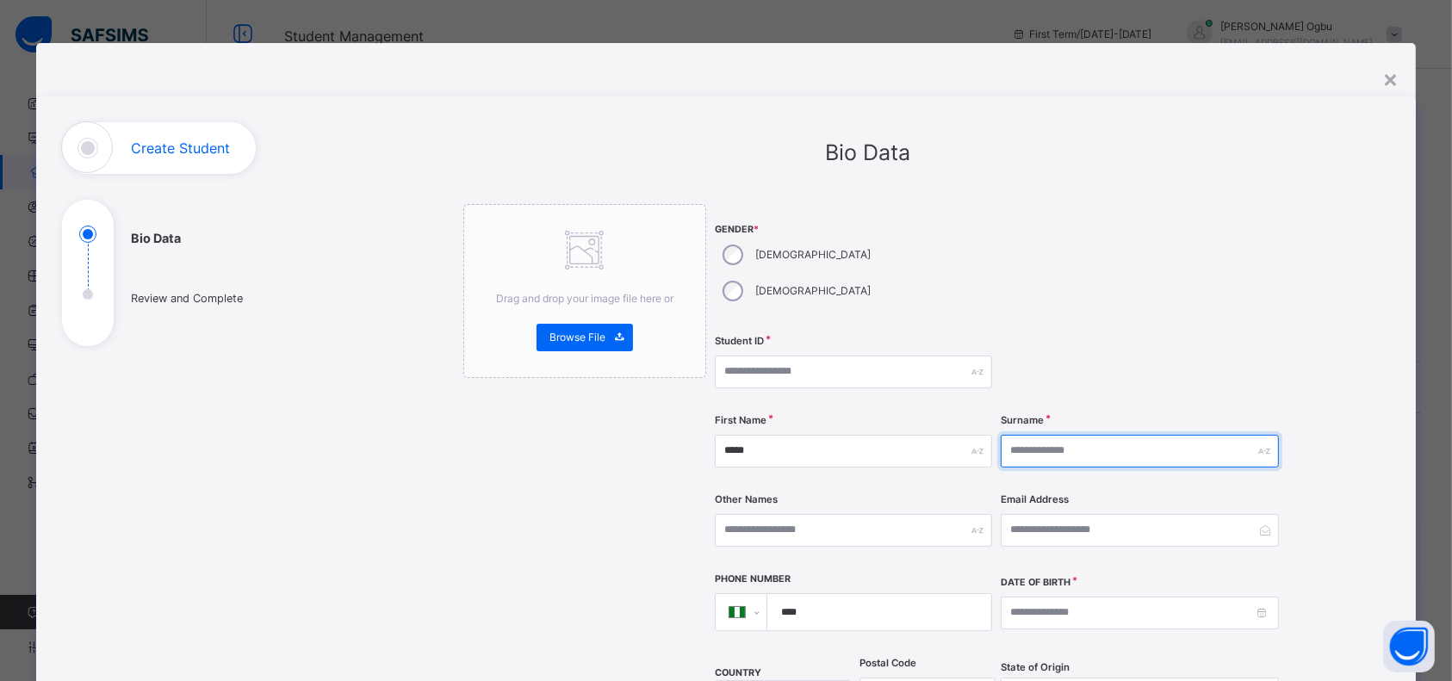
click at [1075, 435] on input "text" at bounding box center [1139, 451] width 277 height 33
type input "******"
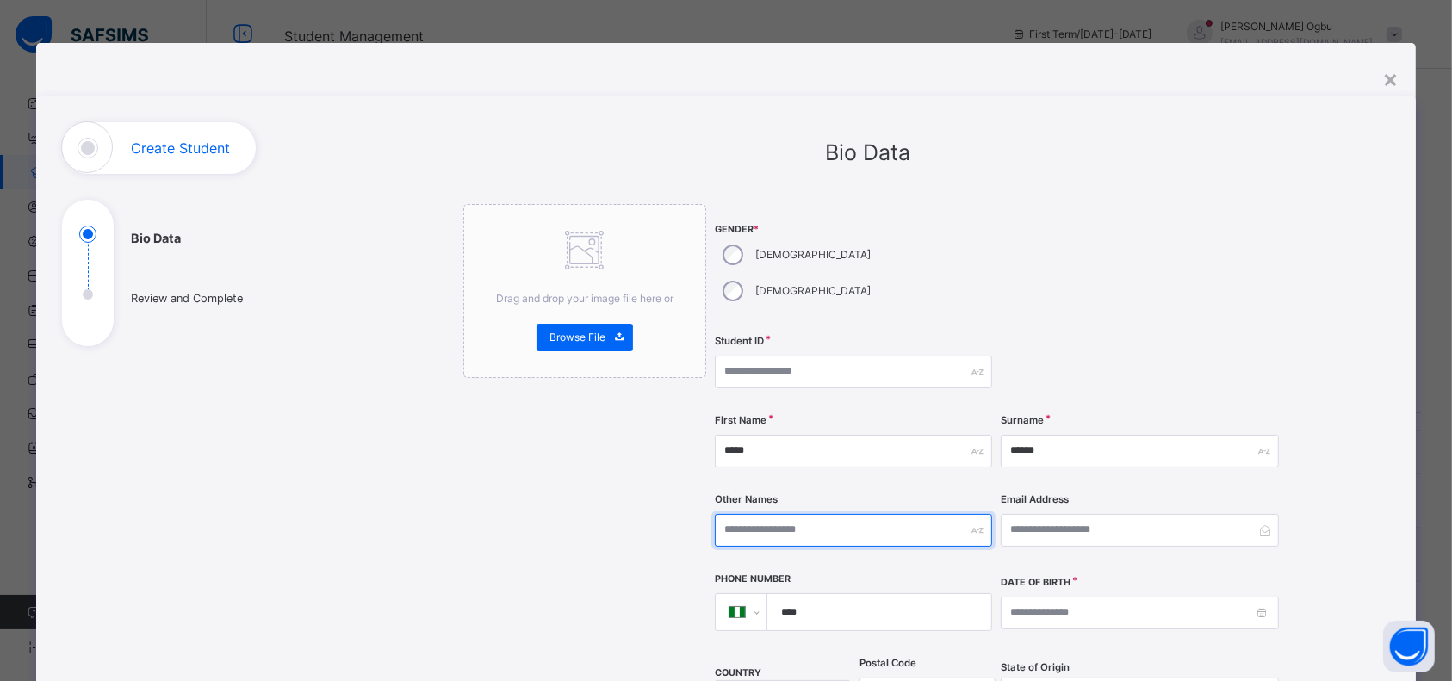
click at [849, 514] on input "text" at bounding box center [853, 530] width 277 height 33
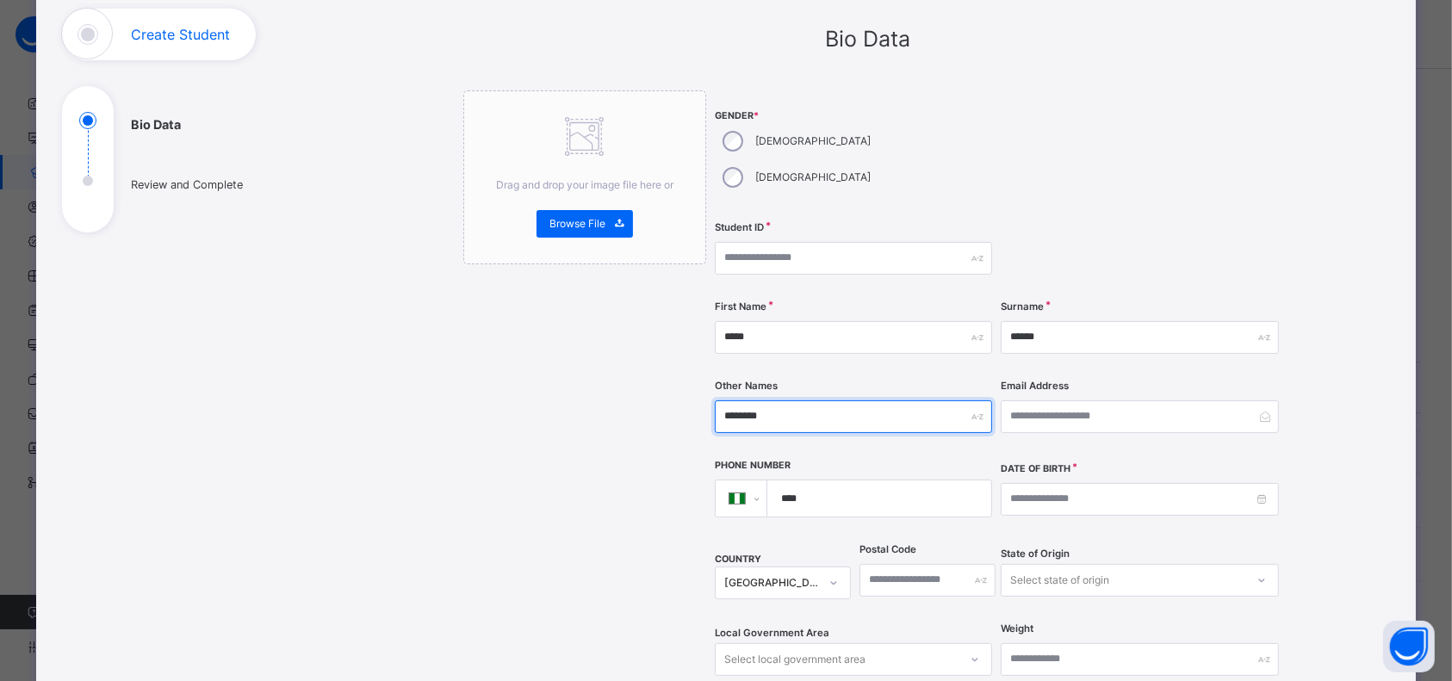
scroll to position [222, 0]
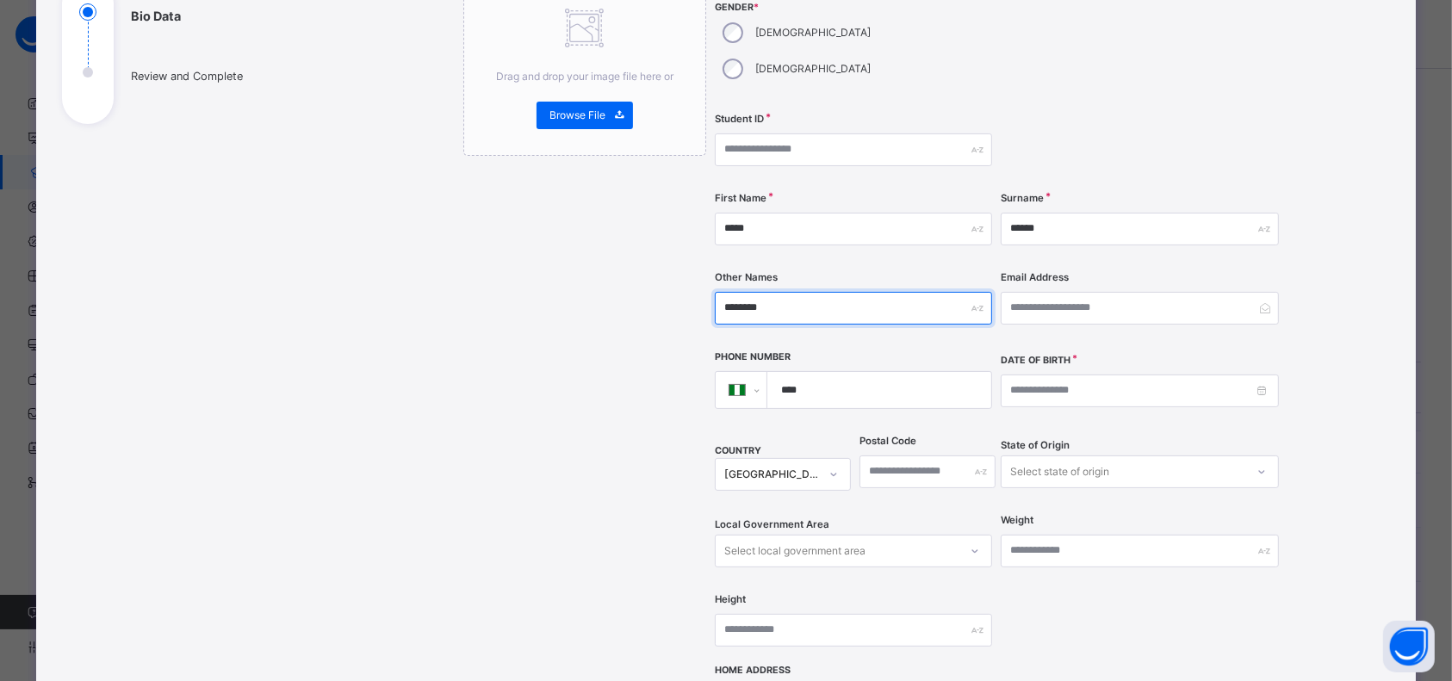
type input "********"
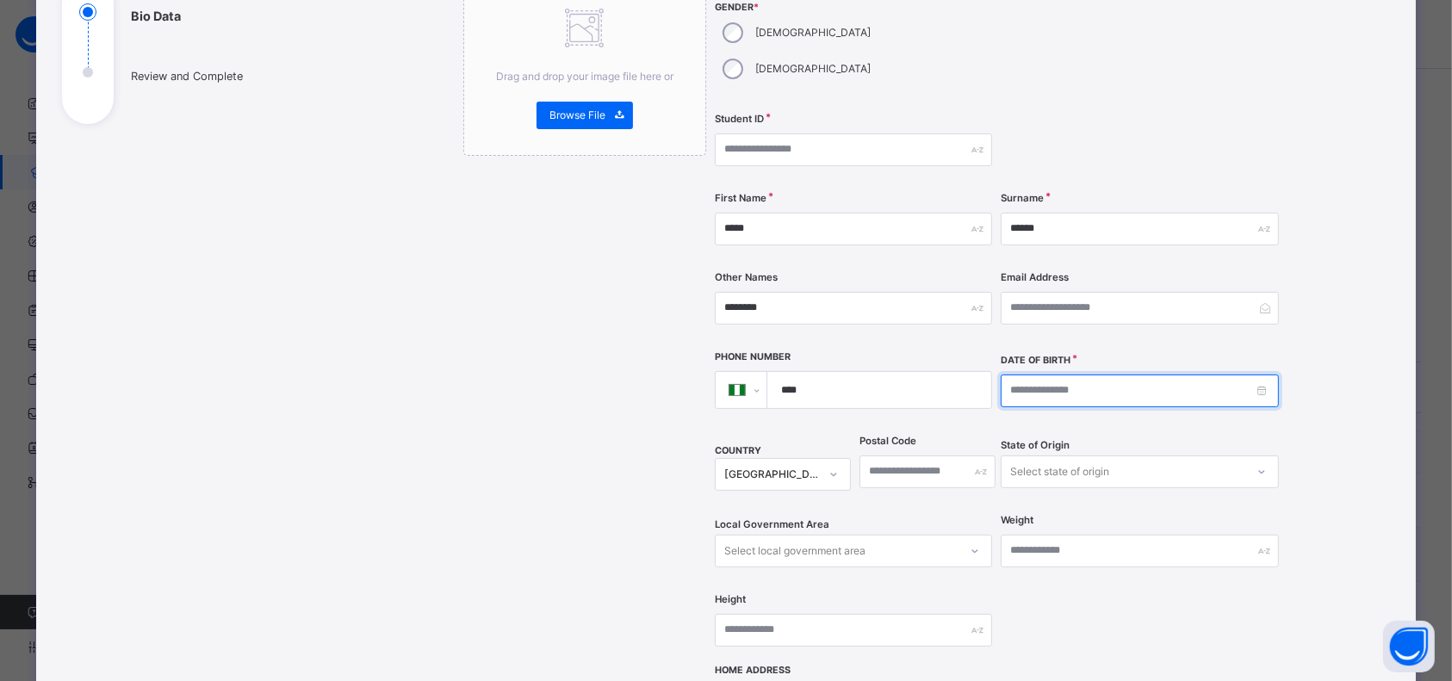
click at [1234, 375] on input at bounding box center [1139, 391] width 277 height 33
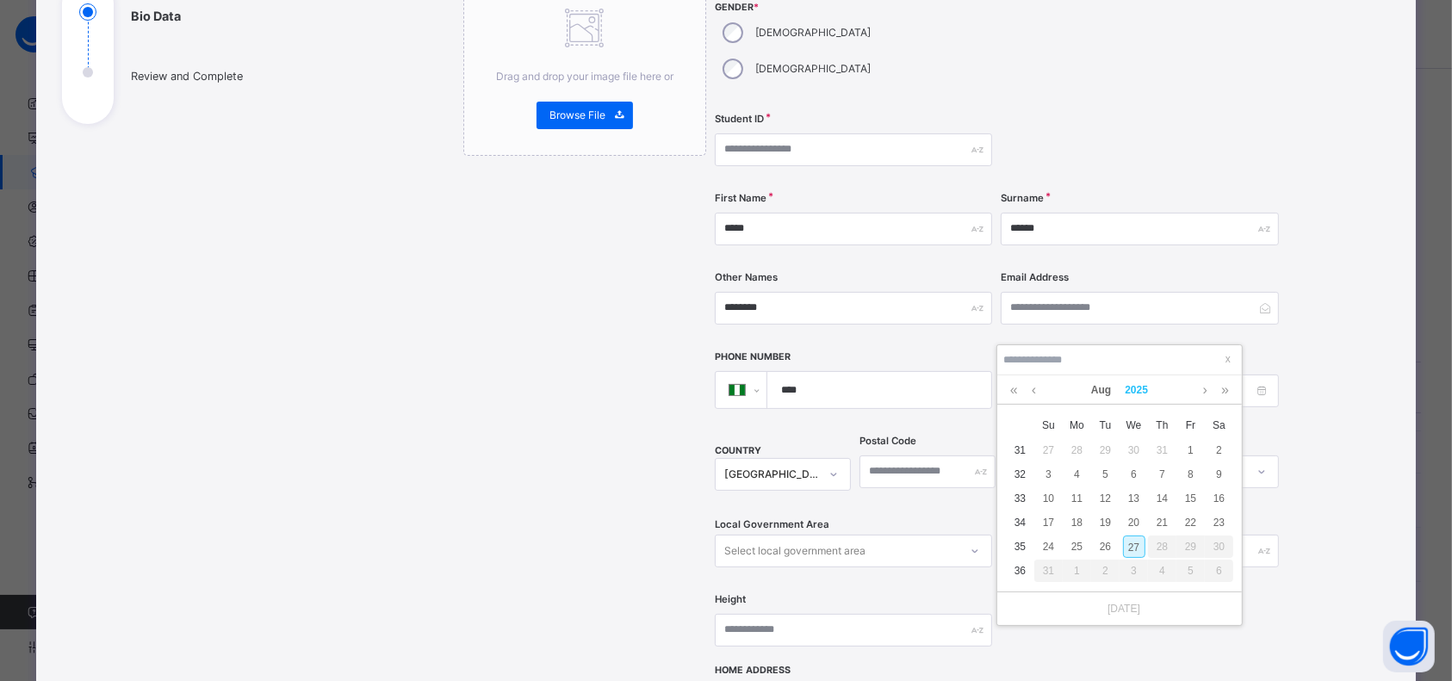
click at [1134, 392] on link "2025" at bounding box center [1136, 390] width 37 height 29
click at [1006, 396] on link at bounding box center [1010, 392] width 26 height 33
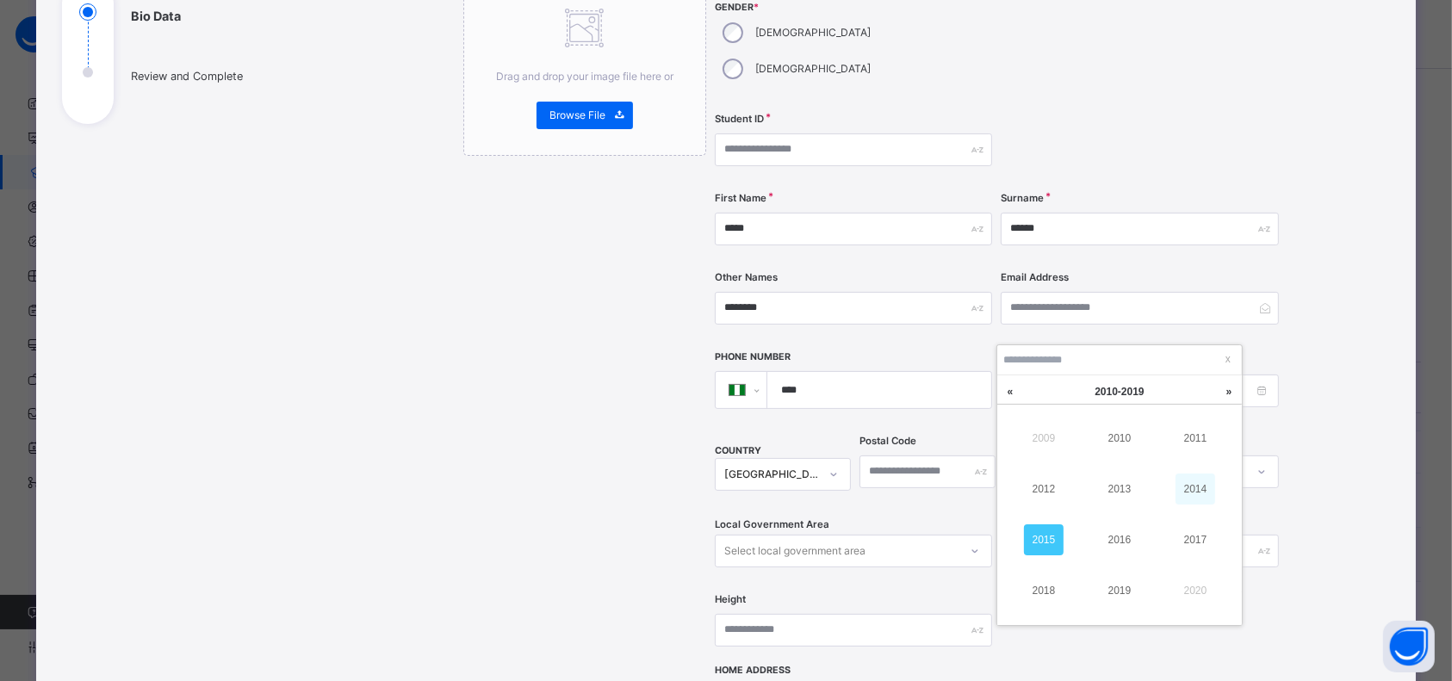
click at [1196, 482] on link "2014" at bounding box center [1196, 489] width 40 height 31
click at [1096, 380] on link "Aug" at bounding box center [1101, 390] width 34 height 29
click at [1114, 582] on link "Nov" at bounding box center [1120, 590] width 40 height 31
click at [1129, 493] on div "12" at bounding box center [1134, 498] width 22 height 22
type input "**********"
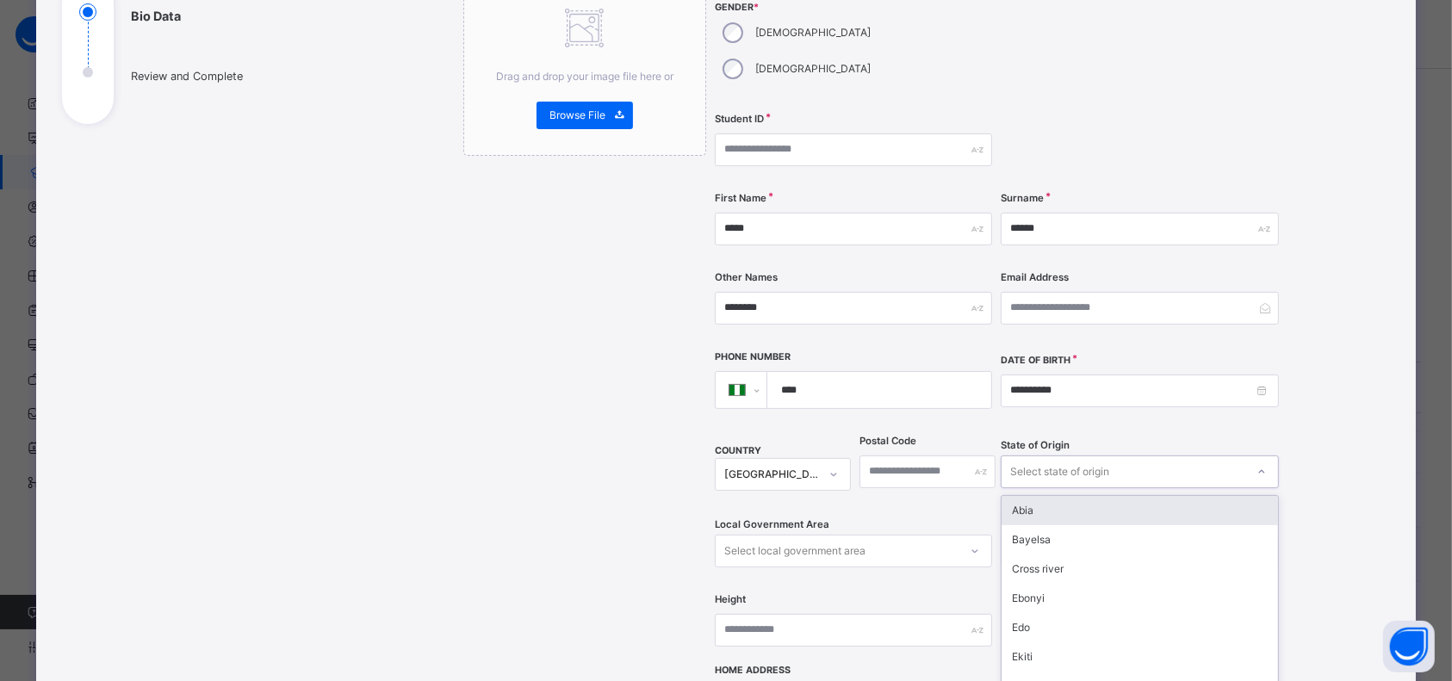
scroll to position [266, 0]
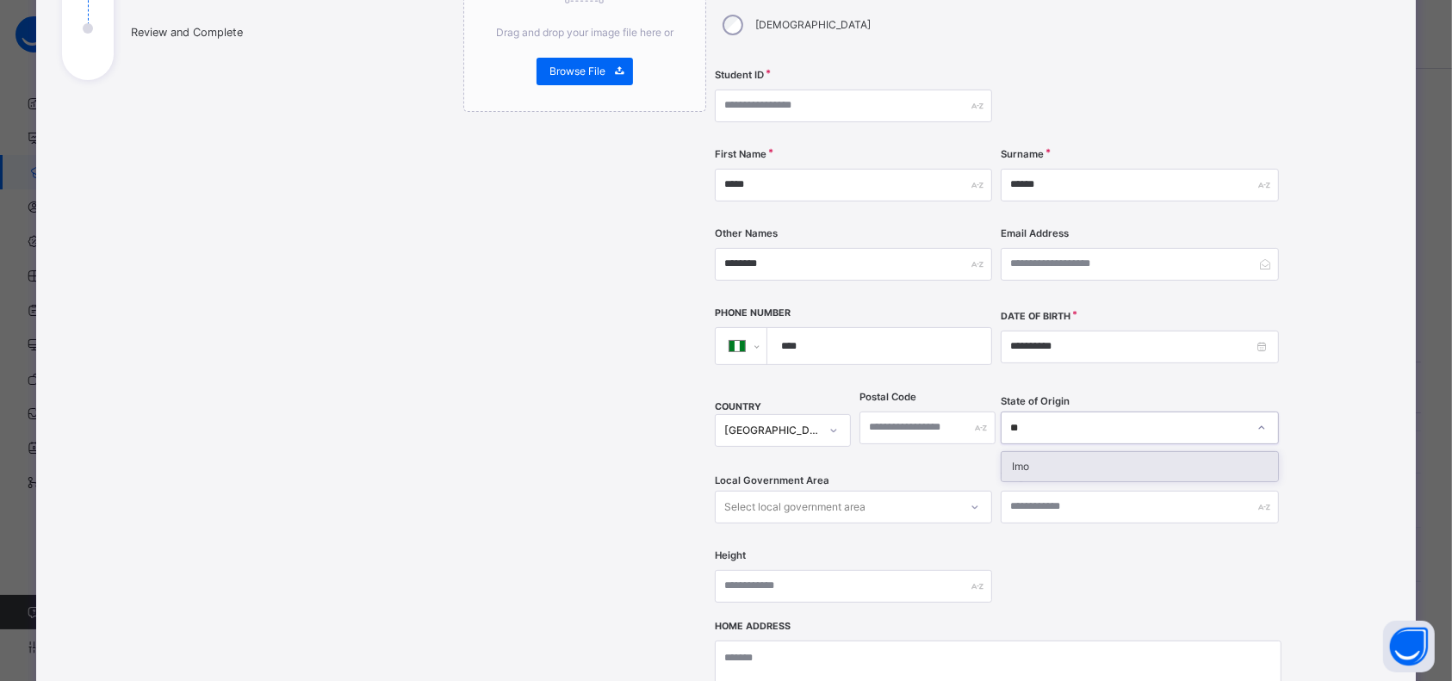
type input "***"
click at [1106, 452] on div "Imo" at bounding box center [1140, 466] width 276 height 29
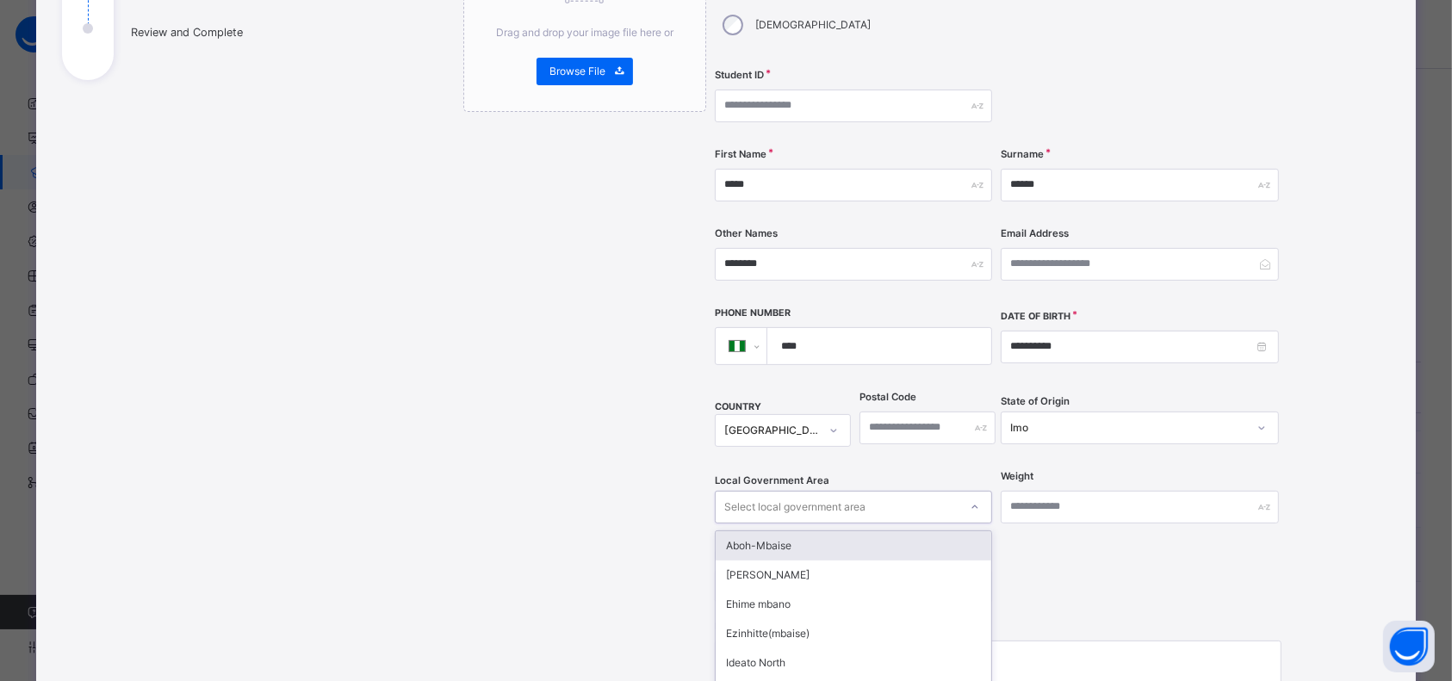
scroll to position [345, 0]
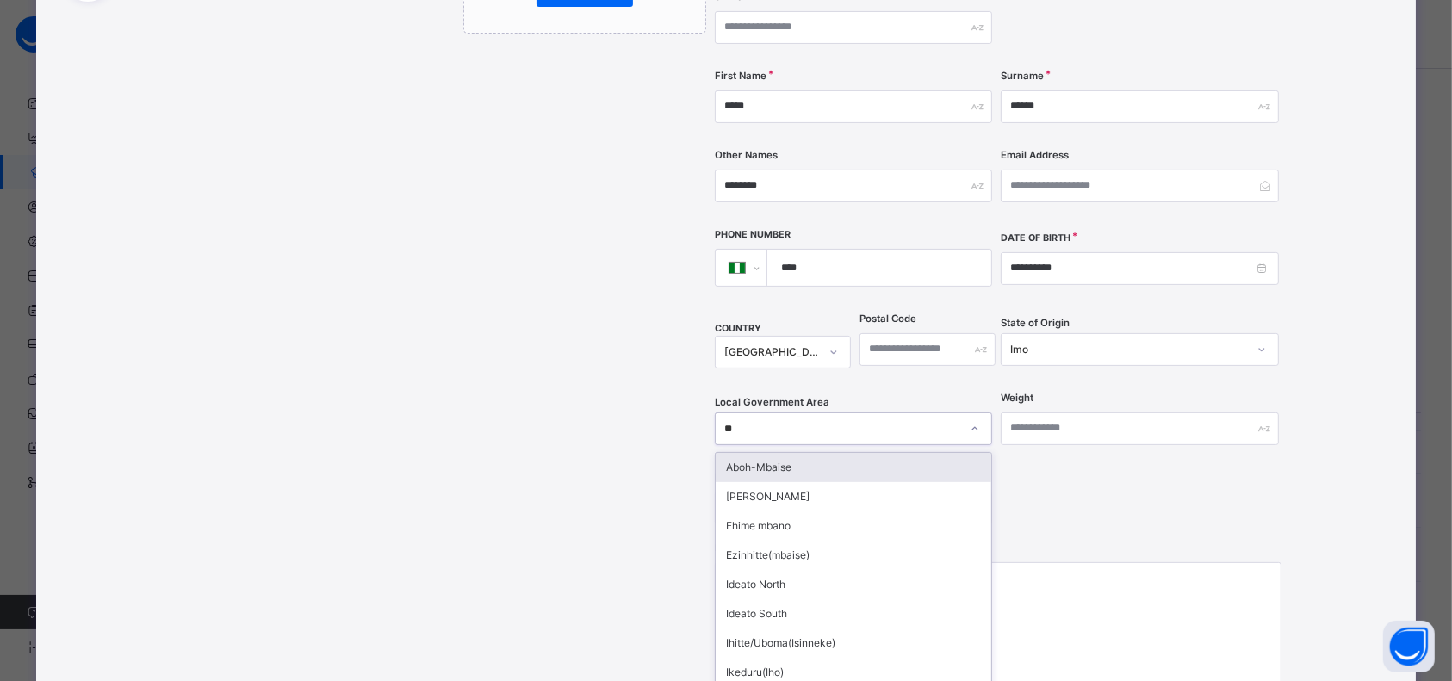
type input "***"
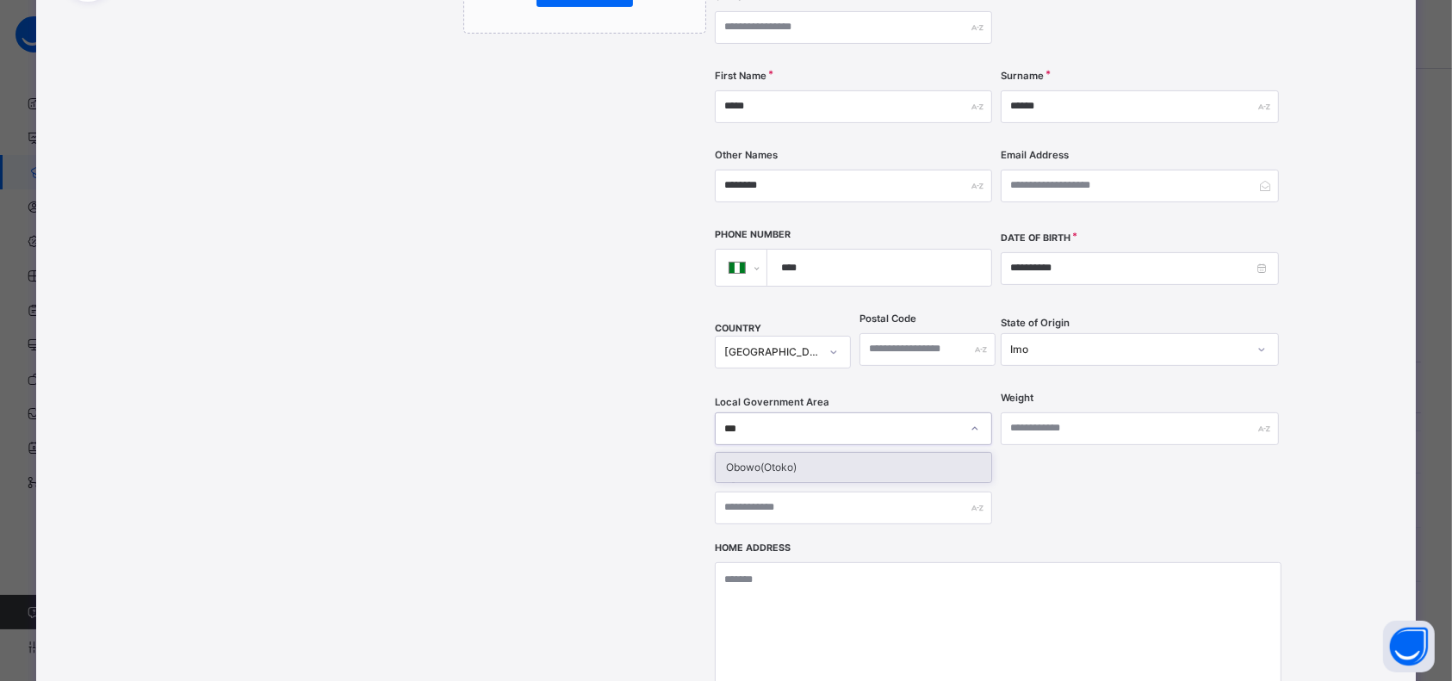
click at [856, 453] on div "Obowo(Otoko)" at bounding box center [854, 467] width 276 height 29
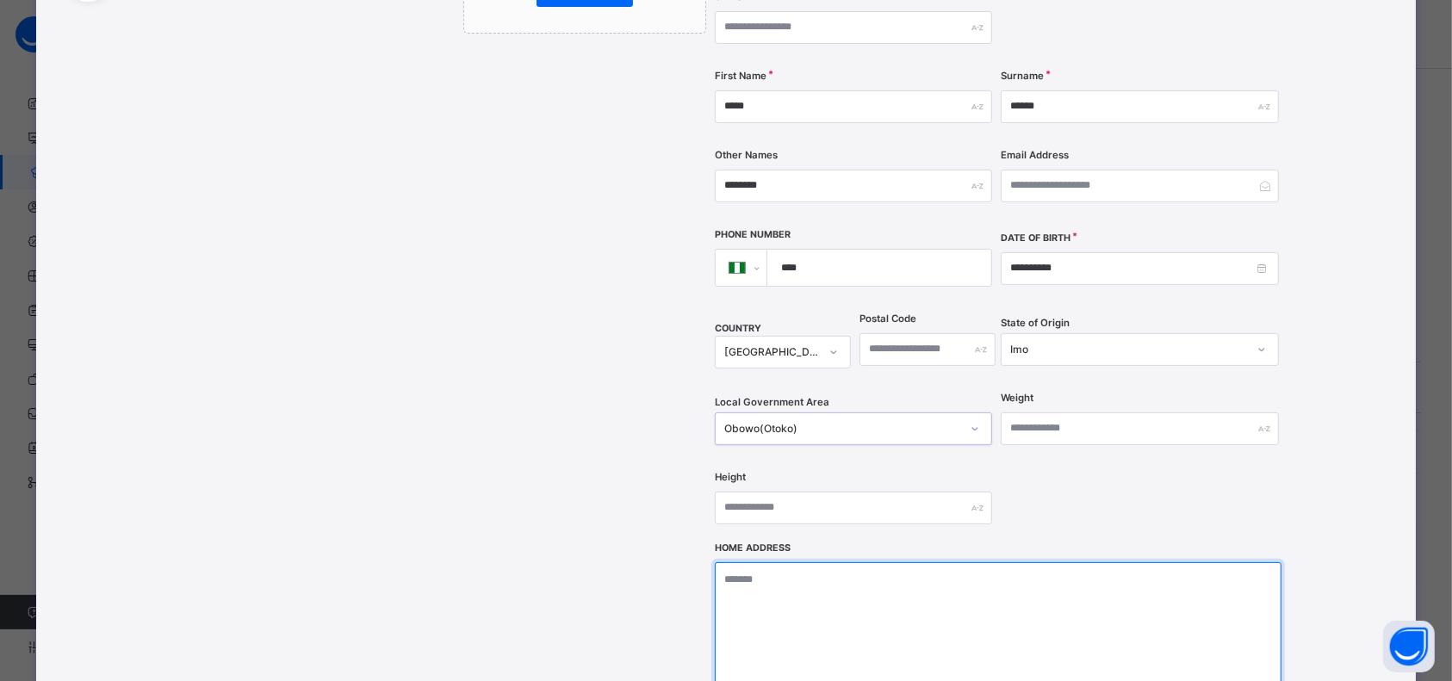
click at [1060, 570] on textarea at bounding box center [998, 648] width 567 height 172
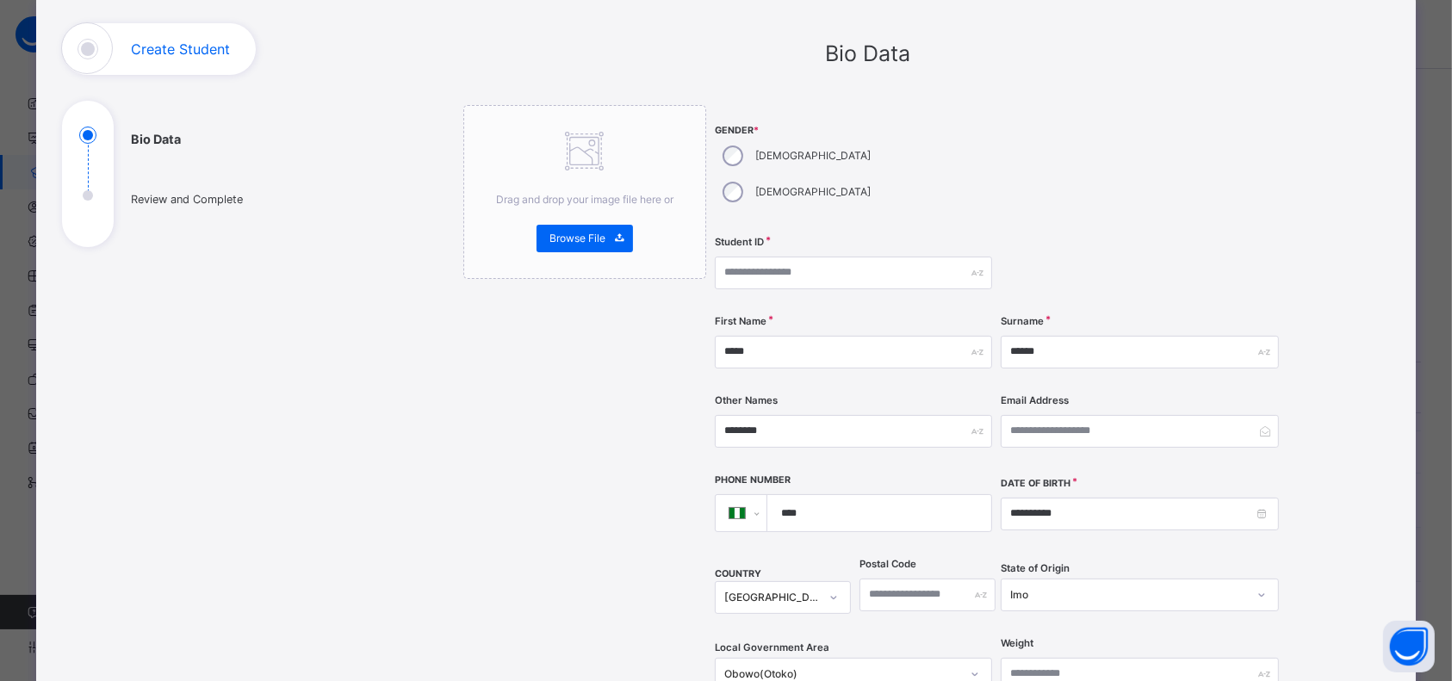
scroll to position [98, 0]
type textarea "**********"
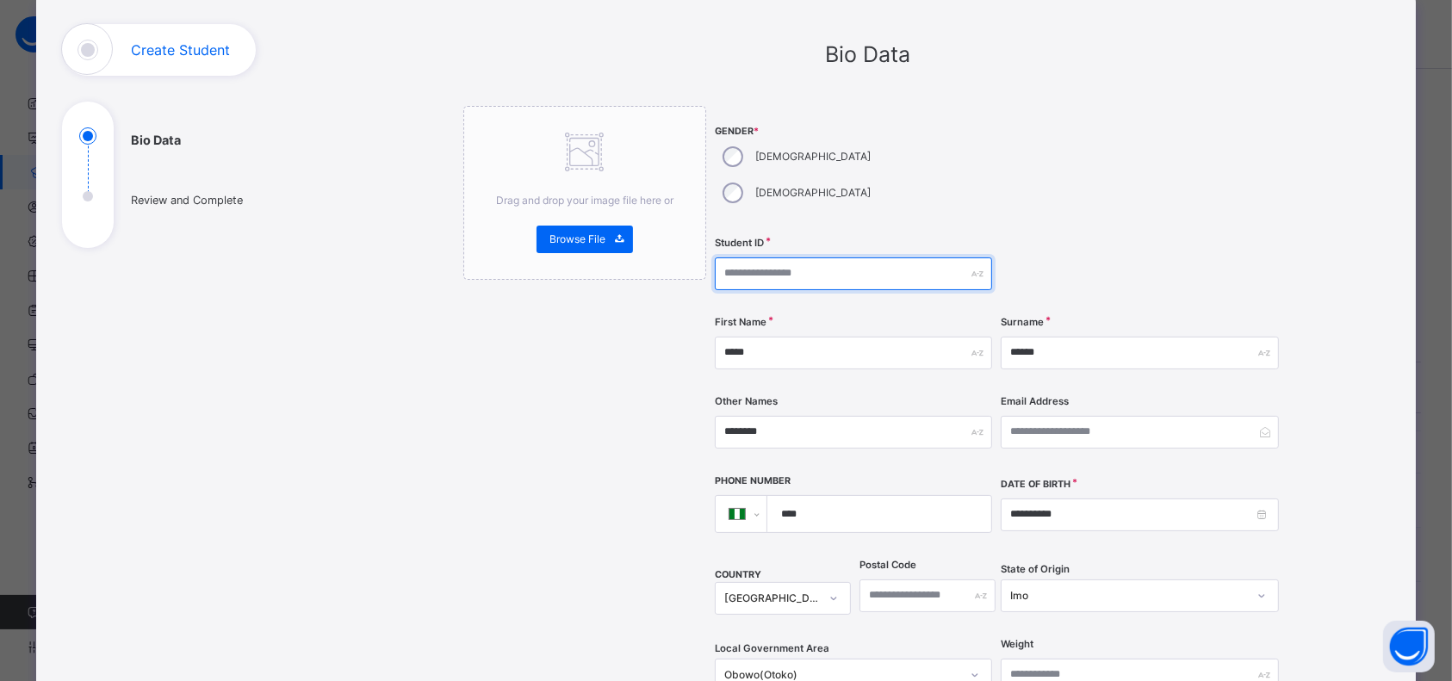
click at [742, 258] on input "text" at bounding box center [853, 274] width 277 height 33
type input "*******"
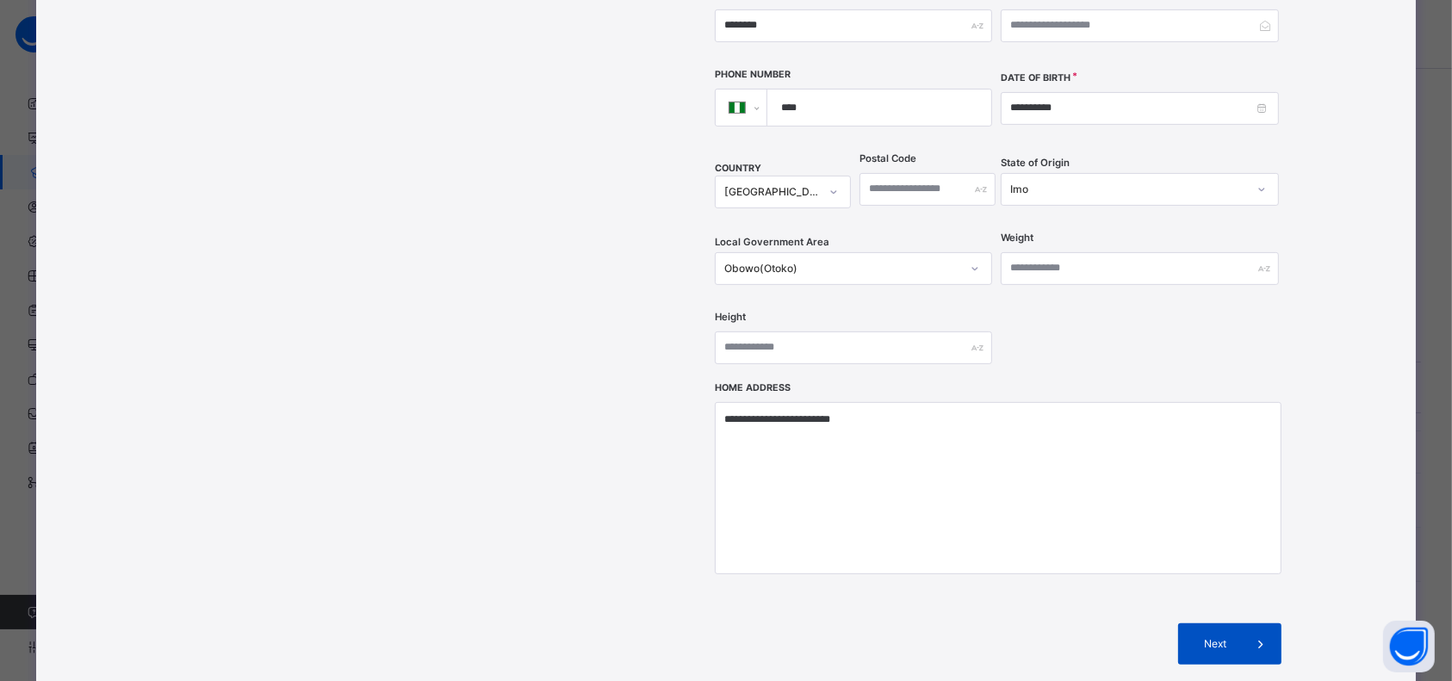
click at [1215, 636] on span "Next" at bounding box center [1215, 644] width 49 height 16
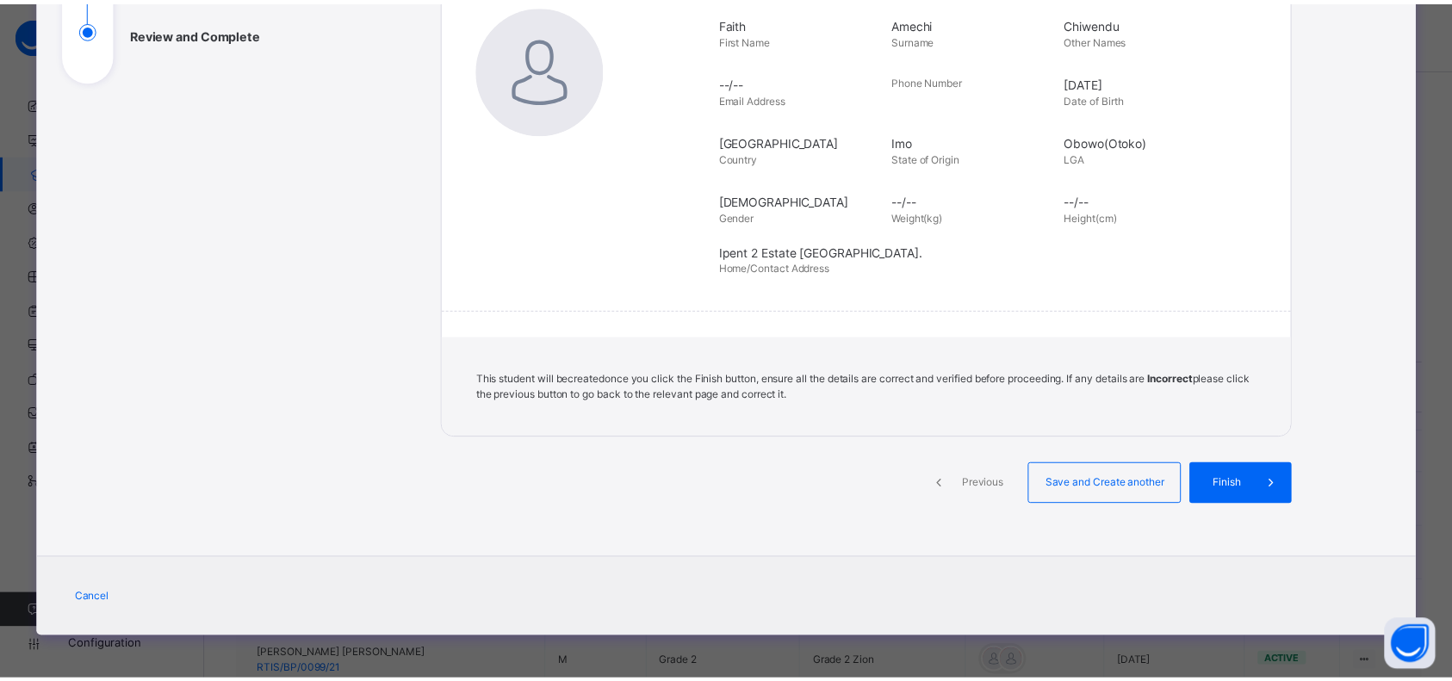
scroll to position [265, 0]
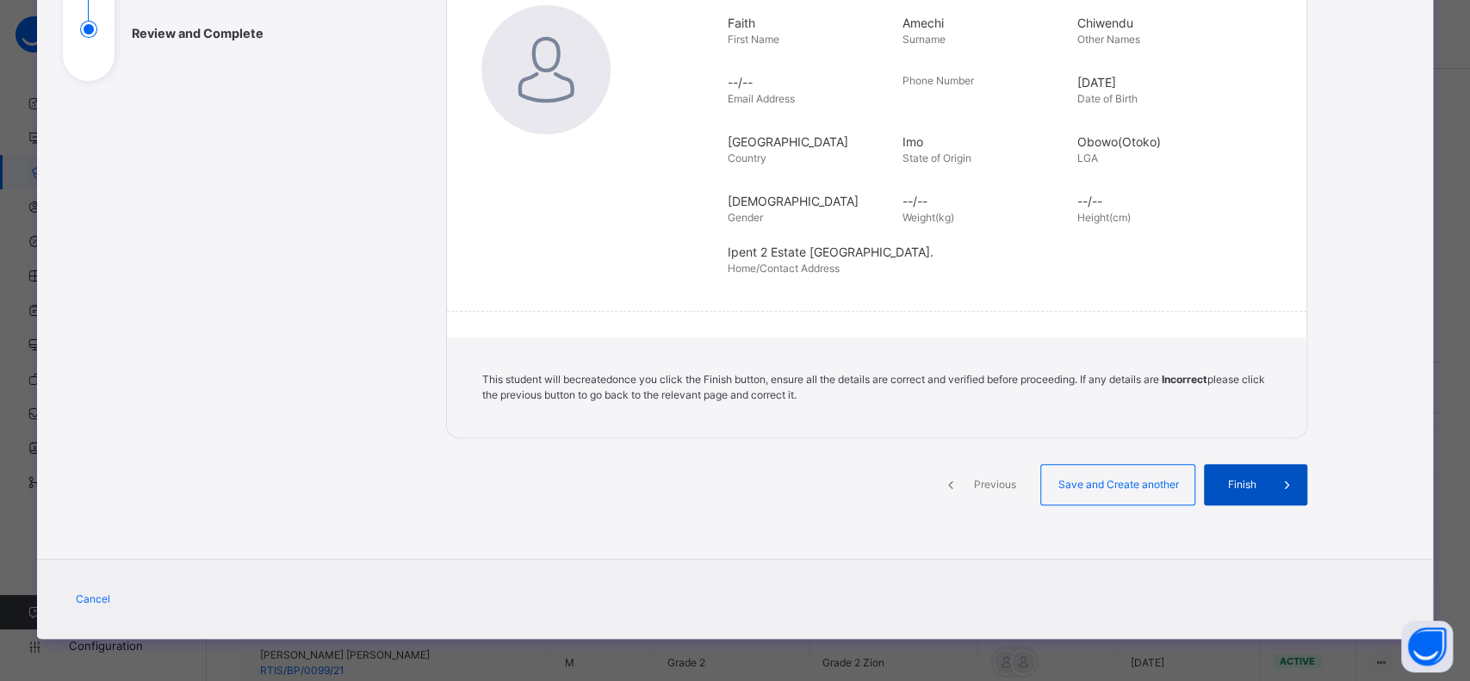
click at [1270, 489] on span at bounding box center [1286, 484] width 41 height 41
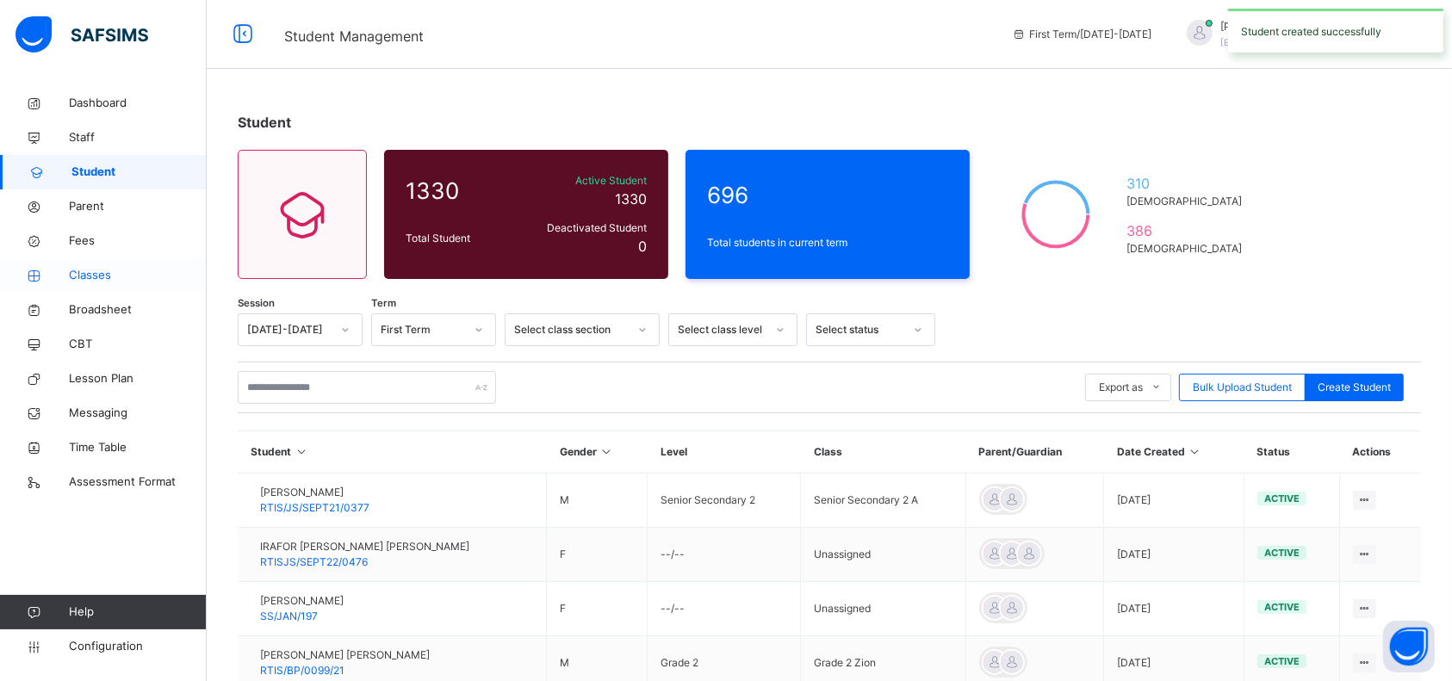
click at [93, 272] on span "Classes" at bounding box center [138, 275] width 138 height 17
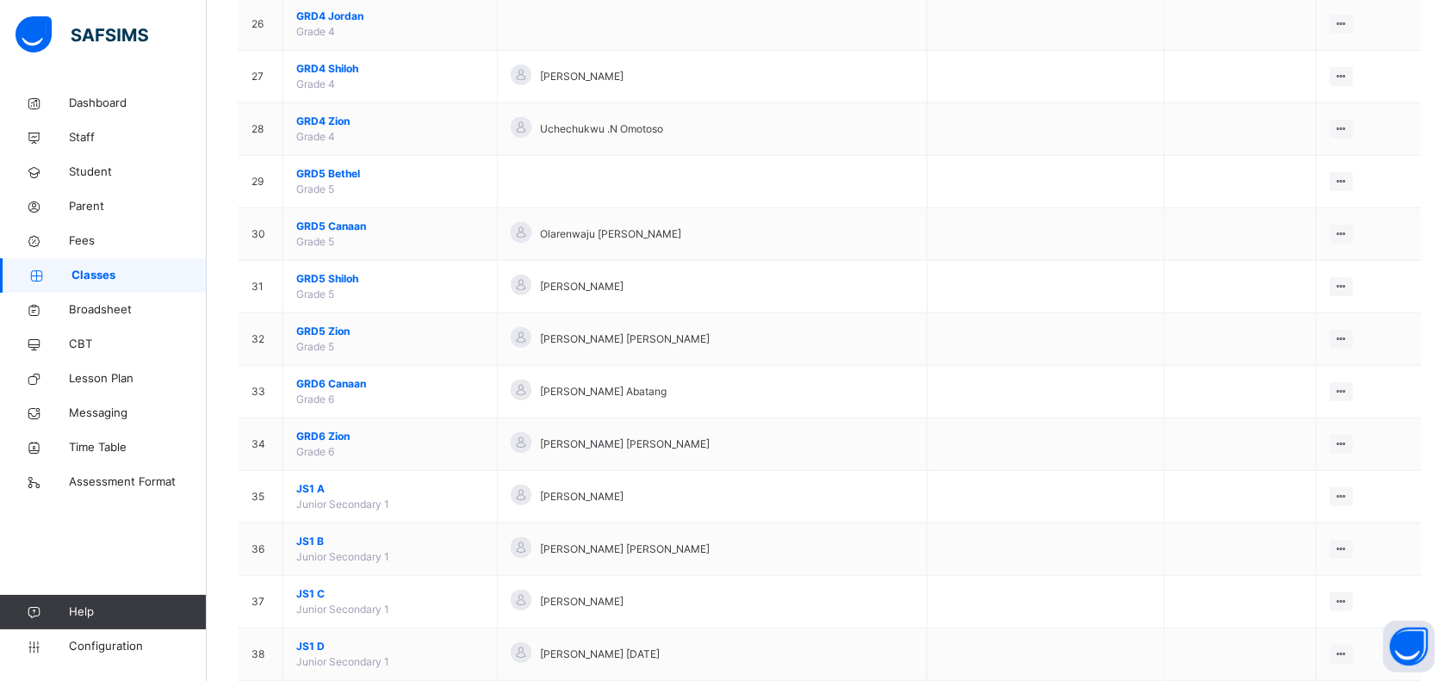
scroll to position [1530, 0]
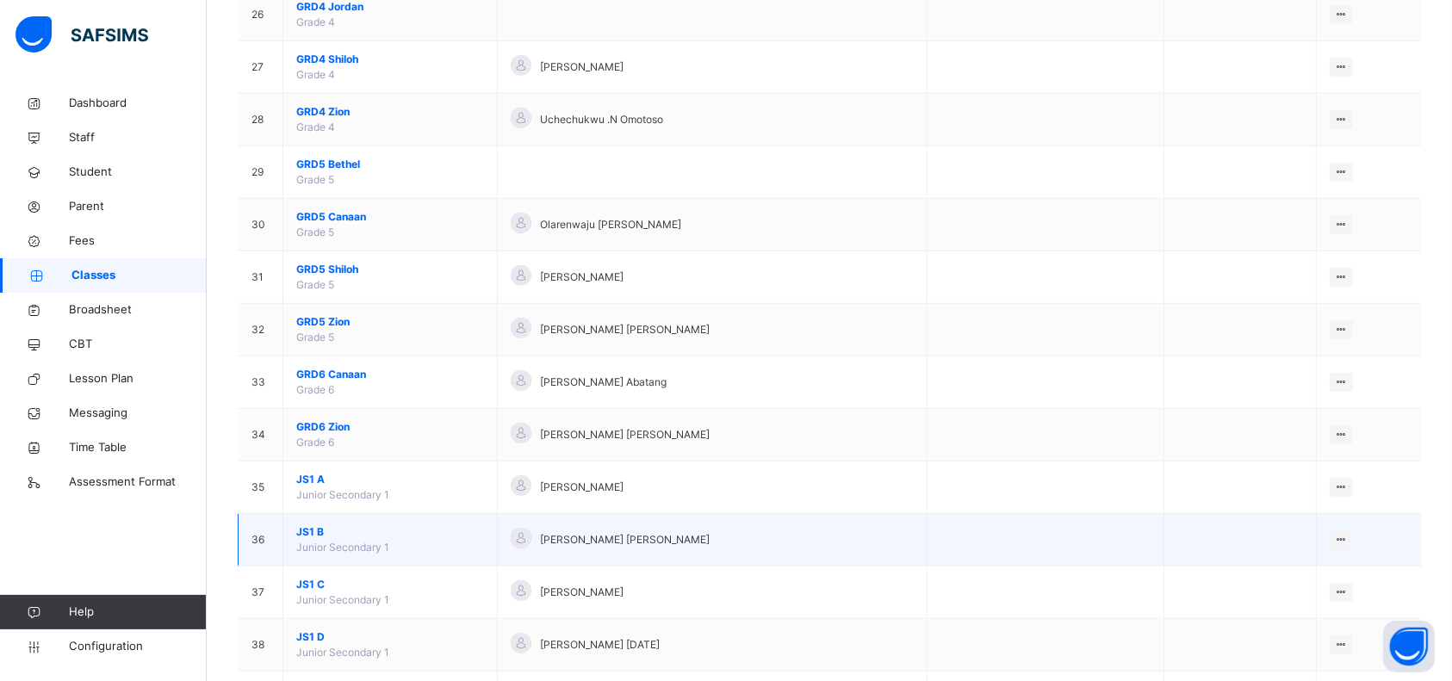
click at [332, 531] on span "JS1 B" at bounding box center [390, 533] width 188 height 16
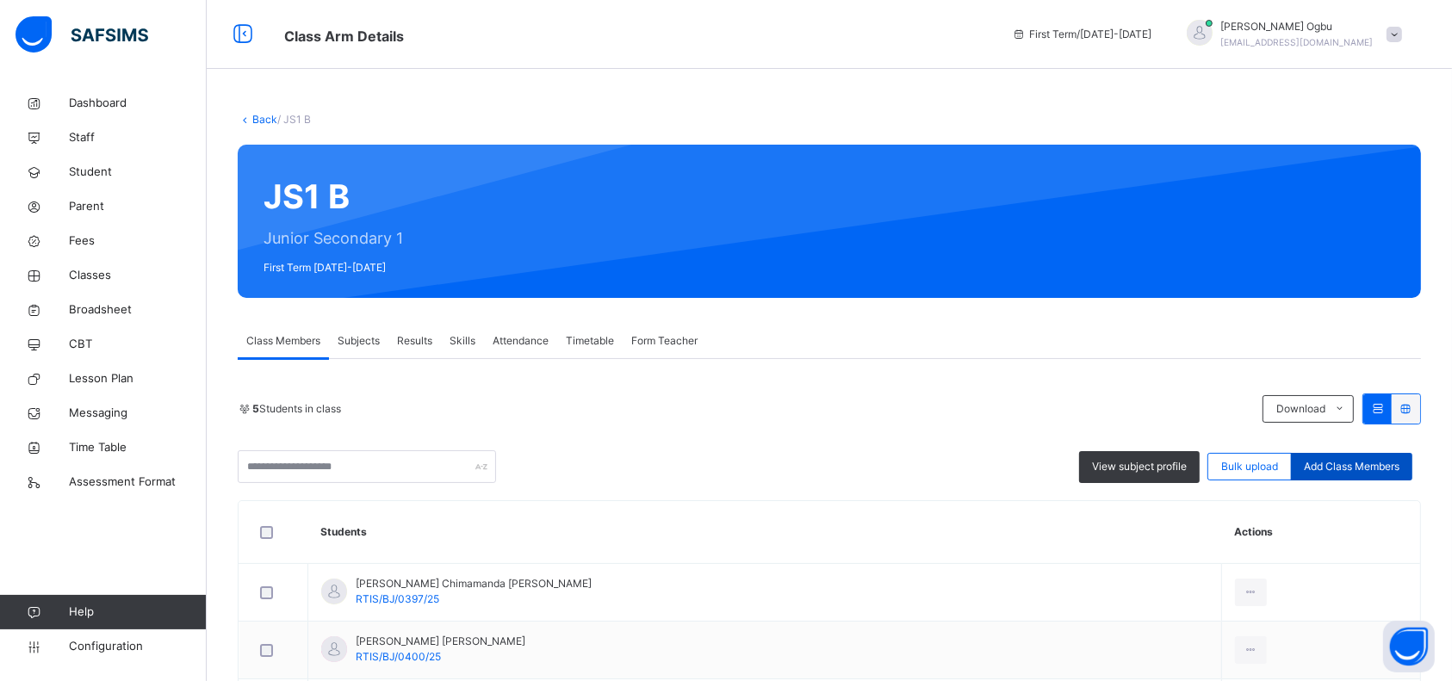
click at [1366, 469] on span "Add Class Members" at bounding box center [1352, 467] width 96 height 16
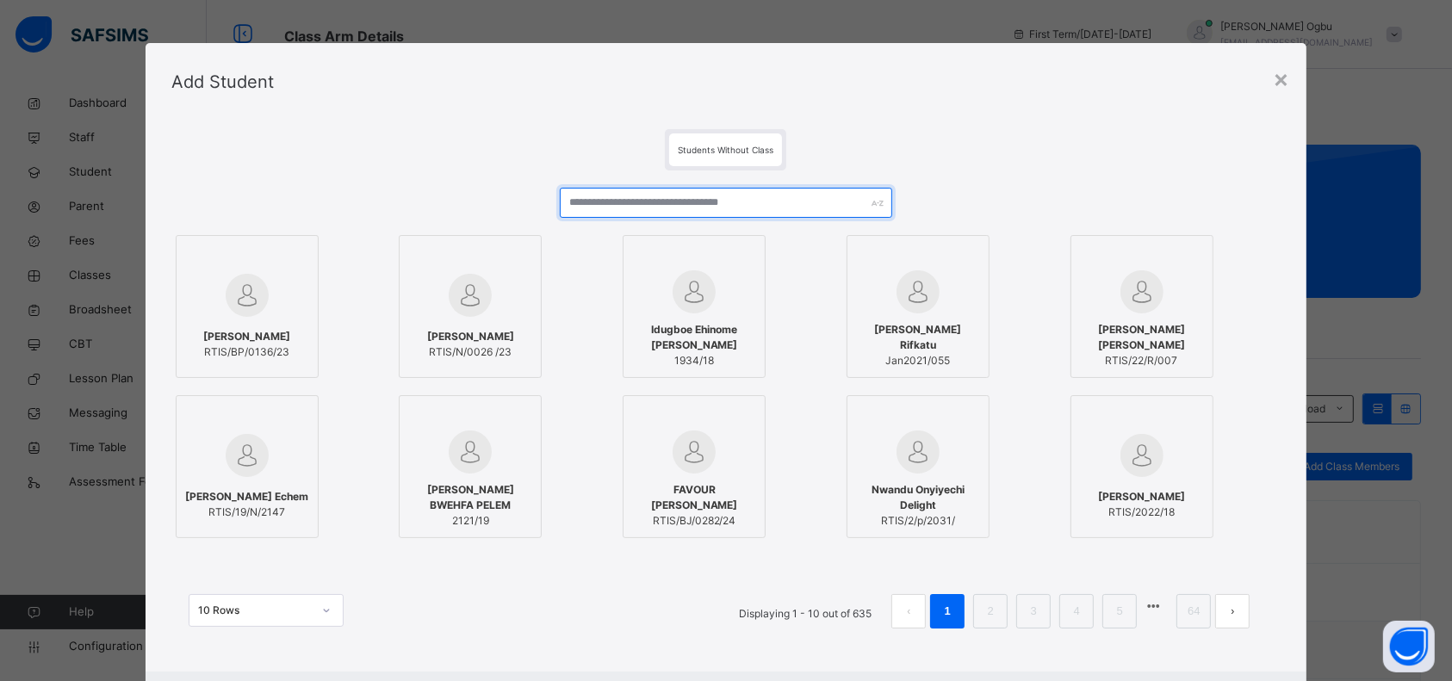
click at [756, 206] on input "text" at bounding box center [726, 203] width 333 height 30
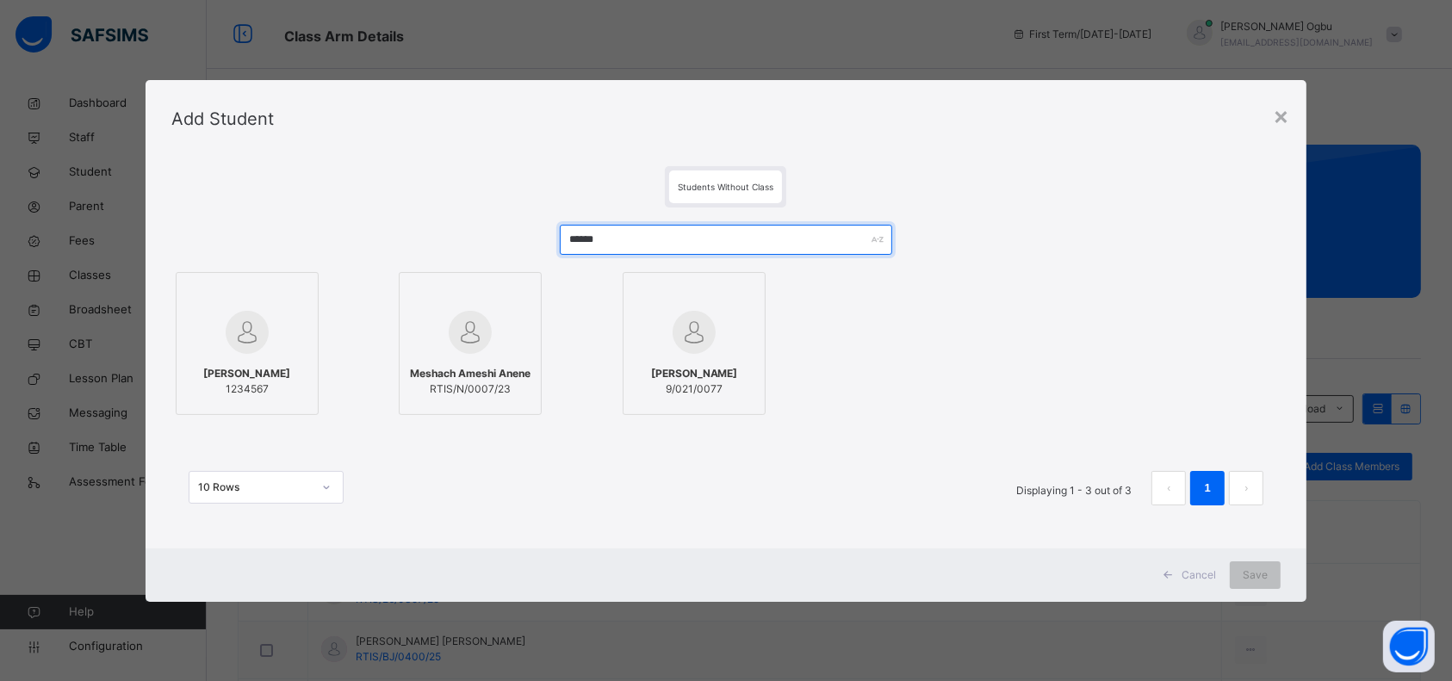
type input "******"
click at [226, 350] on img at bounding box center [247, 332] width 43 height 43
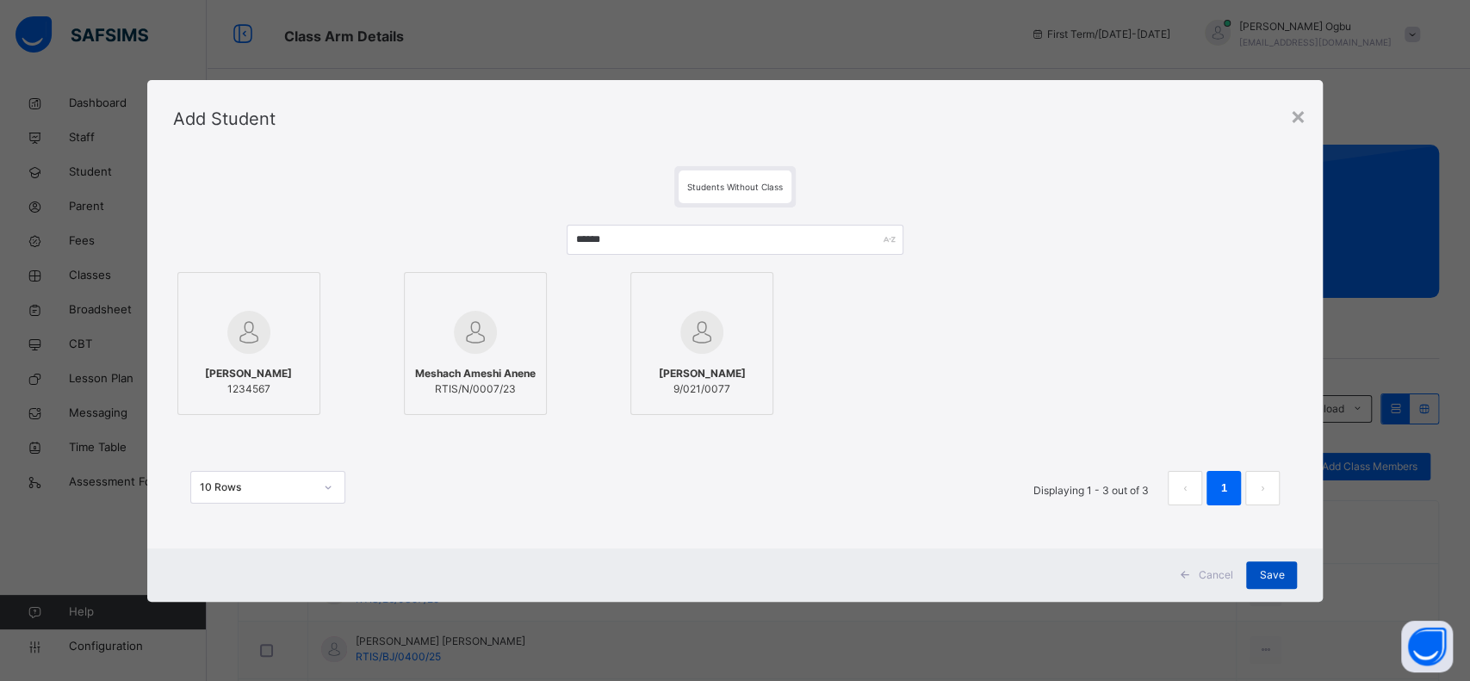
click at [1271, 577] on span "Save" at bounding box center [1271, 576] width 25 height 16
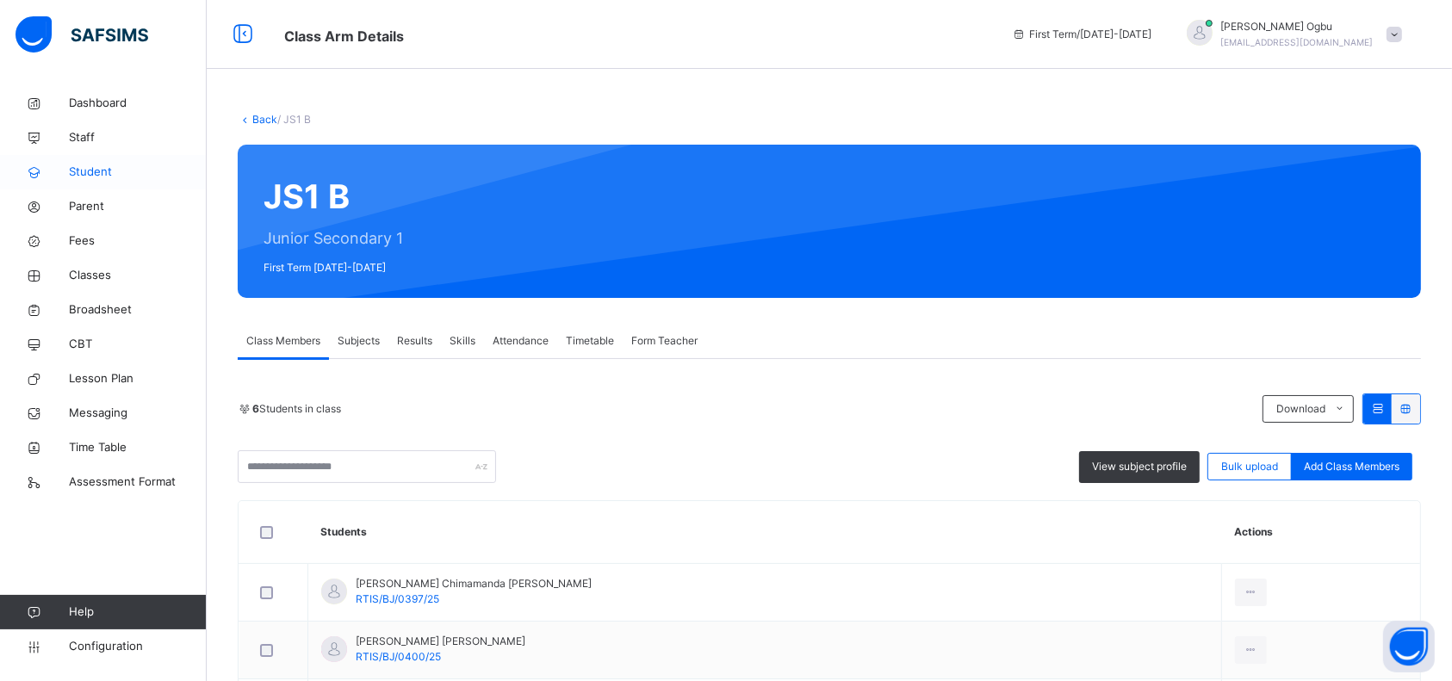
click at [92, 172] on span "Student" at bounding box center [138, 172] width 138 height 17
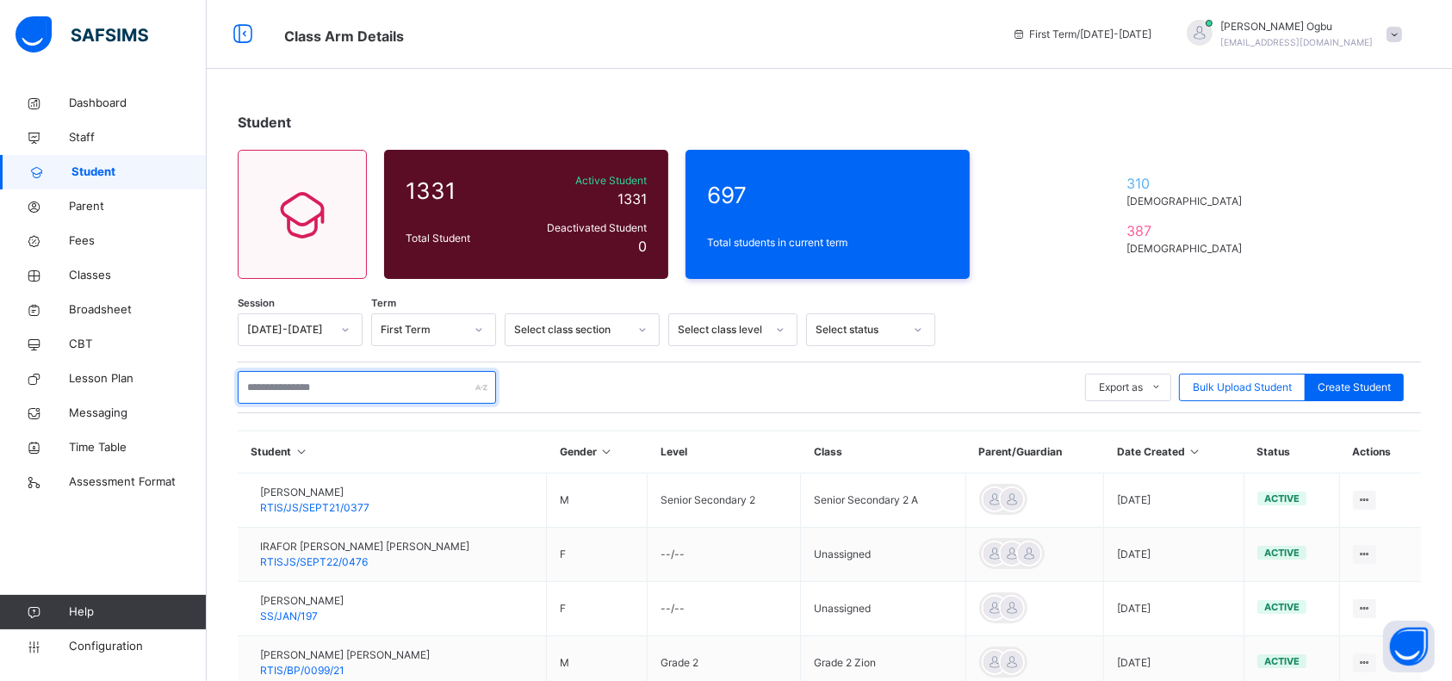
click at [338, 393] on input "text" at bounding box center [367, 387] width 258 height 33
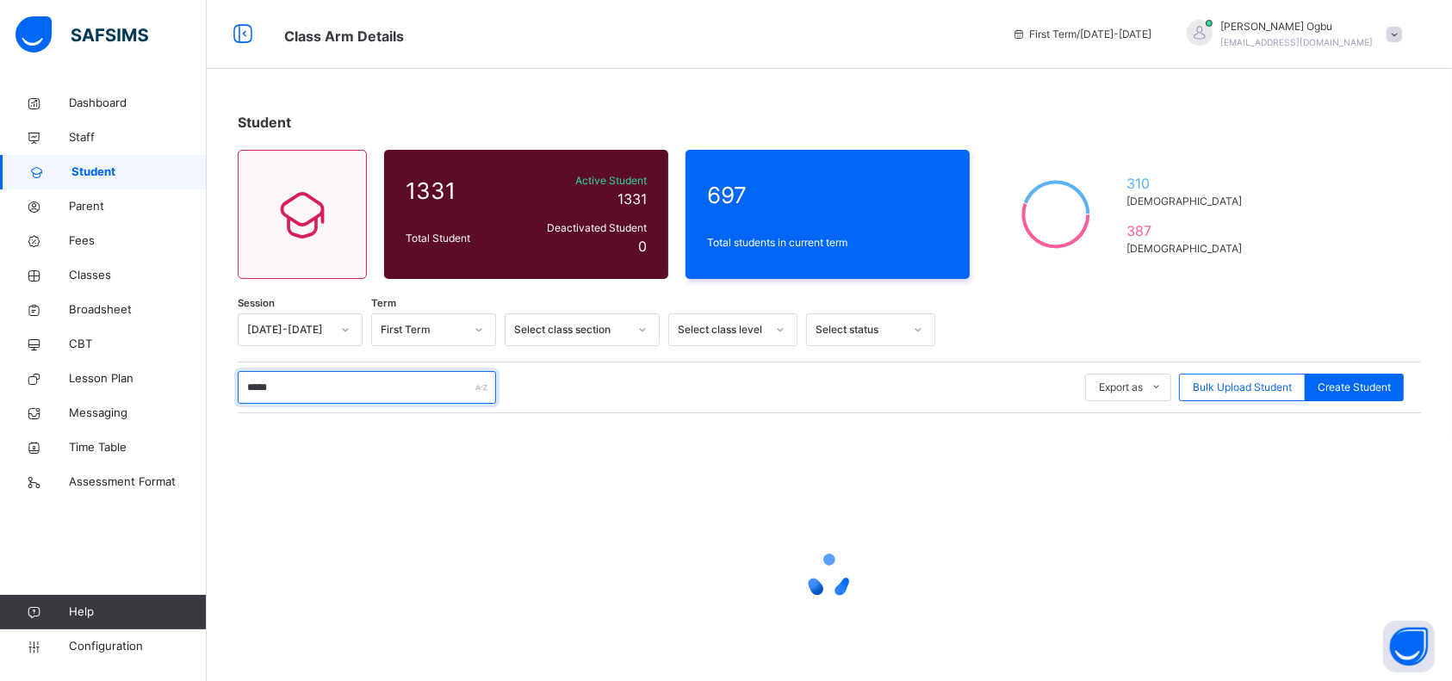
type input "******"
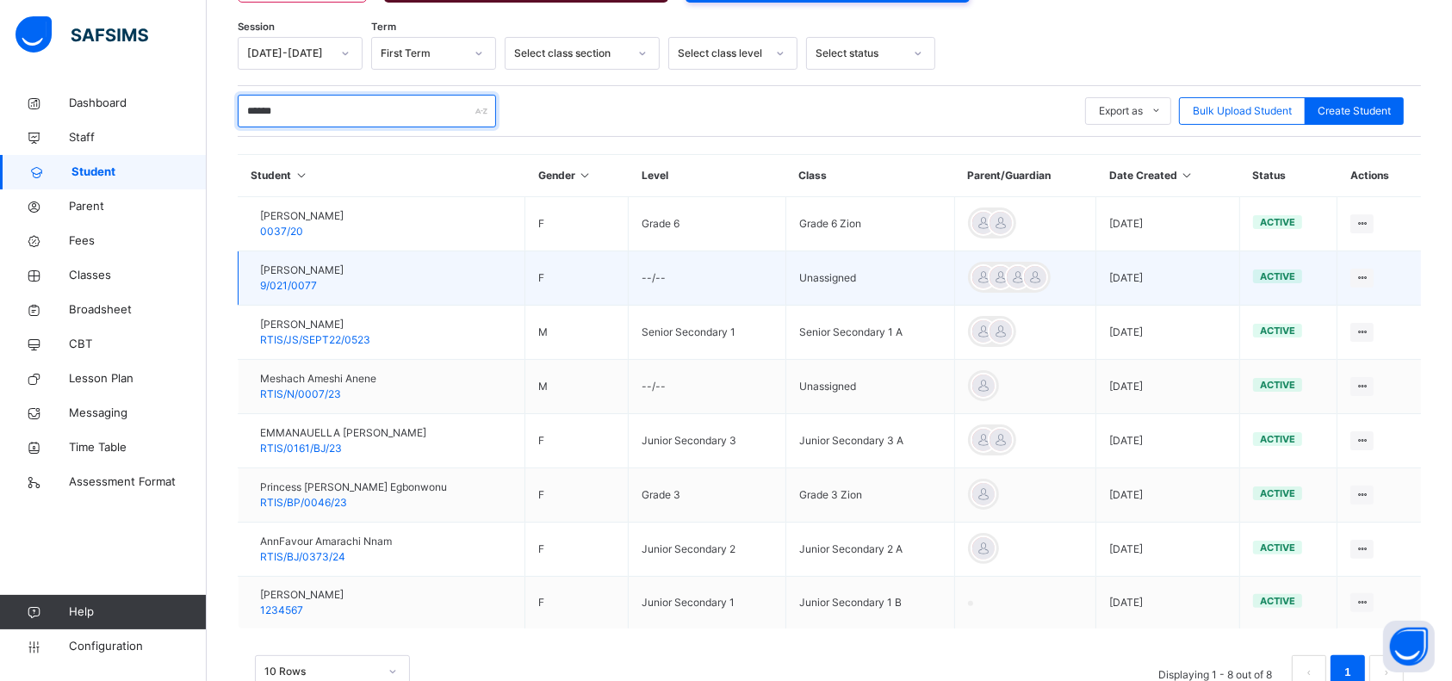
scroll to position [281, 0]
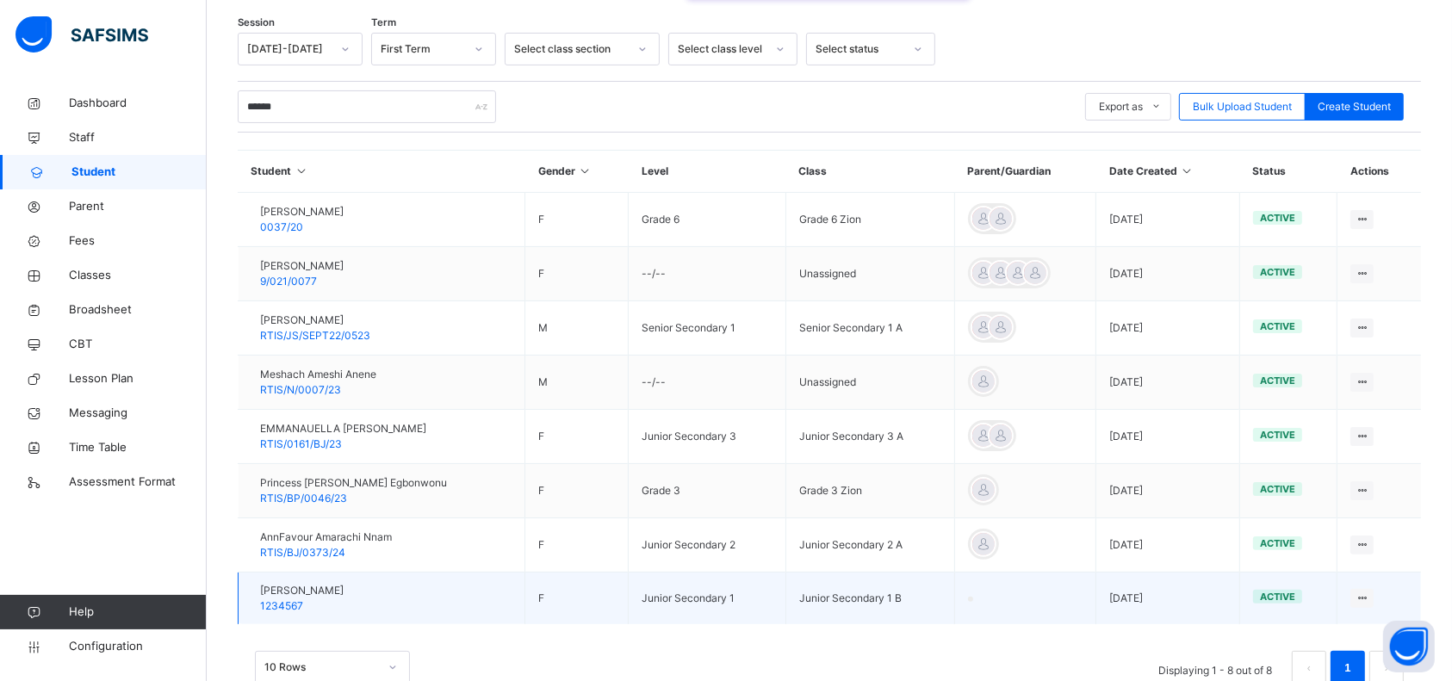
click at [342, 603] on div "Faith Chiwendu Amechi 1234567" at bounding box center [302, 598] width 84 height 31
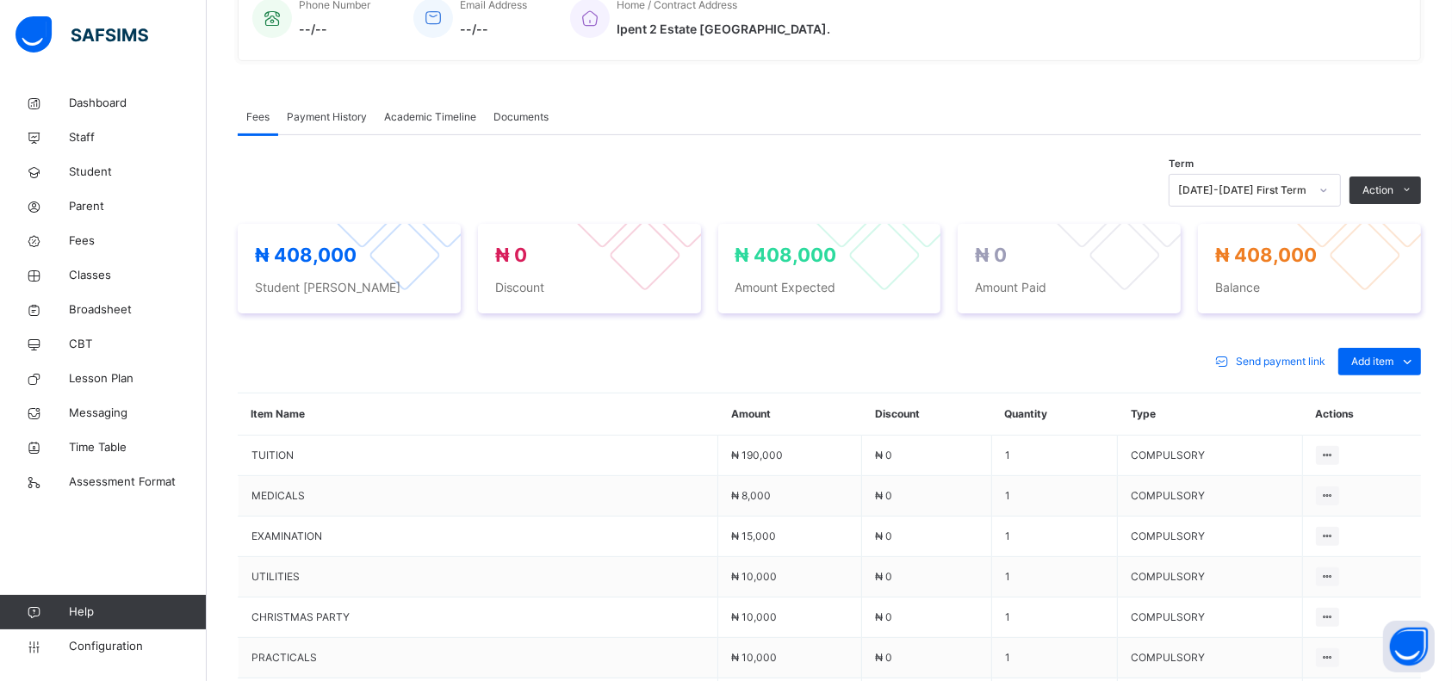
scroll to position [467, 0]
click at [1417, 363] on icon at bounding box center [1407, 360] width 19 height 21
click at [1386, 397] on th "Actions" at bounding box center [1361, 413] width 119 height 42
click at [1416, 362] on icon at bounding box center [1407, 360] width 19 height 21
click at [1392, 392] on div "Optional items" at bounding box center [1378, 398] width 69 height 17
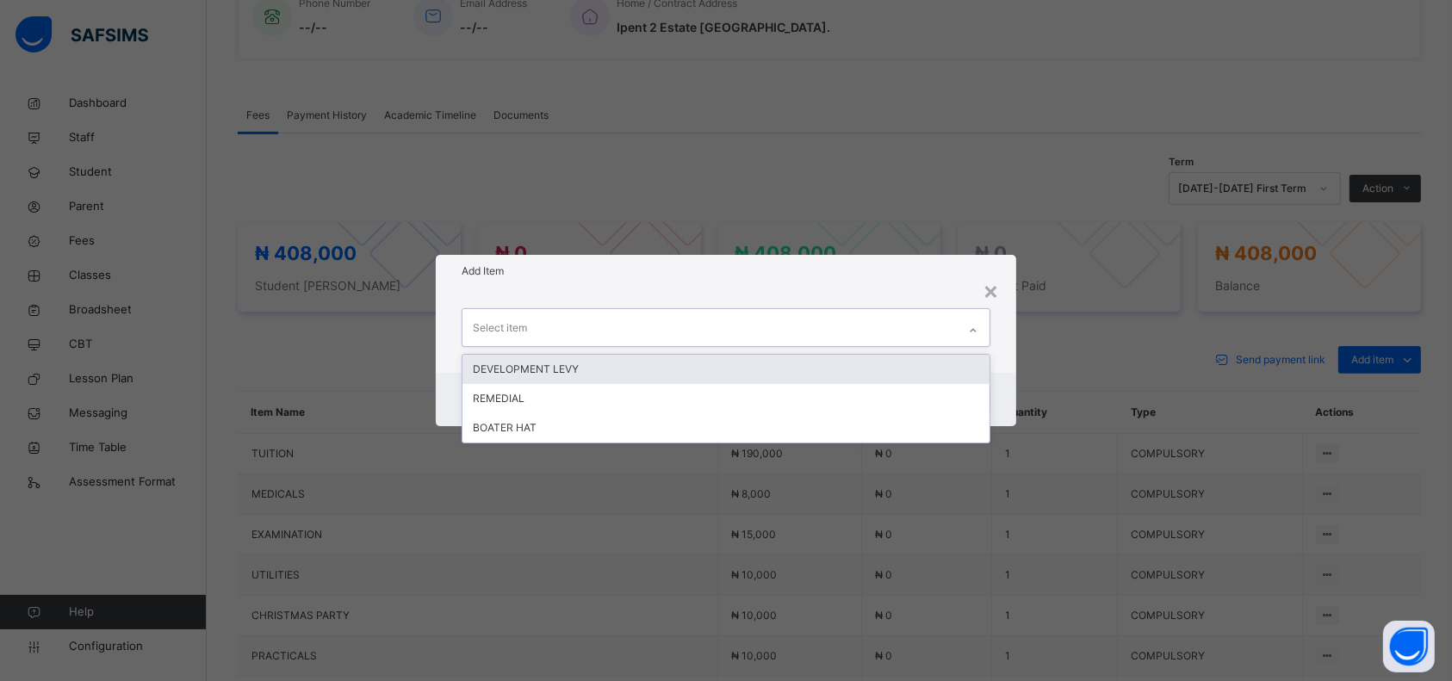
click at [875, 356] on div "DEVELOPMENT LEVY" at bounding box center [726, 369] width 527 height 29
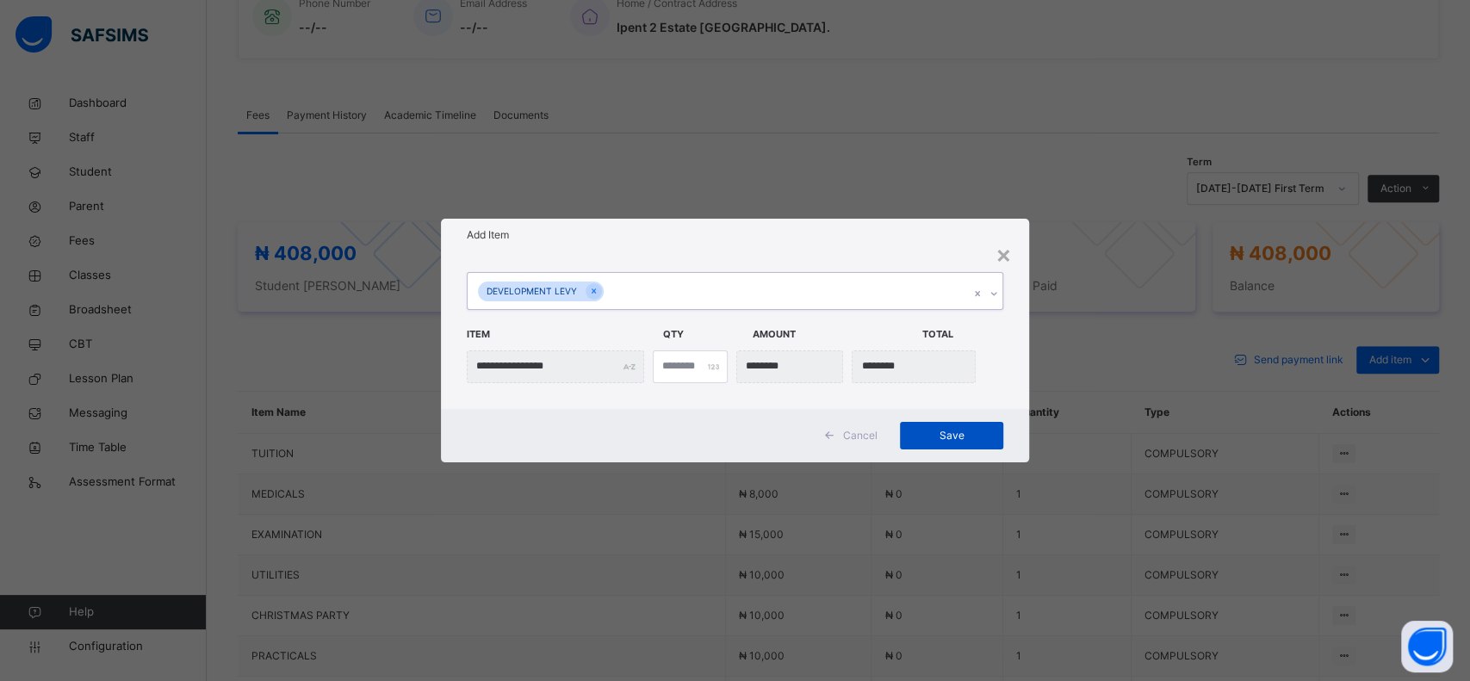
click at [951, 436] on span "Save" at bounding box center [952, 436] width 78 height 16
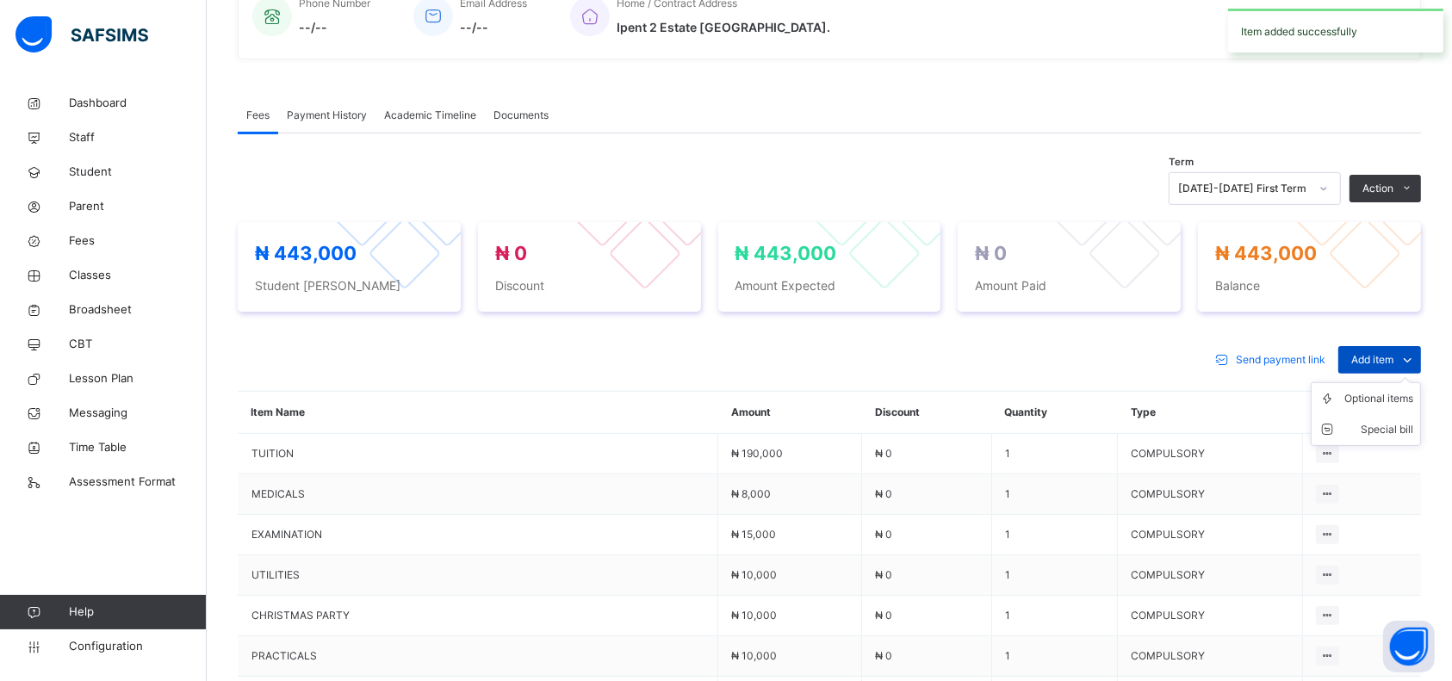
click at [1394, 355] on span "Add item" at bounding box center [1372, 360] width 42 height 16
click at [1369, 409] on li "Optional items" at bounding box center [1366, 398] width 109 height 31
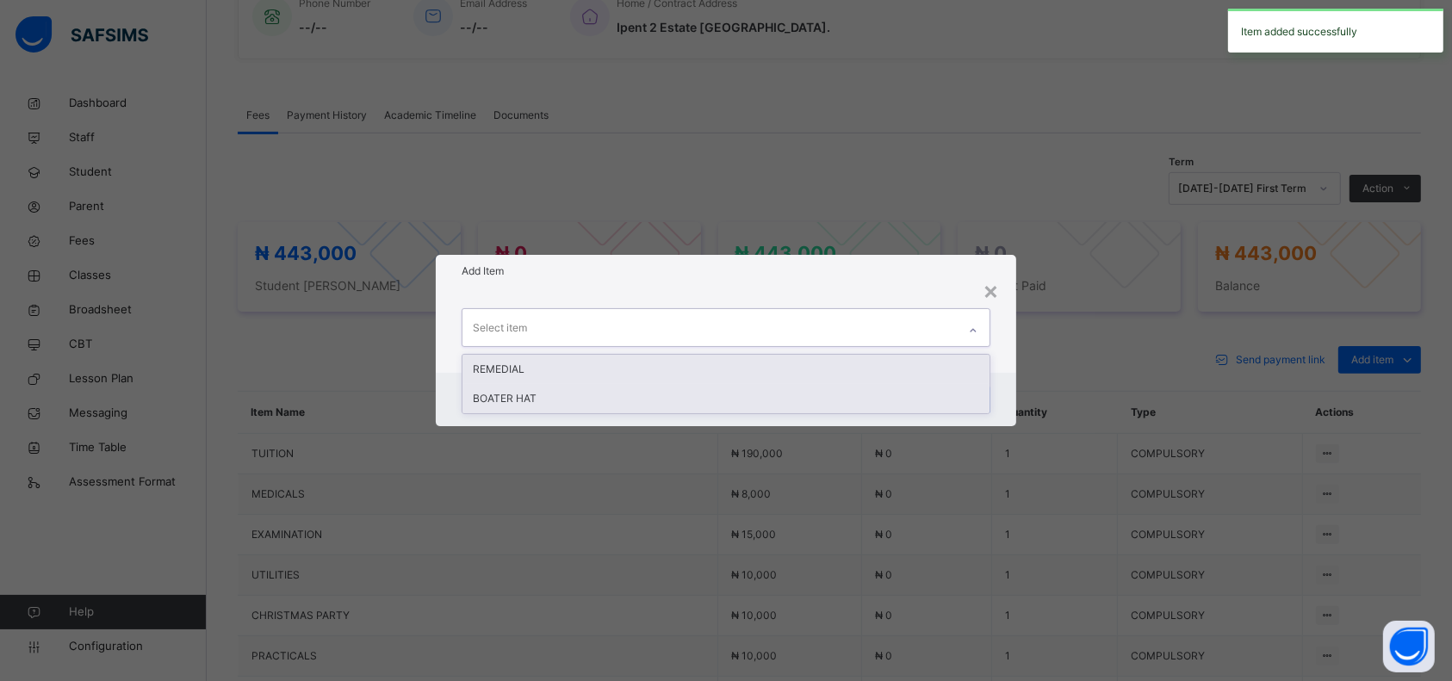
click at [839, 400] on div "BOATER HAT" at bounding box center [726, 398] width 527 height 29
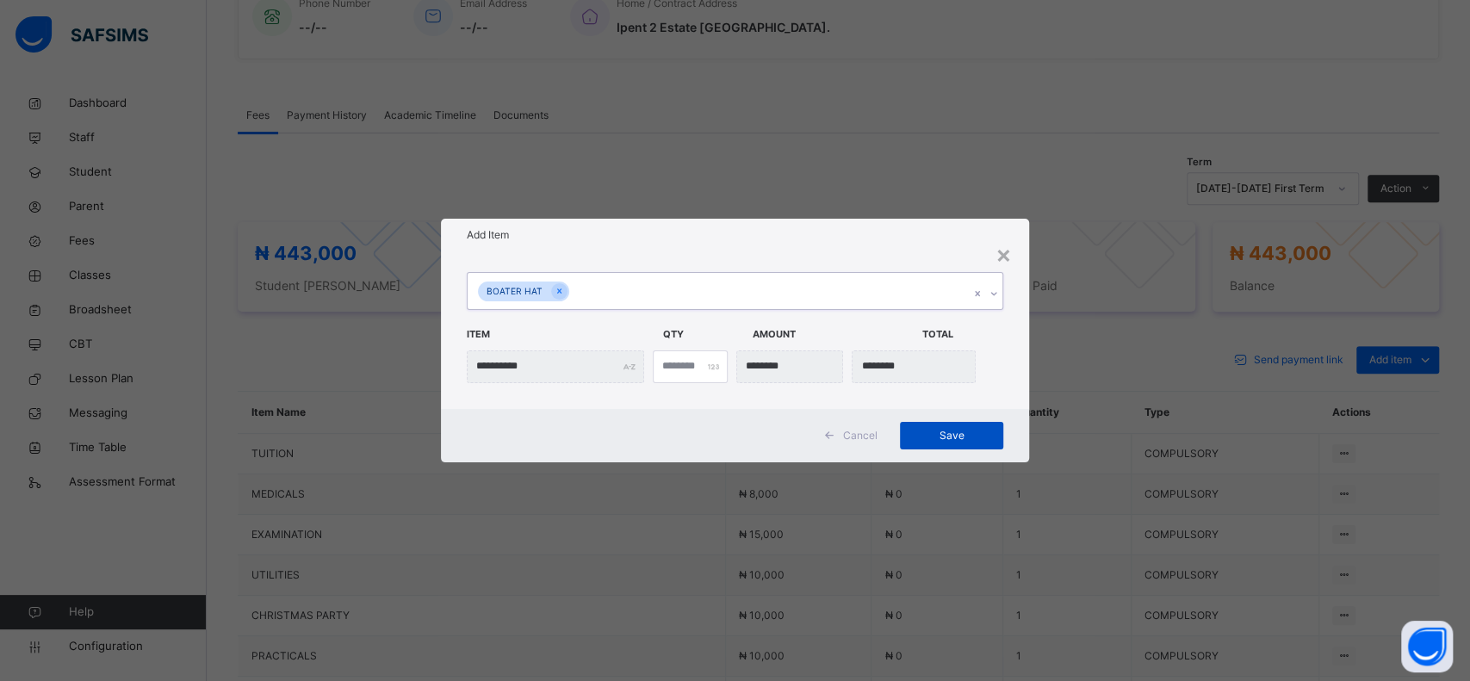
click at [959, 435] on span "Save" at bounding box center [952, 436] width 78 height 16
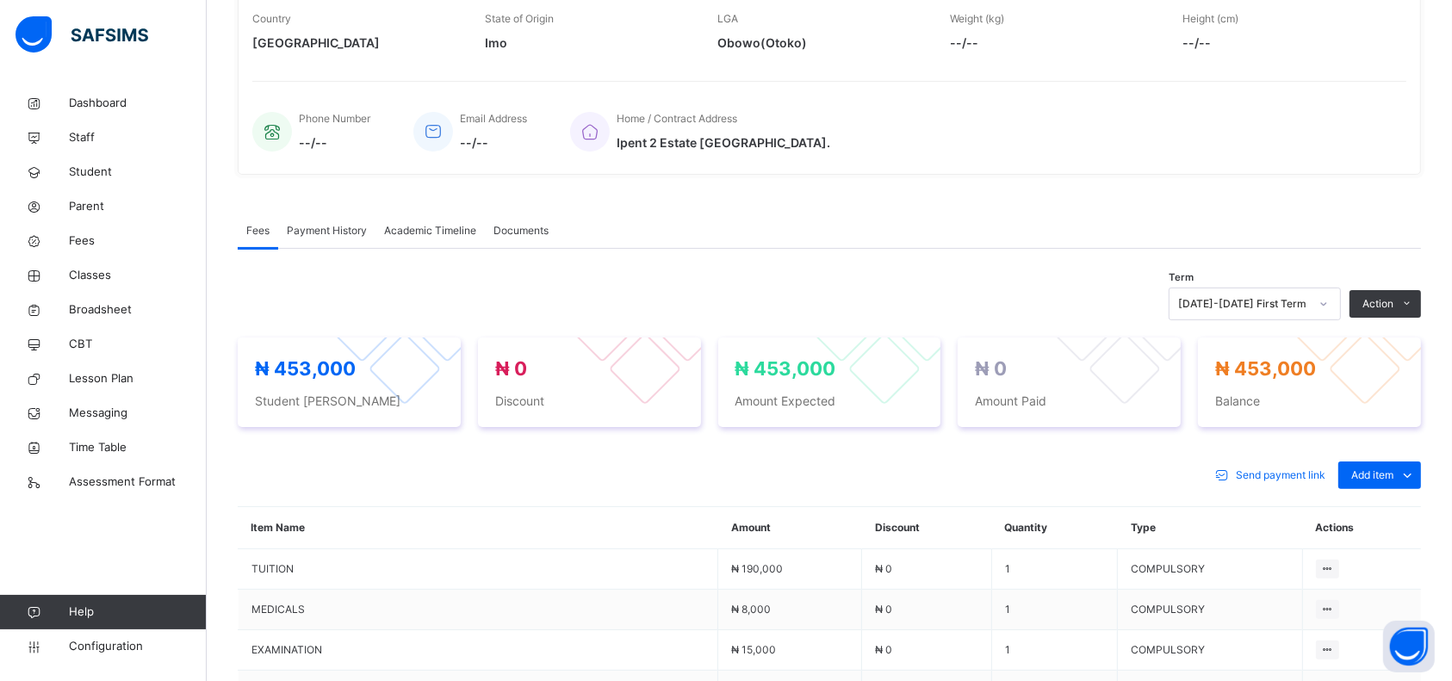
scroll to position [0, 0]
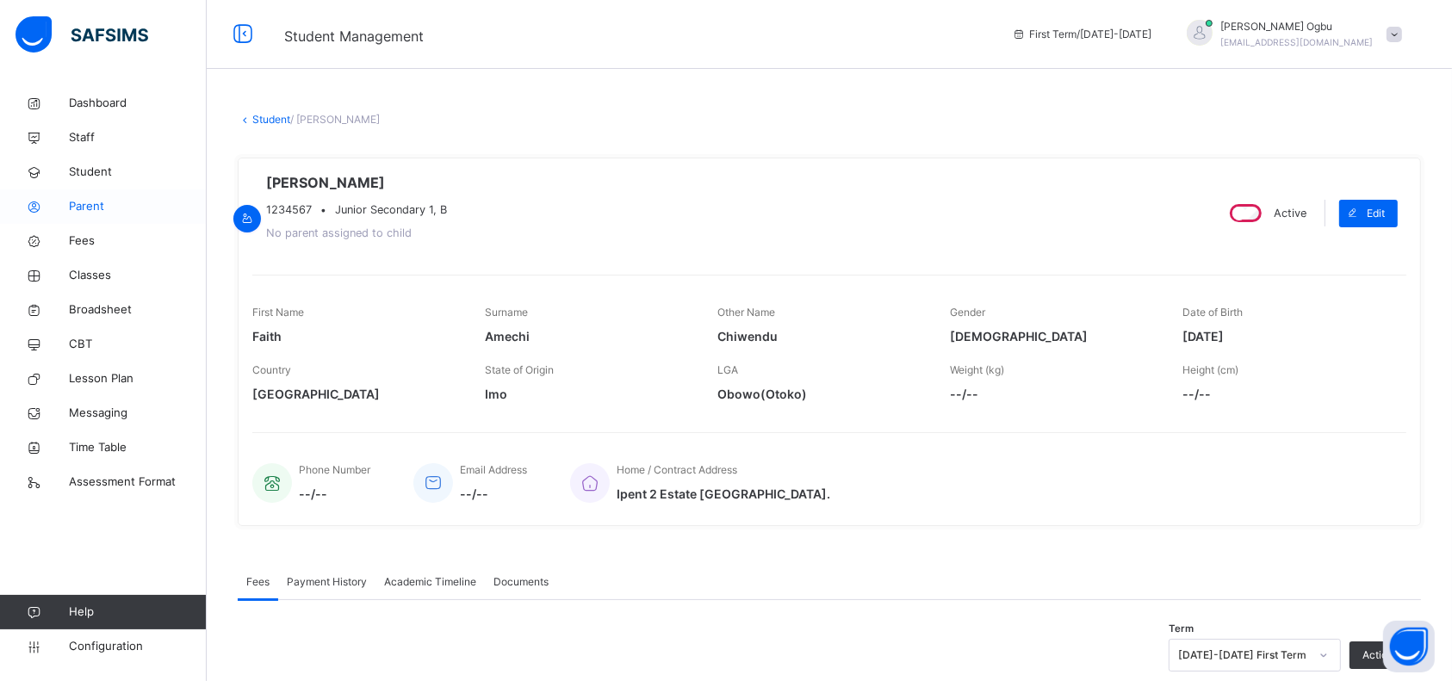
click at [83, 203] on span "Parent" at bounding box center [138, 206] width 138 height 17
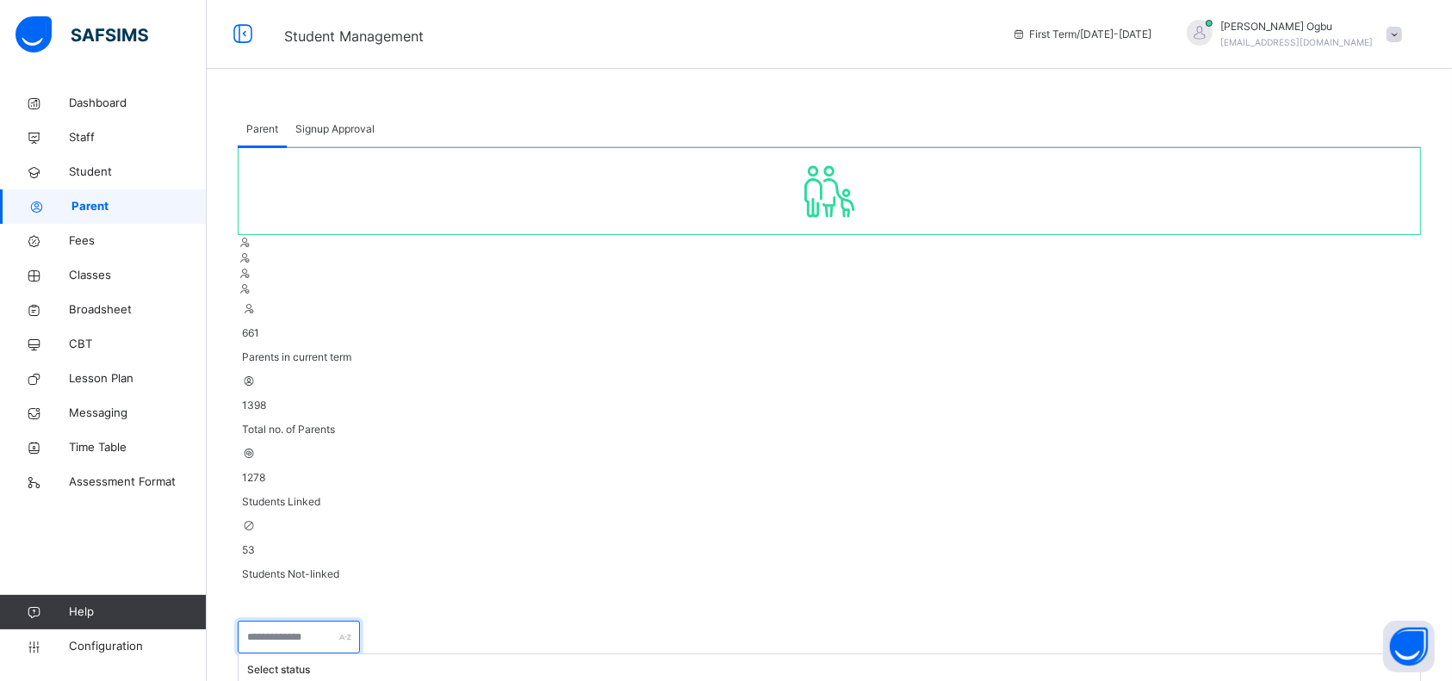
click at [360, 621] on input "text" at bounding box center [299, 637] width 122 height 33
click at [303, 621] on input "text" at bounding box center [299, 637] width 122 height 33
click at [313, 621] on input "text" at bounding box center [299, 637] width 122 height 33
click at [360, 621] on input "text" at bounding box center [299, 637] width 122 height 33
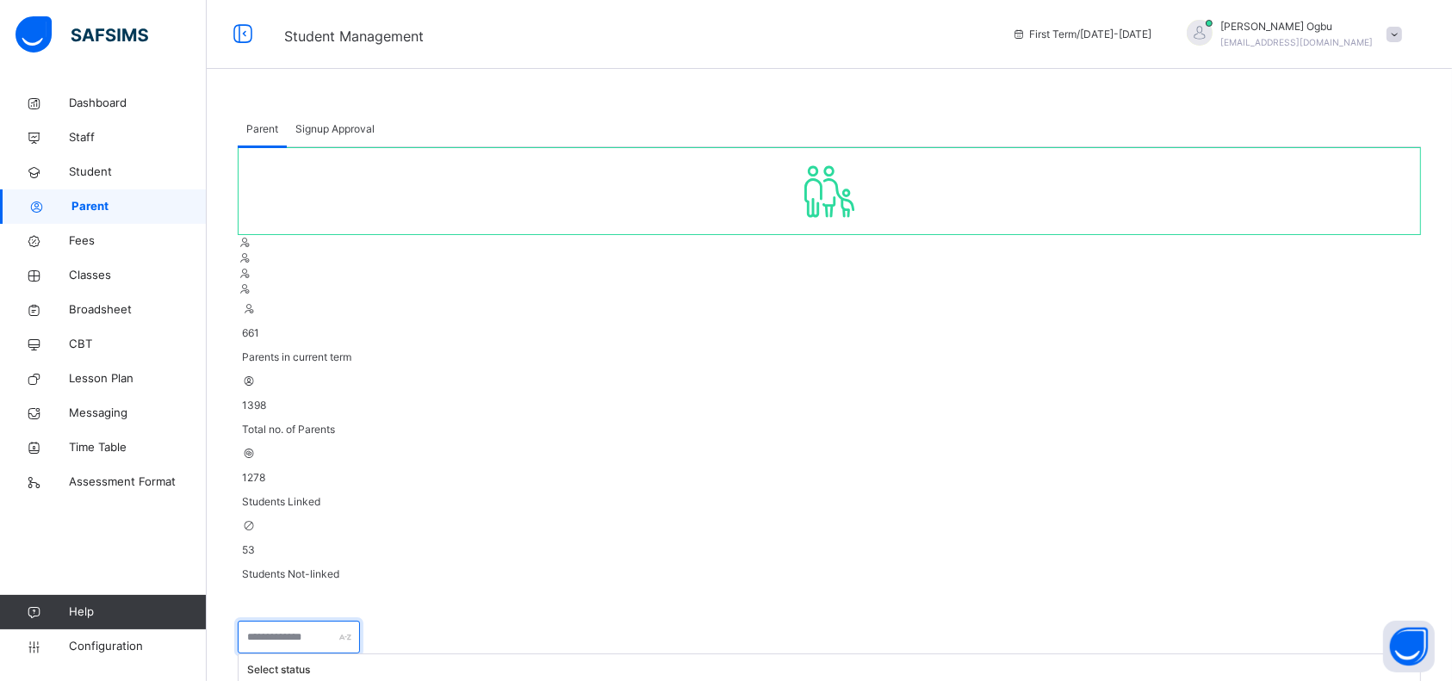
click at [360, 621] on input "text" at bounding box center [299, 637] width 122 height 33
type input "******"
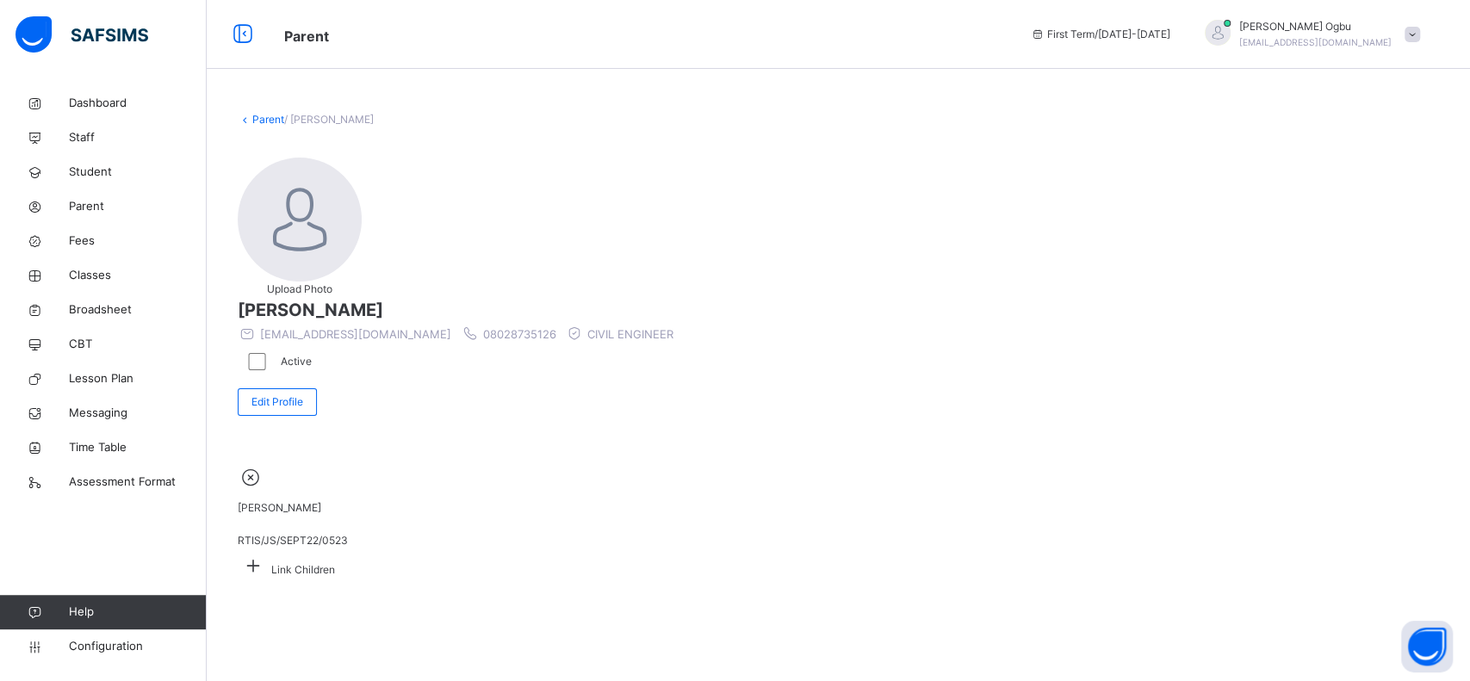
click at [269, 552] on icon at bounding box center [253, 565] width 31 height 27
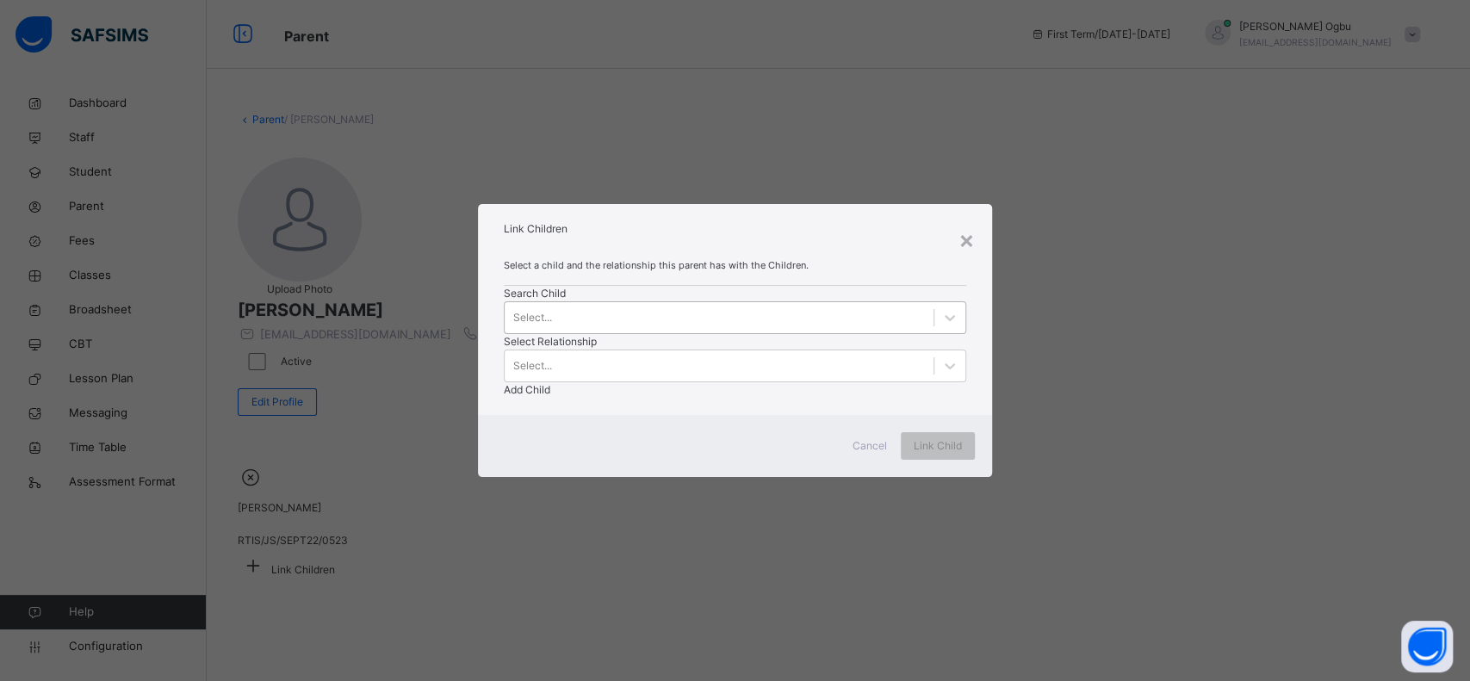
click at [552, 332] on div "Select..." at bounding box center [719, 318] width 429 height 27
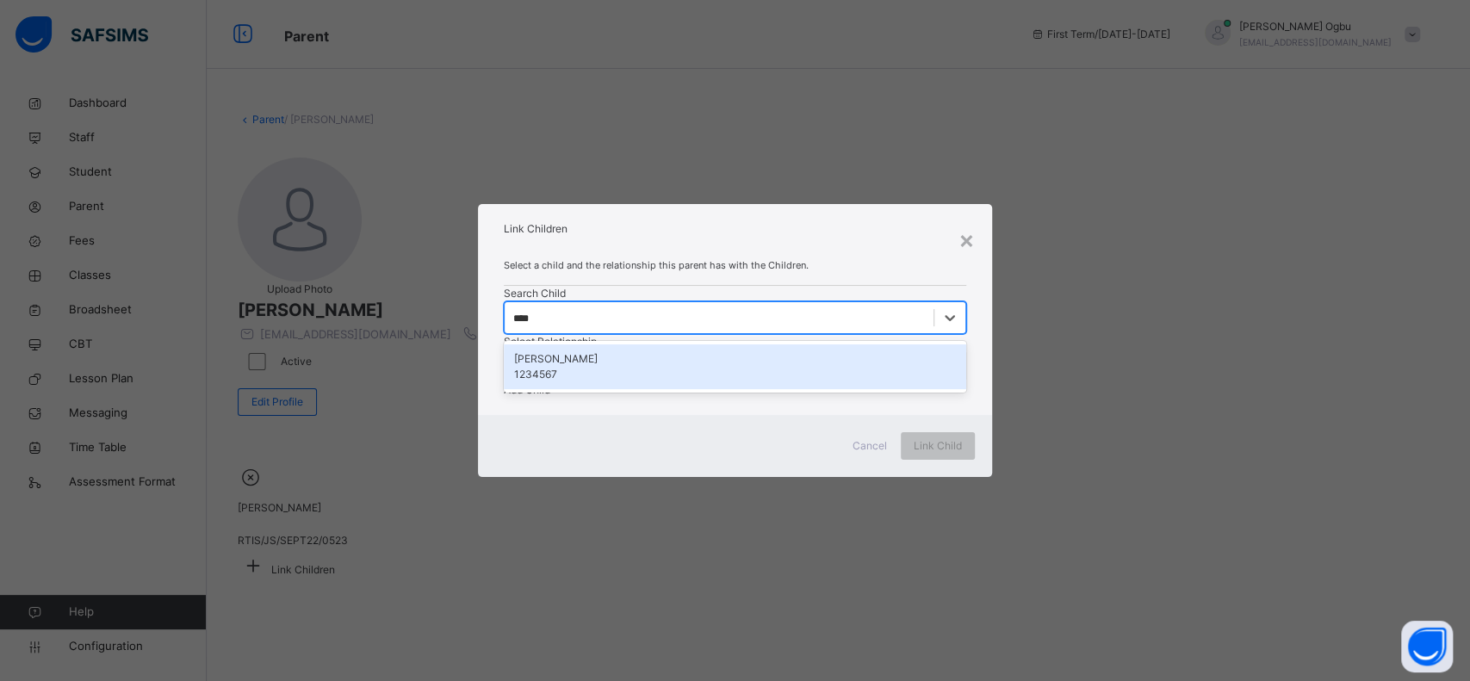
type input "*****"
click at [564, 367] on div "[PERSON_NAME]" at bounding box center [735, 359] width 442 height 16
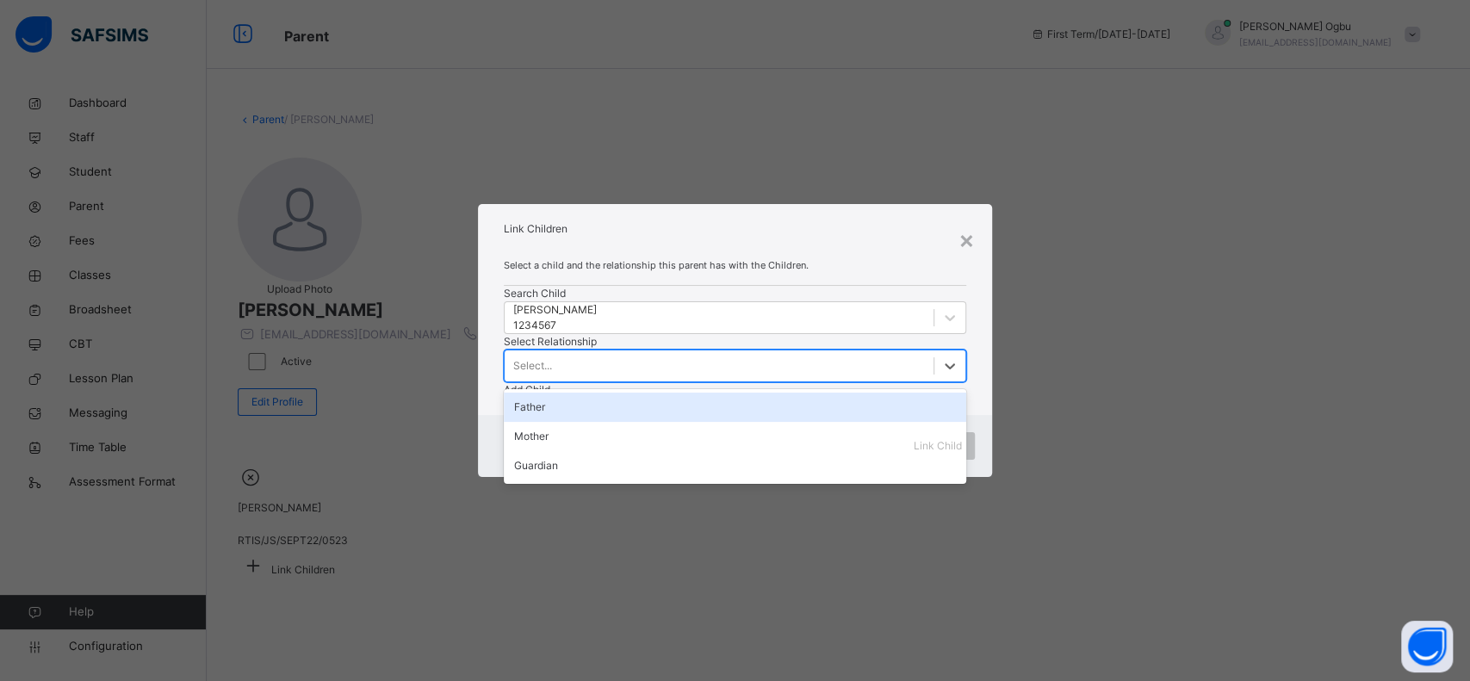
click at [552, 358] on div "Select..." at bounding box center [532, 366] width 39 height 16
click at [698, 393] on div "Father" at bounding box center [735, 407] width 463 height 29
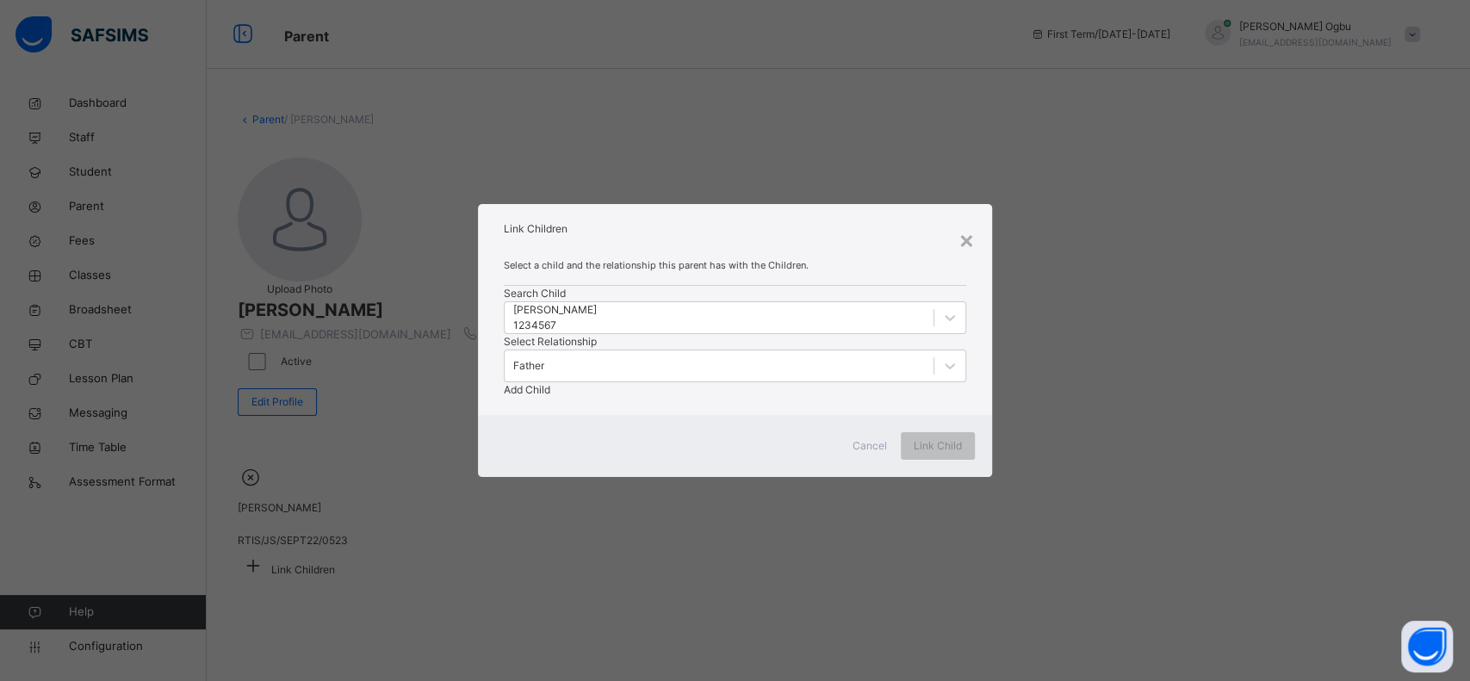
click at [550, 383] on span "Add Child" at bounding box center [527, 389] width 47 height 13
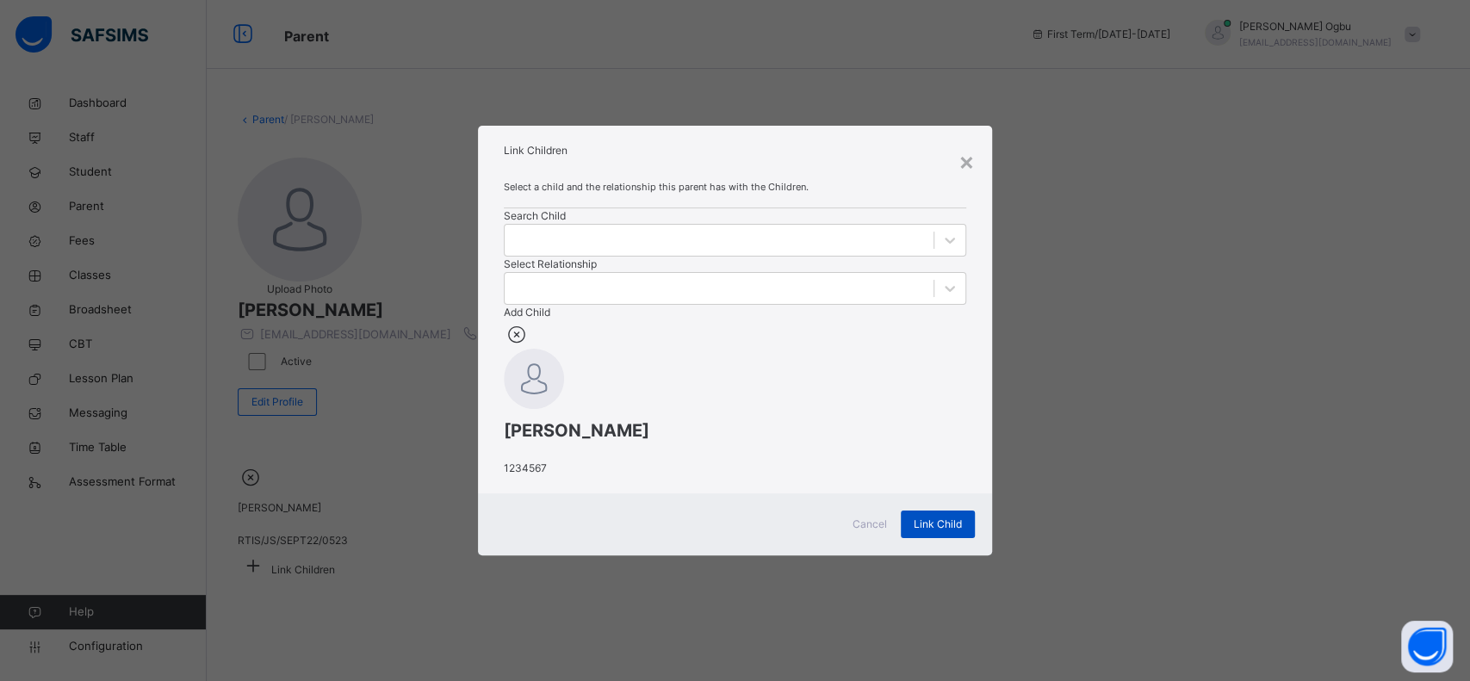
click at [950, 532] on span "Link Child" at bounding box center [938, 525] width 48 height 16
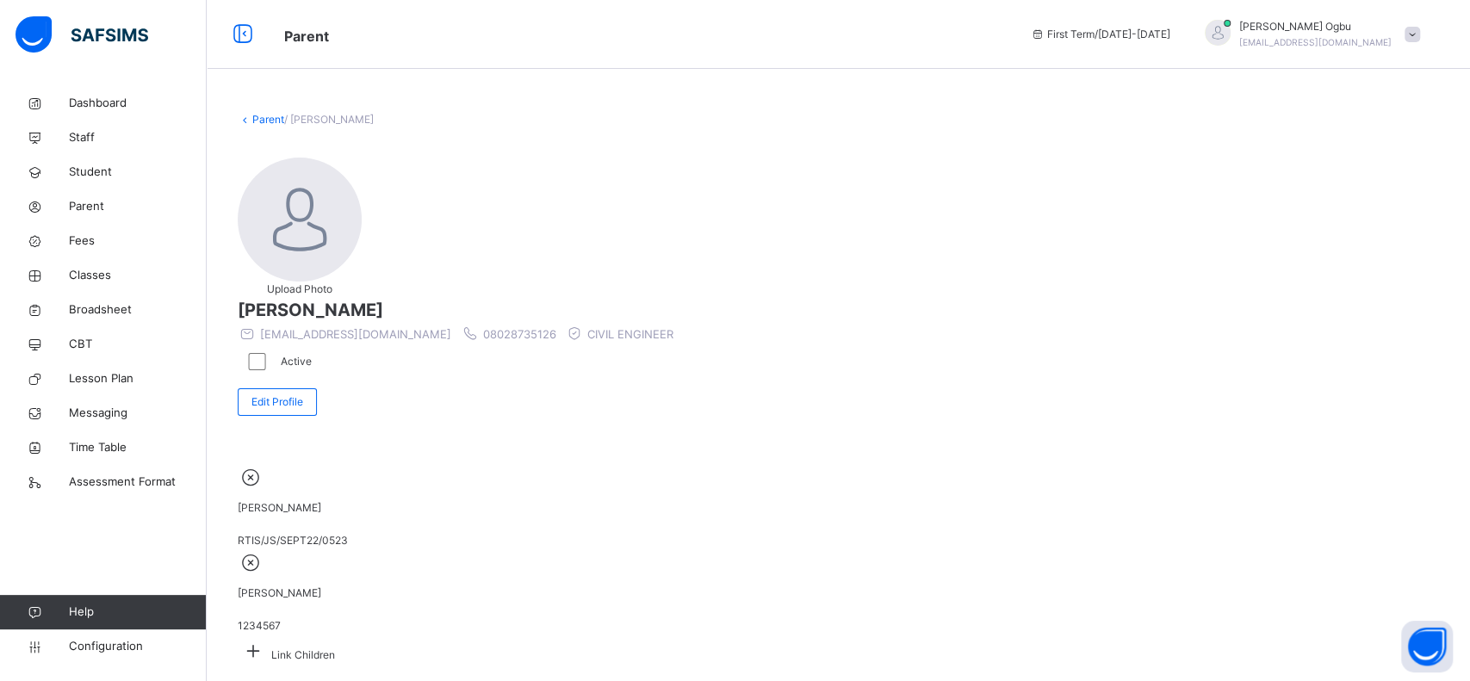
click at [262, 121] on link "Parent" at bounding box center [268, 119] width 32 height 13
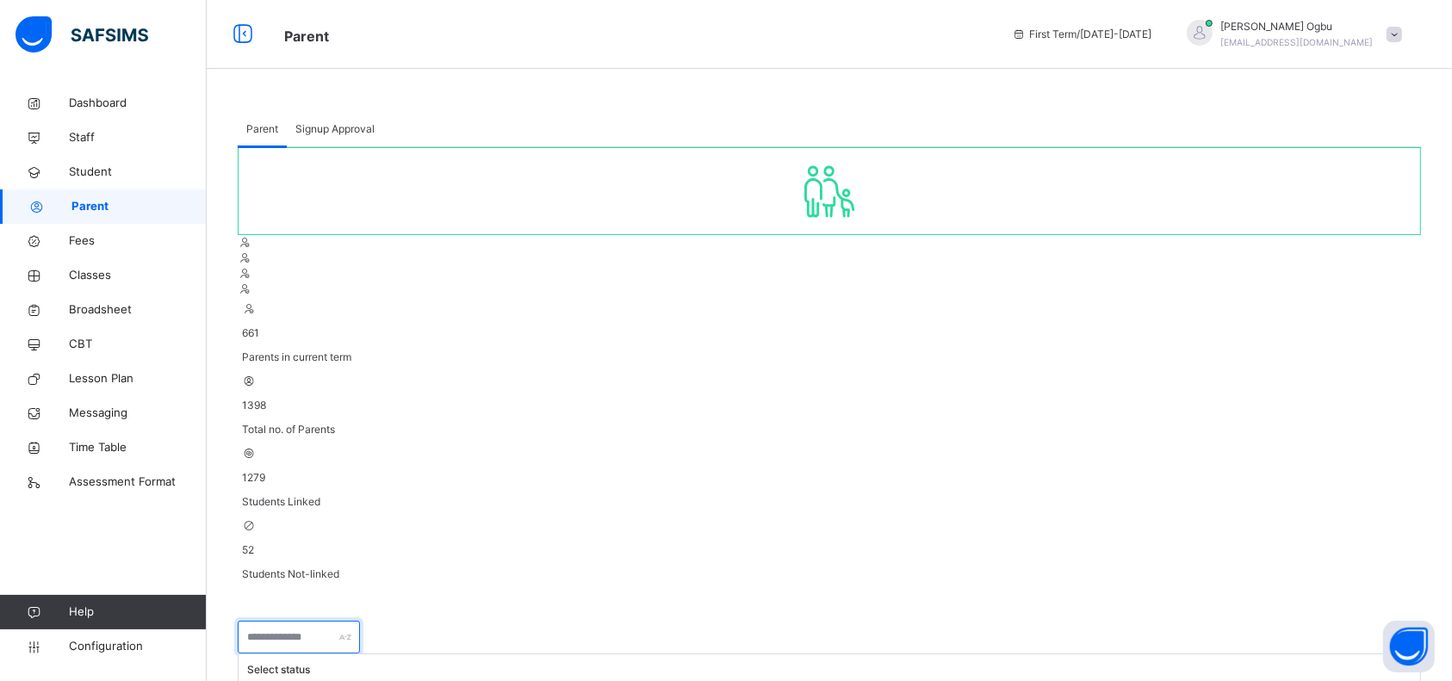
click at [330, 621] on input "text" at bounding box center [299, 637] width 122 height 33
type input "******"
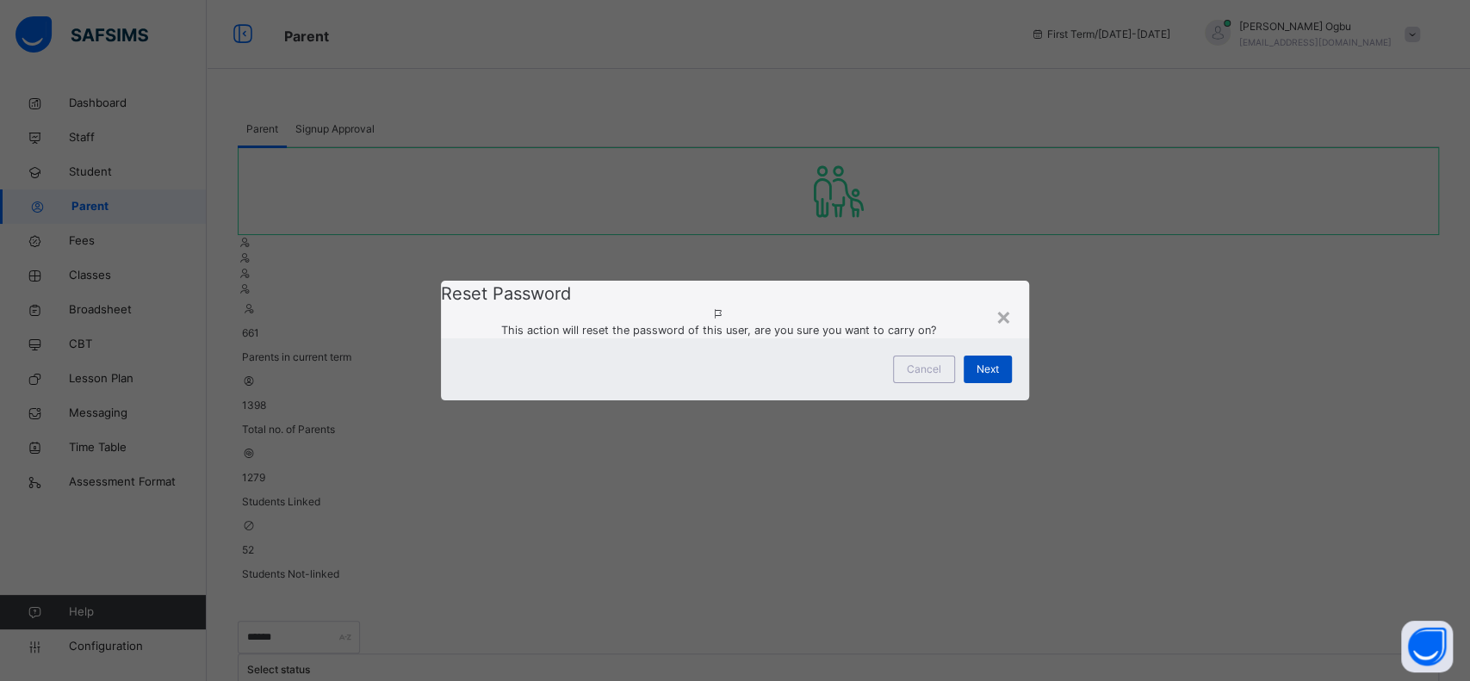
click at [993, 377] on span "Next" at bounding box center [988, 370] width 22 height 16
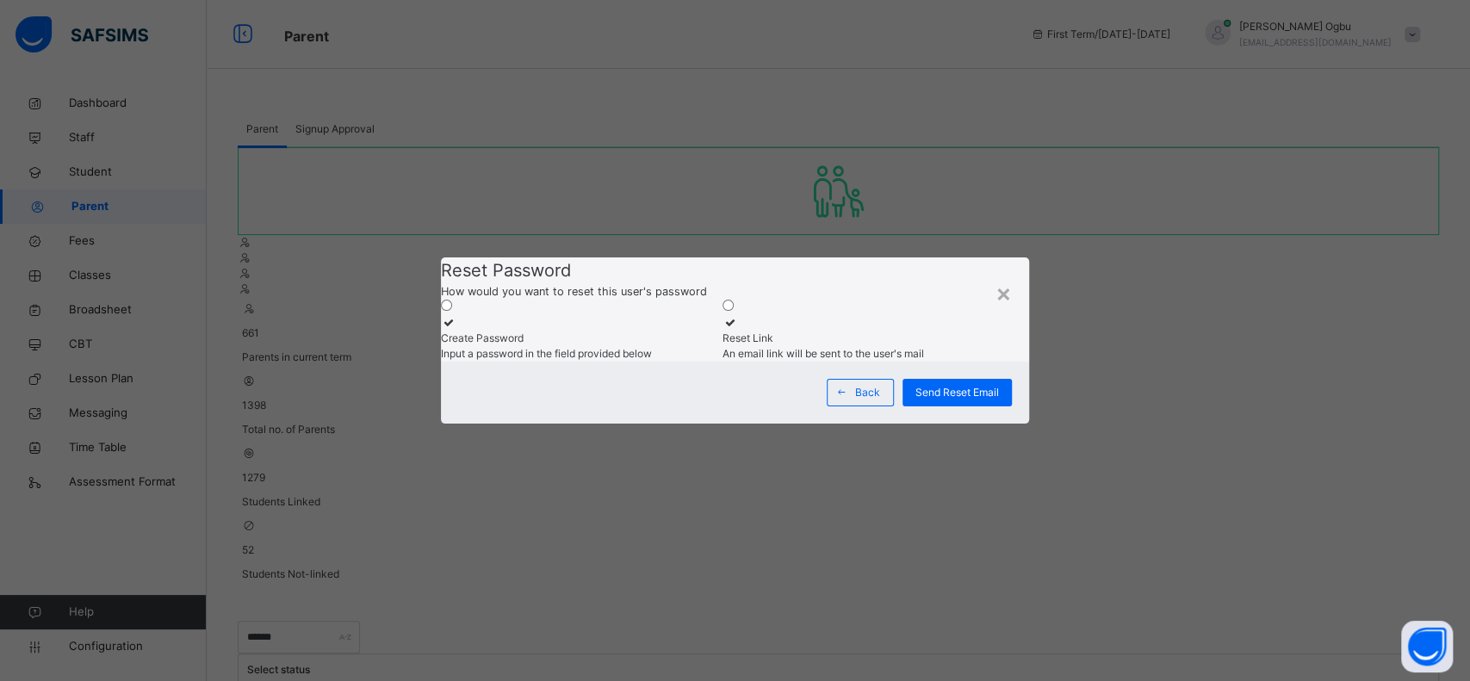
click at [626, 331] on div "Create Password" at bounding box center [577, 339] width 273 height 16
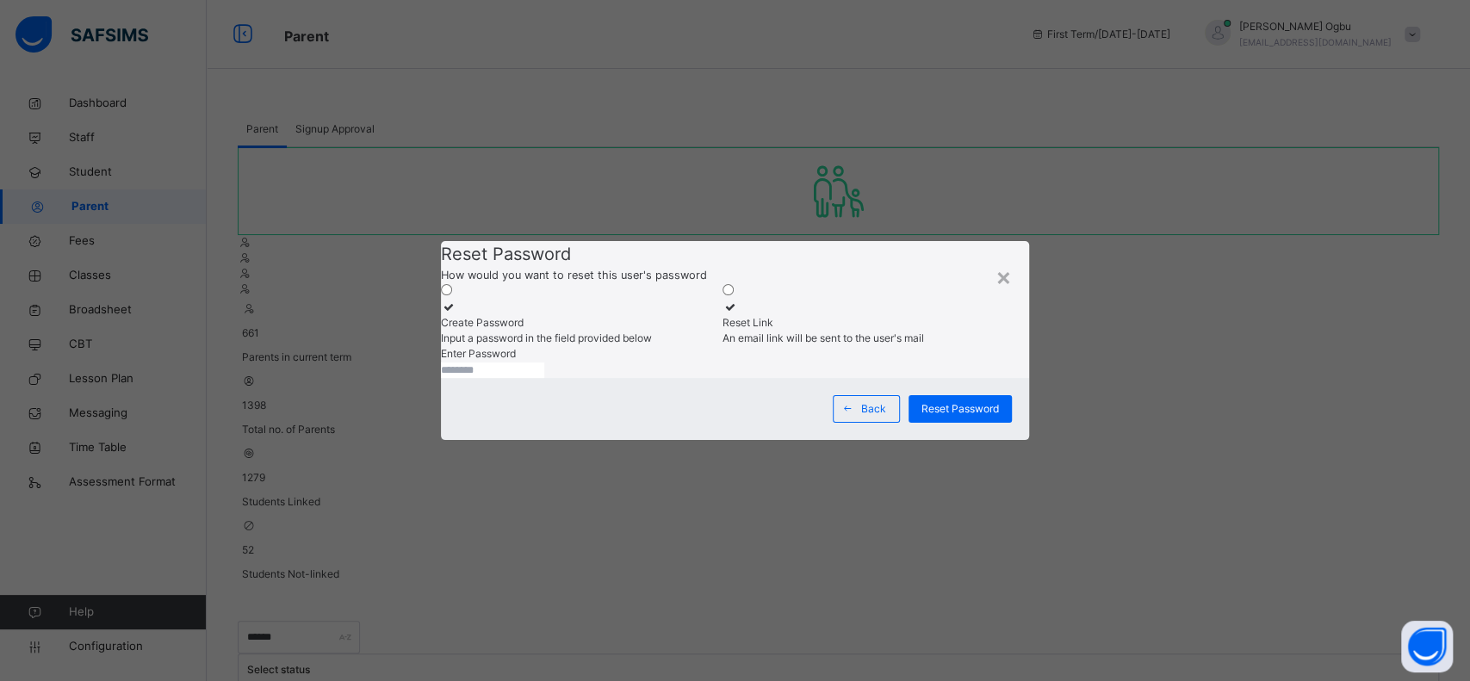
click at [544, 378] on input "text" at bounding box center [492, 371] width 103 height 16
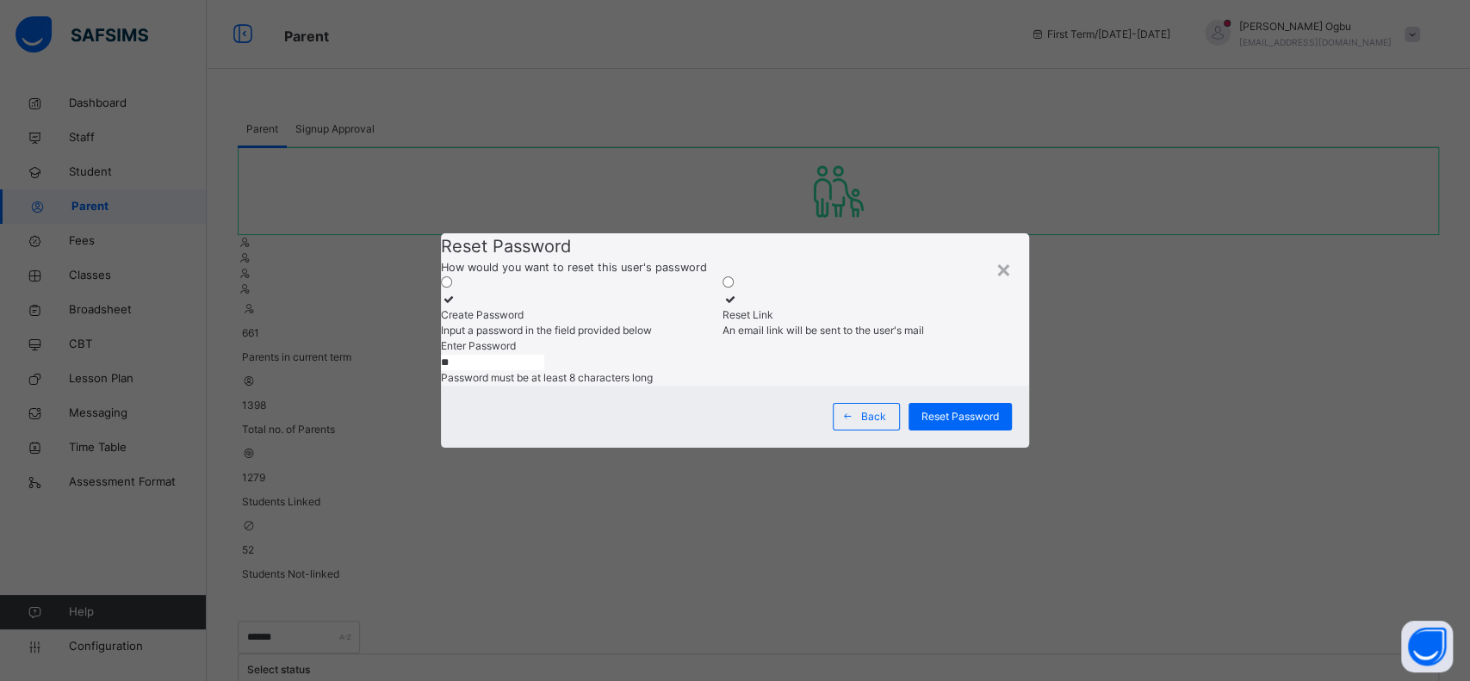
type input "**********"
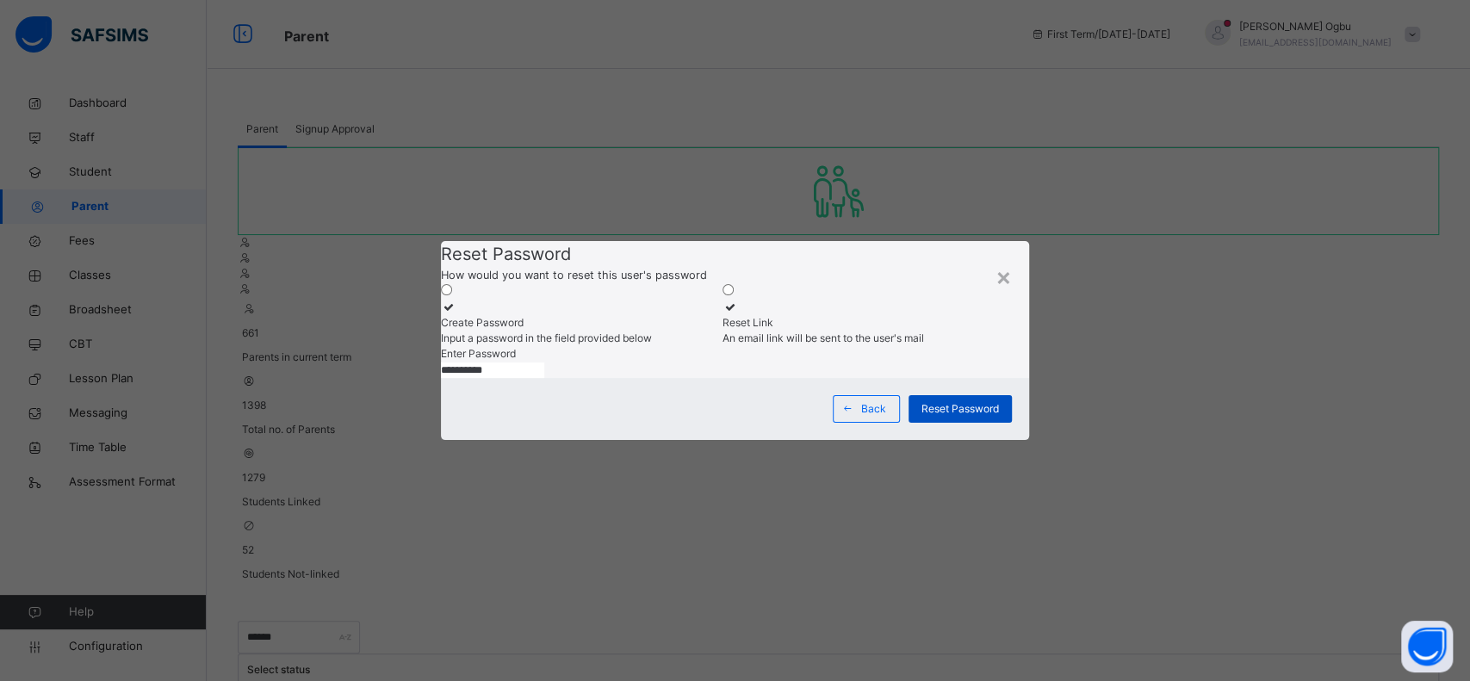
click at [944, 417] on span "Reset Password" at bounding box center [961, 409] width 78 height 16
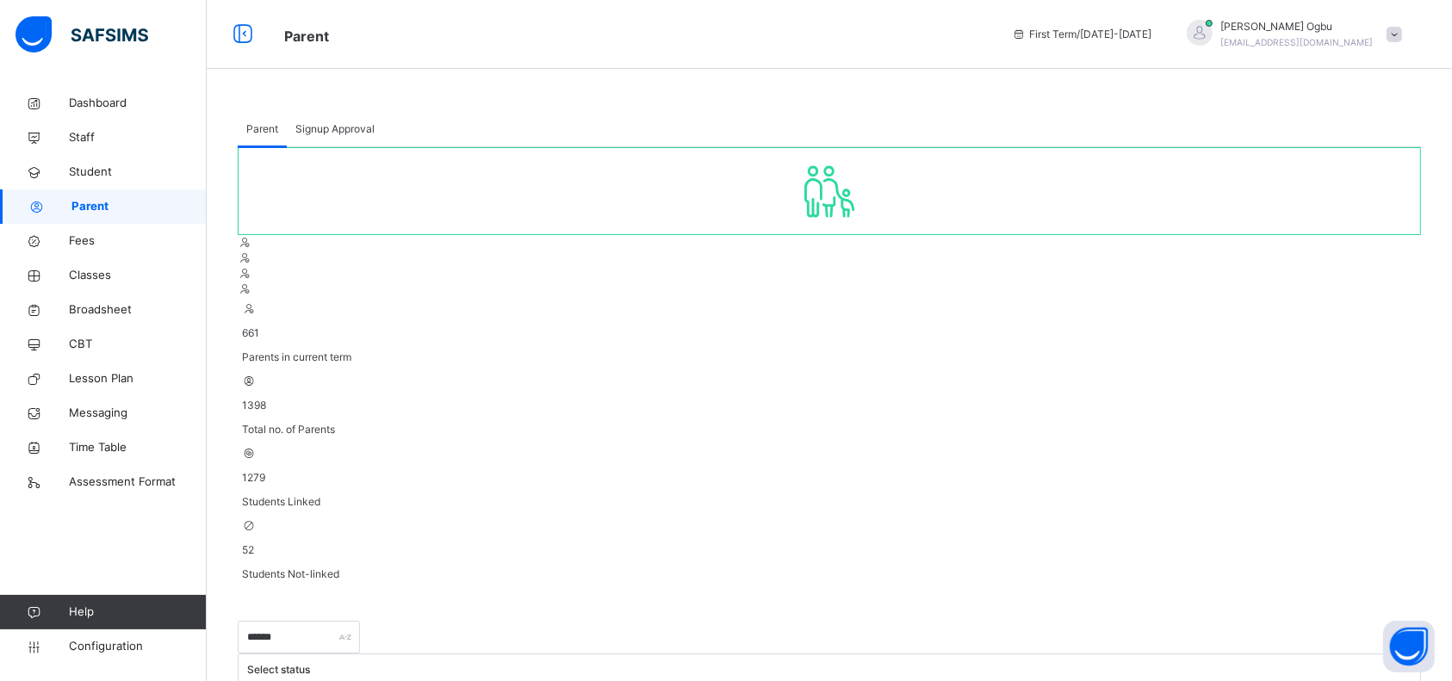
drag, startPoint x: 589, startPoint y: 466, endPoint x: 476, endPoint y: 473, distance: 113.0
drag, startPoint x: 476, startPoint y: 473, endPoint x: 460, endPoint y: 465, distance: 18.1
drag, startPoint x: 460, startPoint y: 465, endPoint x: 579, endPoint y: 472, distance: 119.1
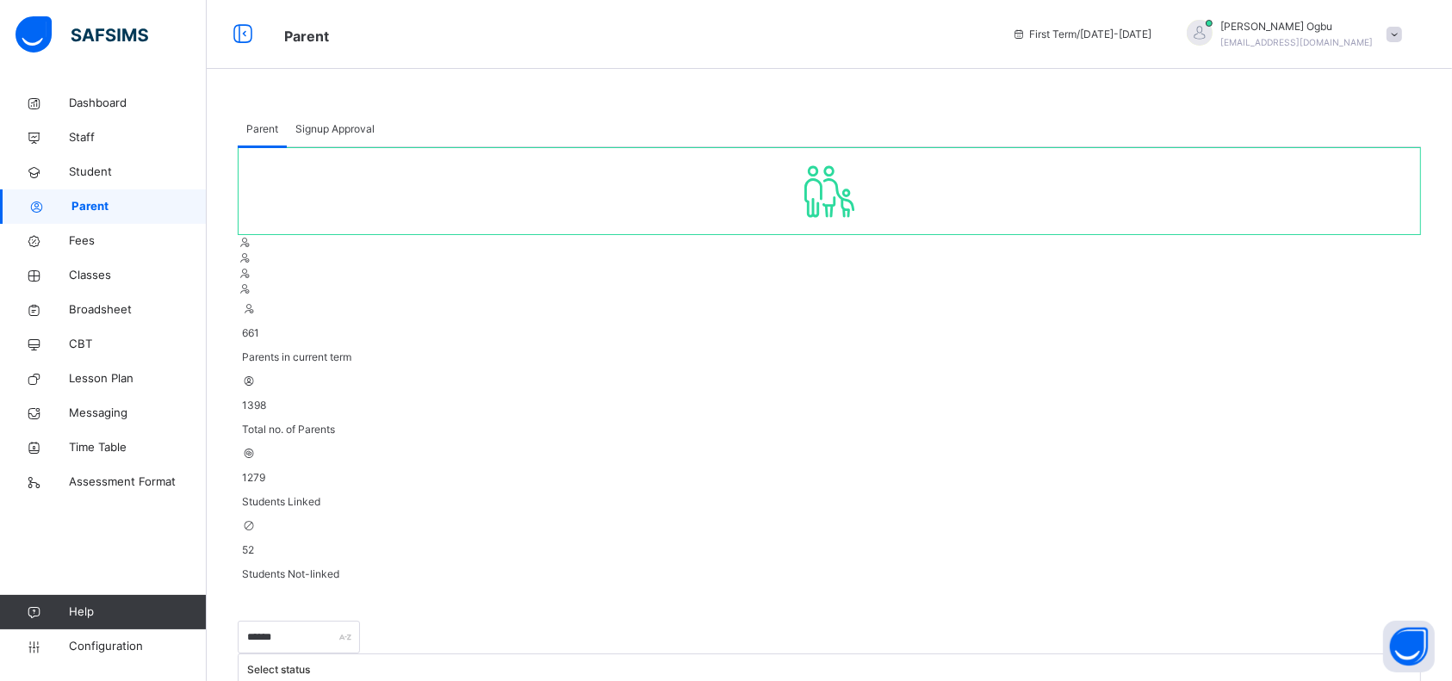
copy td "[EMAIL_ADDRESS][DOMAIN_NAME]"
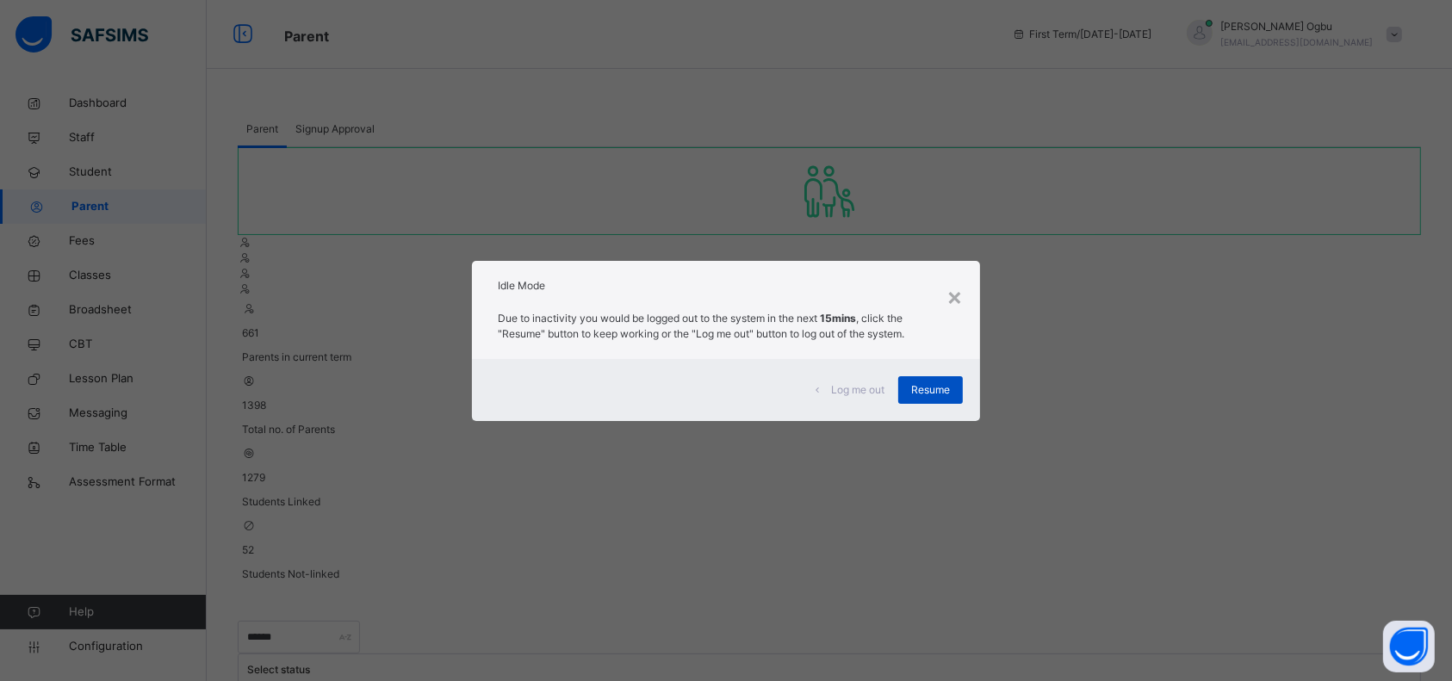
click at [919, 401] on div "Resume" at bounding box center [930, 390] width 65 height 28
